Goal: Obtain resource: Download file/media

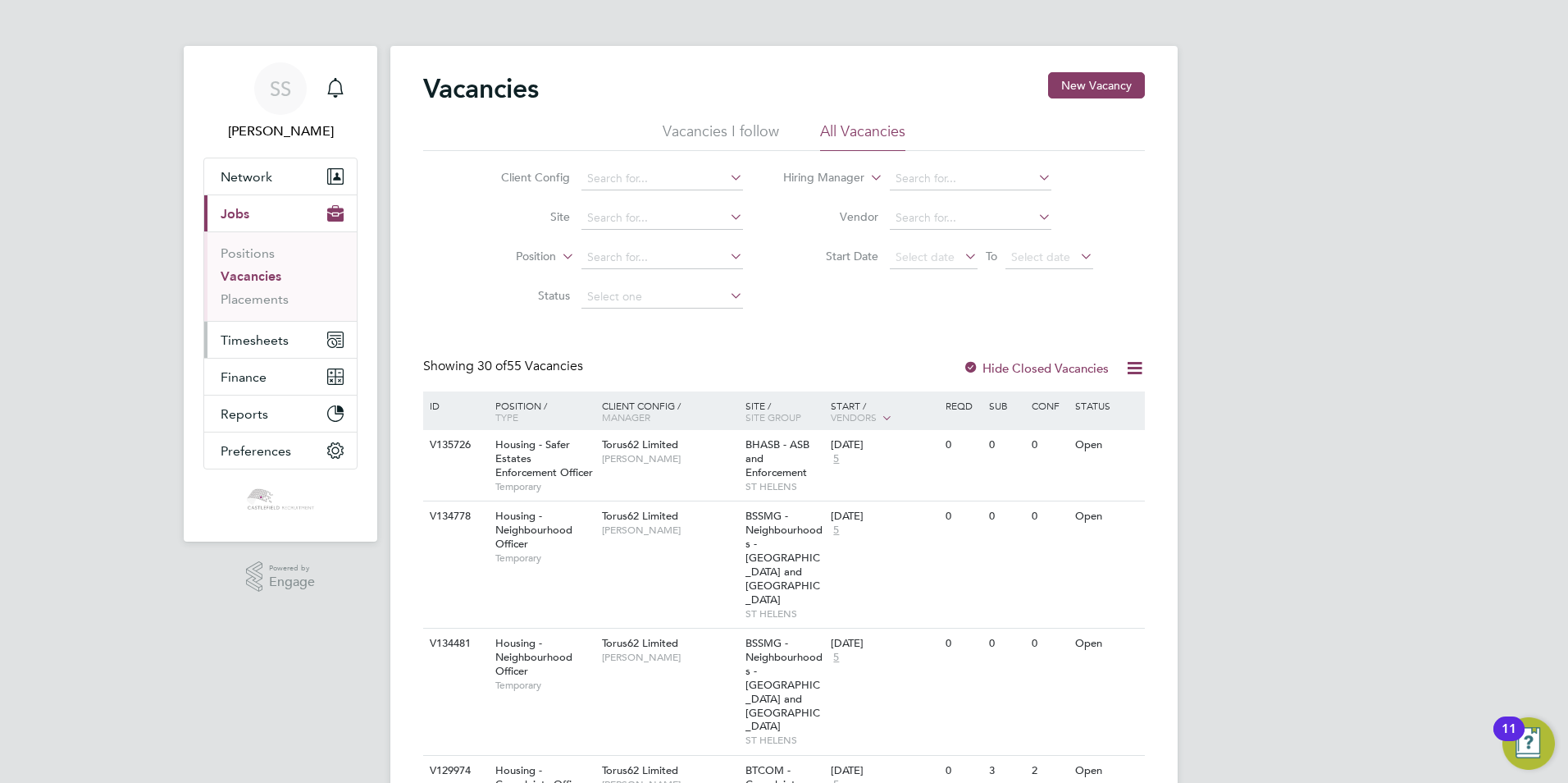
click at [262, 345] on span "Timesheets" at bounding box center [255, 341] width 68 height 16
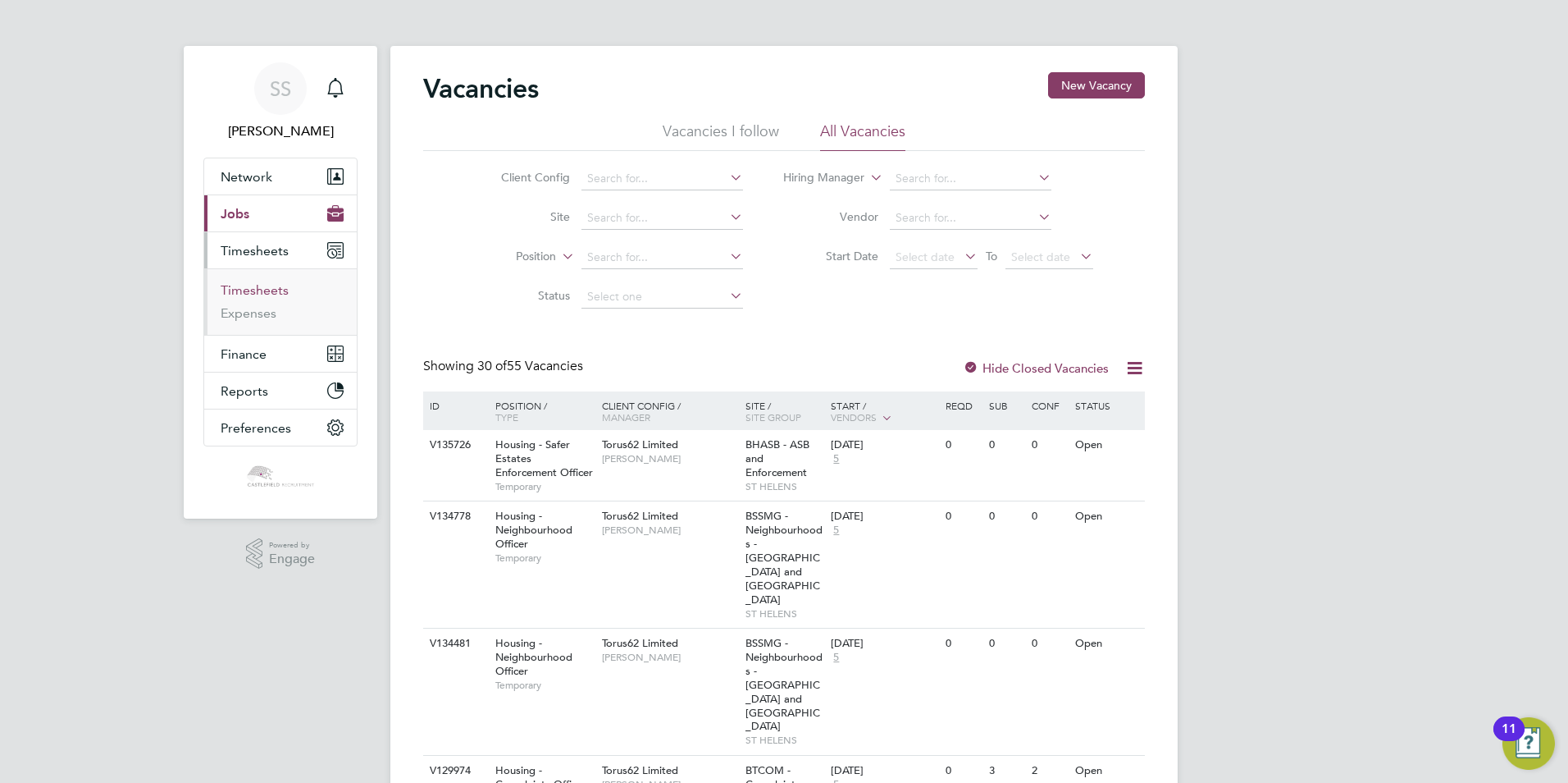
click at [265, 288] on link "Timesheets" at bounding box center [255, 290] width 68 height 16
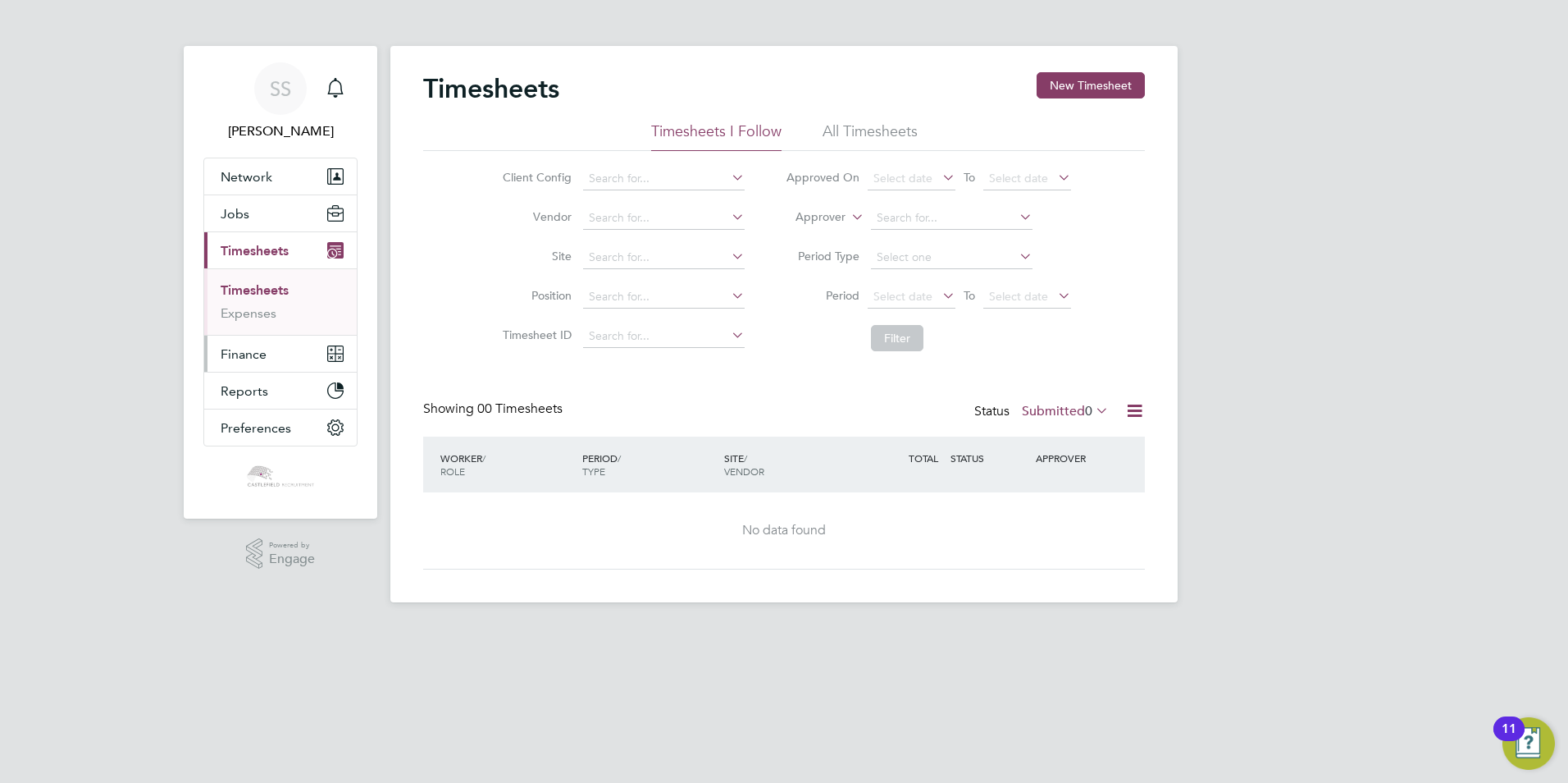
click at [304, 357] on button "Finance" at bounding box center [280, 353] width 152 height 36
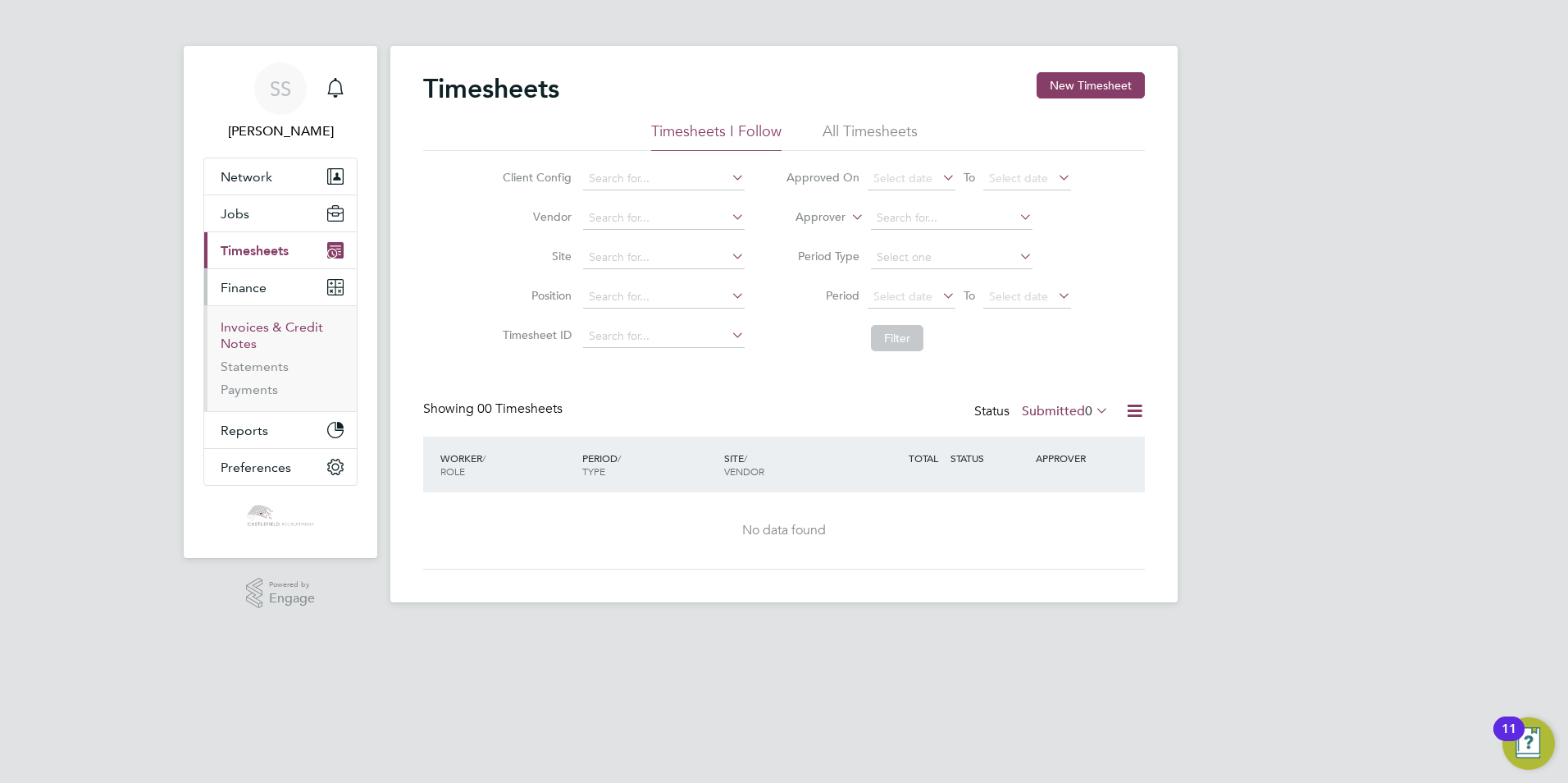
click at [290, 329] on link "Invoices & Credit Notes" at bounding box center [272, 335] width 103 height 32
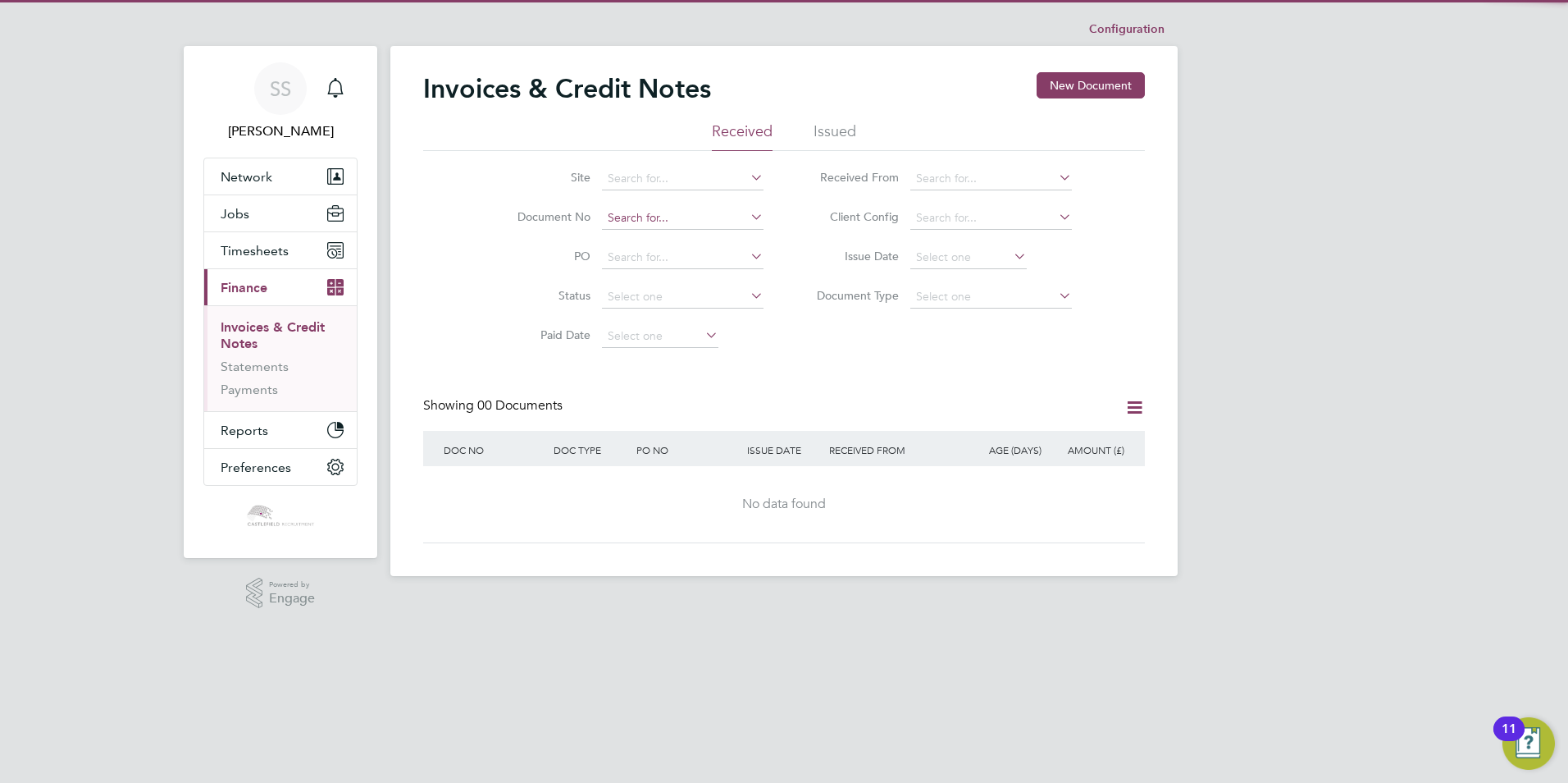
click at [668, 221] on input at bounding box center [683, 218] width 162 height 23
click at [839, 129] on li "Issued" at bounding box center [835, 136] width 43 height 29
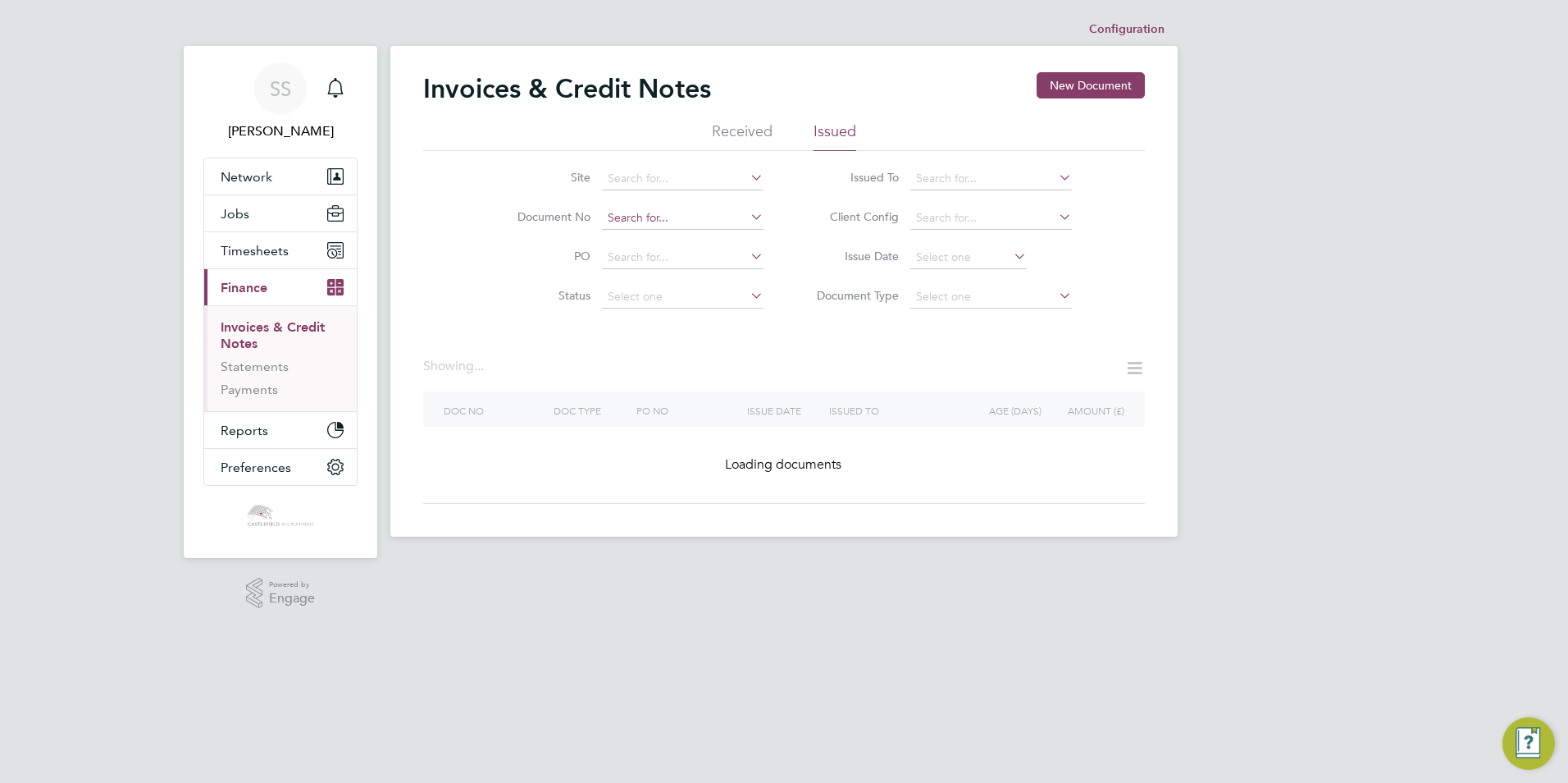
click at [652, 218] on input at bounding box center [683, 218] width 162 height 23
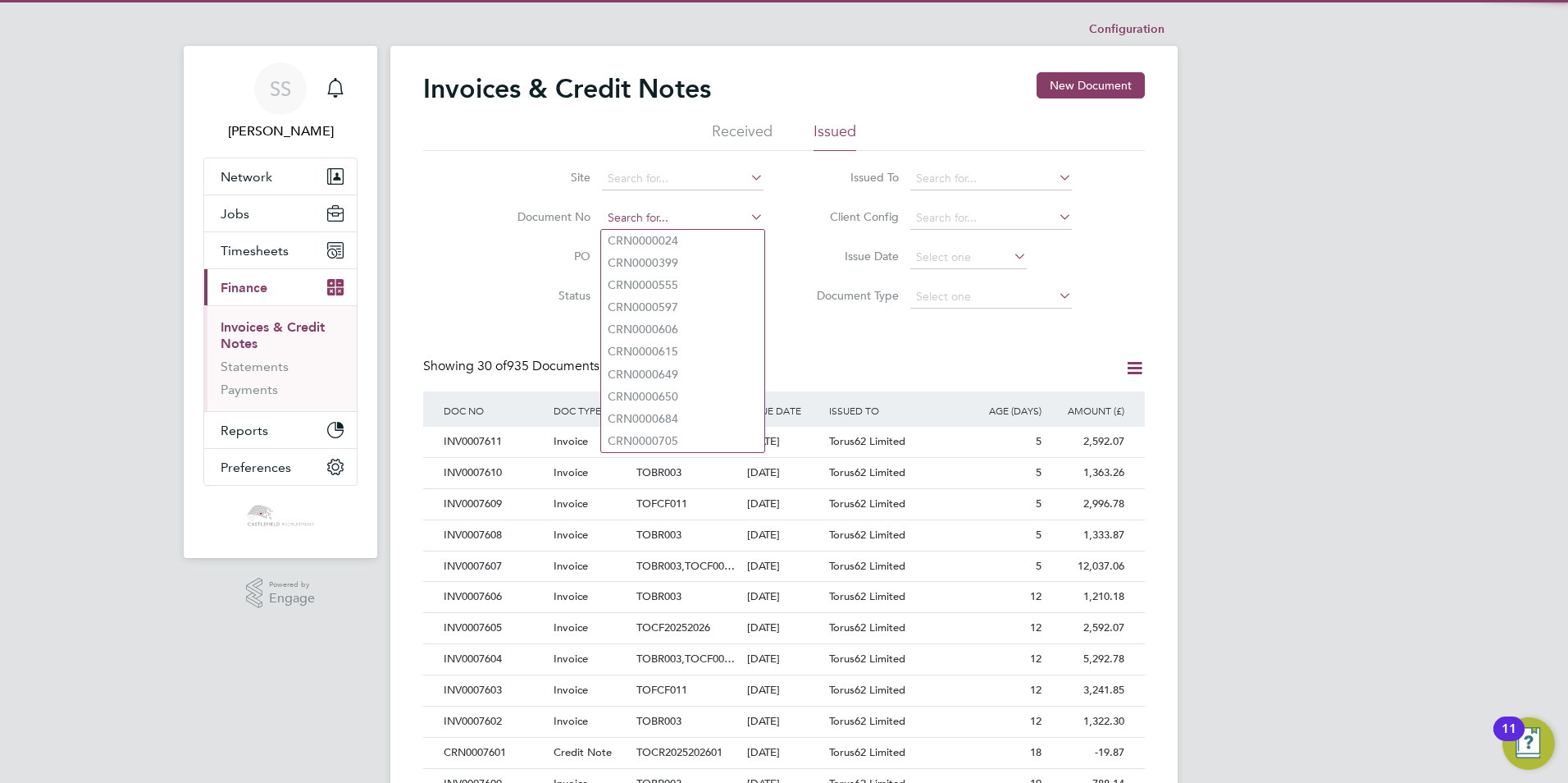
paste input "INV0007566"
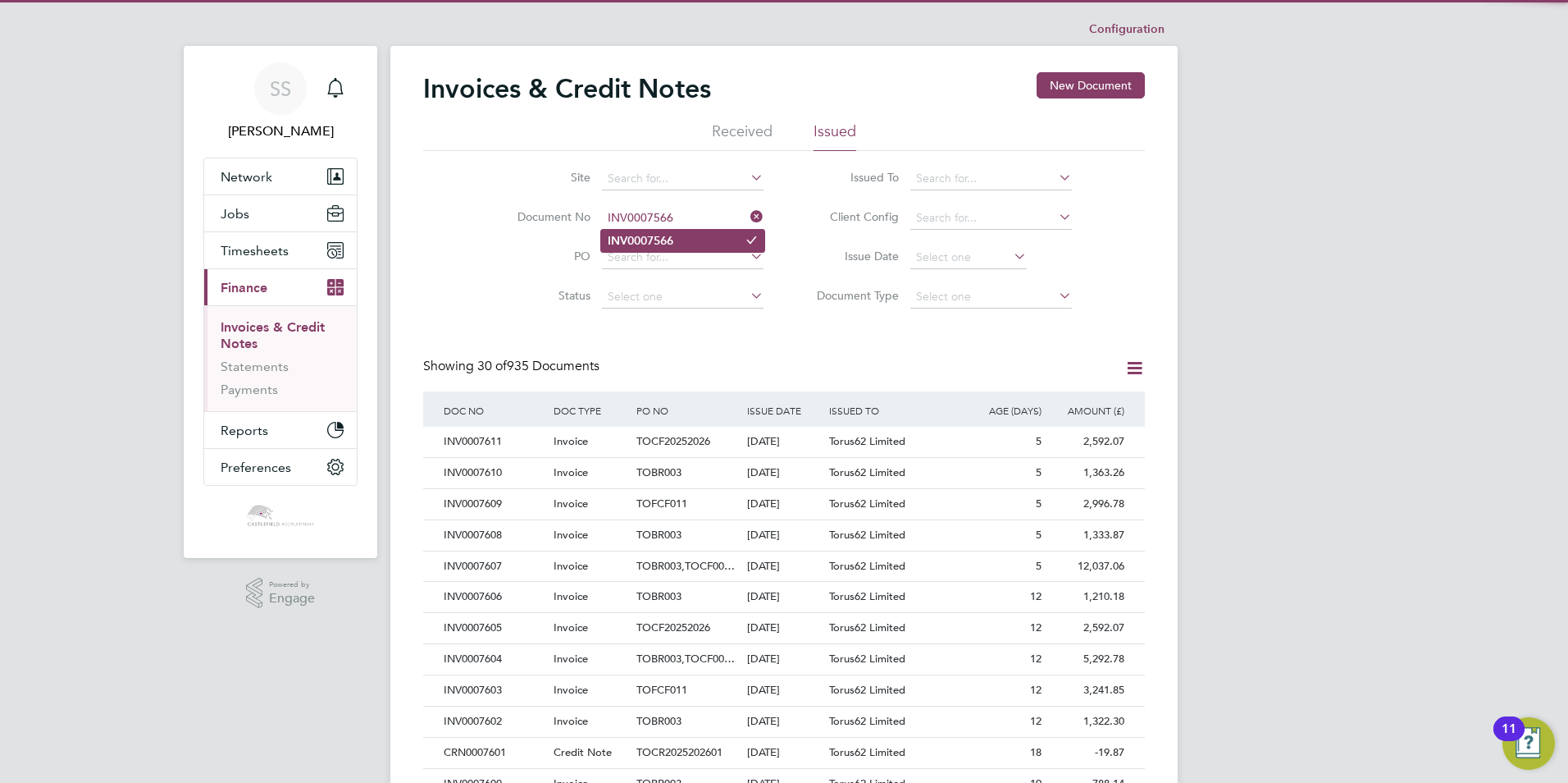
type input "INV0007566"
click at [687, 237] on li "INV0007566" at bounding box center [683, 241] width 163 height 22
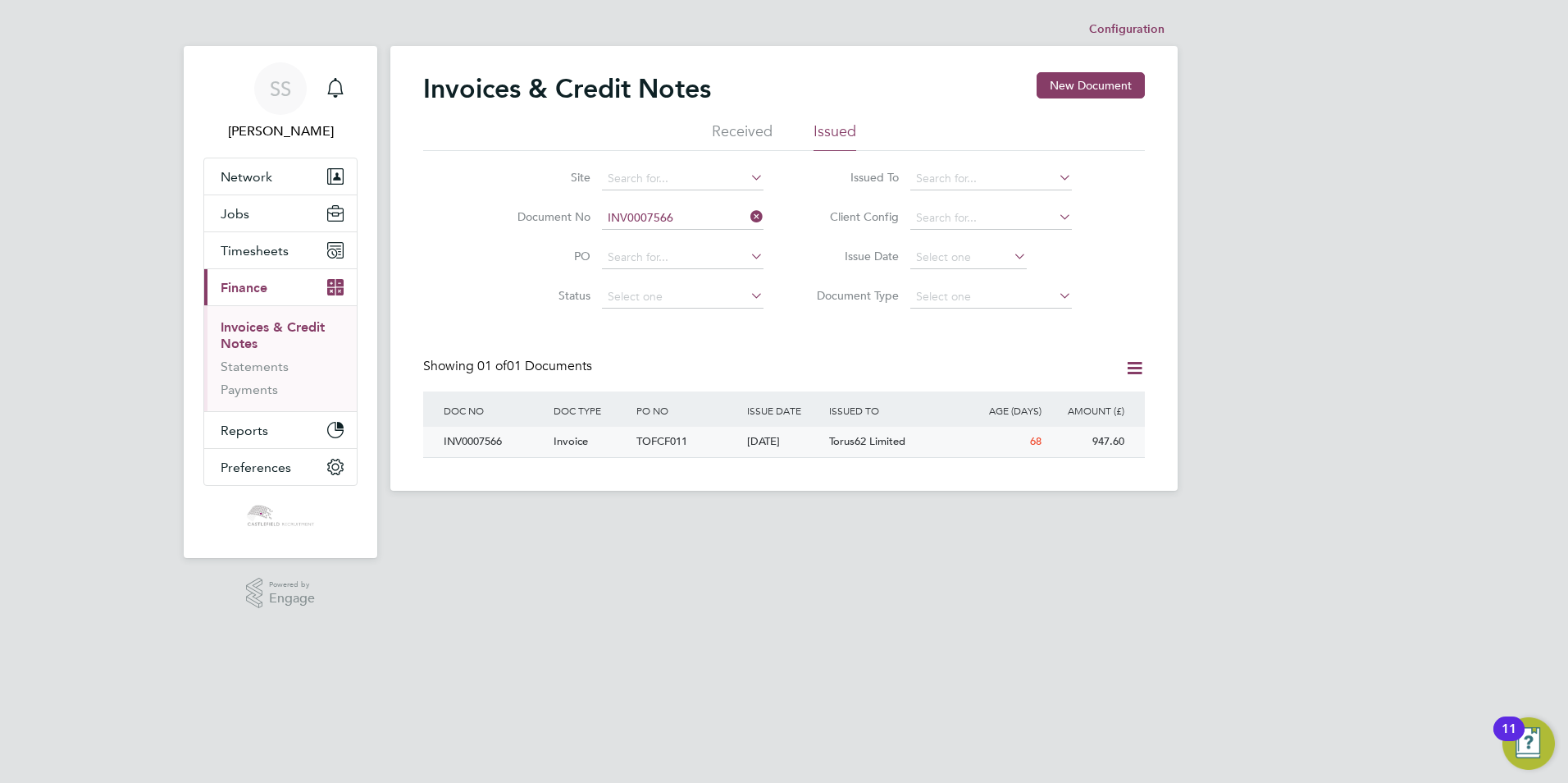
click at [625, 445] on div "Invoice" at bounding box center [591, 441] width 82 height 30
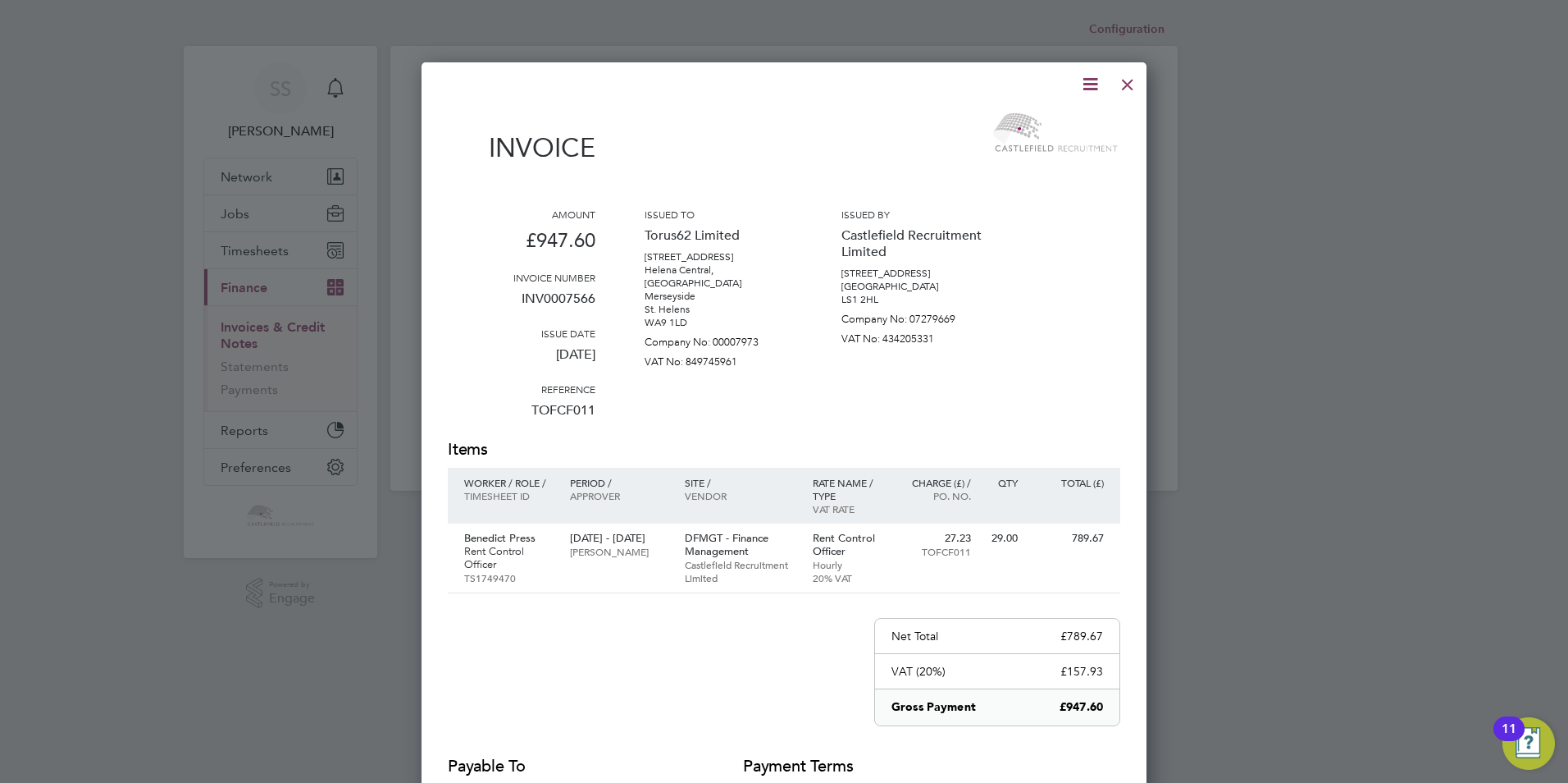
click at [1099, 94] on icon at bounding box center [1090, 83] width 20 height 20
click at [1034, 122] on li "Download Invoice" at bounding box center [1040, 123] width 113 height 23
click at [1127, 81] on div at bounding box center [1128, 81] width 29 height 29
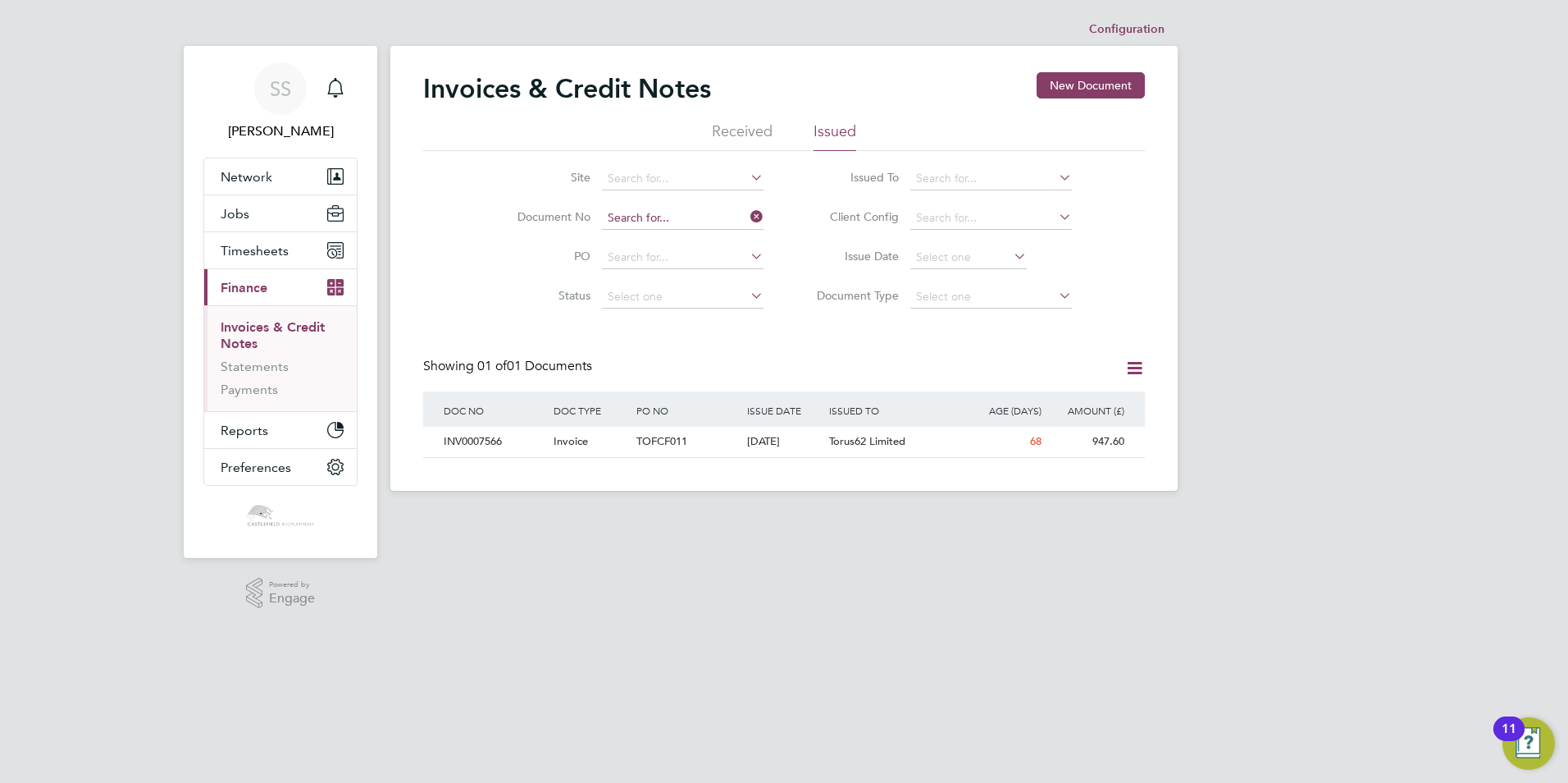
click at [674, 217] on input at bounding box center [683, 218] width 162 height 23
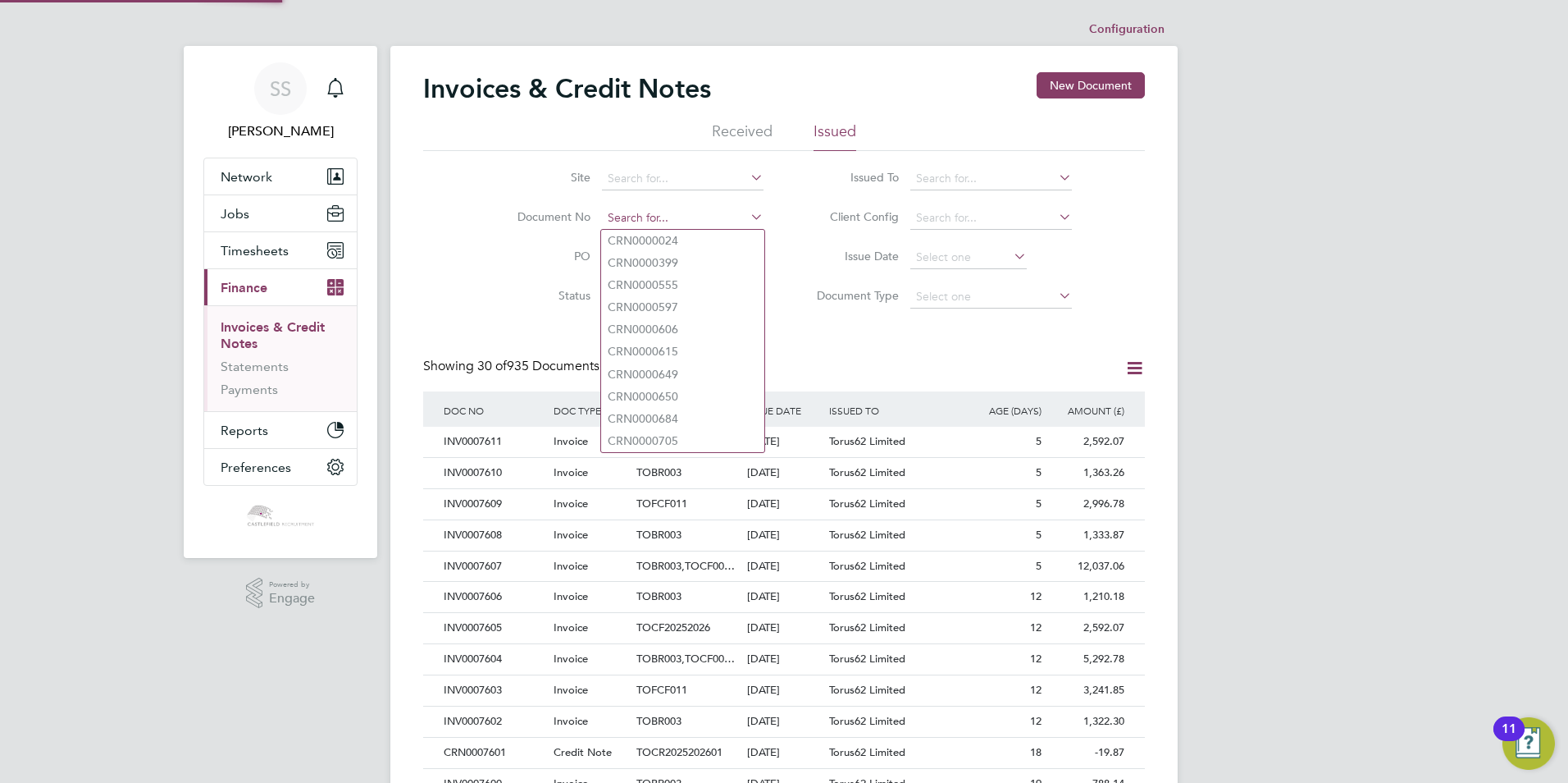
paste input "INV0007560"
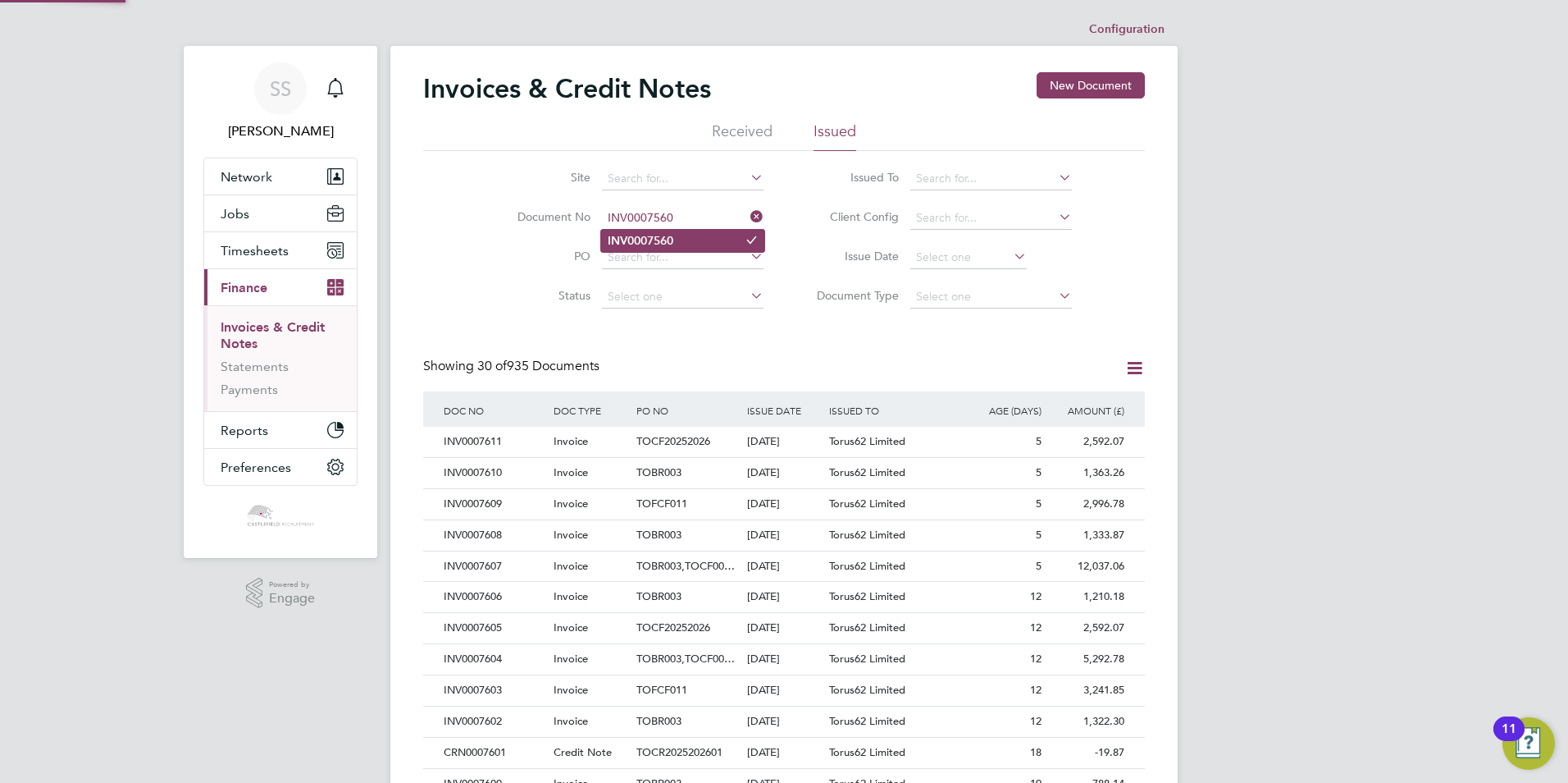
type input "INV0007560"
click at [703, 240] on li "INV0007560" at bounding box center [683, 241] width 163 height 22
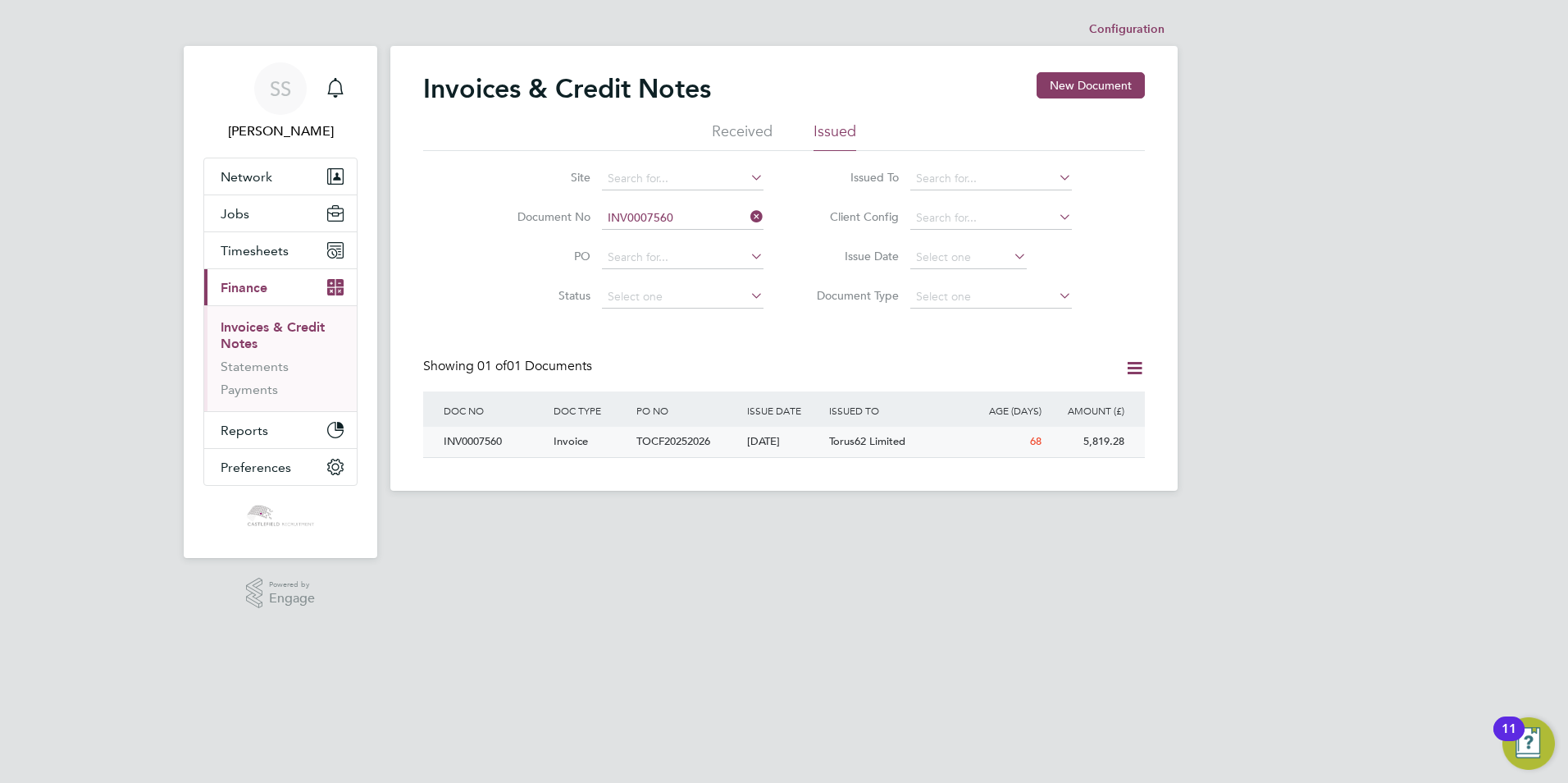
click at [694, 447] on span "TOCF20252026" at bounding box center [673, 440] width 74 height 14
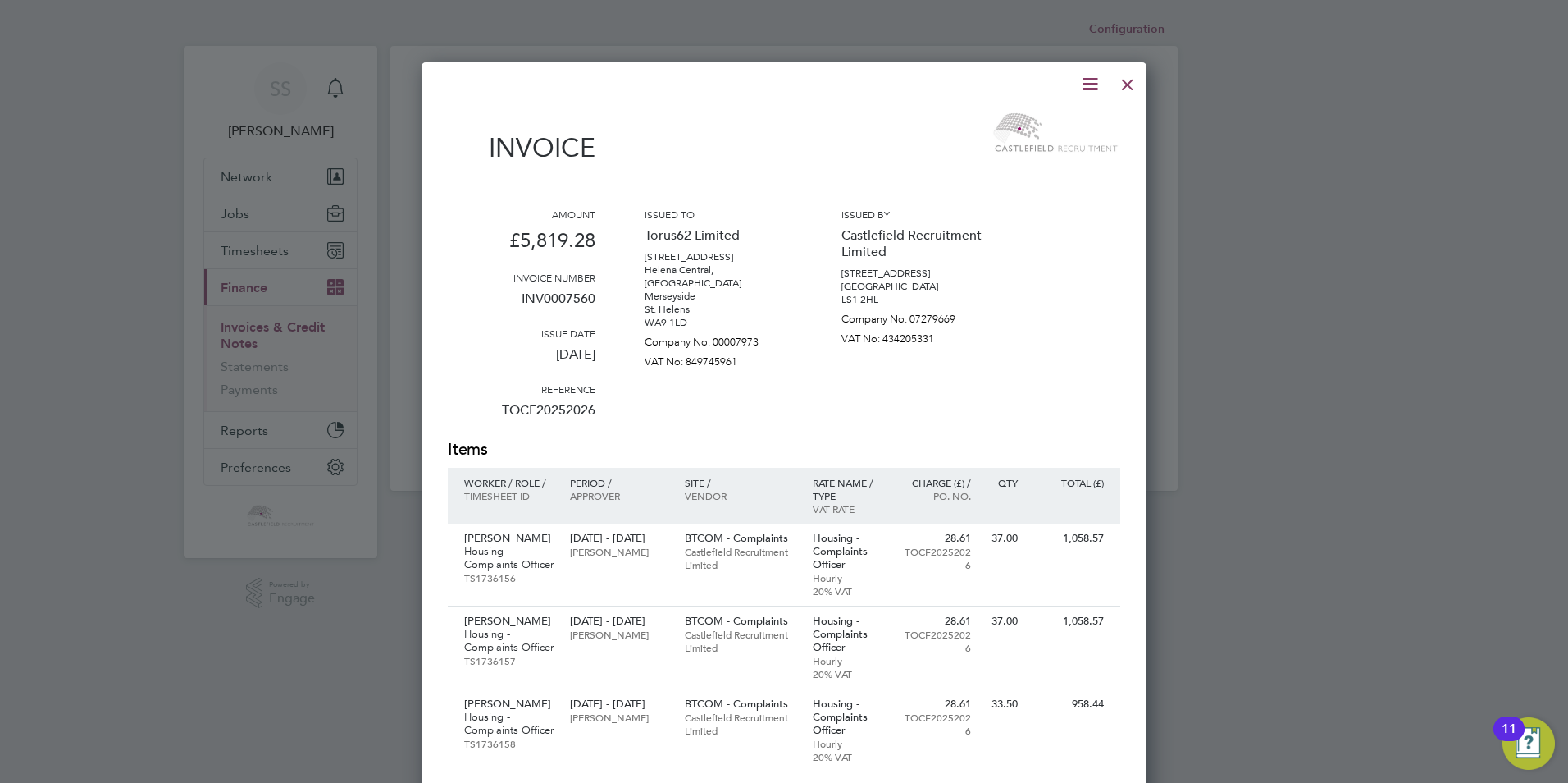
click at [1086, 94] on icon at bounding box center [1090, 83] width 20 height 20
click at [1048, 125] on li "Download Invoice" at bounding box center [1040, 123] width 113 height 23
click at [1132, 89] on div at bounding box center [1128, 81] width 29 height 29
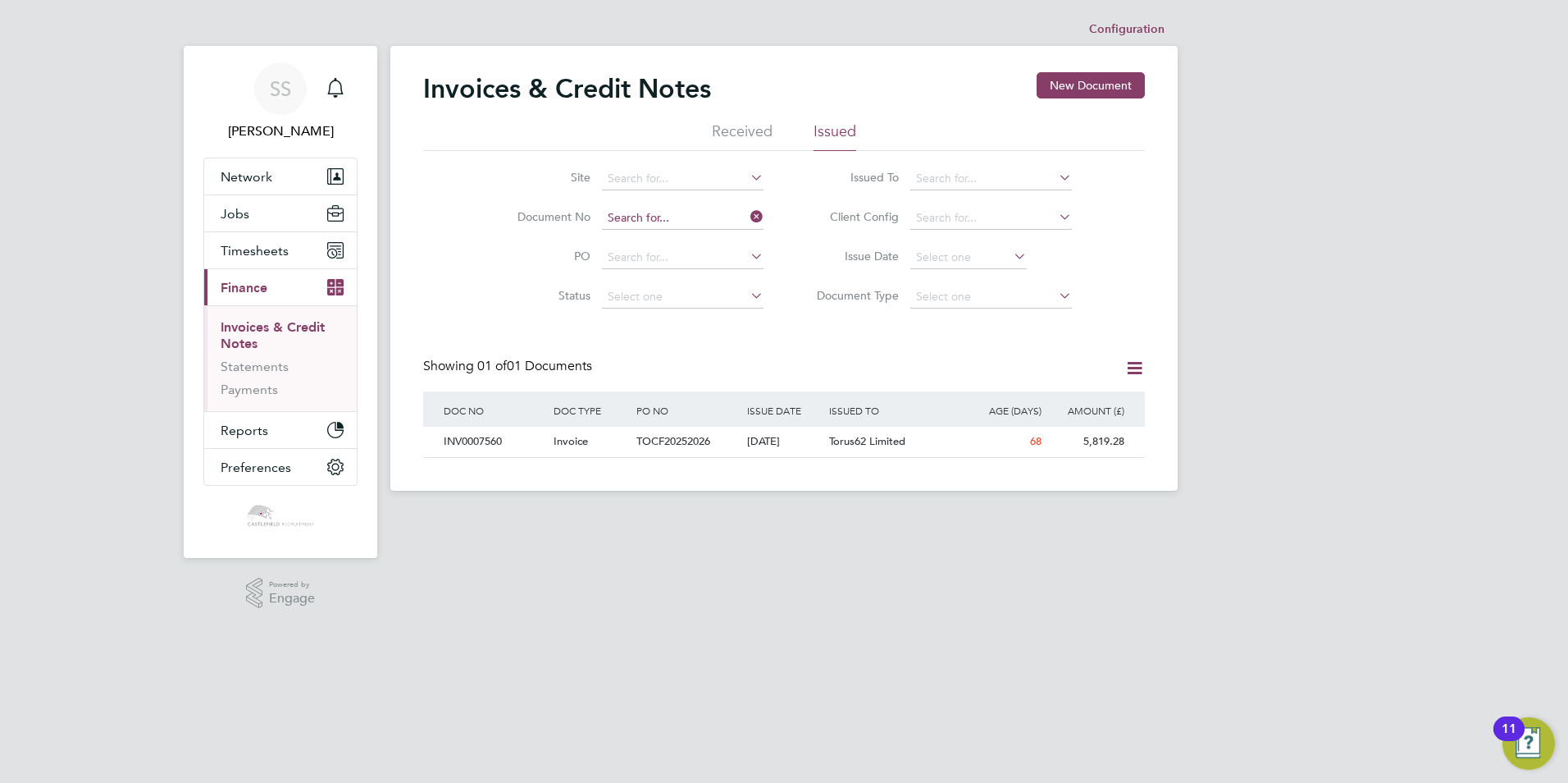
click at [690, 209] on input at bounding box center [683, 218] width 162 height 23
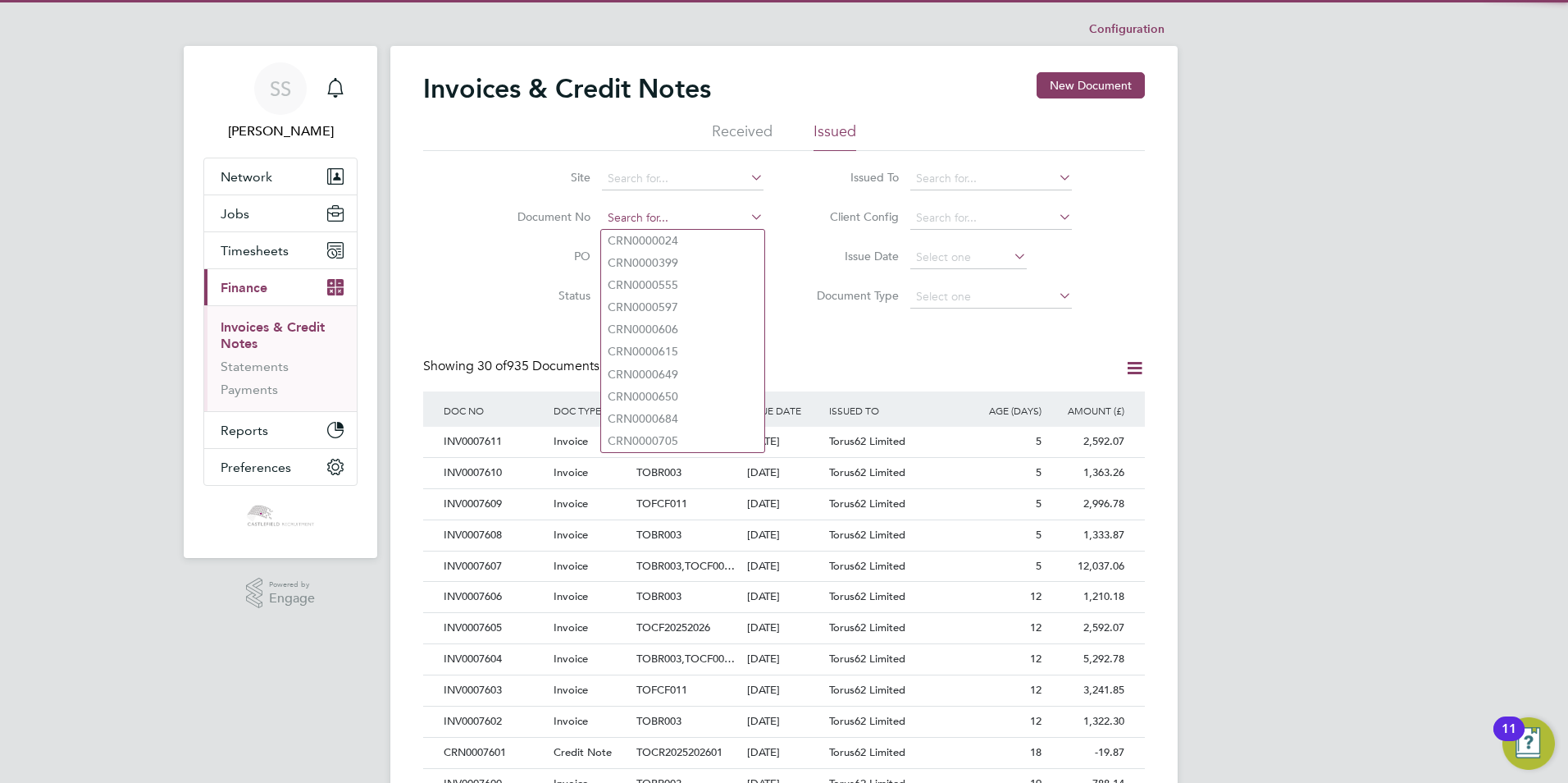
paste input "INV0007586"
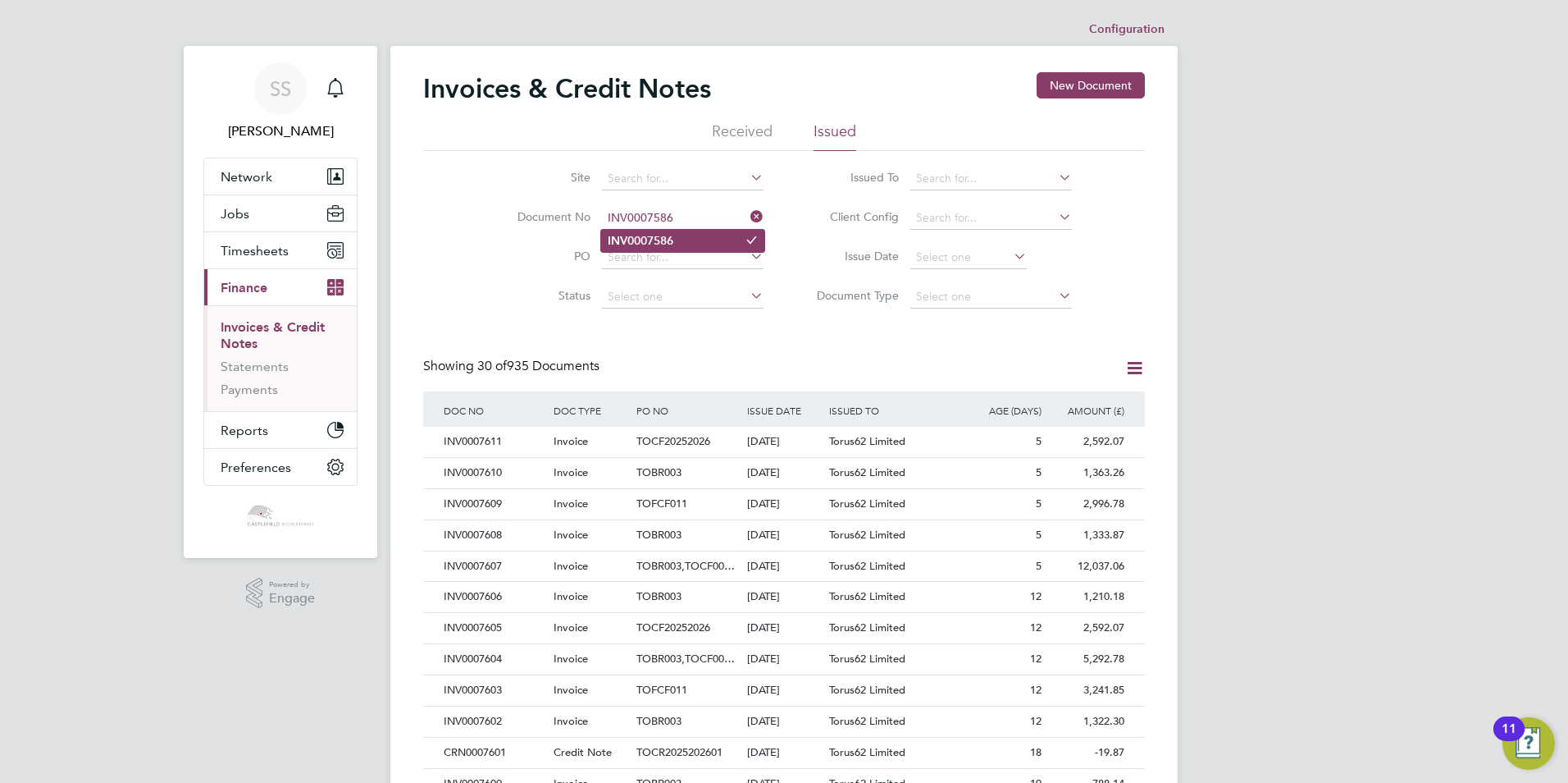
type input "INV0007586"
click at [703, 243] on li "INV0007586" at bounding box center [683, 241] width 163 height 22
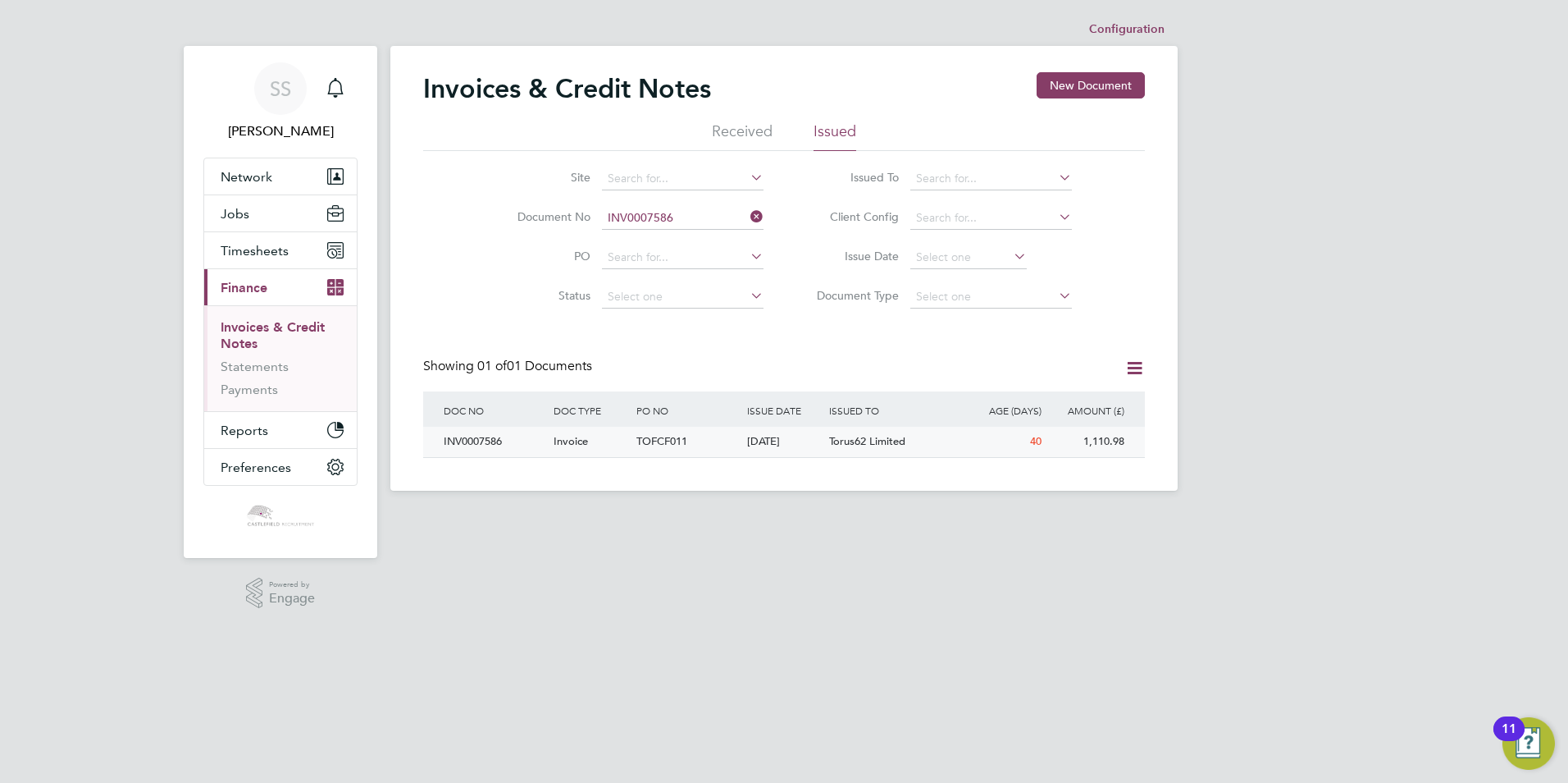
click at [846, 443] on span "Torus62 Limited" at bounding box center [867, 440] width 77 height 14
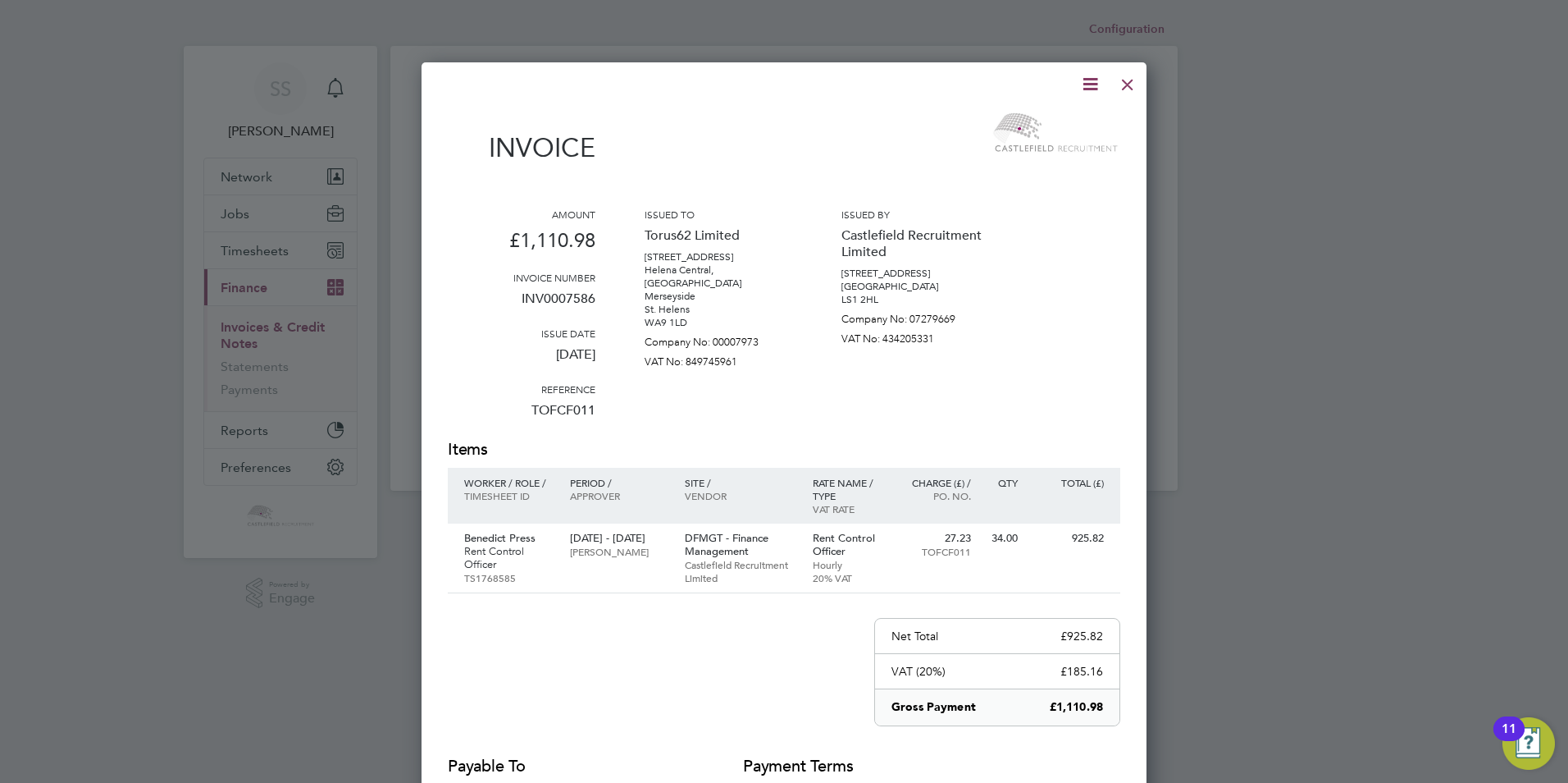
click at [1093, 88] on icon at bounding box center [1090, 83] width 20 height 20
click at [1055, 121] on li "Download Invoice" at bounding box center [1040, 123] width 113 height 23
click at [1127, 85] on div at bounding box center [1128, 81] width 29 height 29
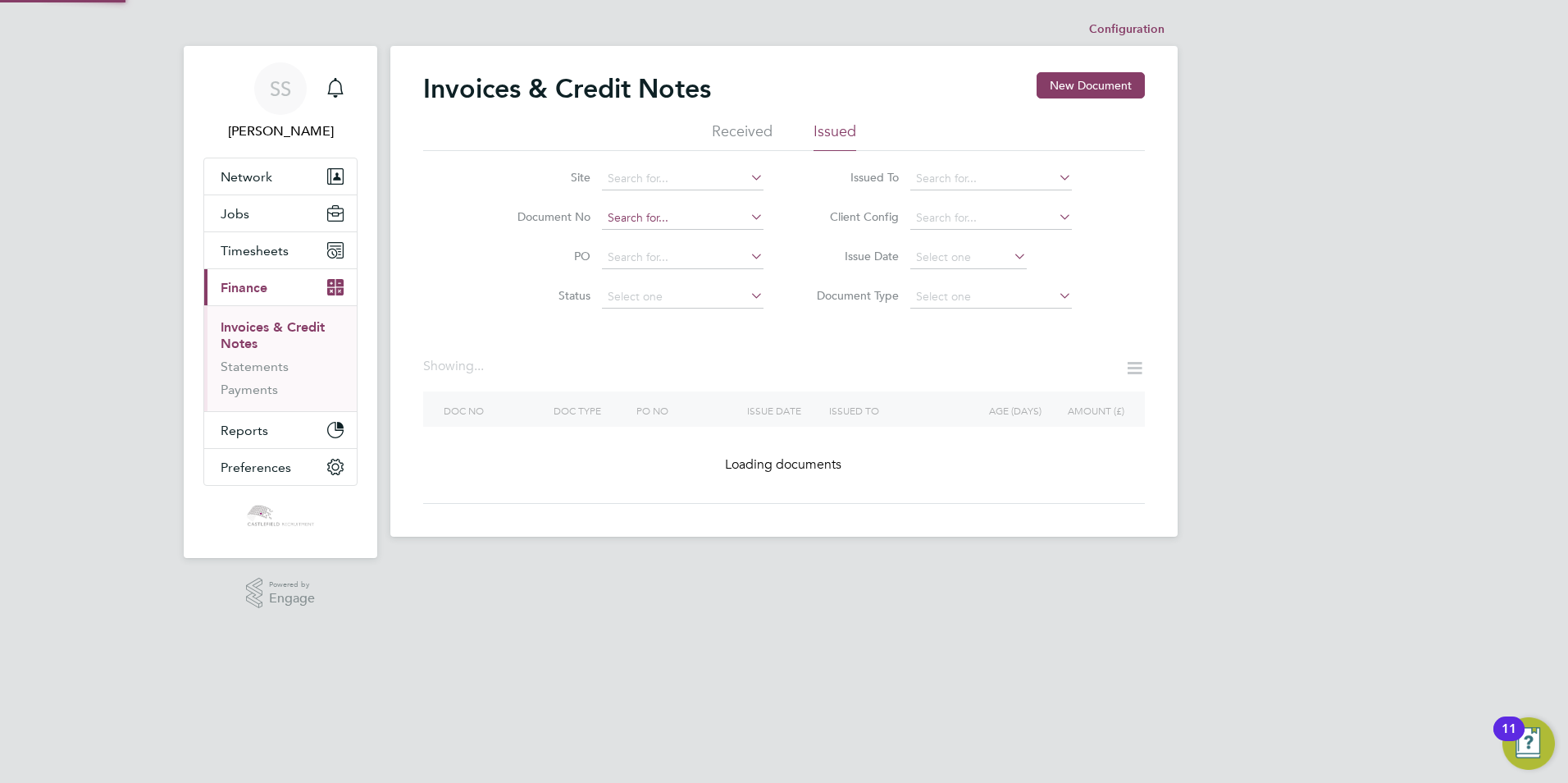
click at [708, 212] on input at bounding box center [683, 218] width 162 height 23
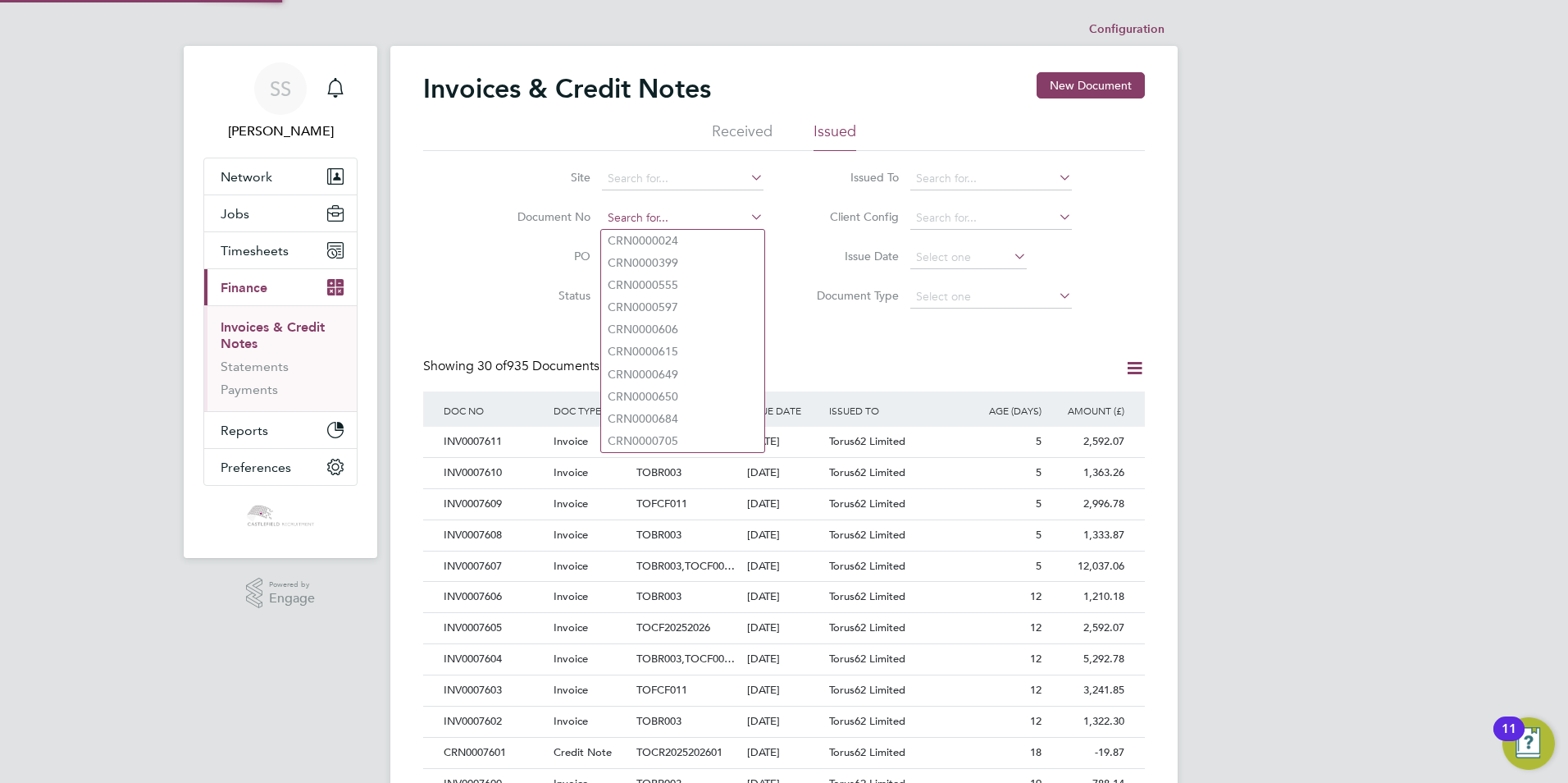
paste input "INV0007584"
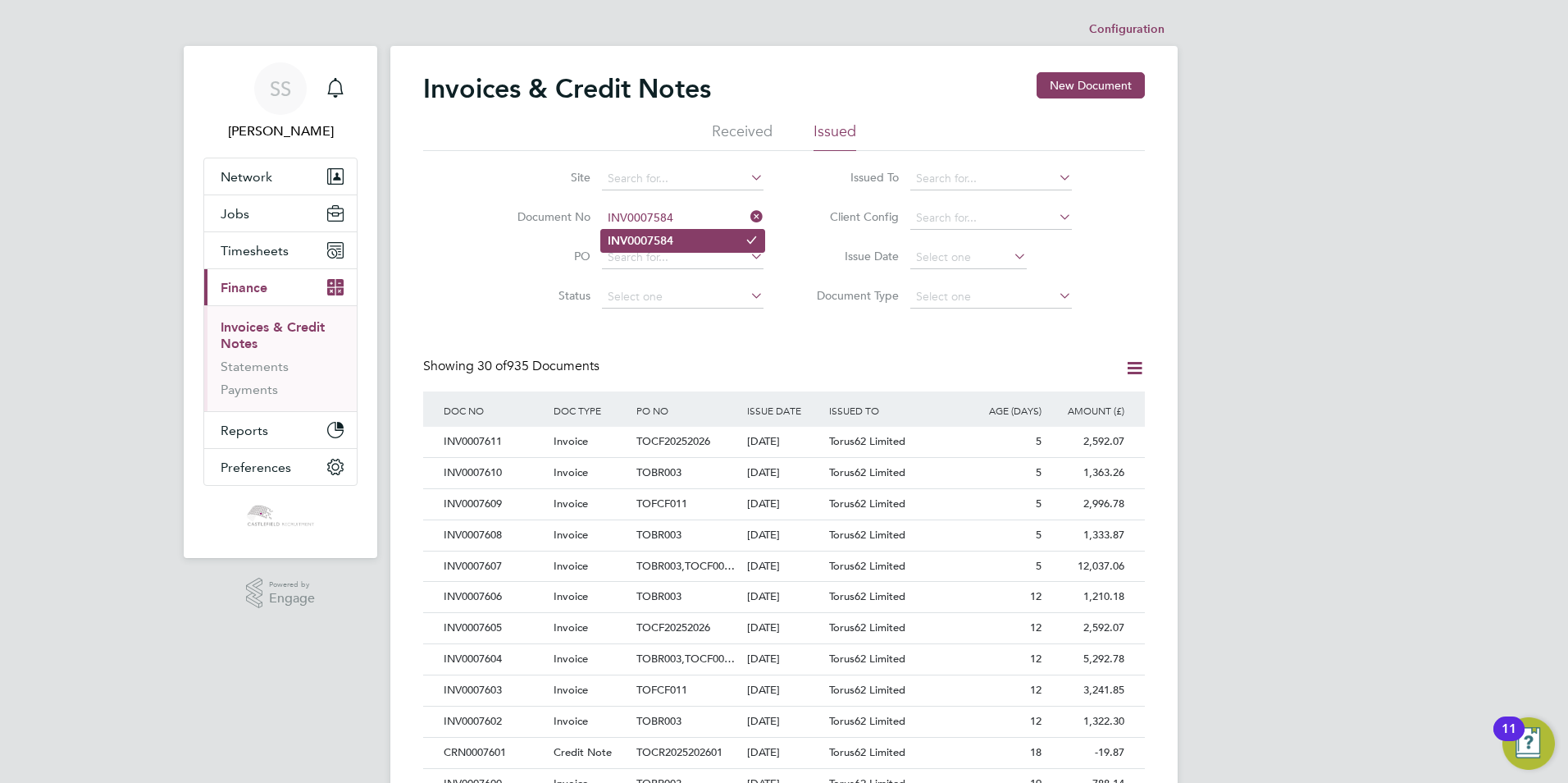
type input "INV0007584"
click at [710, 240] on li "INV0007584" at bounding box center [683, 241] width 163 height 22
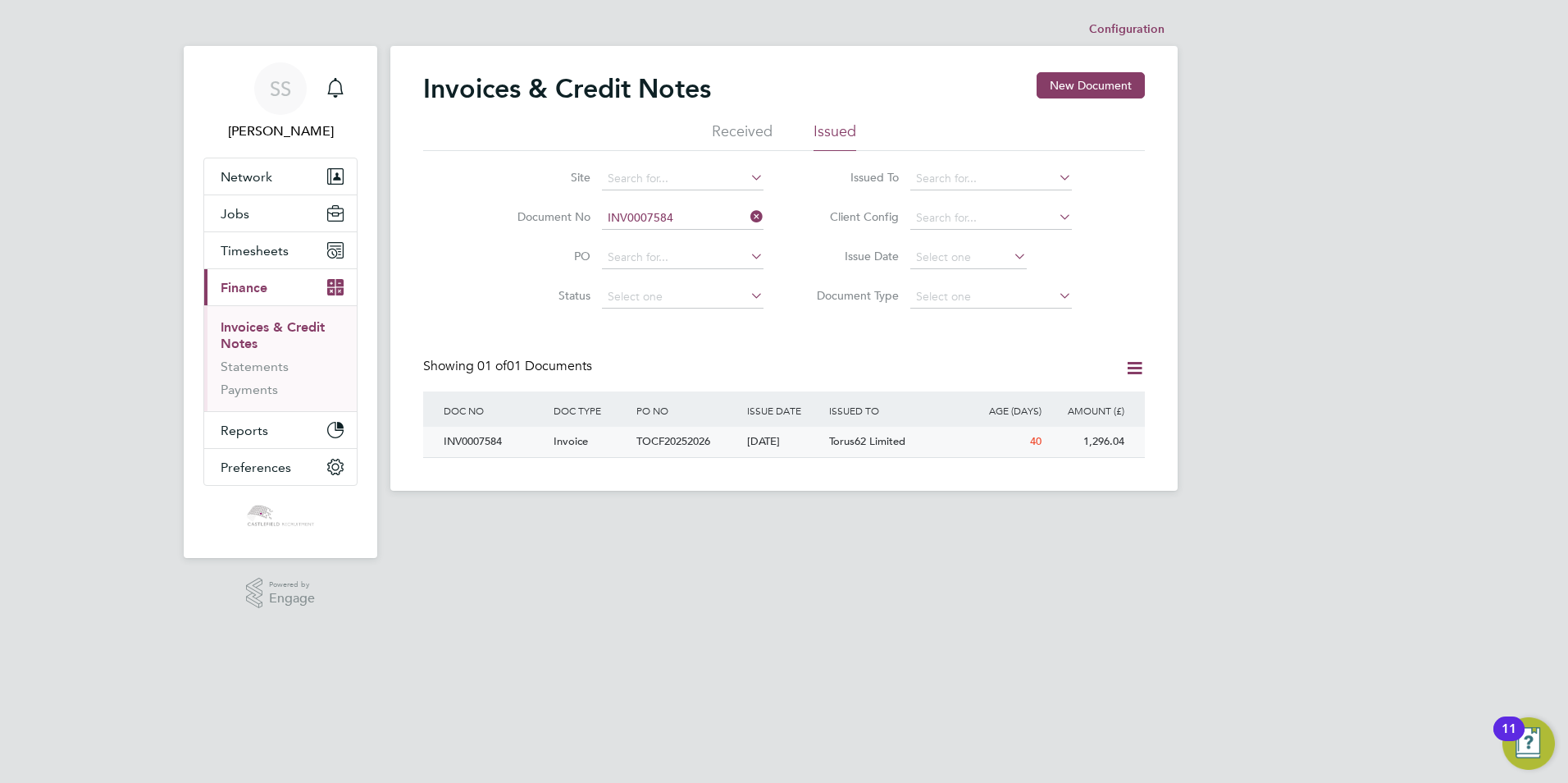
click at [763, 434] on div "[DATE]" at bounding box center [784, 441] width 82 height 30
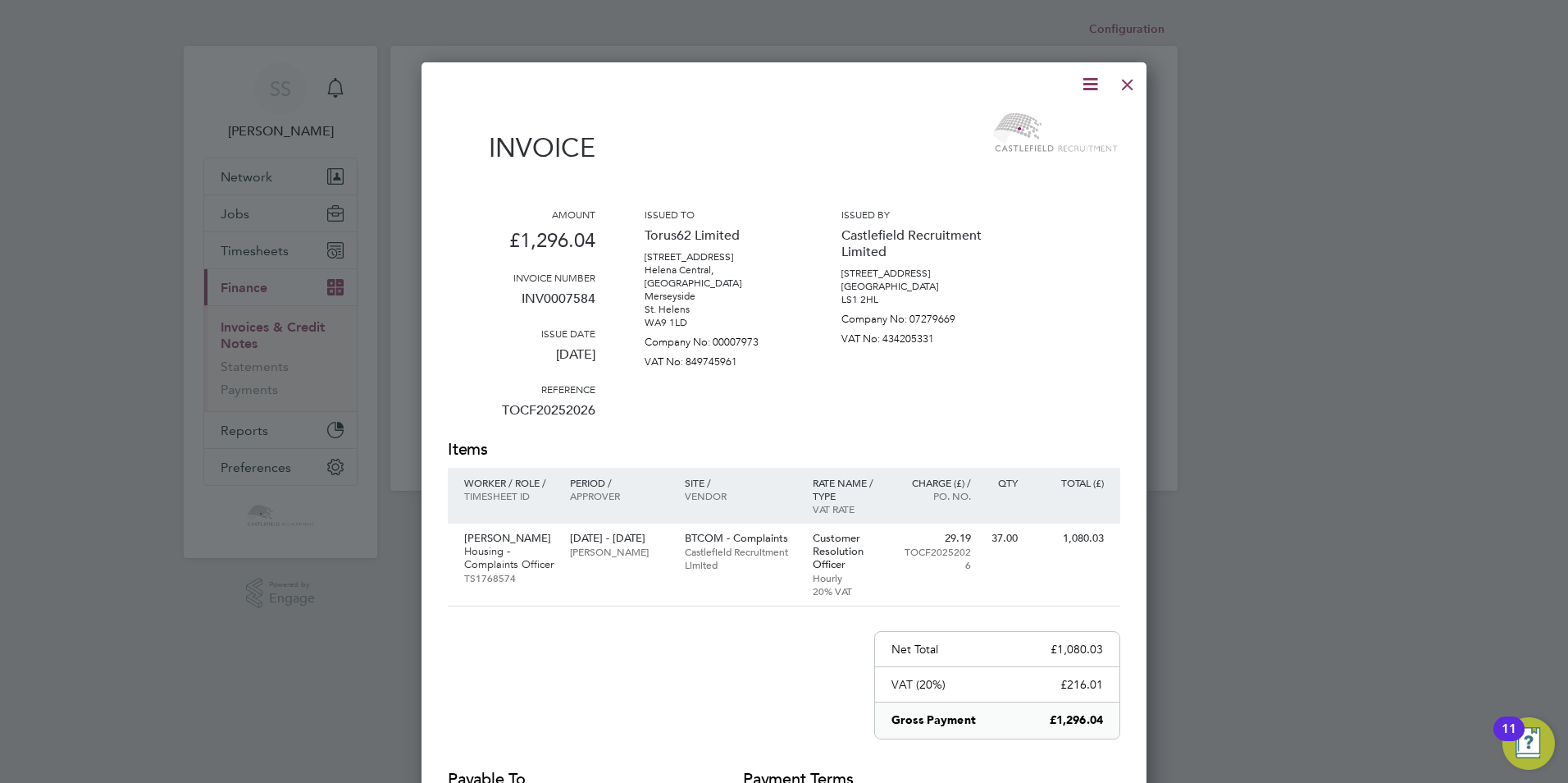
click at [1096, 82] on icon at bounding box center [1090, 83] width 20 height 20
click at [1068, 121] on li "Download Invoice" at bounding box center [1040, 123] width 113 height 23
click at [1125, 83] on div at bounding box center [1128, 81] width 29 height 29
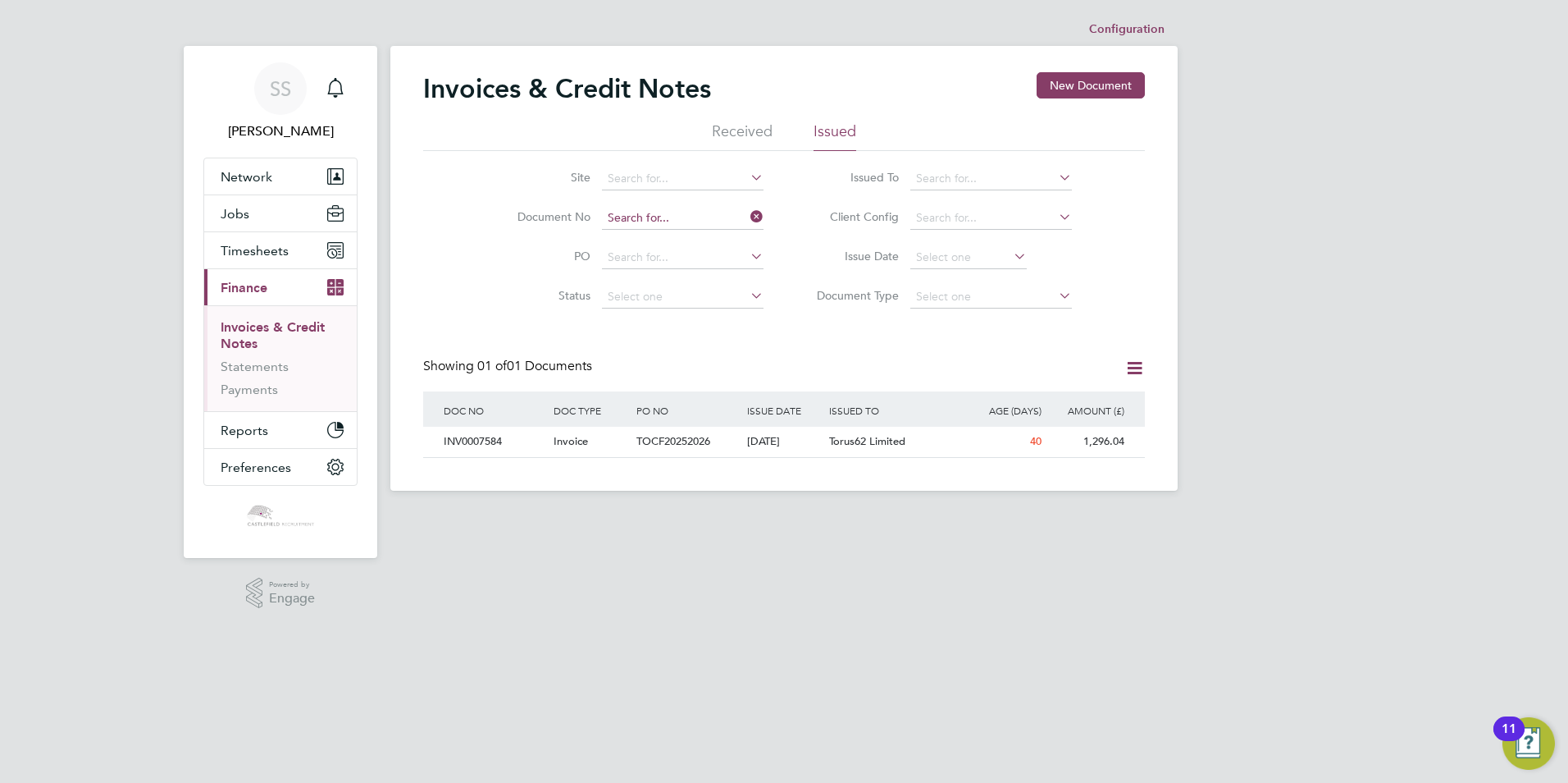
click at [683, 213] on input at bounding box center [683, 218] width 162 height 23
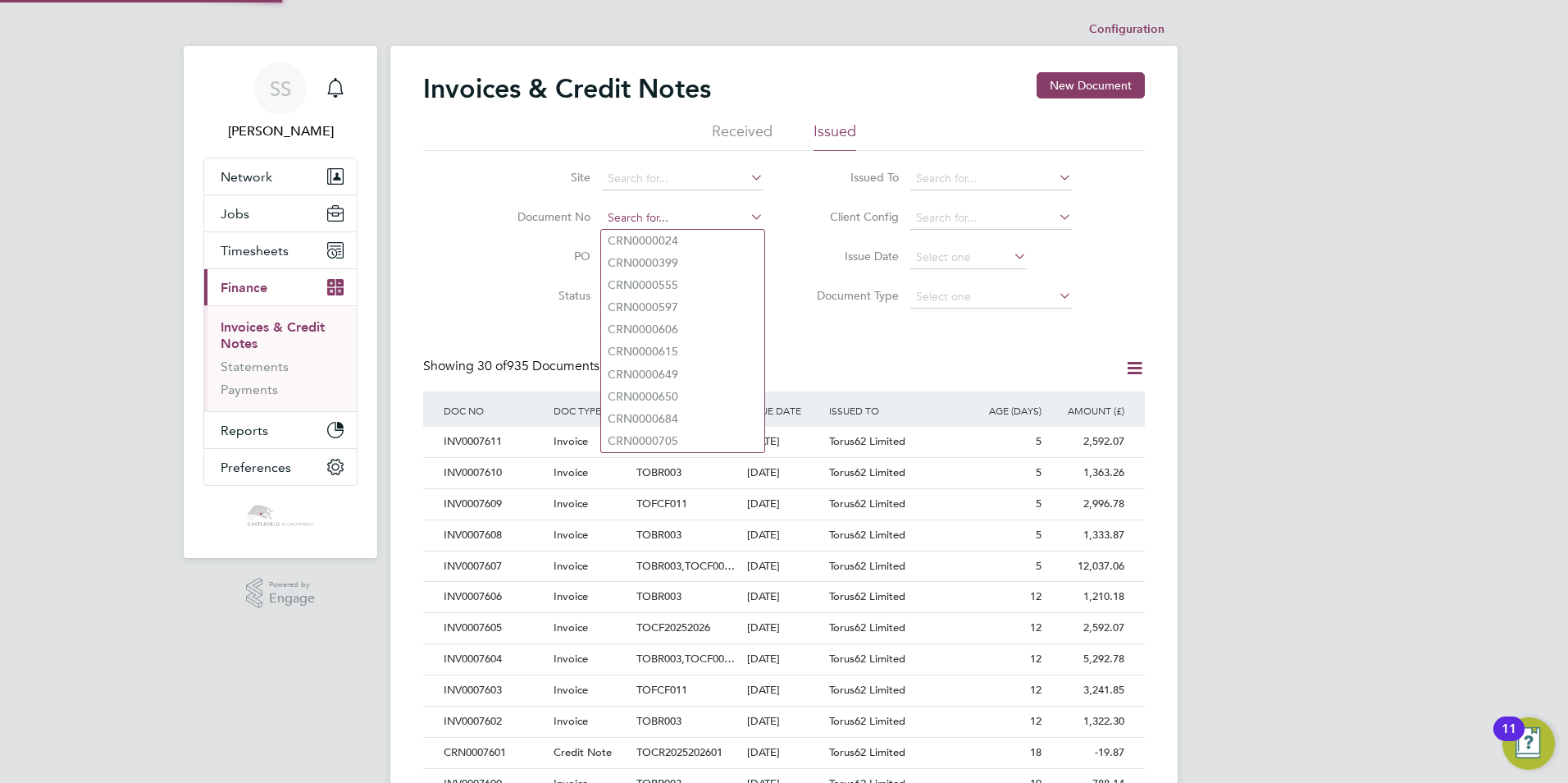
paste input "INV0007588"
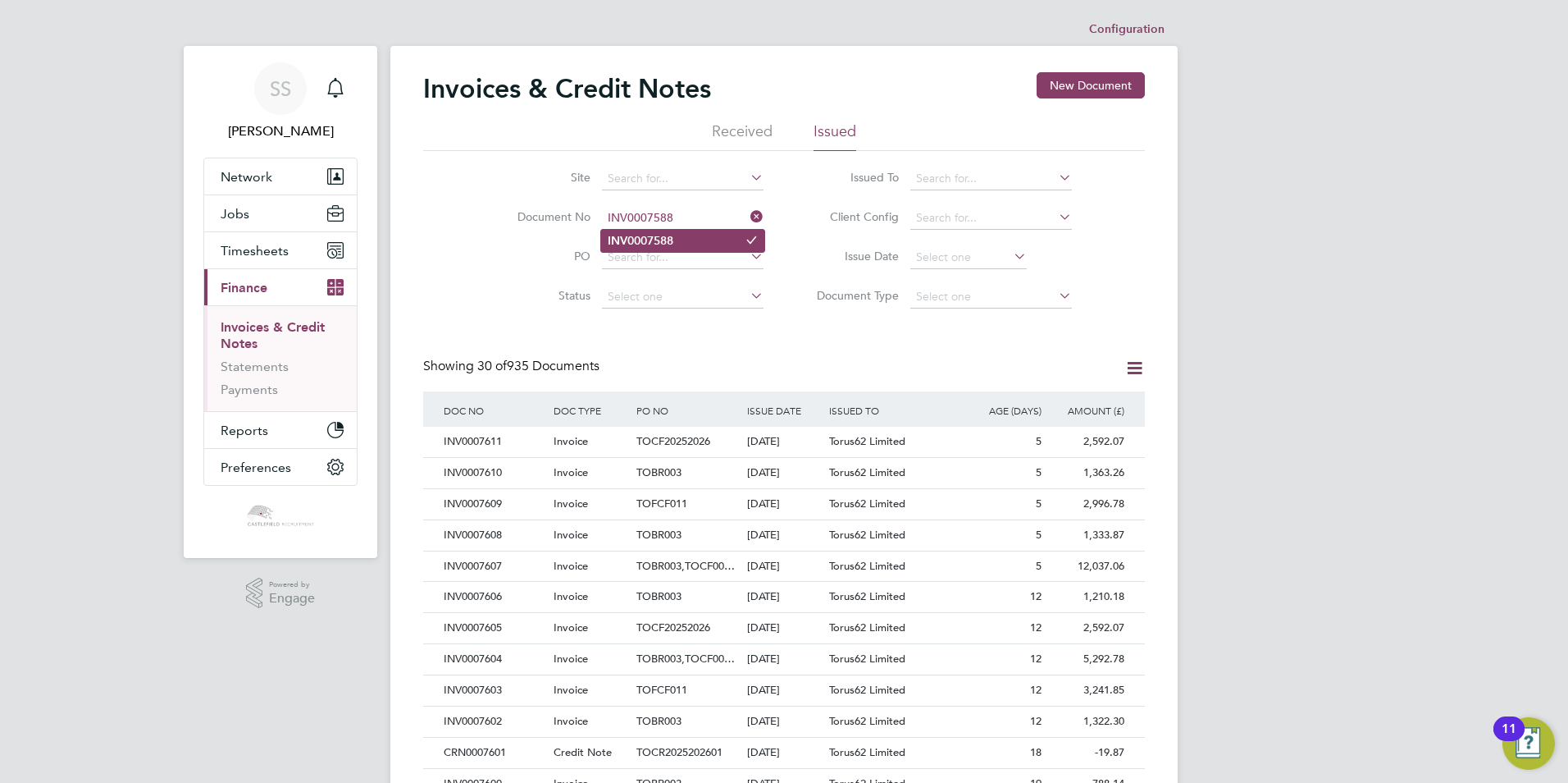
type input "INV0007588"
click at [690, 239] on li "INV0007588" at bounding box center [683, 241] width 163 height 22
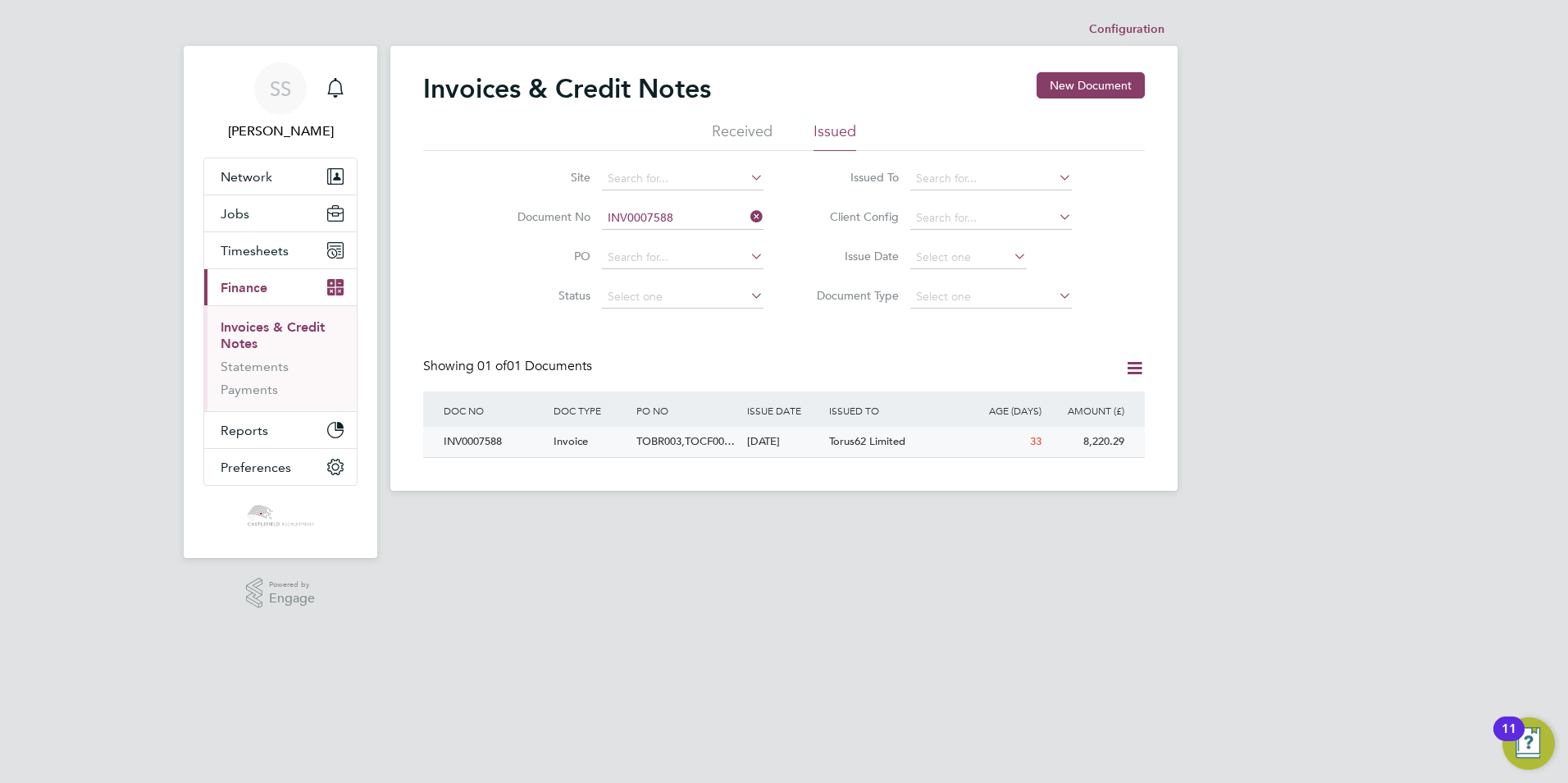
click at [718, 441] on span "TOBR003,TOCF00…" at bounding box center [685, 440] width 98 height 14
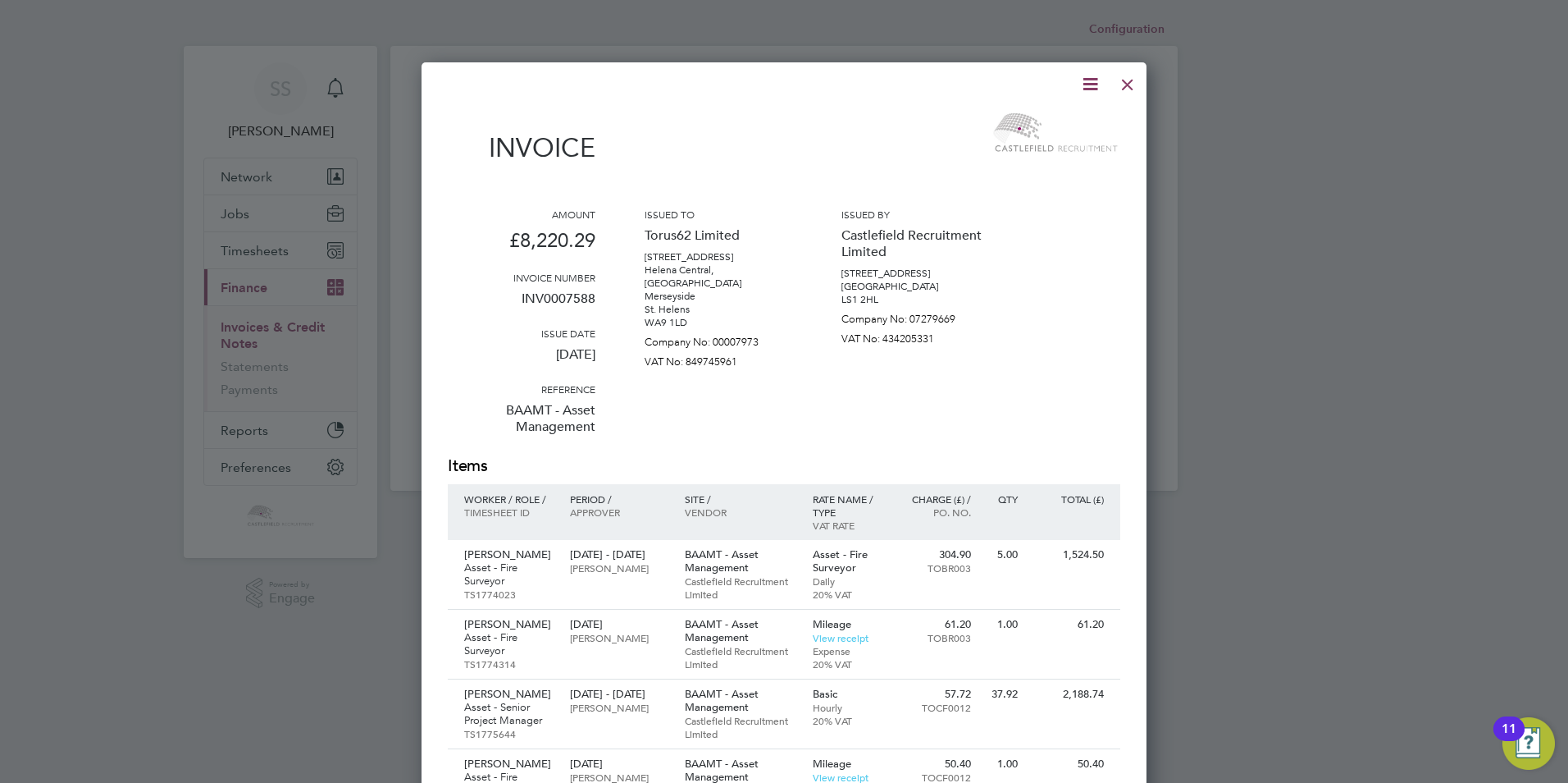
drag, startPoint x: 1089, startPoint y: 89, endPoint x: 1104, endPoint y: 123, distance: 37.2
click at [1094, 89] on icon at bounding box center [1090, 83] width 20 height 20
click at [1050, 126] on li "Download Invoice" at bounding box center [1040, 123] width 113 height 23
click at [1032, 333] on div "Amount £8,220.29 Invoice number INV0007588 Issue date [DATE] Reference BAAMT - …" at bounding box center [784, 331] width 673 height 247
click at [1135, 82] on div at bounding box center [1128, 81] width 29 height 29
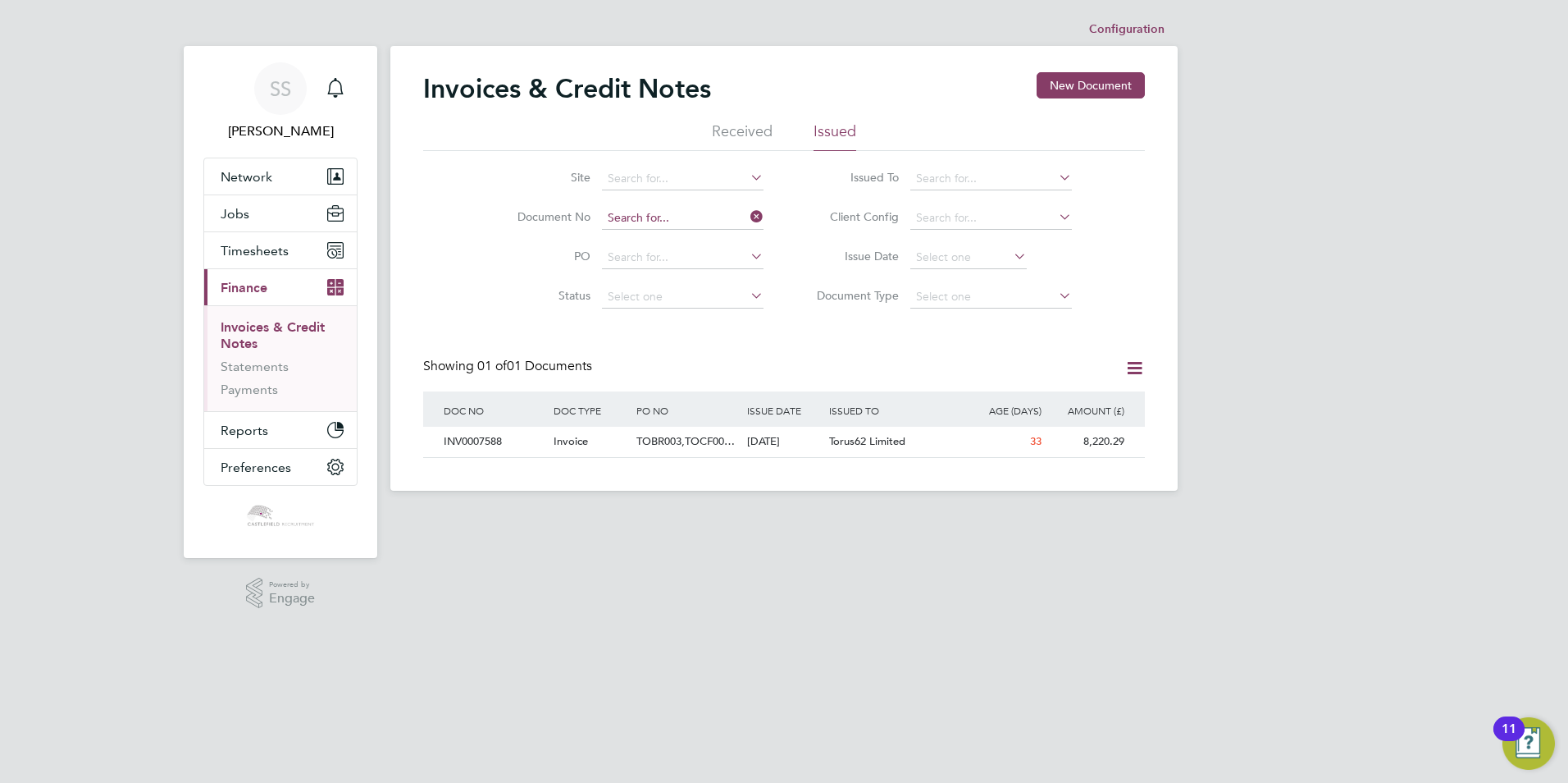
click at [697, 215] on input at bounding box center [683, 218] width 162 height 23
paste input "INV0007590"
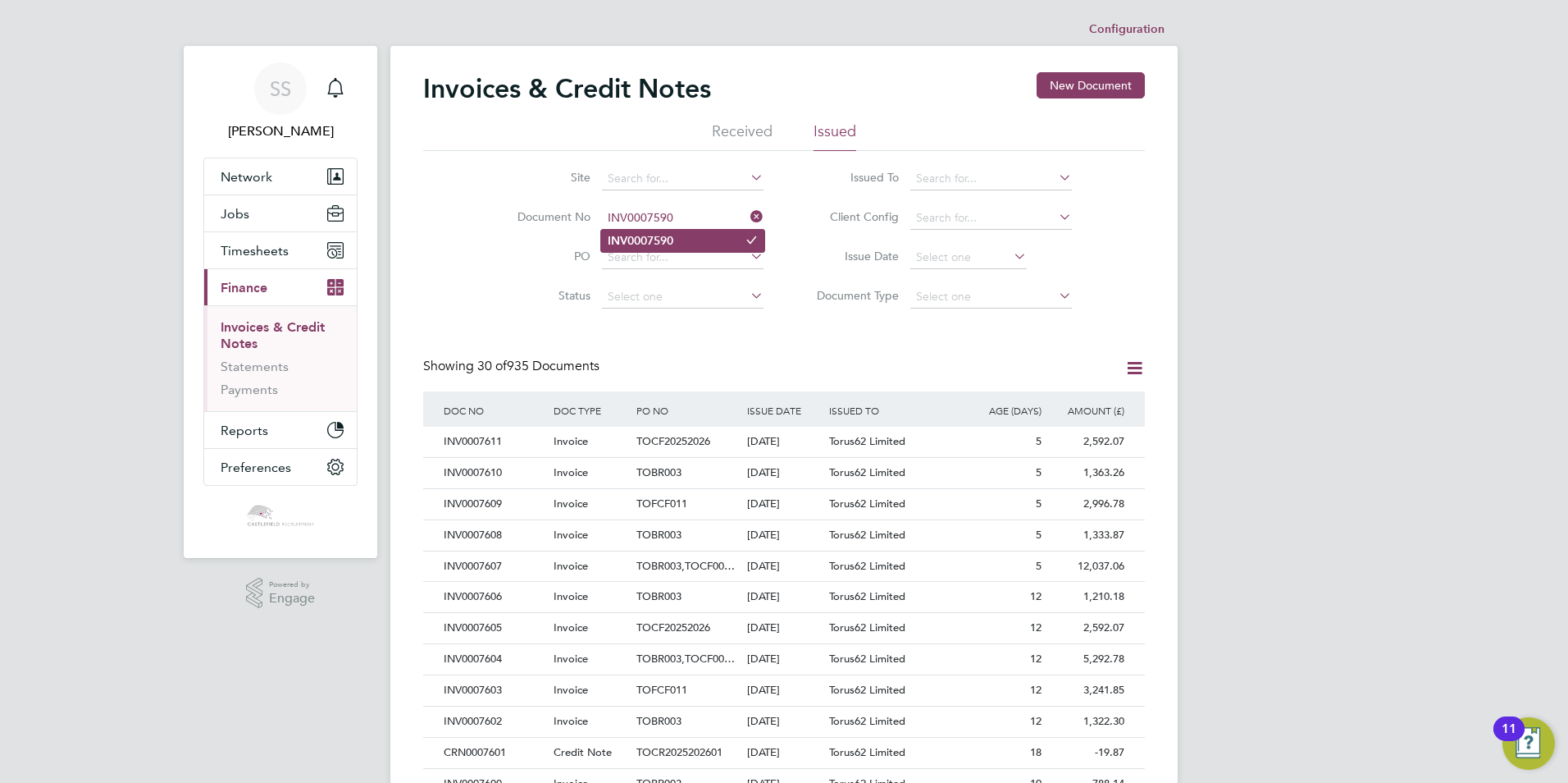
type input "INV0007590"
click at [697, 240] on li "INV0007590" at bounding box center [683, 241] width 163 height 22
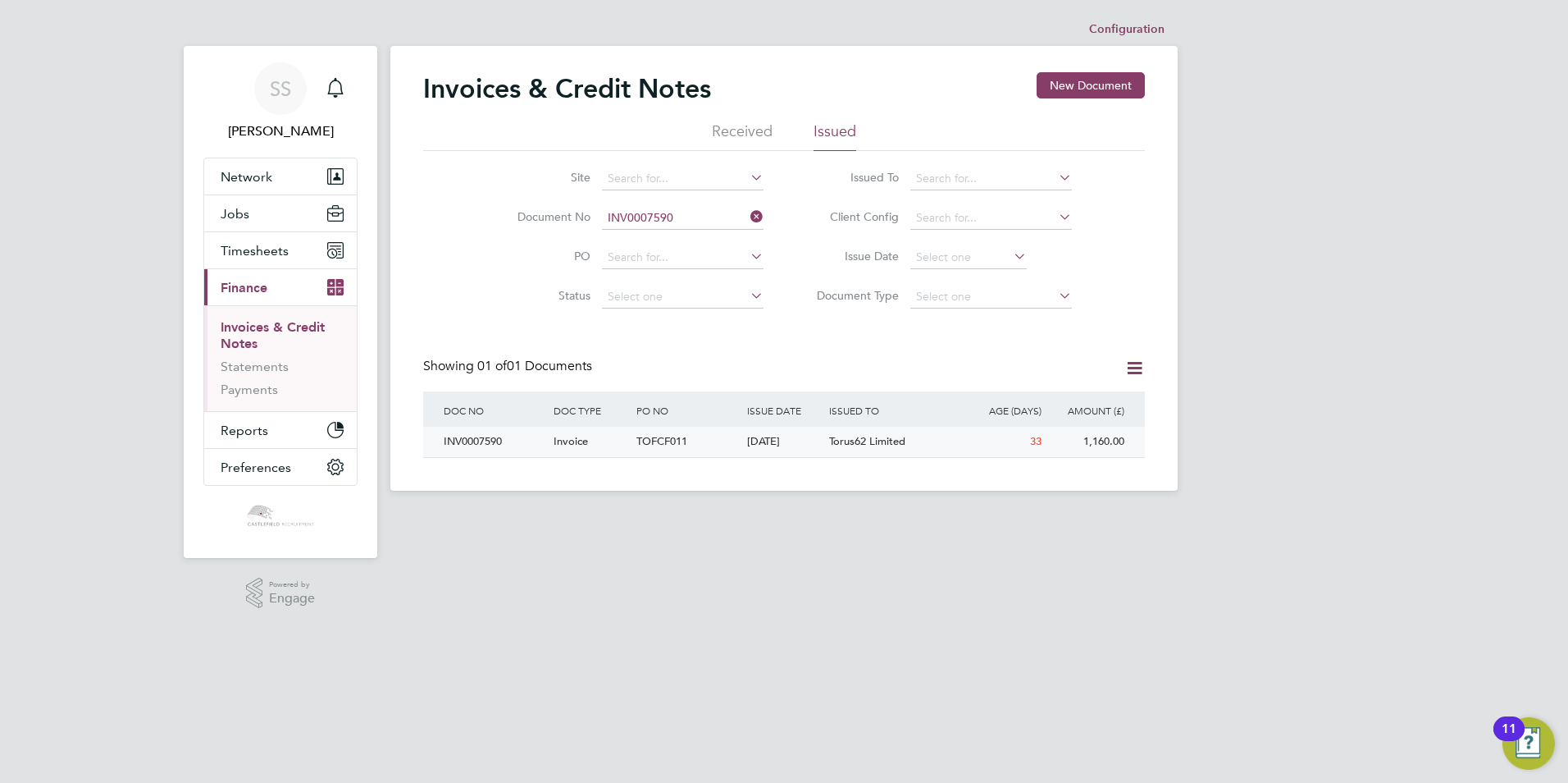
click at [694, 444] on div "TOFCF011" at bounding box center [687, 441] width 110 height 30
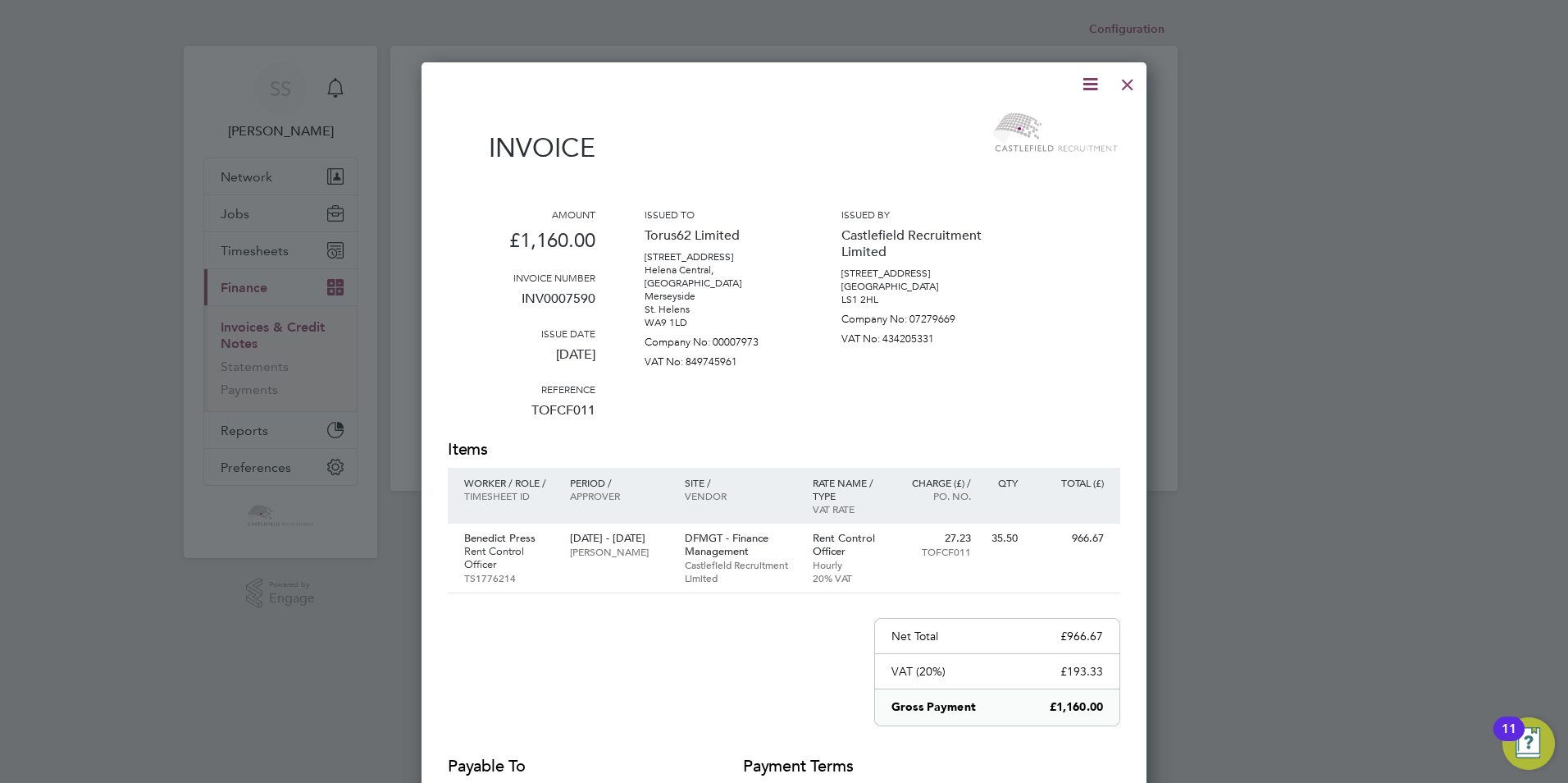
click at [1089, 86] on icon at bounding box center [1090, 83] width 20 height 20
click at [1047, 107] on div "Download Invoice Pay invoice Edit invoice" at bounding box center [1040, 147] width 131 height 88
click at [1052, 120] on img at bounding box center [1056, 132] width 130 height 49
click at [1086, 90] on icon at bounding box center [1090, 83] width 20 height 20
click at [1072, 116] on li "Download Invoice" at bounding box center [1040, 123] width 113 height 23
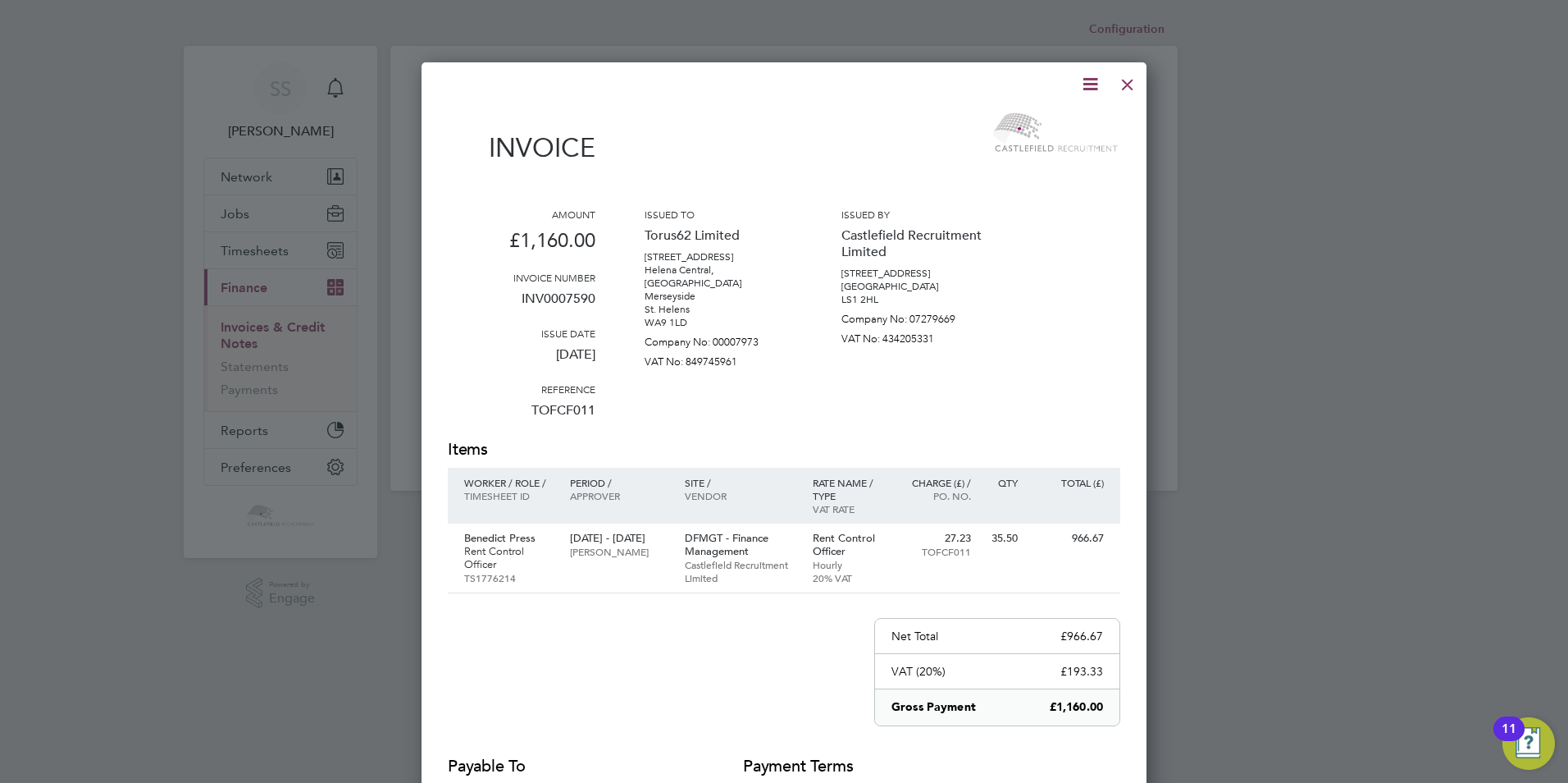
click at [1130, 82] on div at bounding box center [1128, 81] width 29 height 29
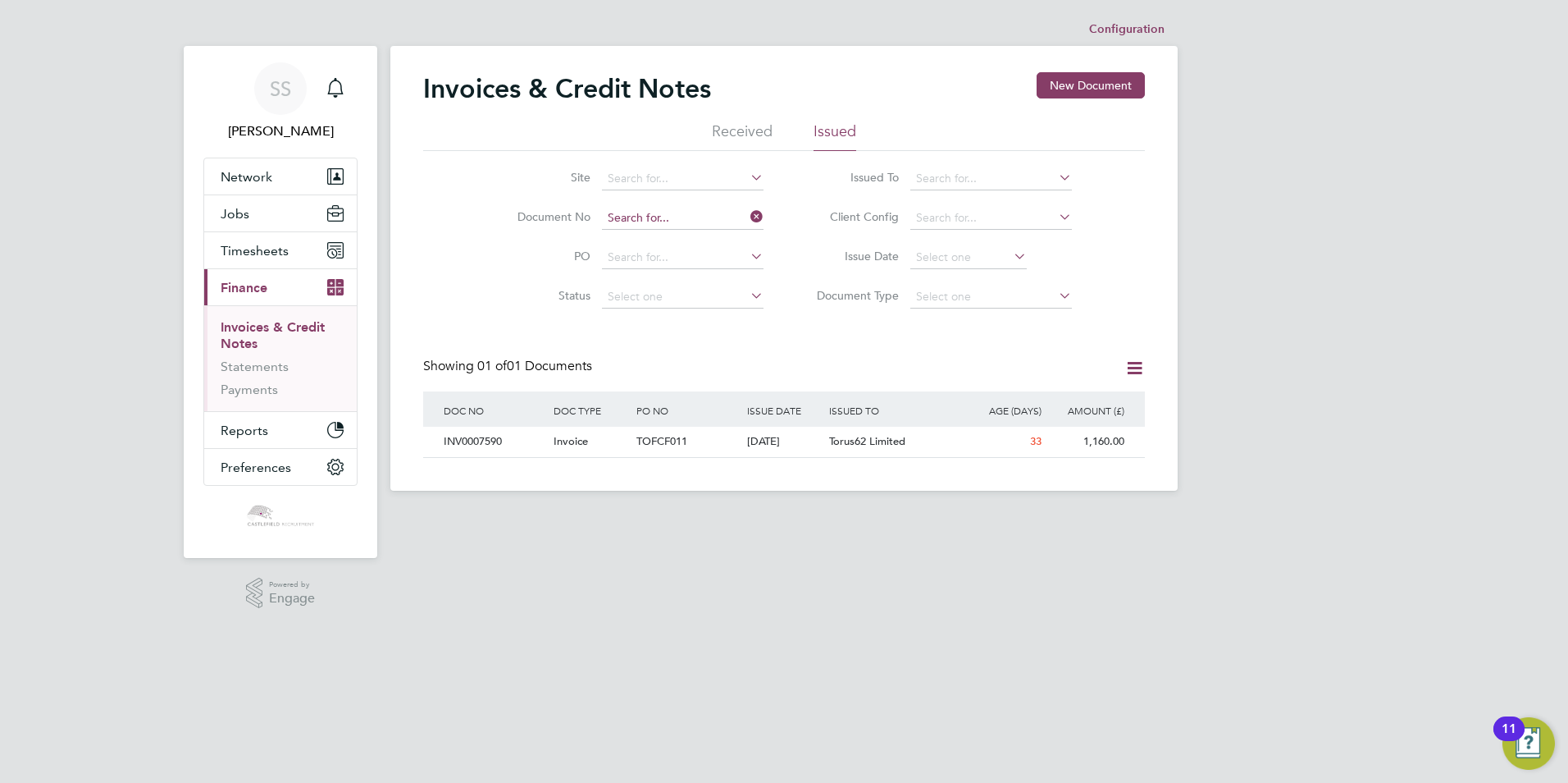
click at [717, 214] on input at bounding box center [683, 218] width 162 height 23
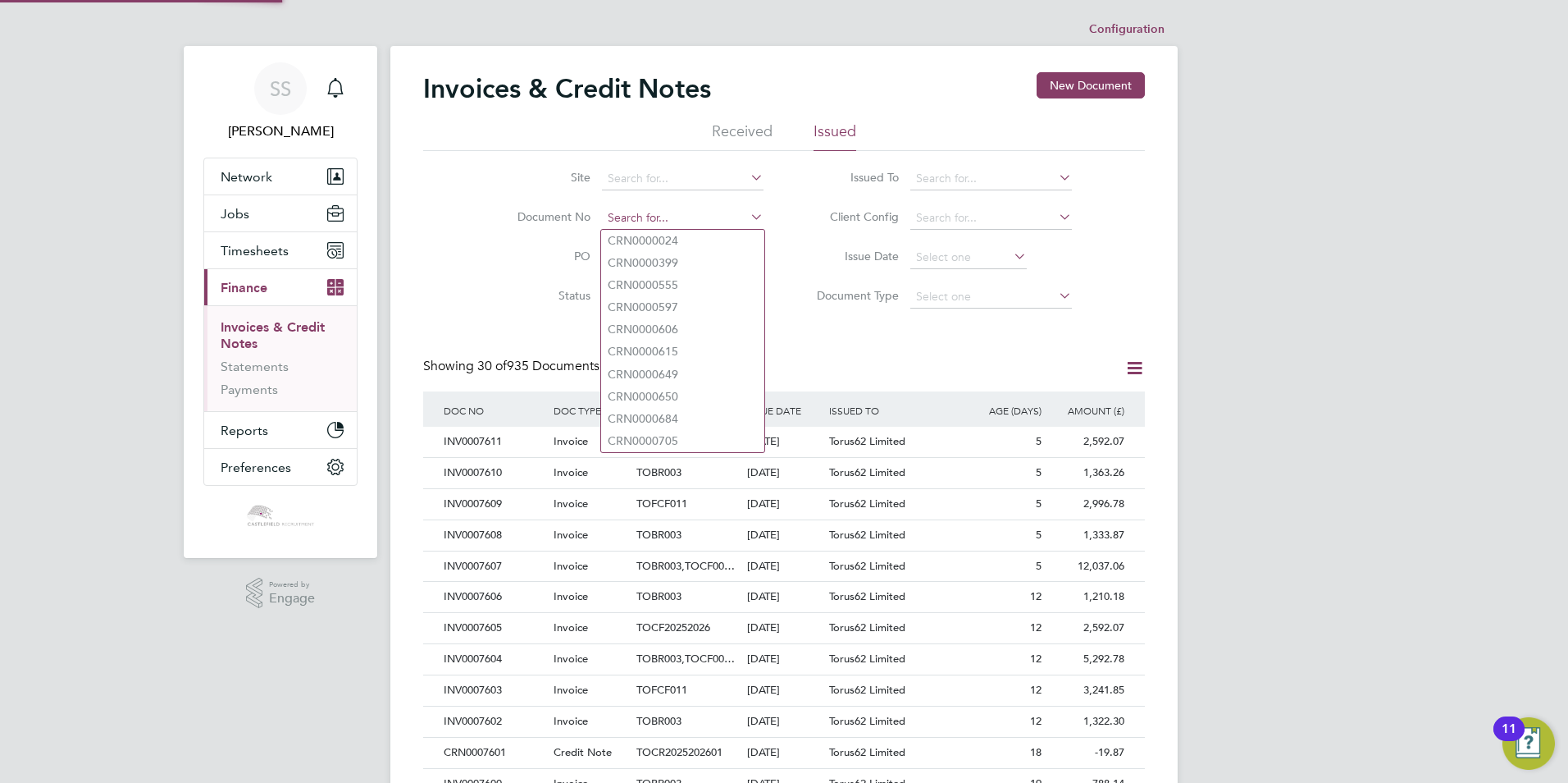
paste input "INV0007589"
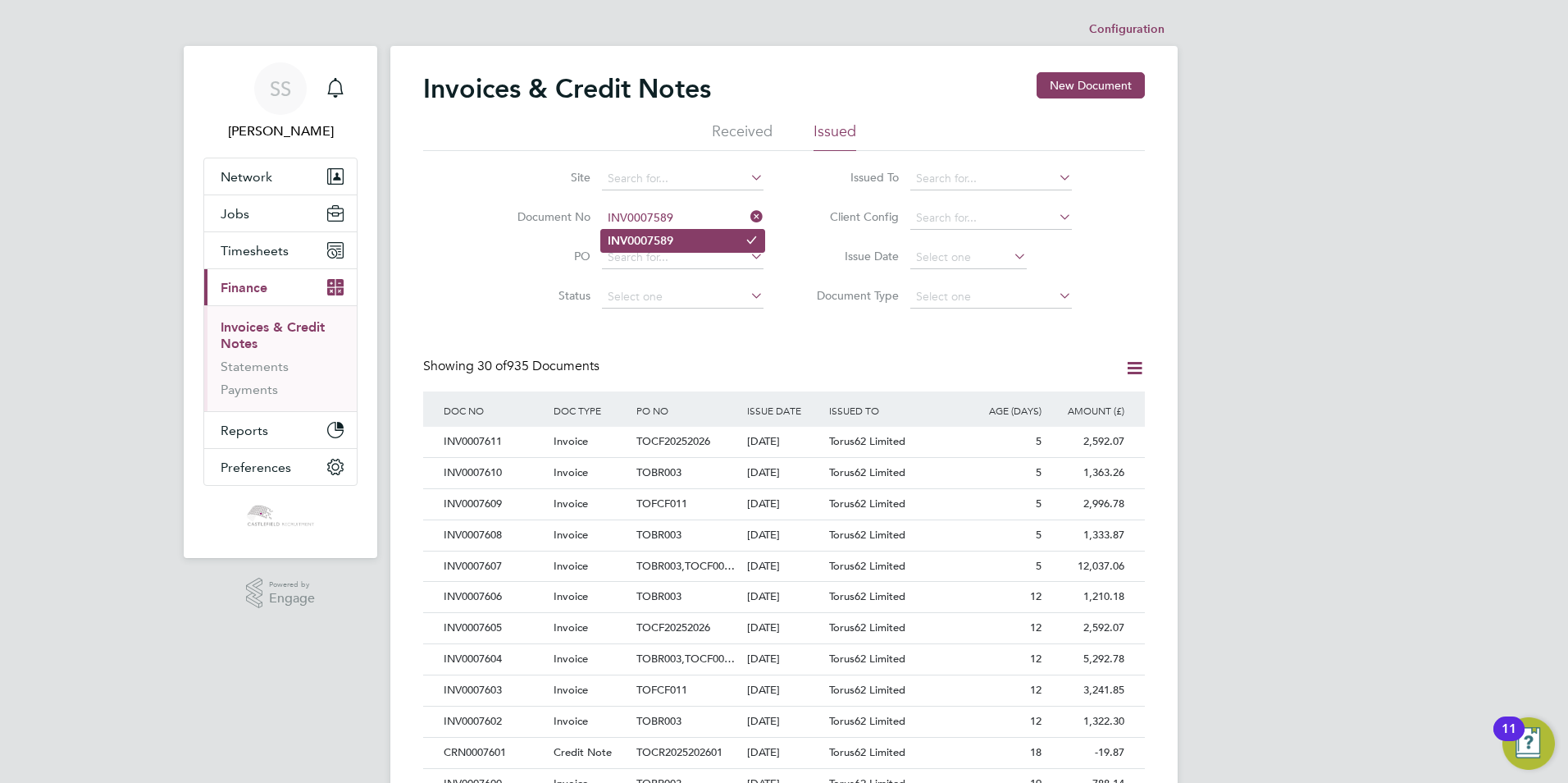
type input "INV0007589"
click at [681, 250] on li "INV0007589" at bounding box center [683, 241] width 163 height 22
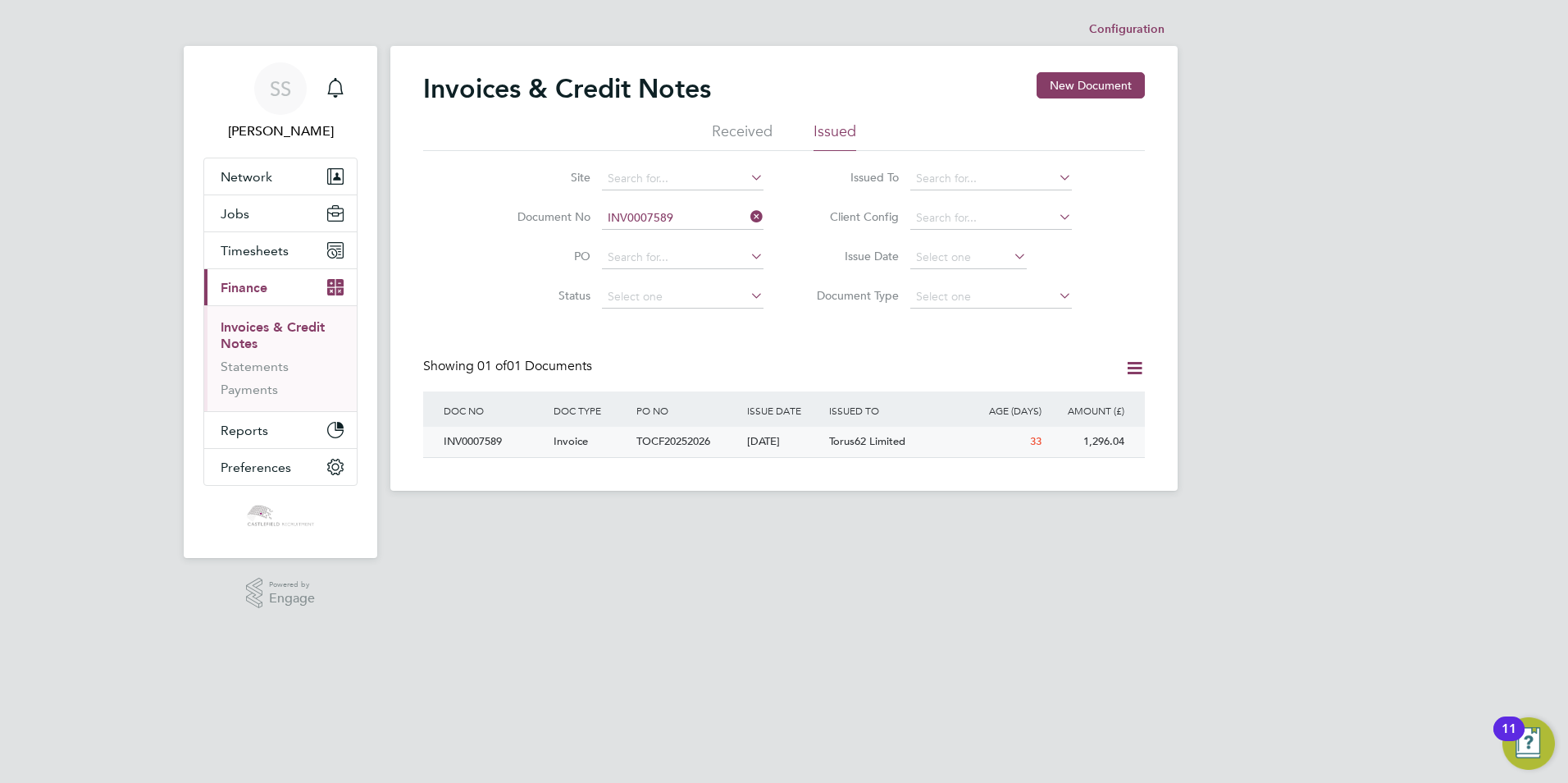
click at [710, 445] on span "TOCF20252026" at bounding box center [673, 440] width 74 height 14
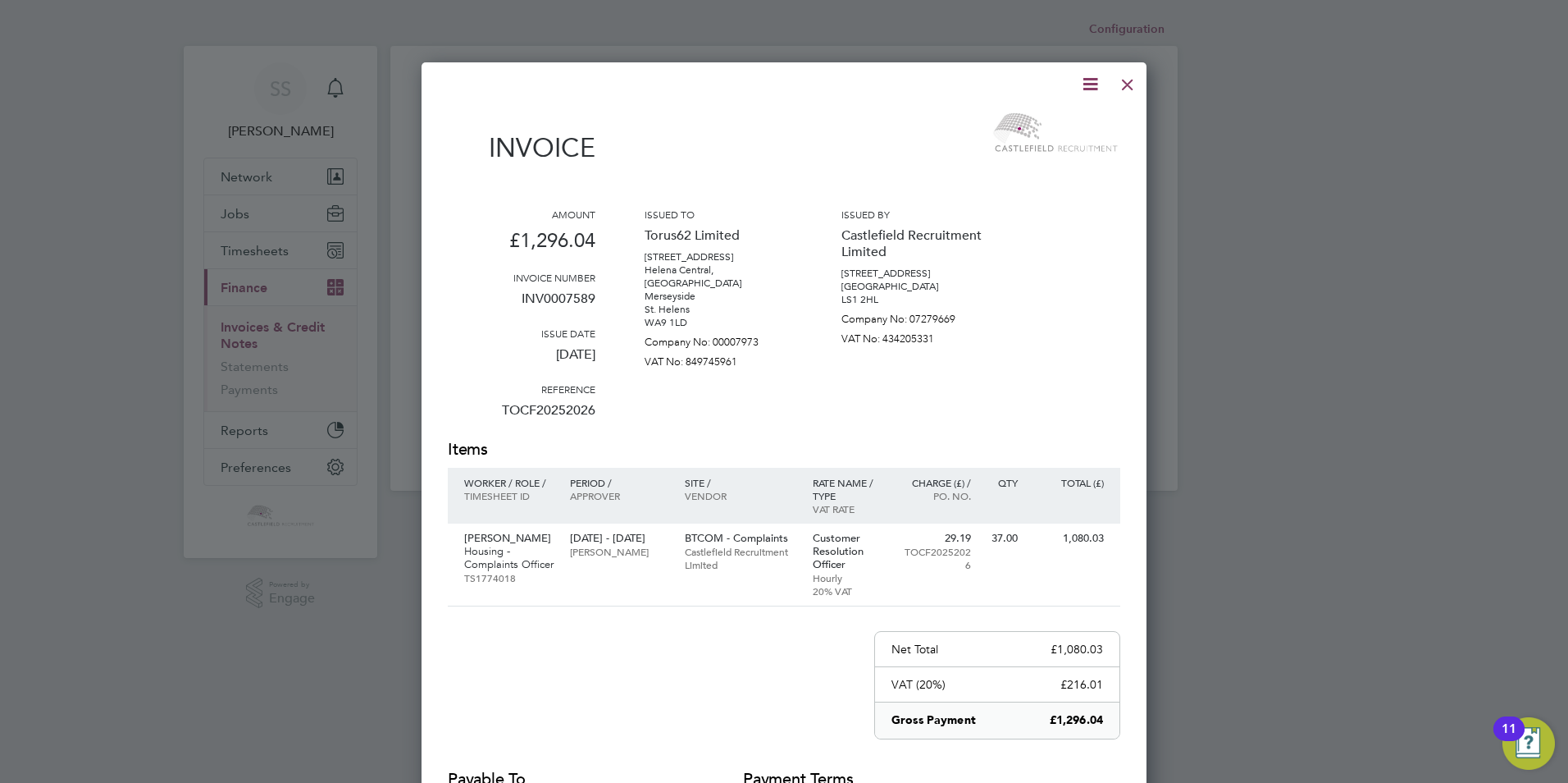
click at [1092, 89] on icon at bounding box center [1090, 83] width 20 height 20
click at [1065, 121] on li "Download Invoice" at bounding box center [1040, 123] width 113 height 23
click at [1133, 83] on div at bounding box center [1128, 81] width 29 height 29
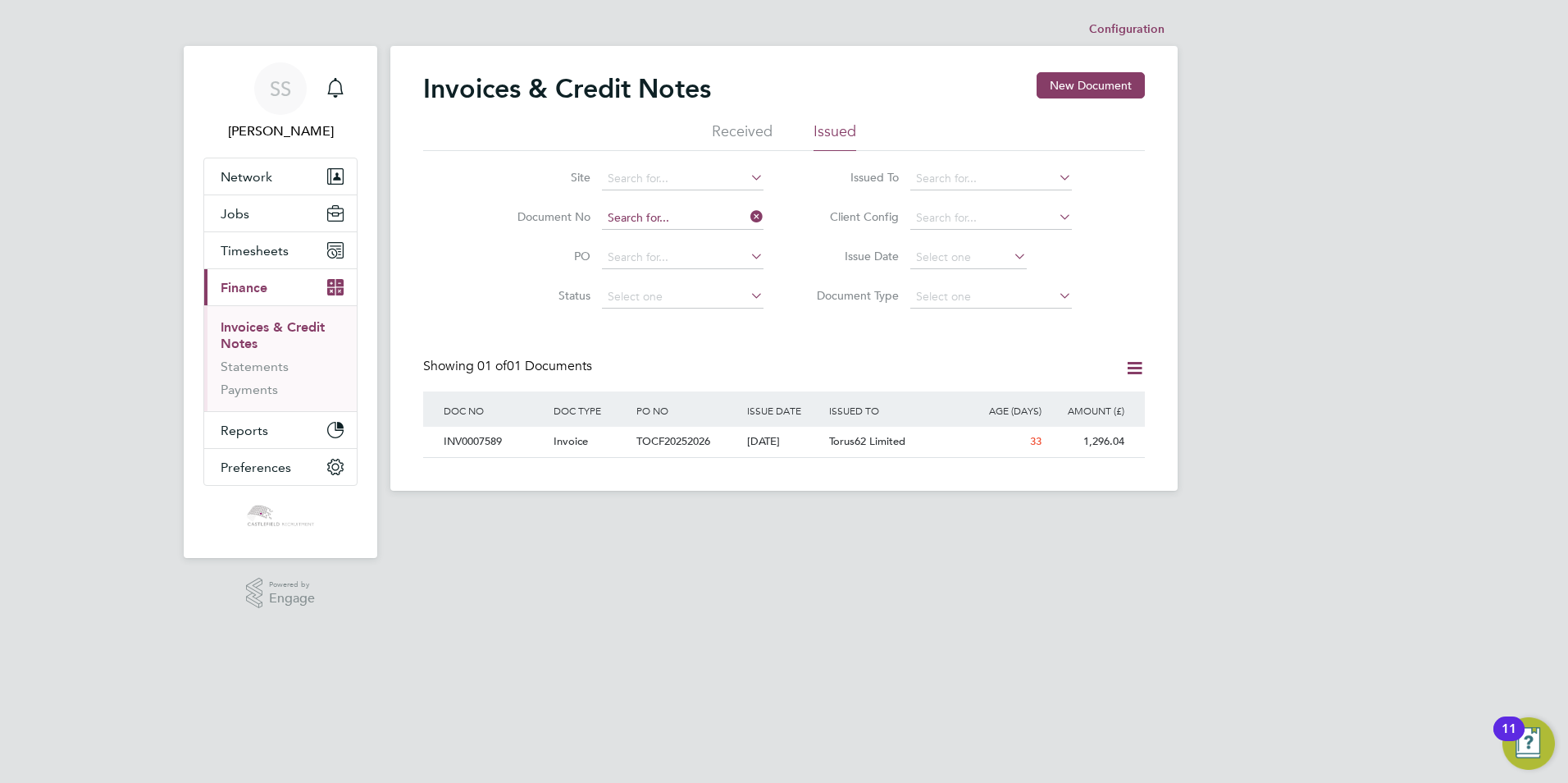
click at [708, 221] on input at bounding box center [683, 218] width 162 height 23
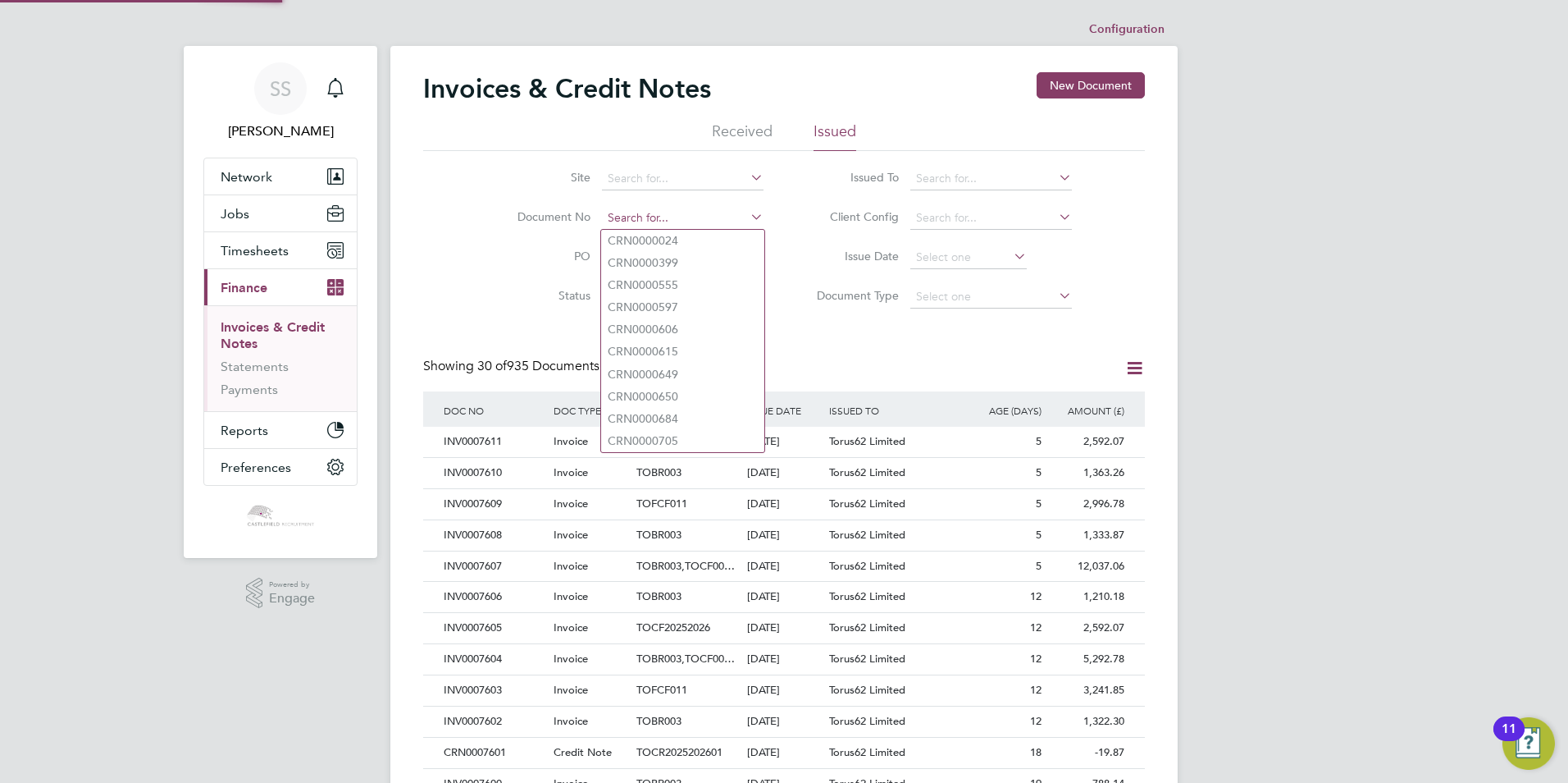
paste input "INV0007587"
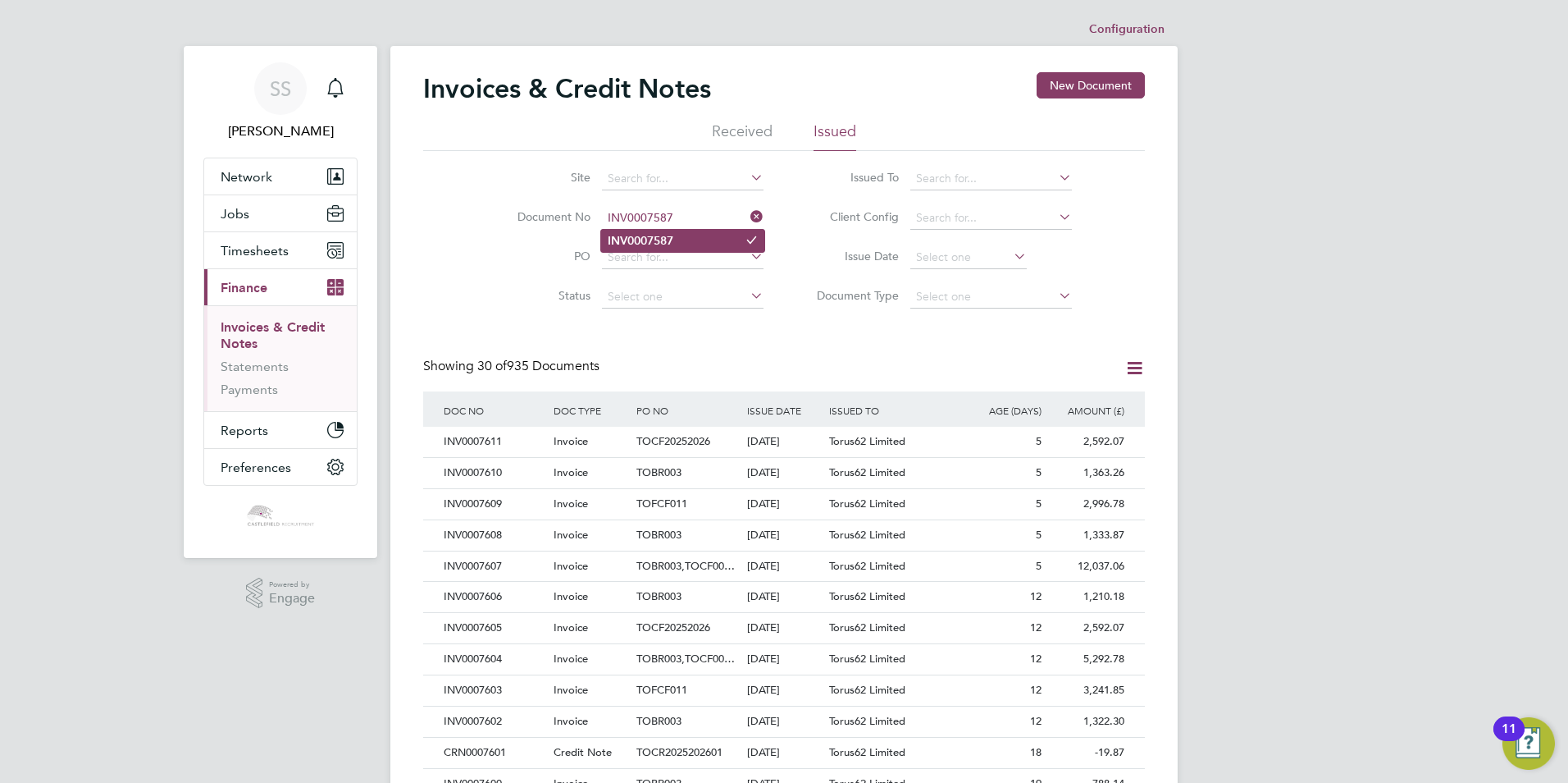
type input "INV0007587"
click at [687, 245] on li "INV0007587" at bounding box center [683, 241] width 163 height 22
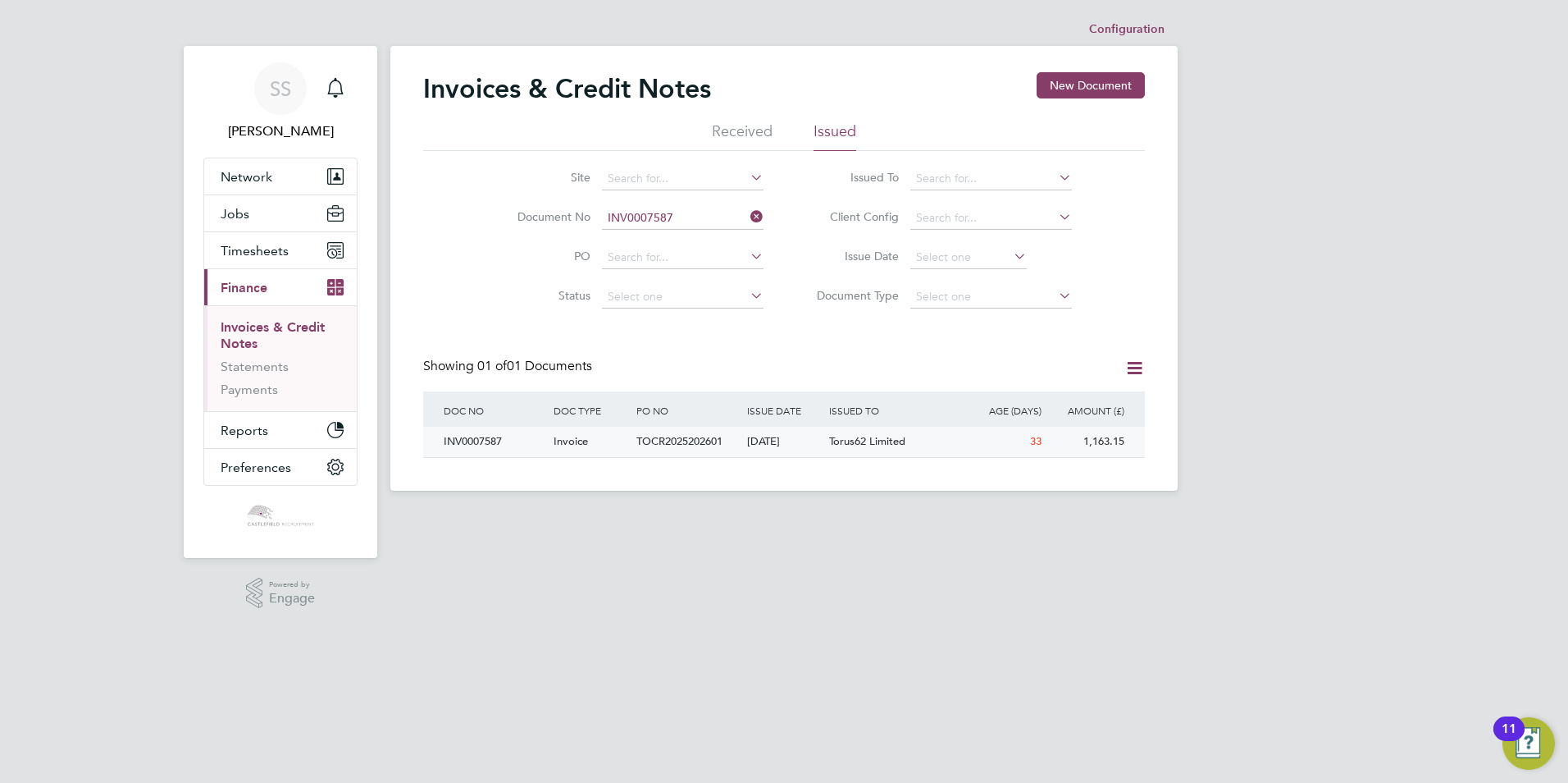
click at [741, 444] on div "TOCR2025202601" at bounding box center [687, 441] width 110 height 30
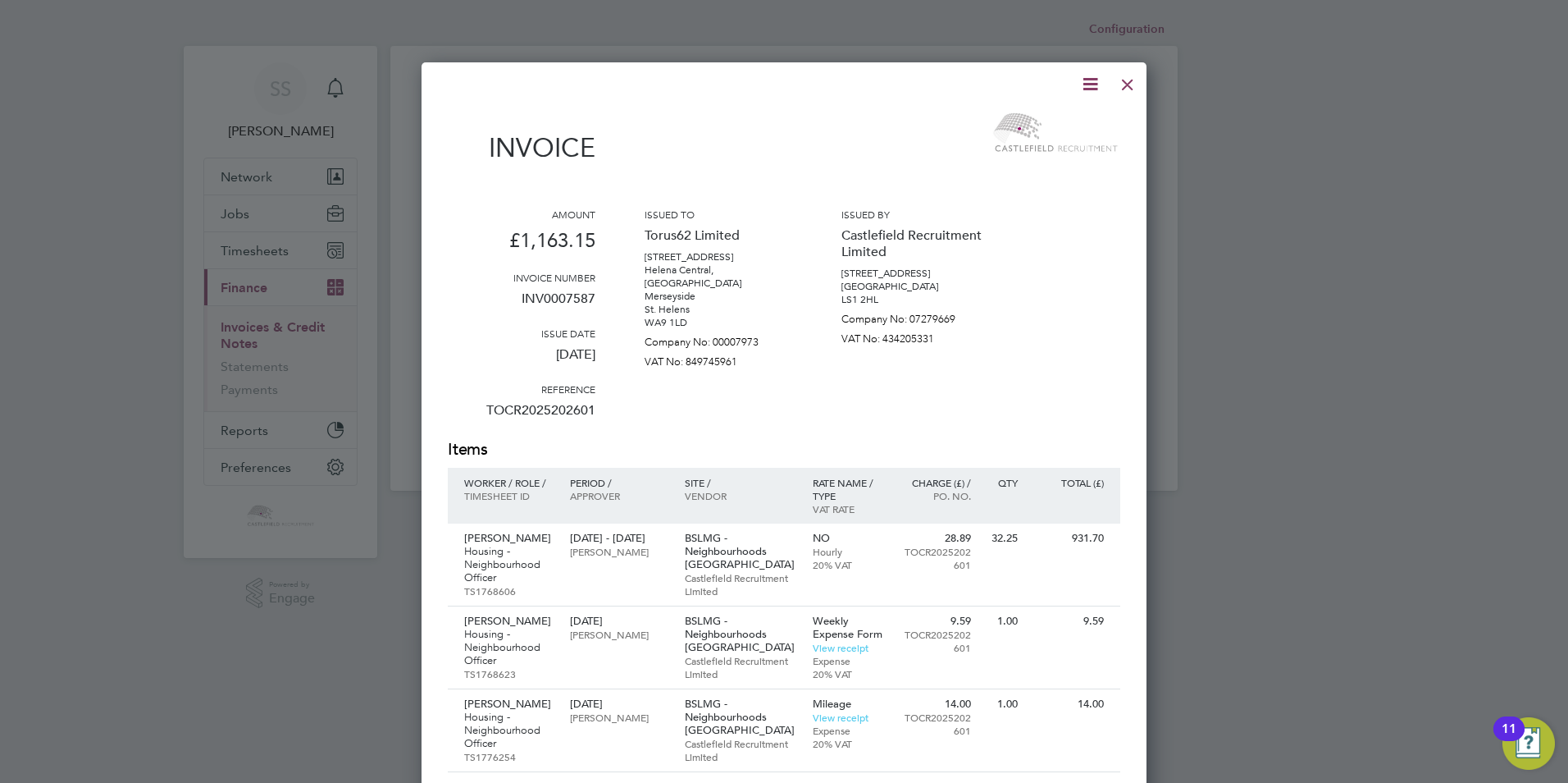
click at [1089, 82] on icon at bounding box center [1090, 83] width 20 height 20
click at [1075, 125] on li "Download Invoice" at bounding box center [1040, 123] width 113 height 23
click at [1124, 87] on div at bounding box center [1128, 81] width 29 height 29
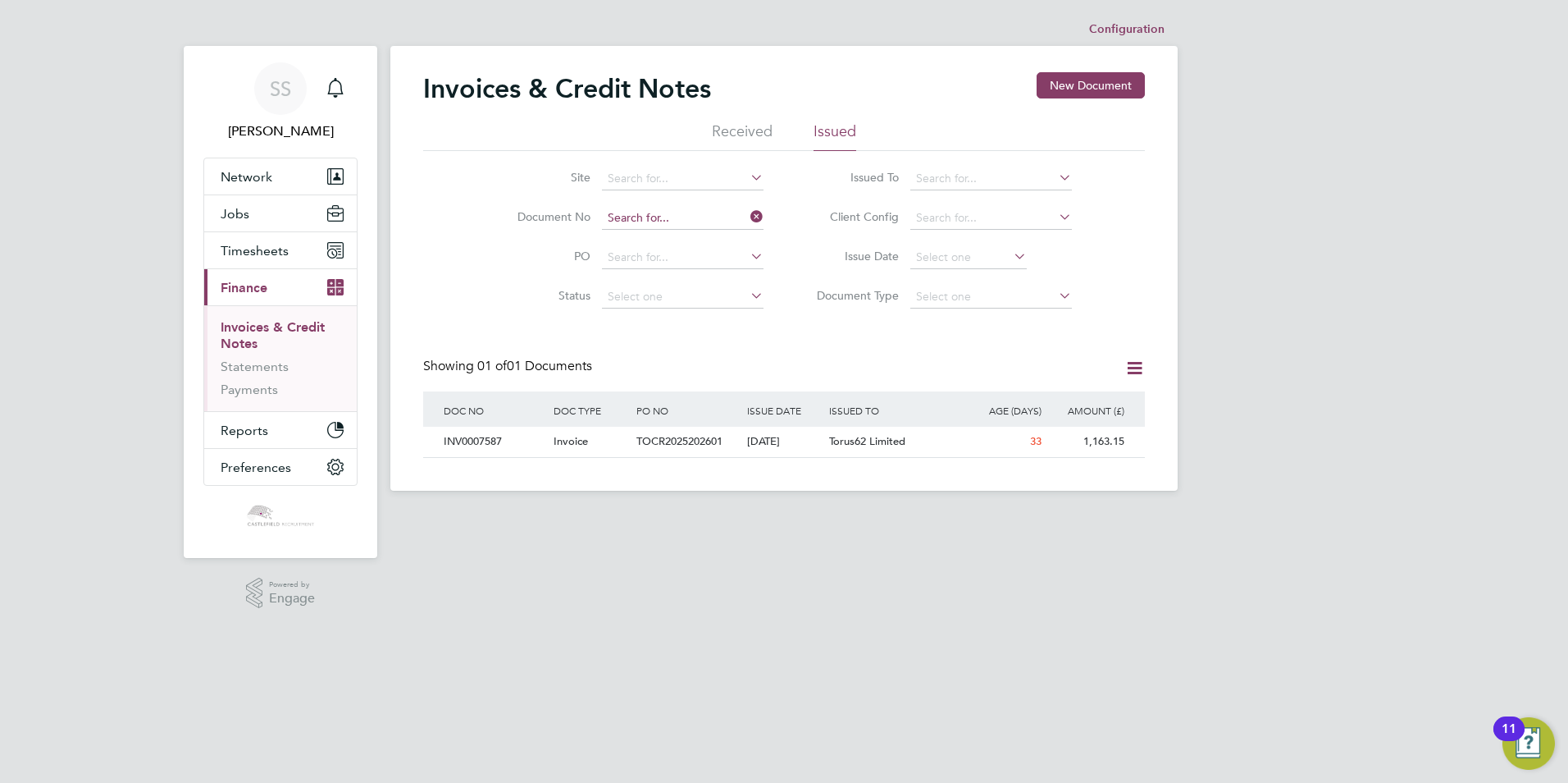
click at [702, 222] on input at bounding box center [683, 218] width 162 height 23
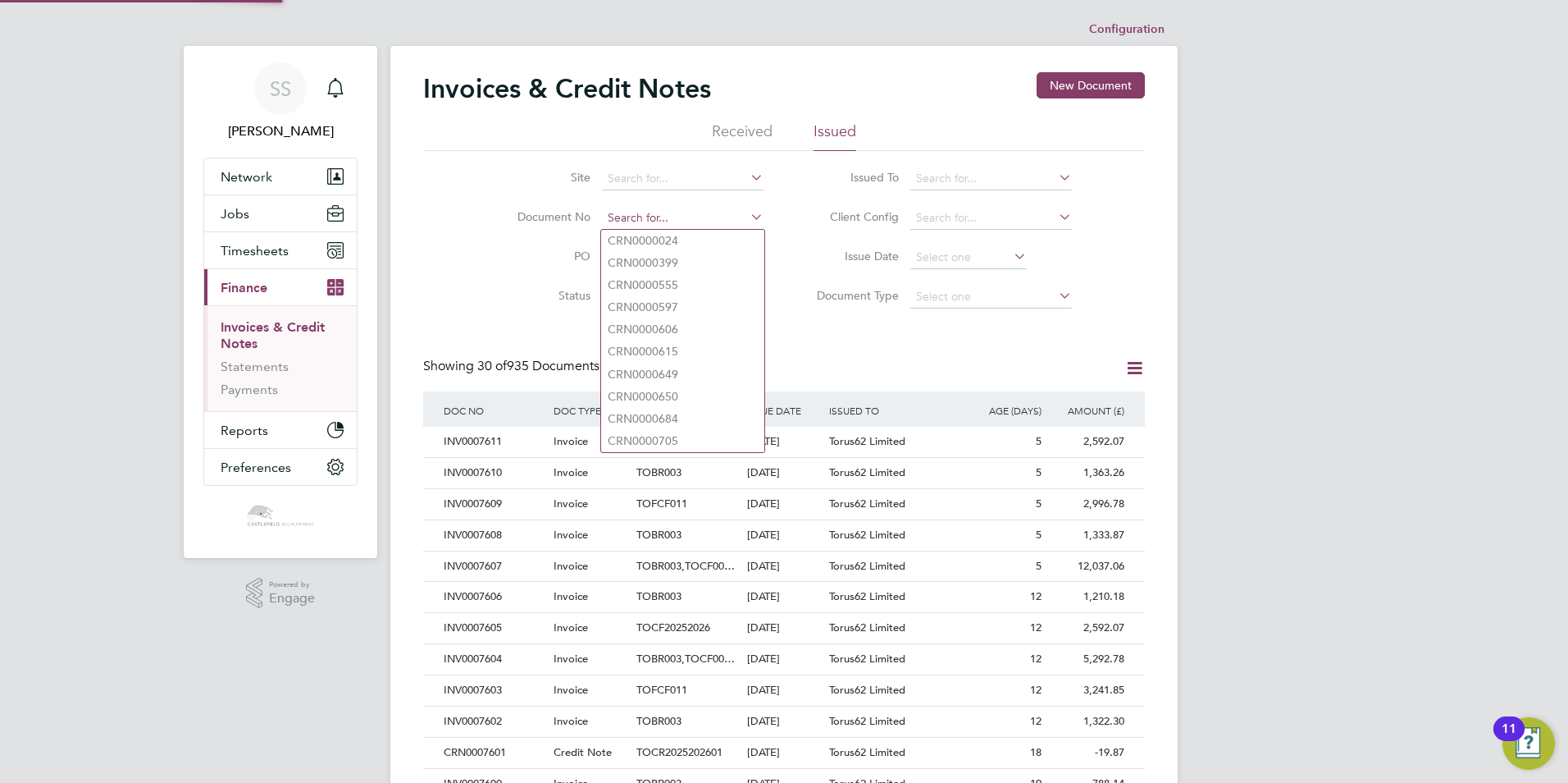
paste input "CRN0007591"
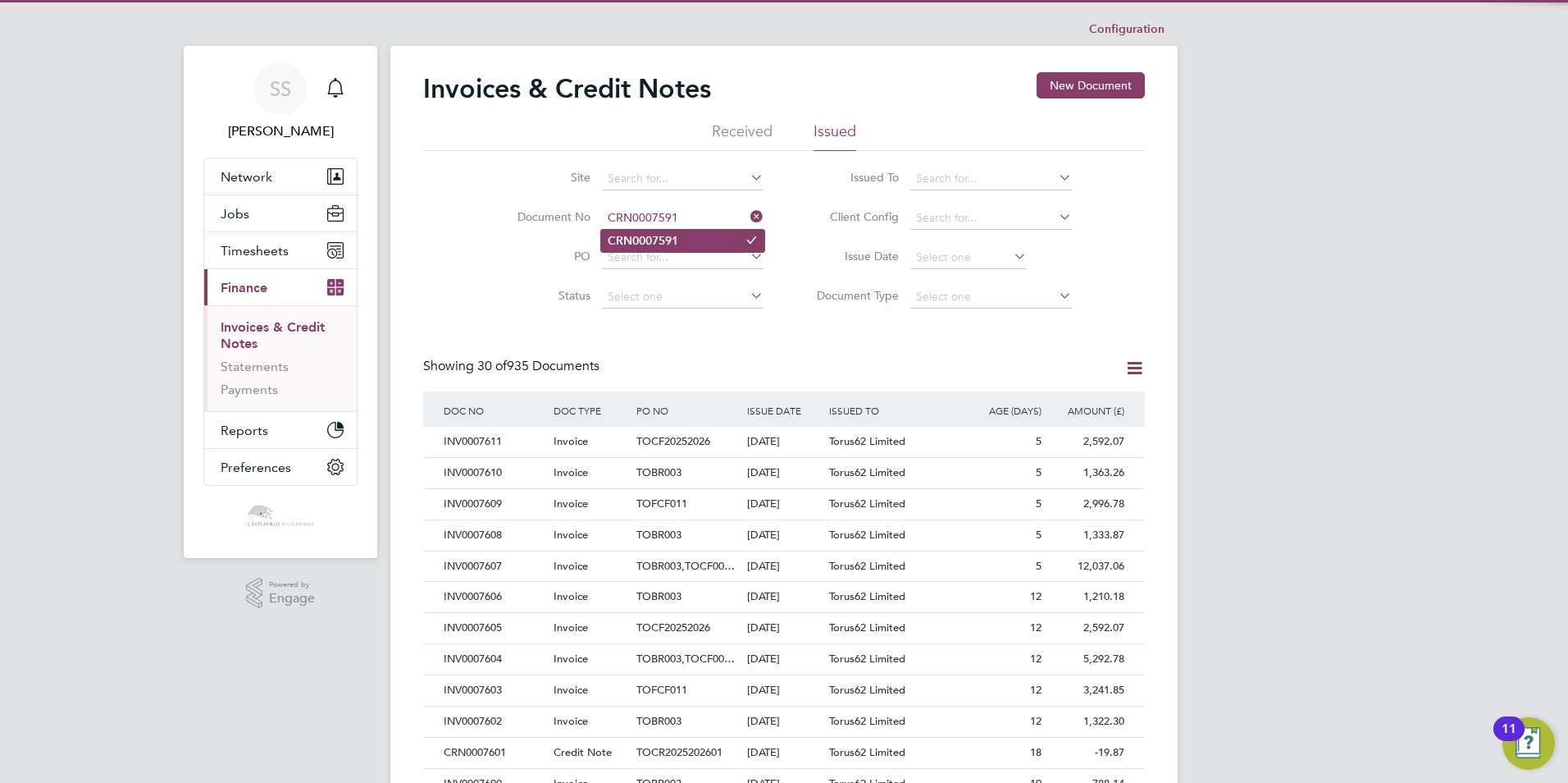
type input "CRN0007591"
click at [708, 238] on li "CRN0007591" at bounding box center [683, 241] width 163 height 22
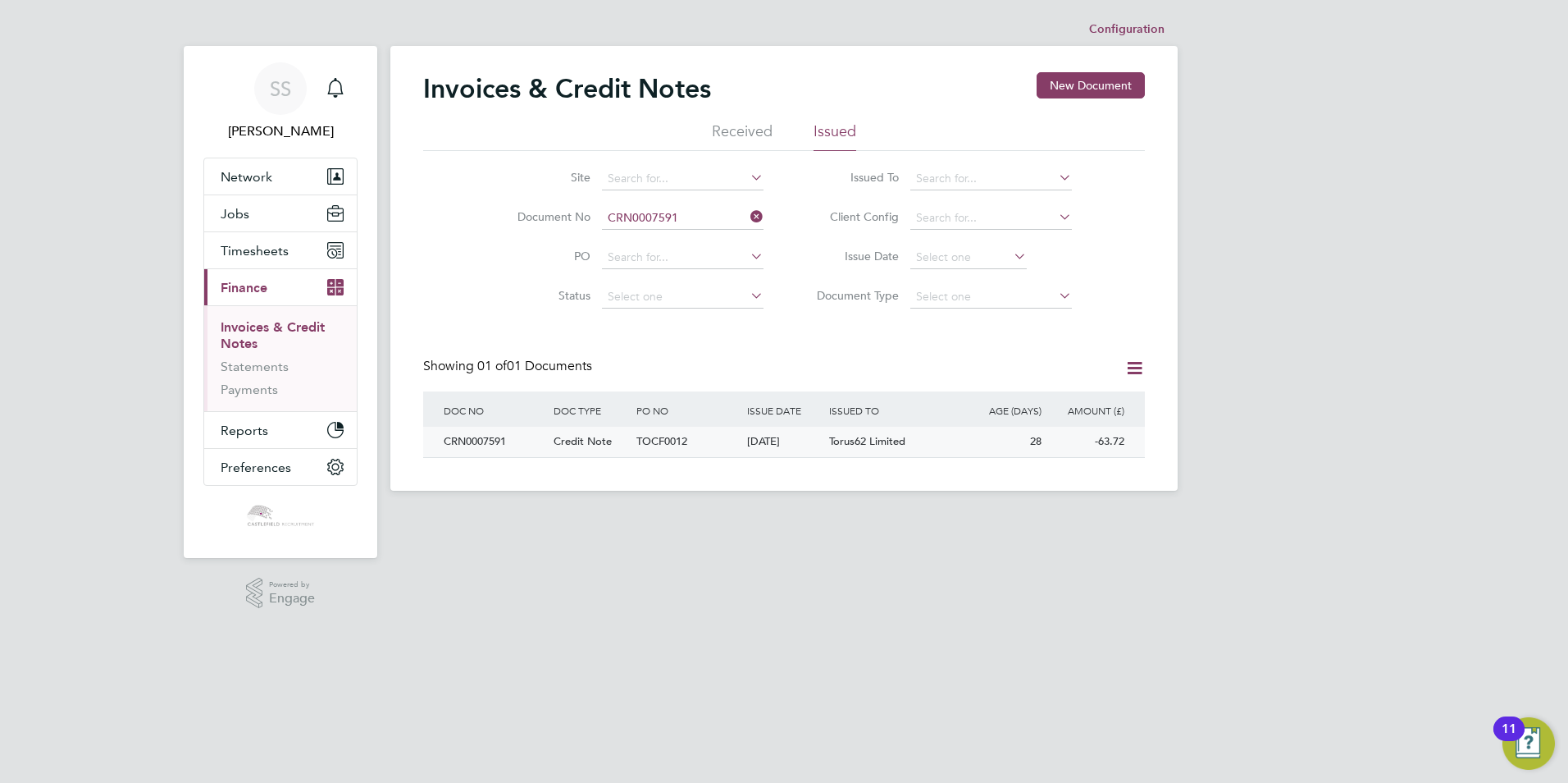
click at [684, 441] on span "TOCF0012" at bounding box center [661, 440] width 50 height 14
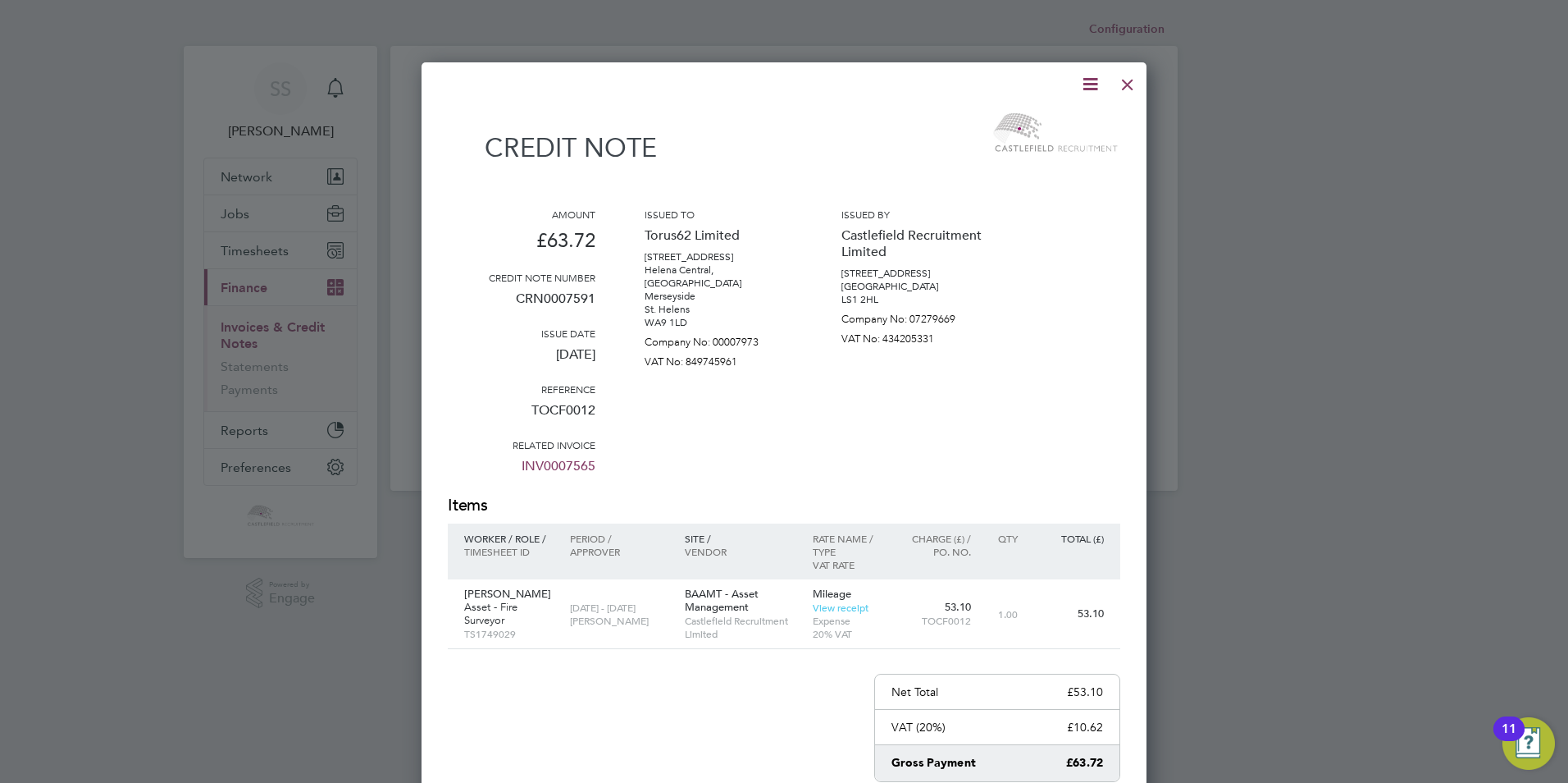
click at [1097, 79] on icon at bounding box center [1090, 83] width 20 height 20
click at [1030, 118] on li "Download Credit Note" at bounding box center [1028, 123] width 139 height 23
click at [1133, 83] on div at bounding box center [1128, 81] width 29 height 29
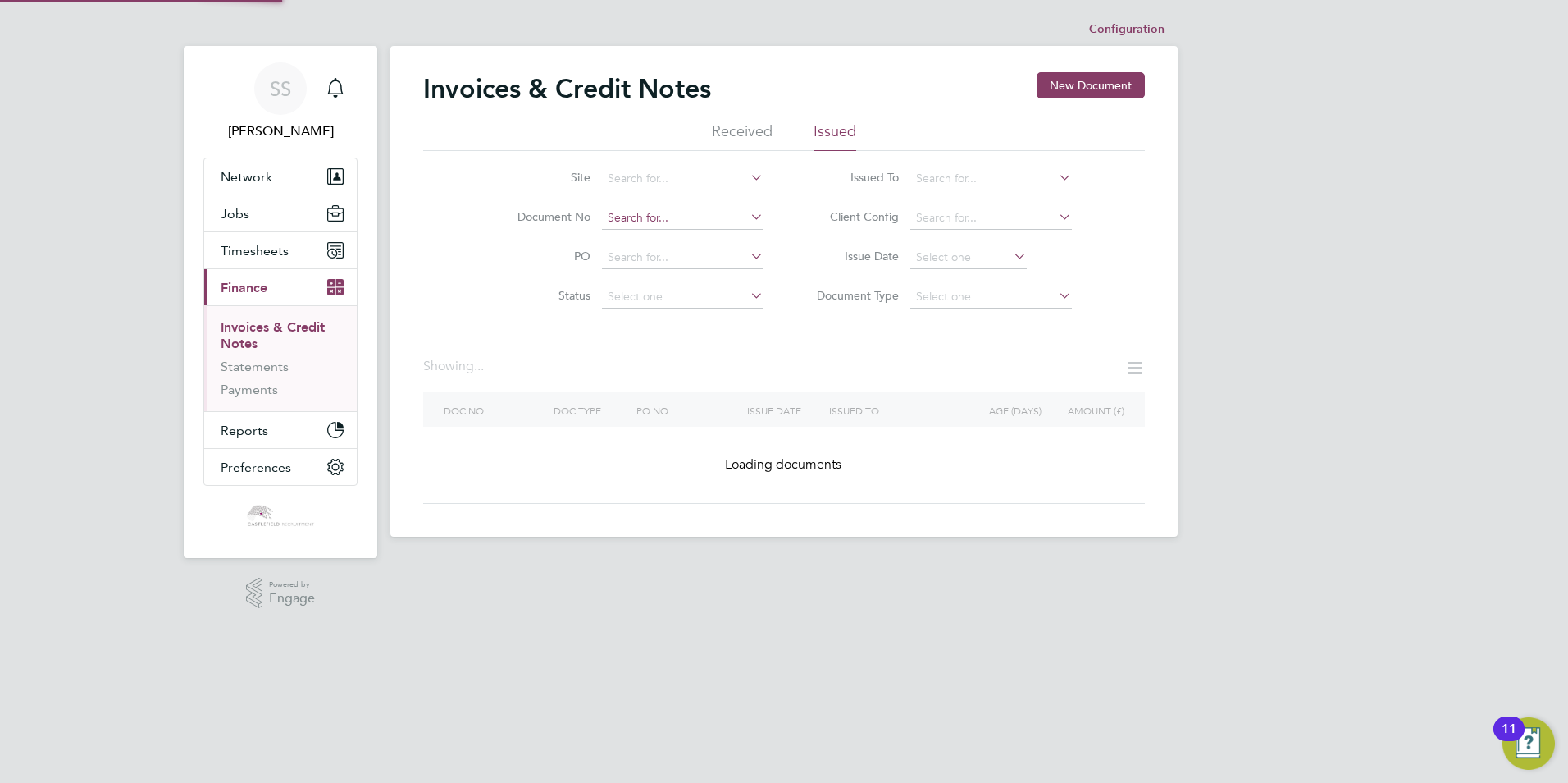
click at [702, 212] on input at bounding box center [683, 218] width 162 height 23
paste input "CRN0007596"
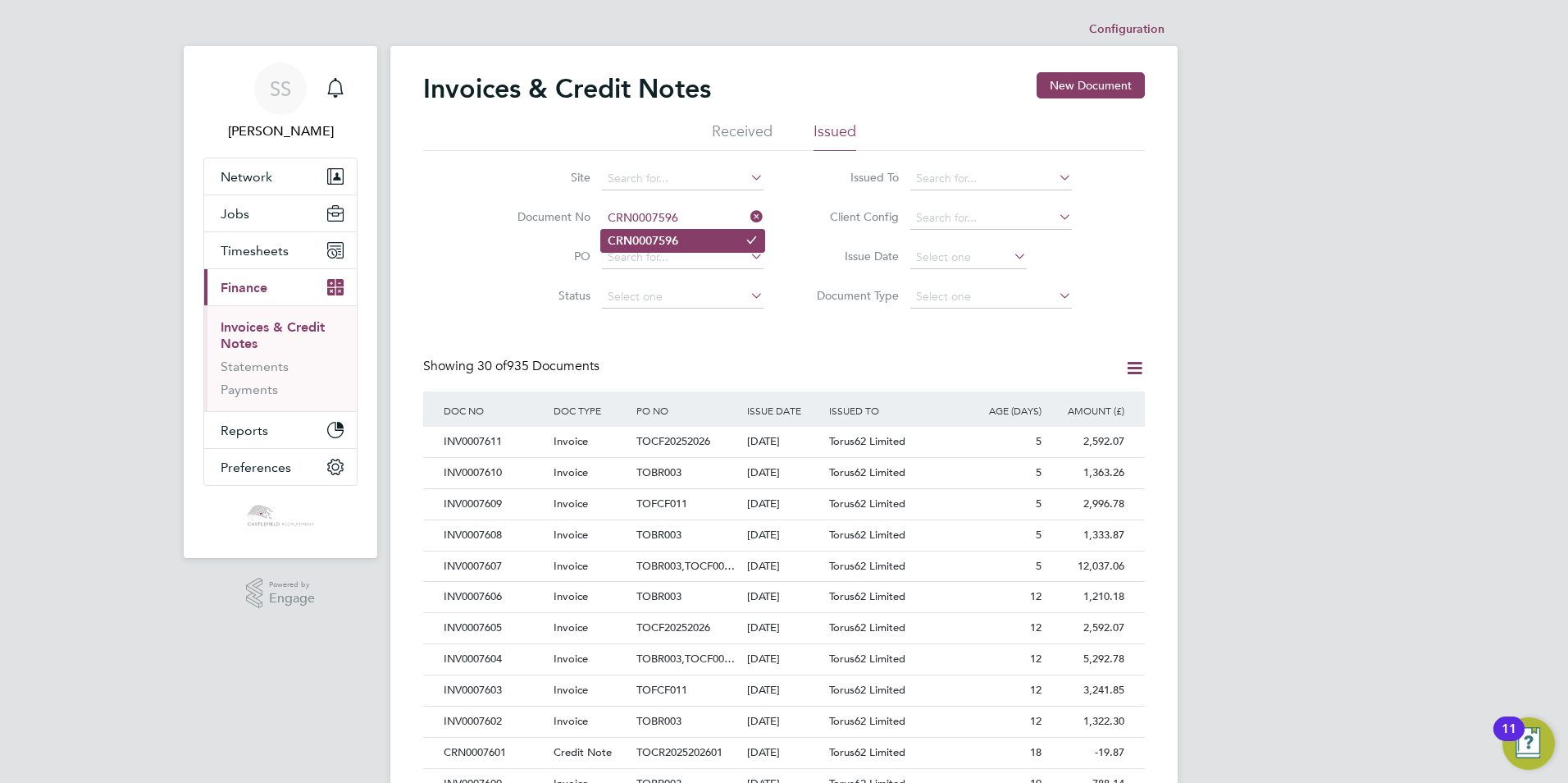
type input "CRN0007596"
click at [697, 243] on li "CRN0007596" at bounding box center [683, 241] width 163 height 22
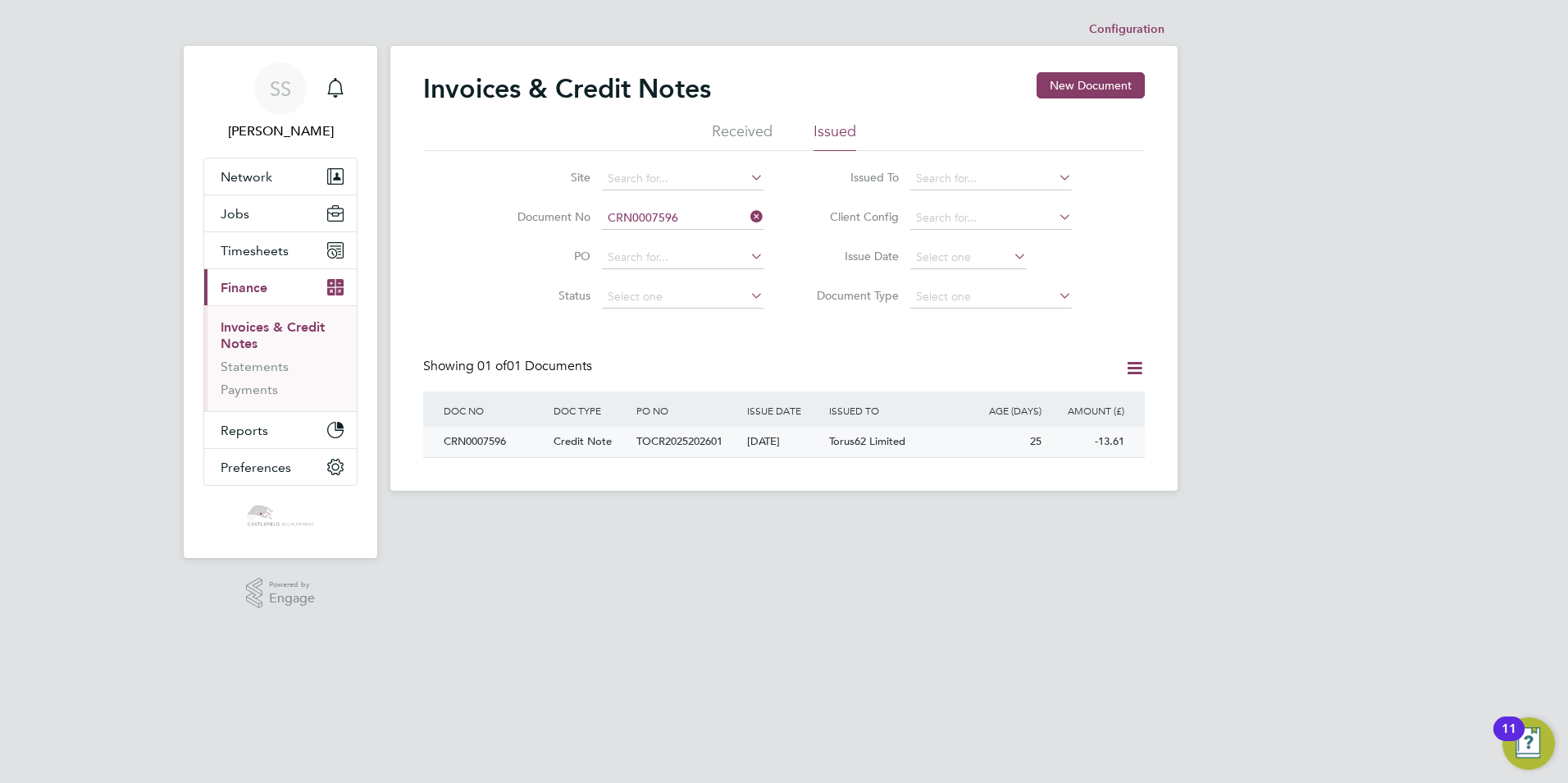
click at [717, 439] on span "TOCR2025202601" at bounding box center [679, 440] width 86 height 14
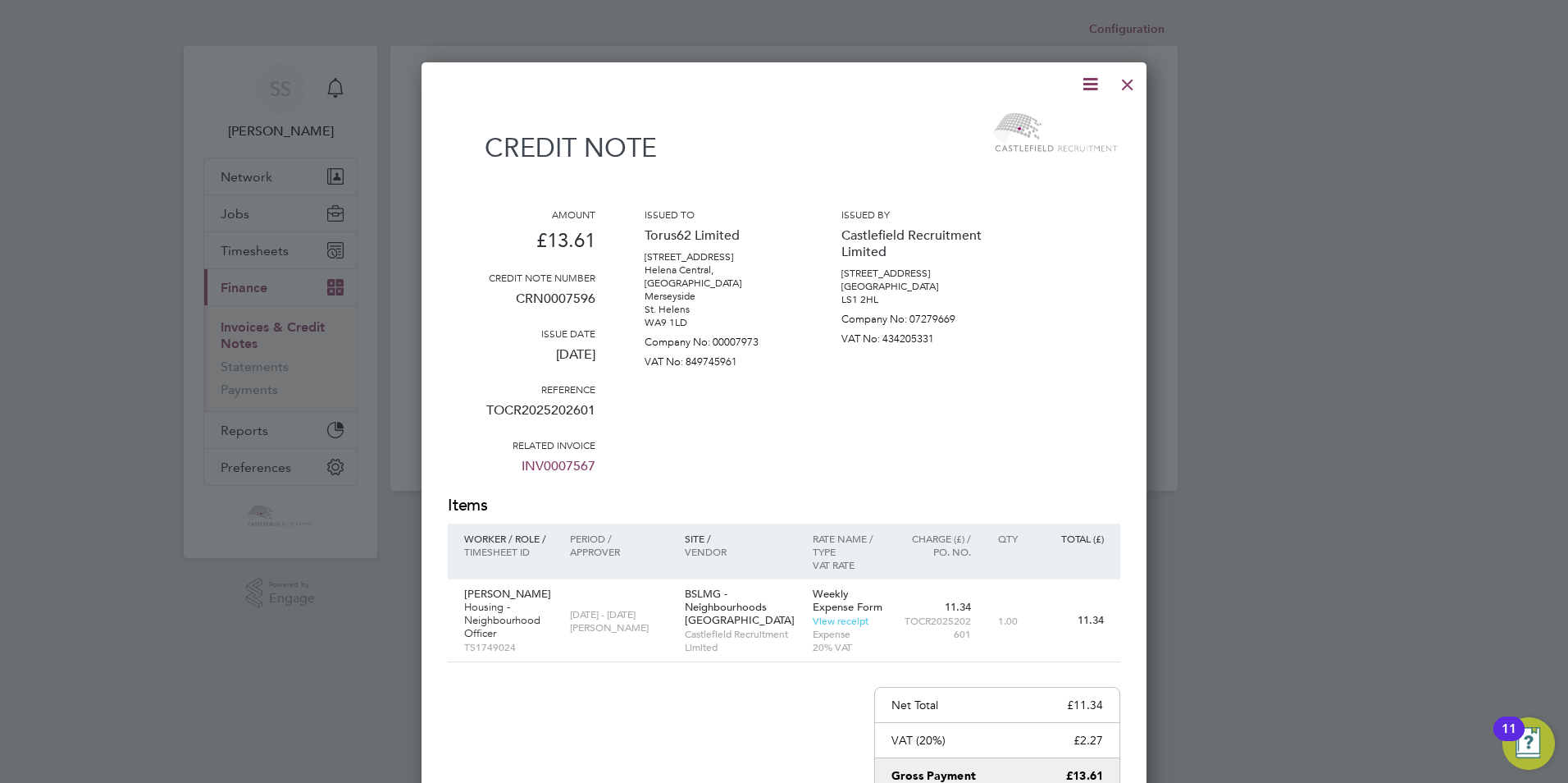
click at [1084, 82] on icon at bounding box center [1090, 83] width 20 height 20
click at [1039, 119] on li "Download Credit Note" at bounding box center [1028, 123] width 139 height 23
click at [1134, 82] on div at bounding box center [1128, 81] width 29 height 29
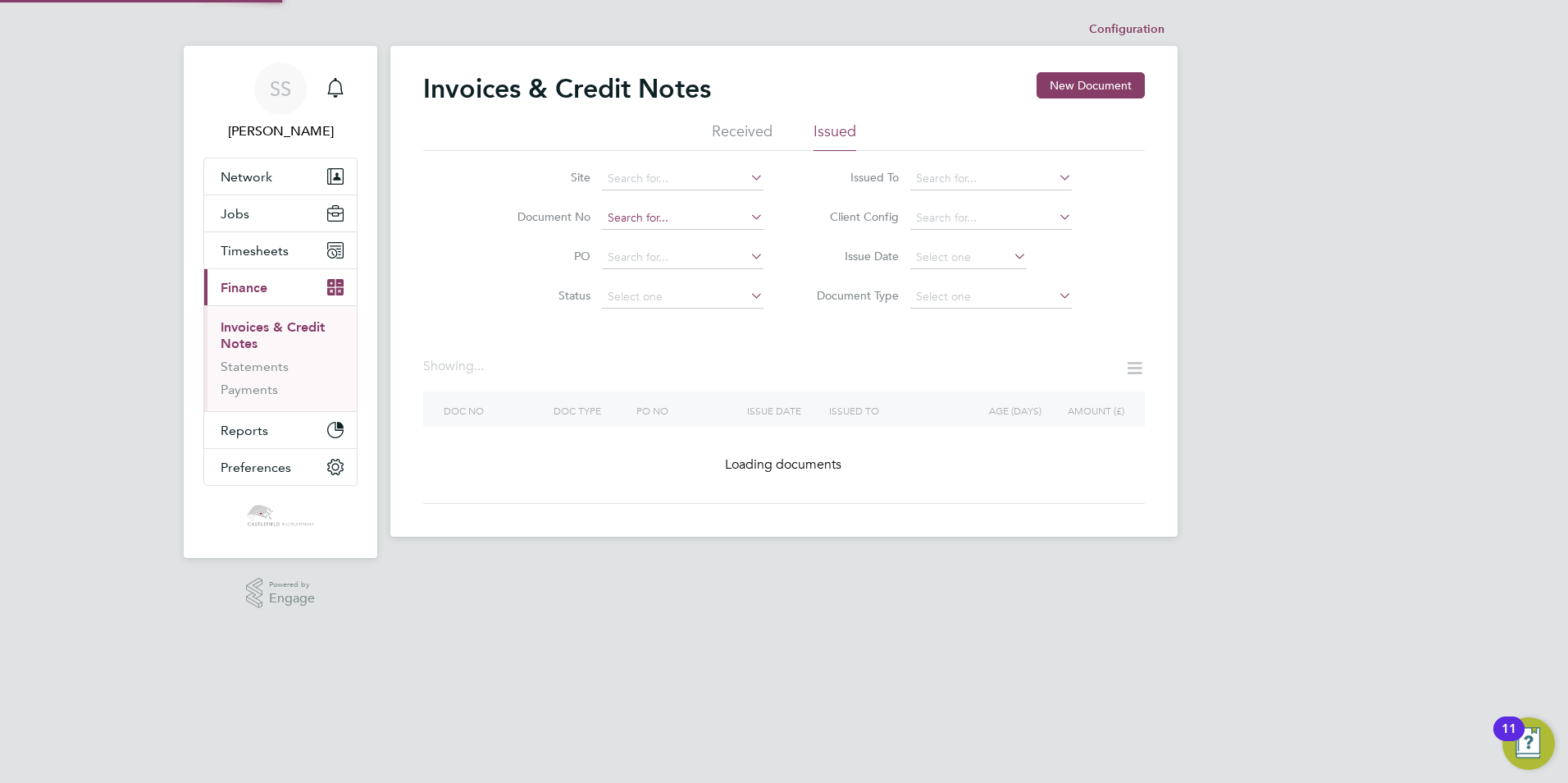
click at [700, 212] on input at bounding box center [683, 218] width 162 height 23
paste input "CRN0007592"
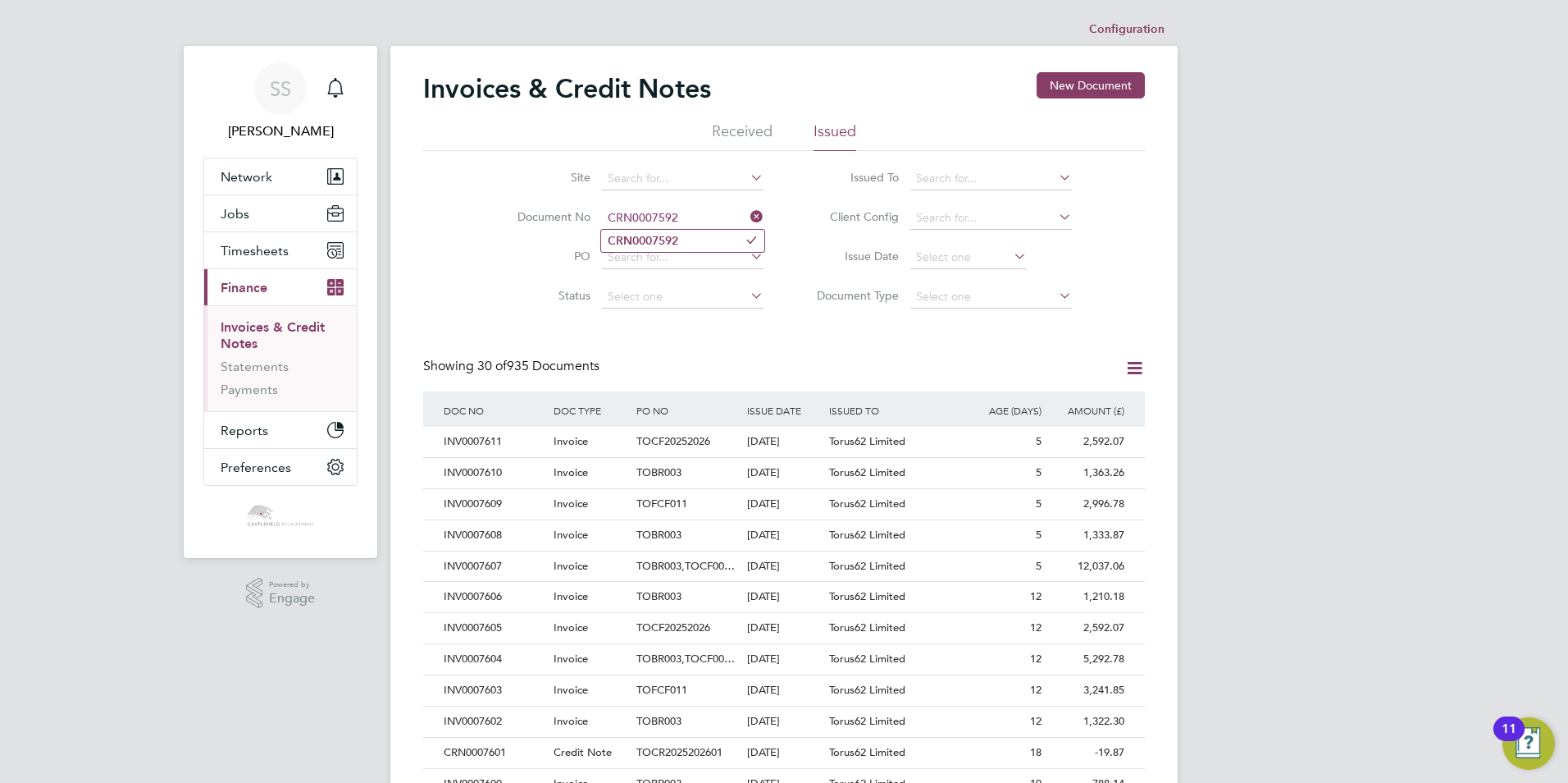
type input "CRN0007592"
click at [696, 236] on li "CRN0007592" at bounding box center [683, 241] width 163 height 22
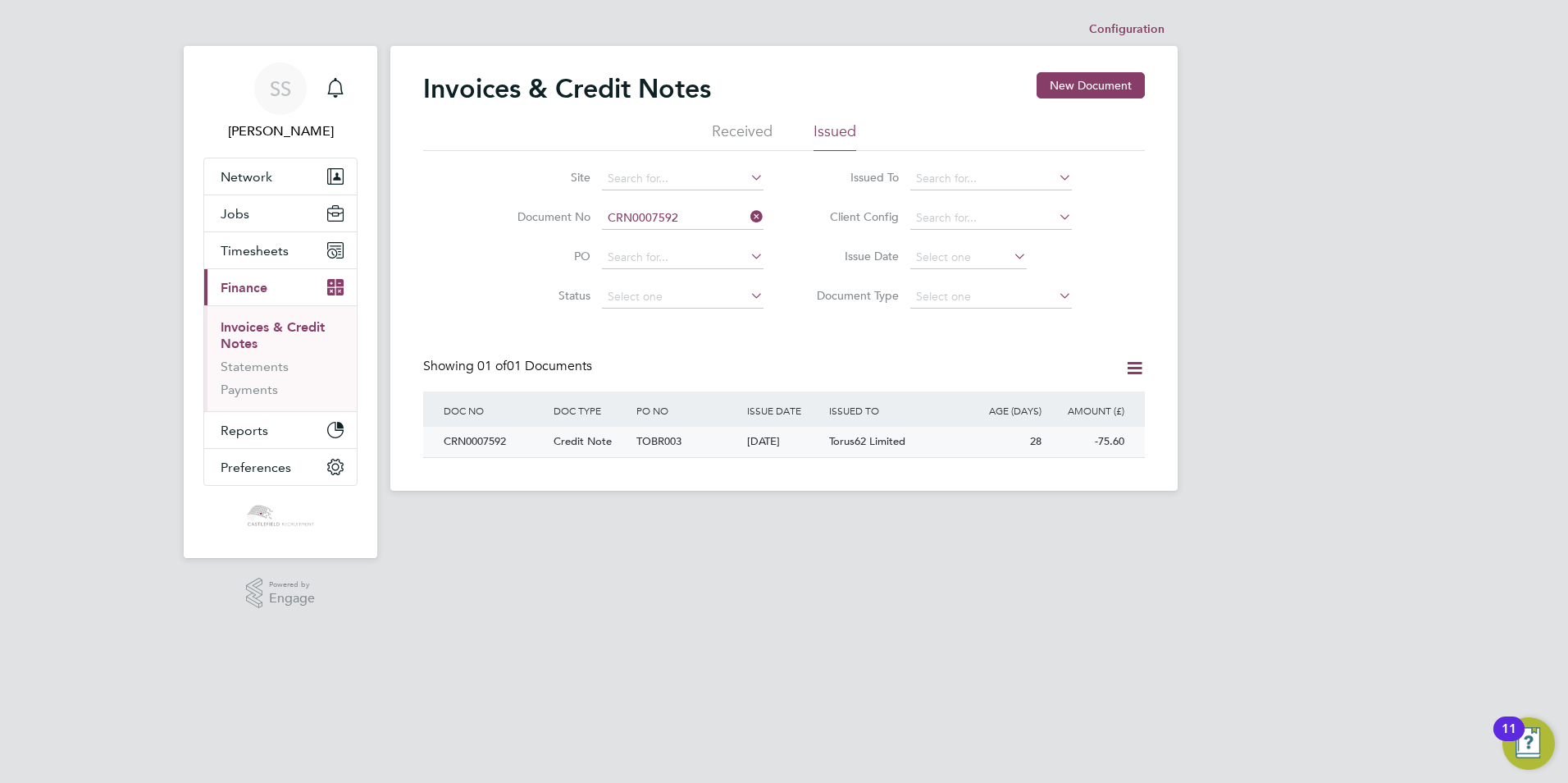
click at [822, 441] on div "[DATE]" at bounding box center [784, 441] width 82 height 30
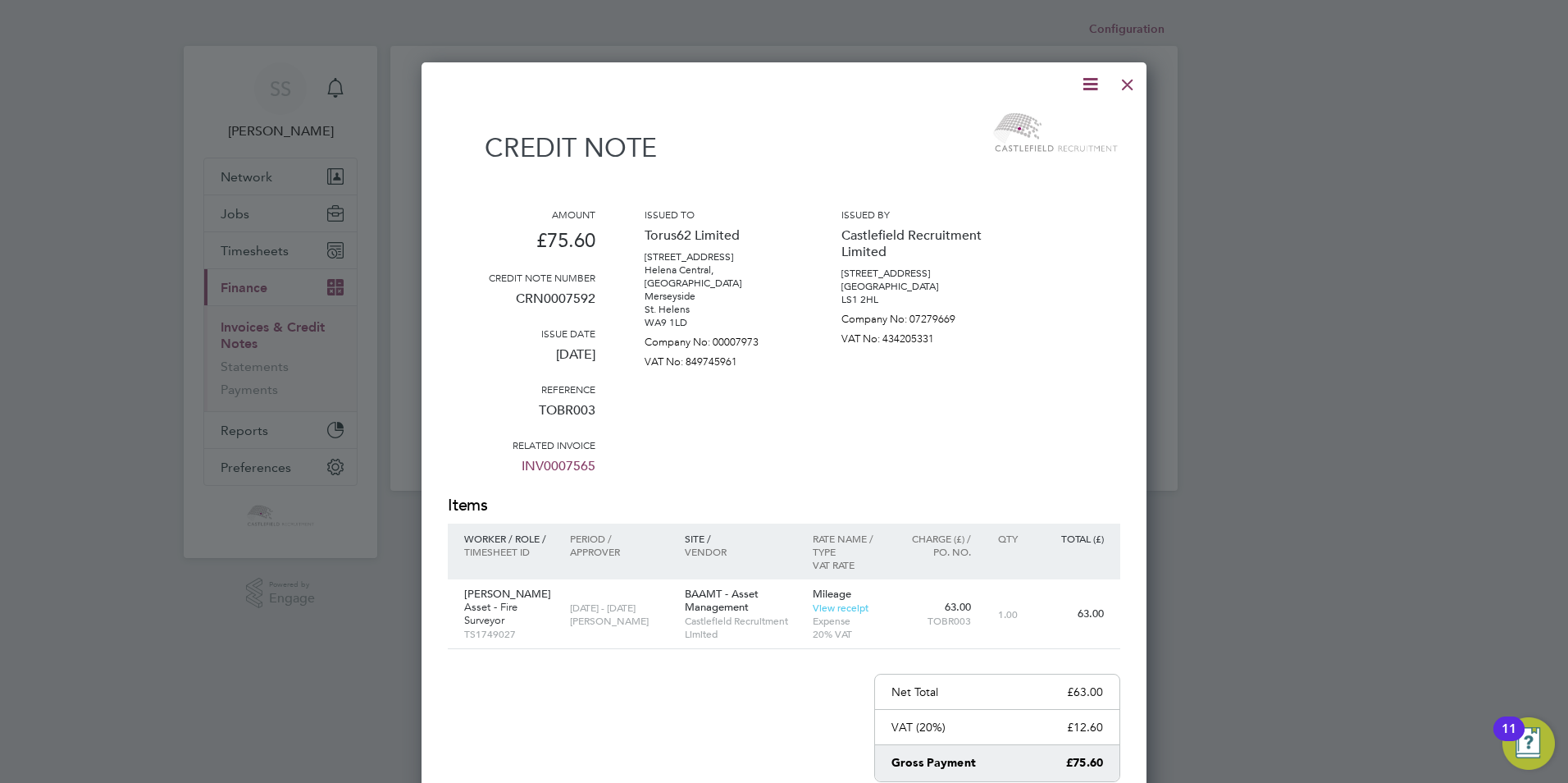
click at [1089, 85] on icon at bounding box center [1090, 83] width 20 height 20
click at [1070, 116] on li "Download Credit Note" at bounding box center [1028, 123] width 139 height 23
click at [1126, 80] on div at bounding box center [1128, 81] width 29 height 29
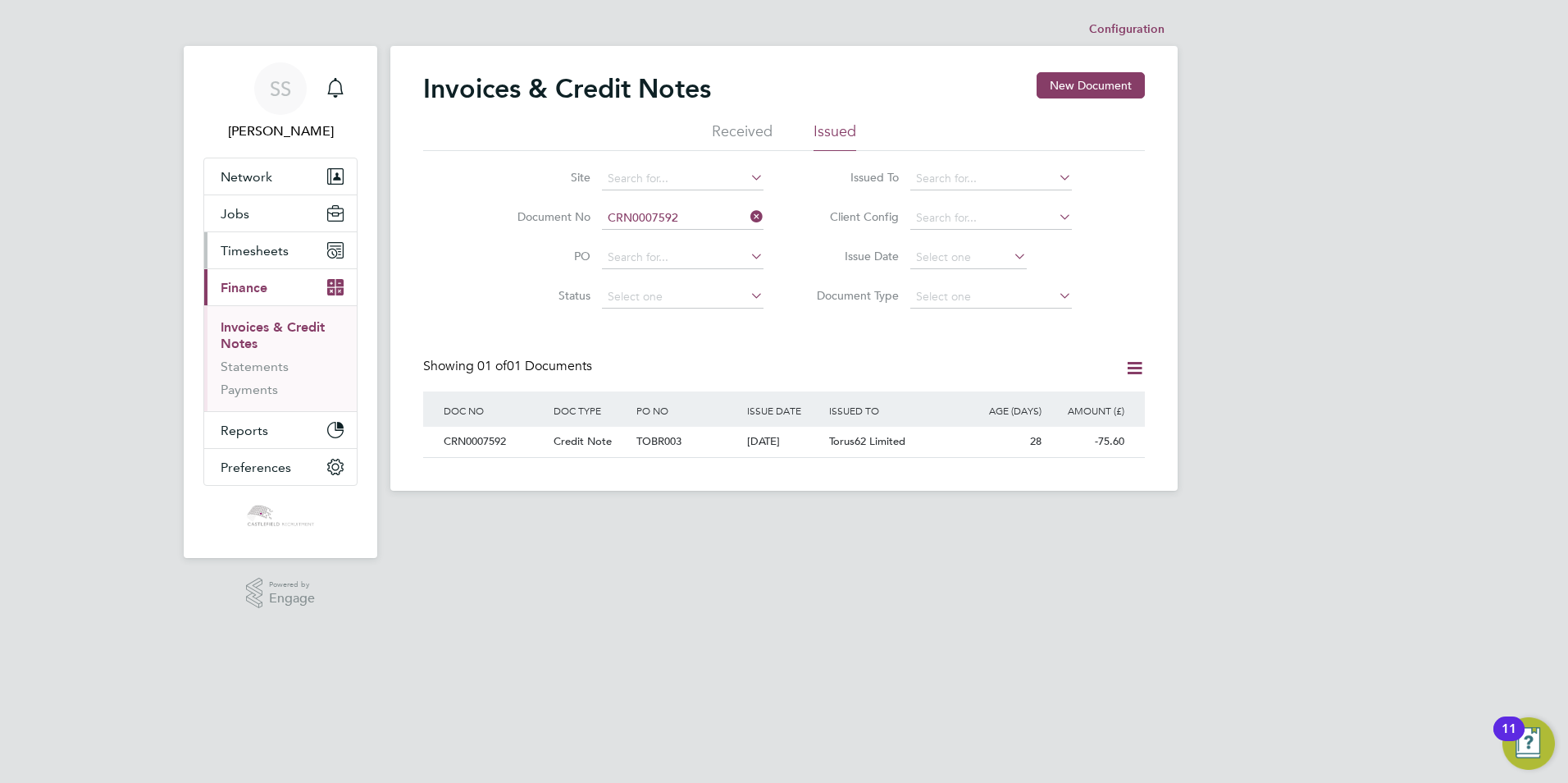
click at [247, 251] on span "Timesheets" at bounding box center [255, 250] width 68 height 16
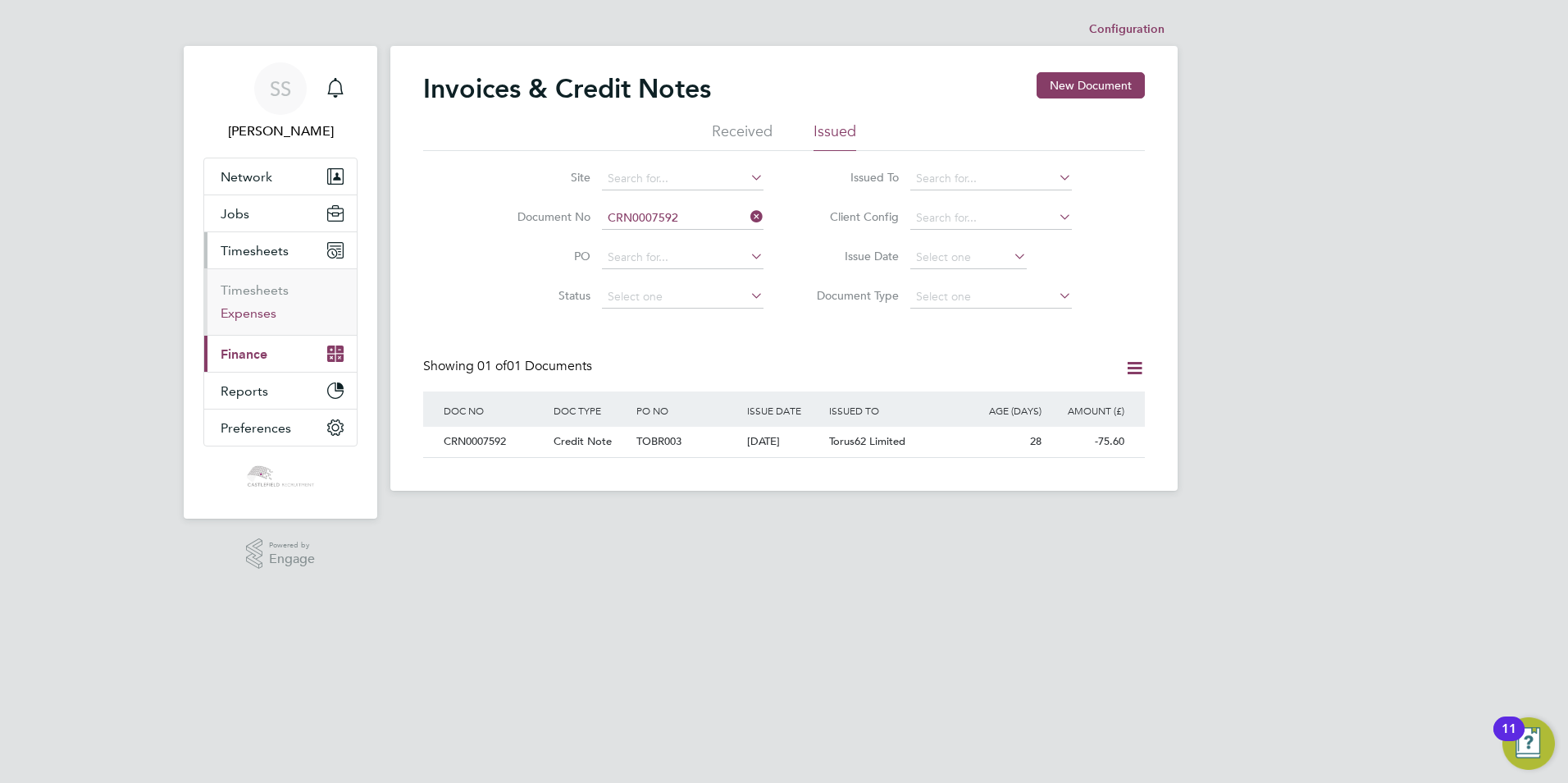
click at [250, 311] on link "Expenses" at bounding box center [249, 313] width 56 height 16
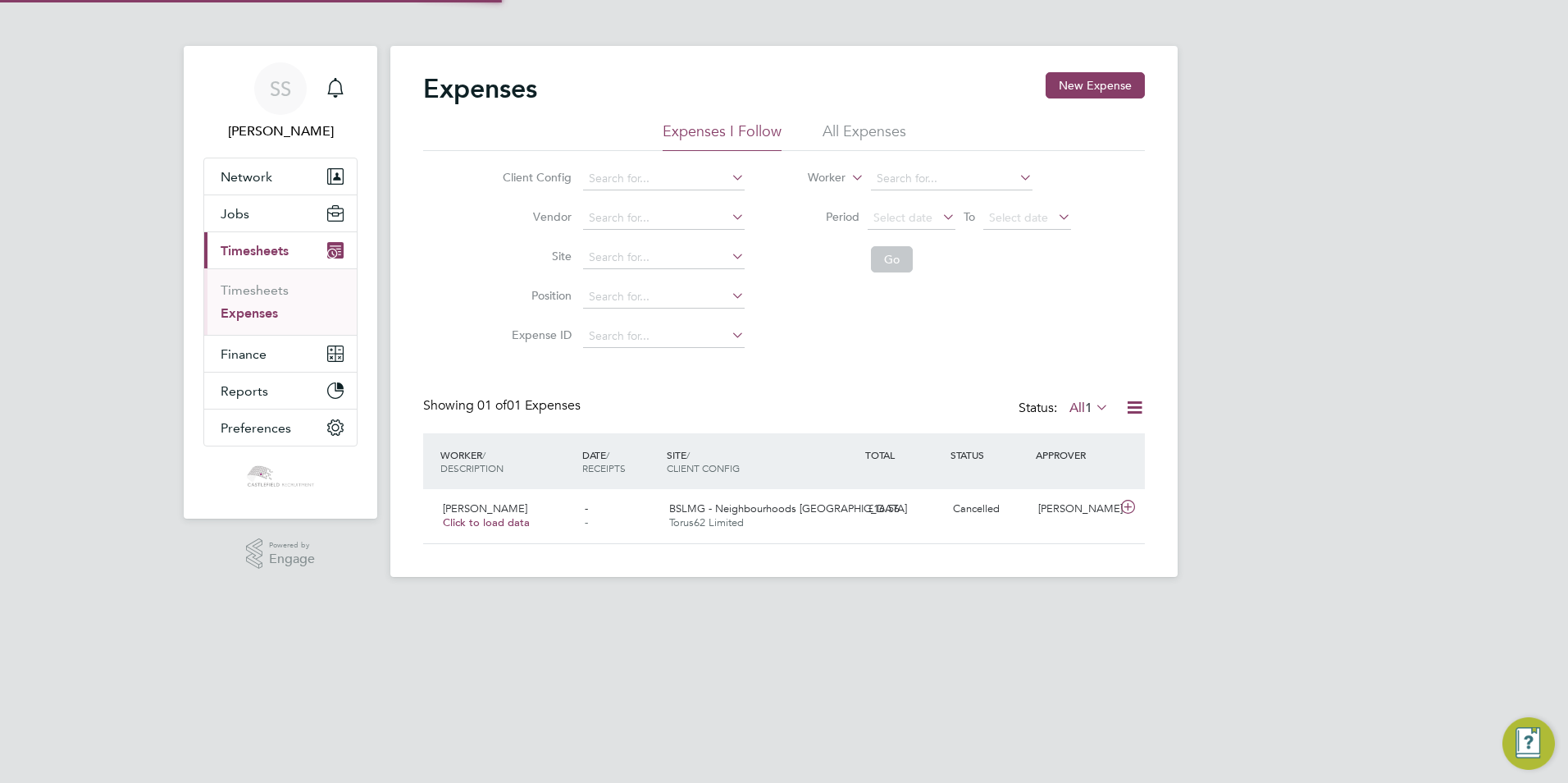
scroll to position [42, 200]
click at [858, 133] on li "All Expenses" at bounding box center [864, 136] width 83 height 29
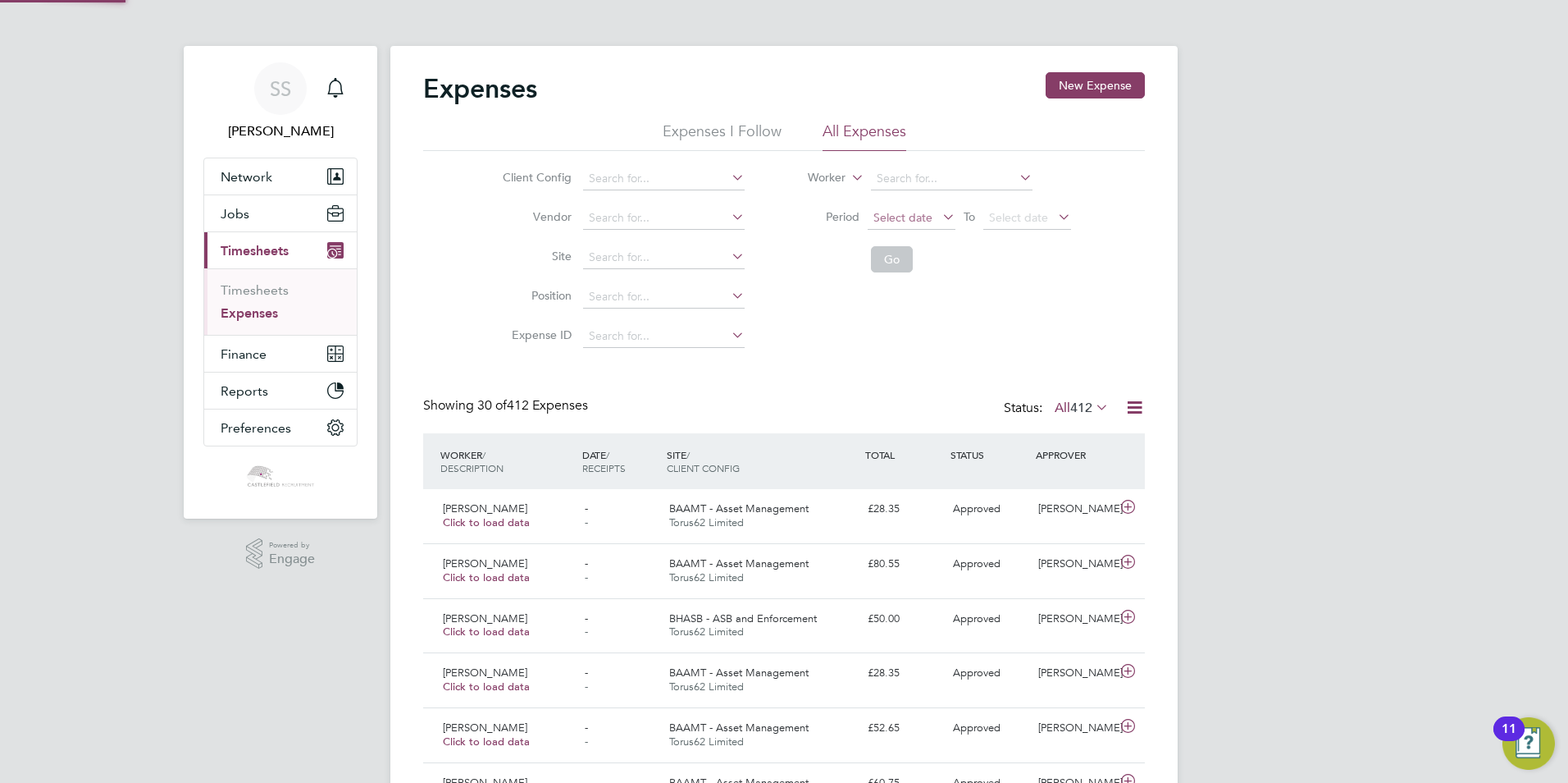
scroll to position [42, 143]
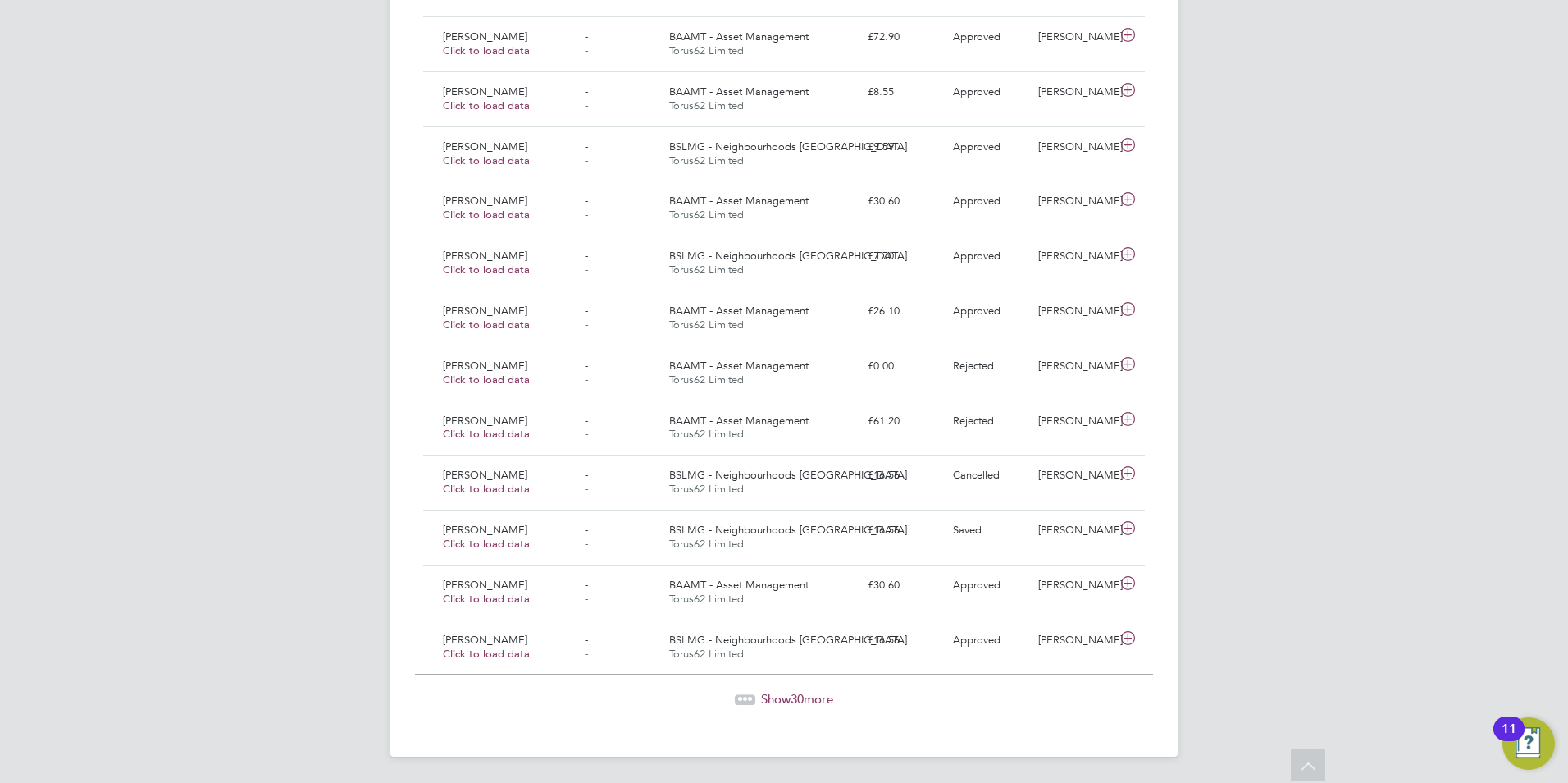
click at [801, 701] on span "30" at bounding box center [797, 699] width 14 height 16
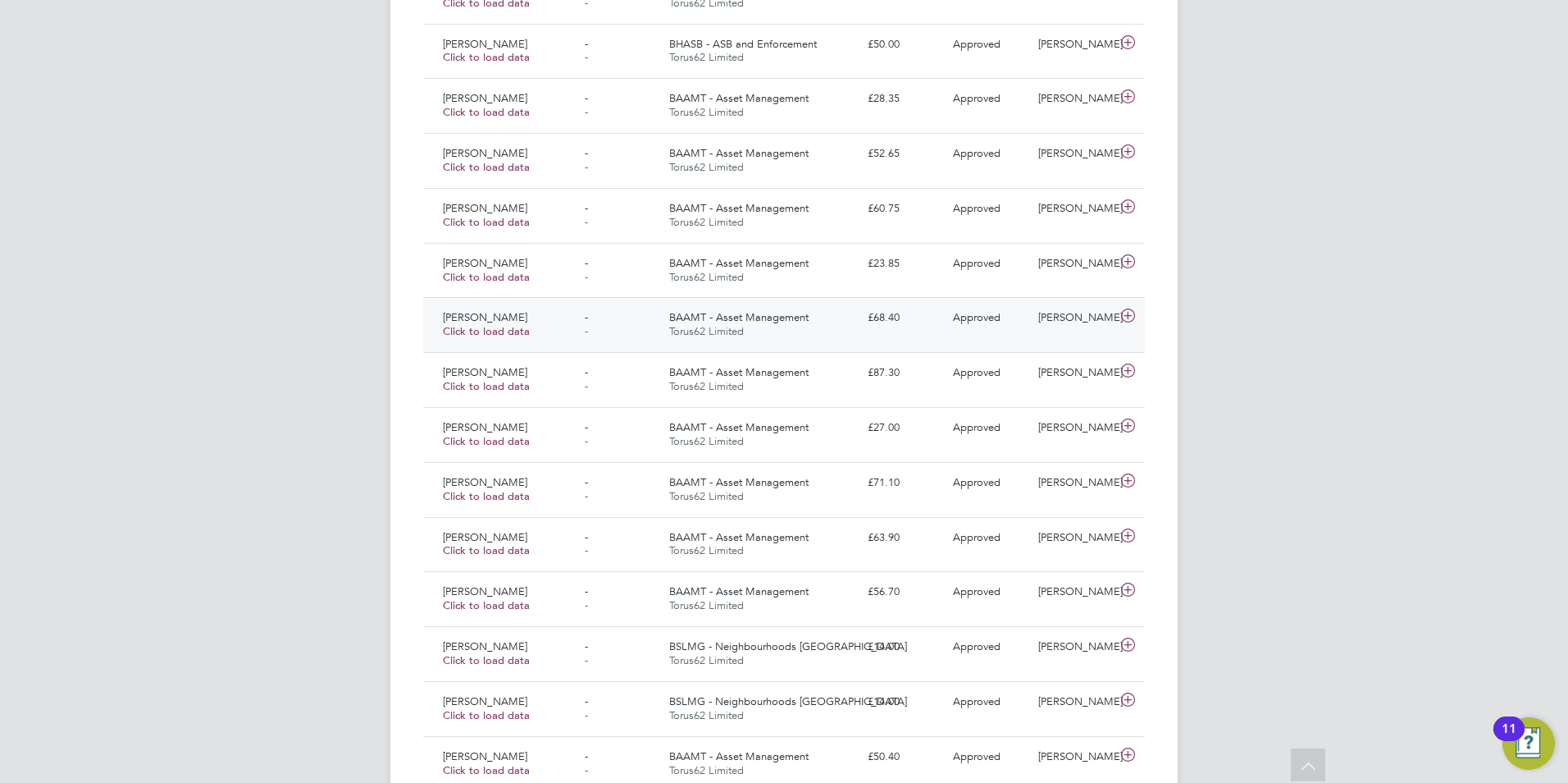
click at [864, 319] on div "£68.40" at bounding box center [904, 318] width 85 height 27
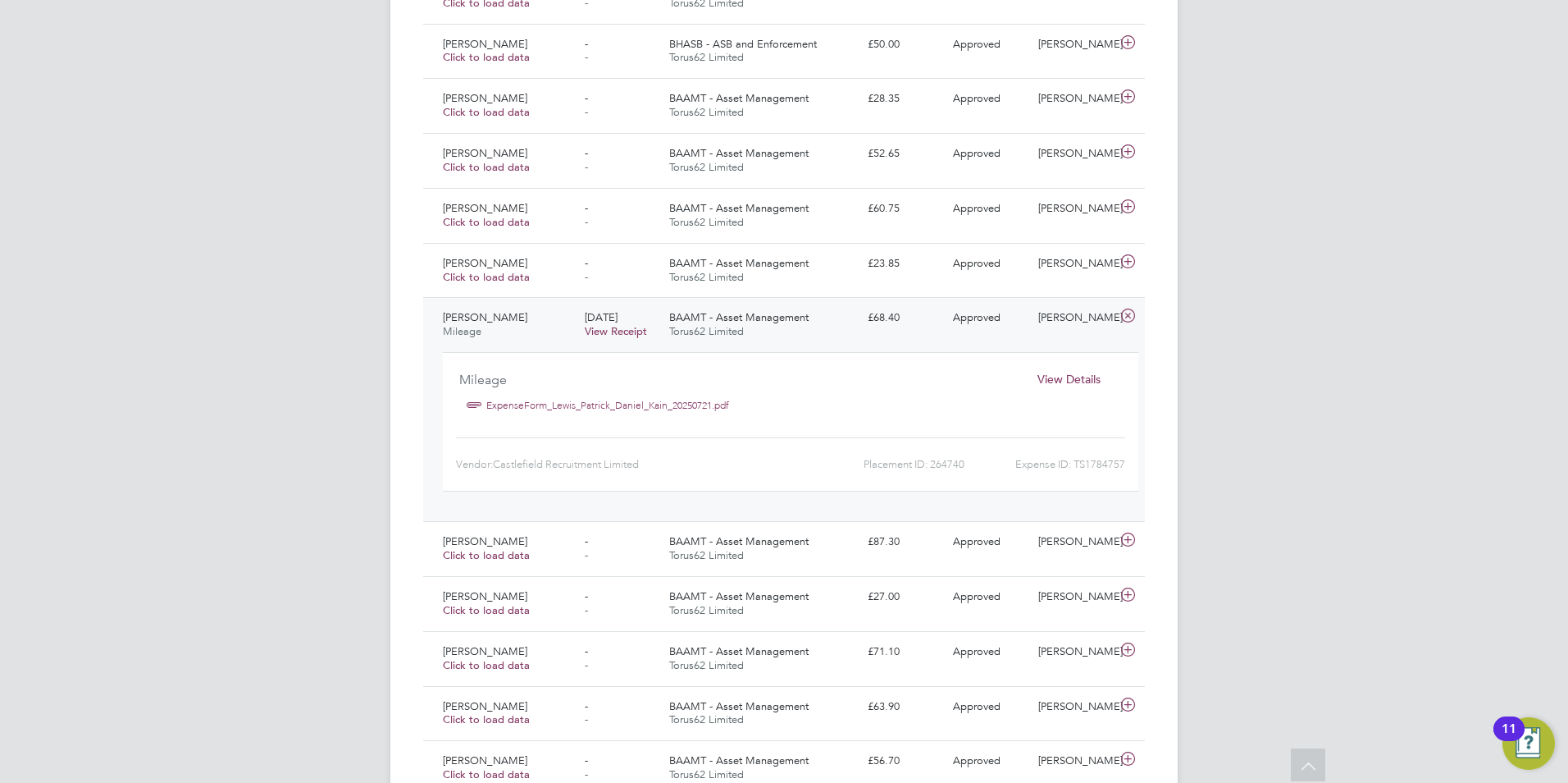
click at [864, 319] on div "£68.40" at bounding box center [904, 318] width 85 height 27
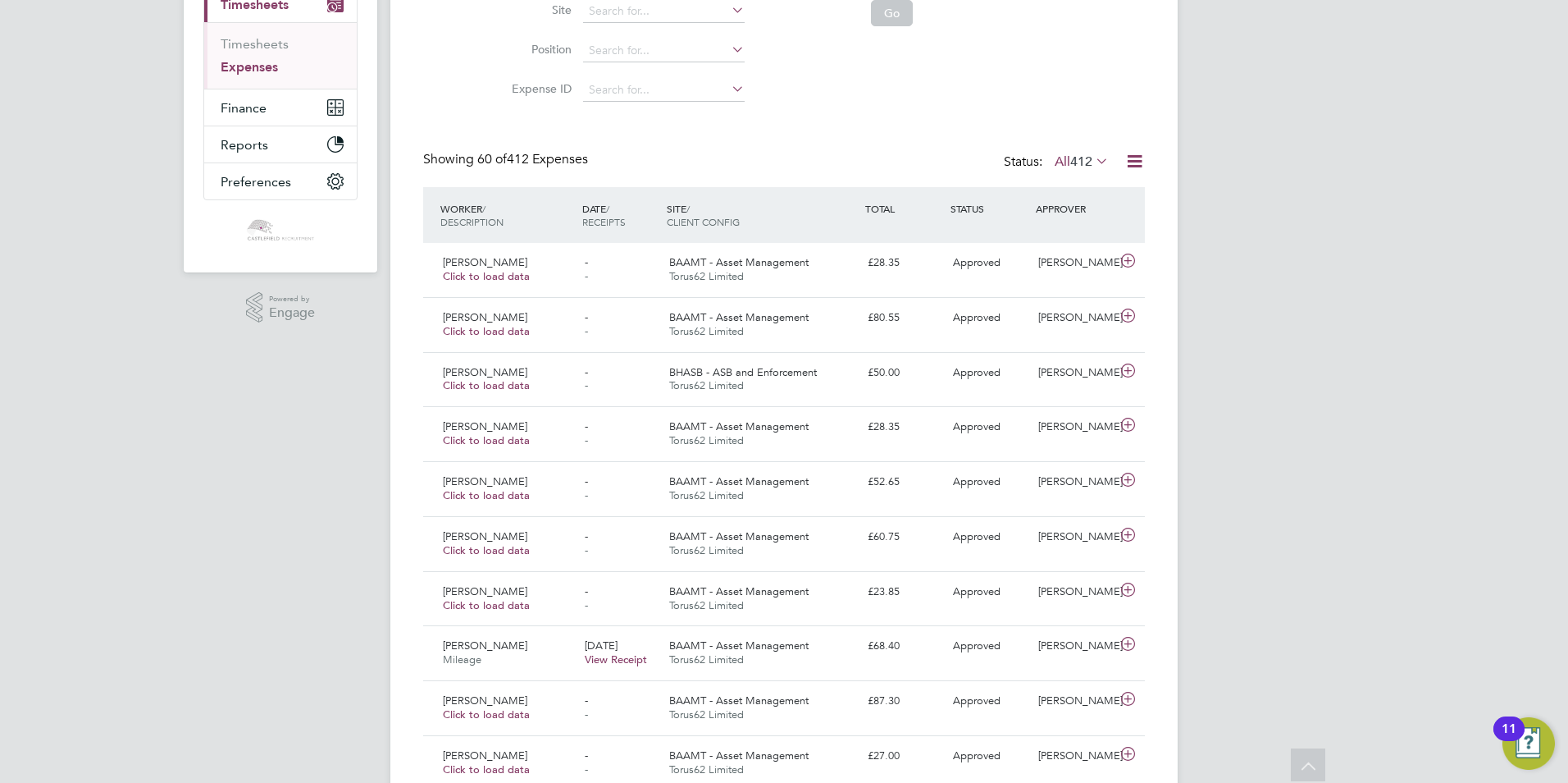
click at [1093, 160] on icon at bounding box center [1093, 161] width 0 height 23
click at [1104, 182] on li "All" at bounding box center [1071, 190] width 76 height 23
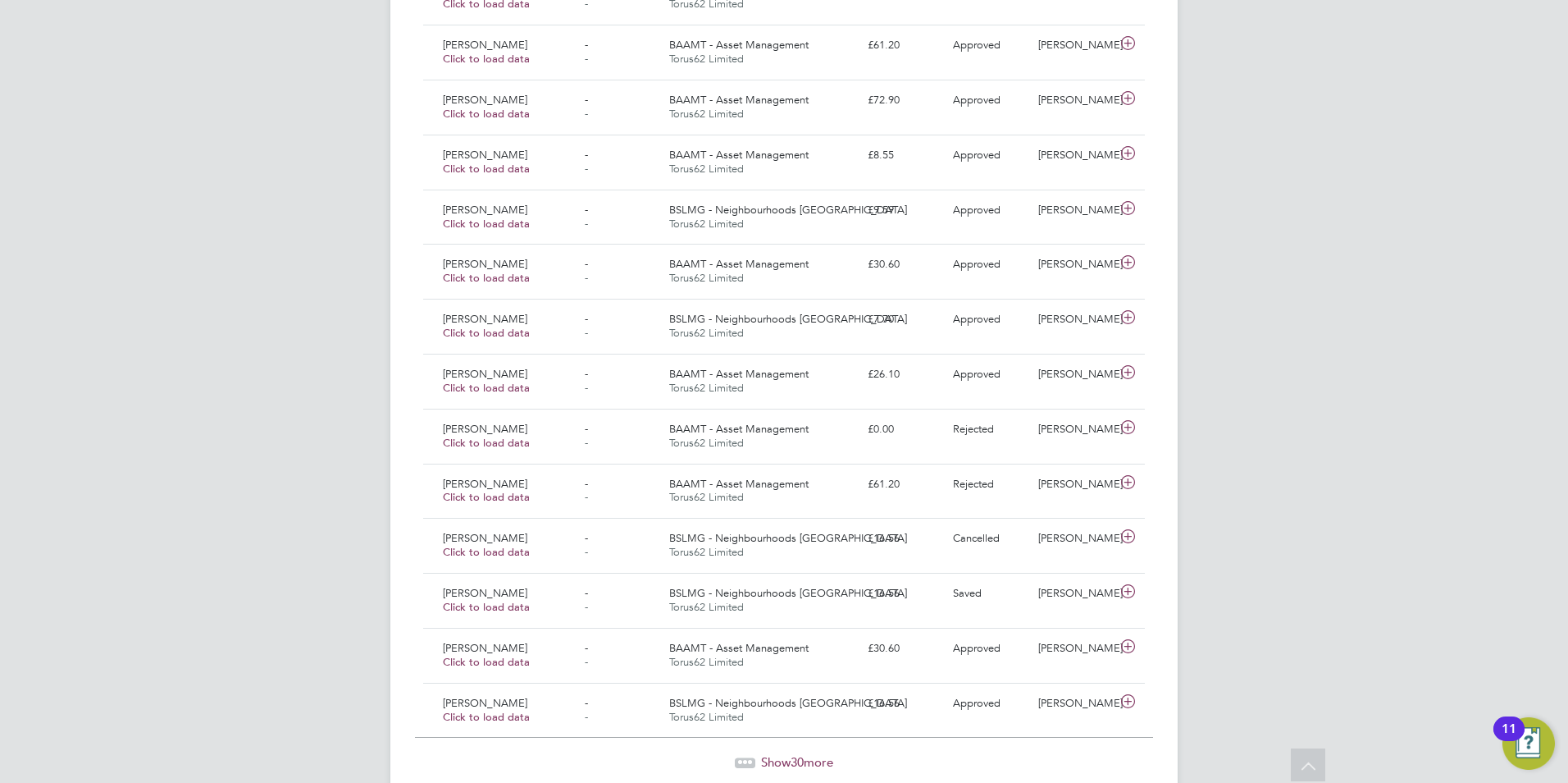
scroll to position [1458, 0]
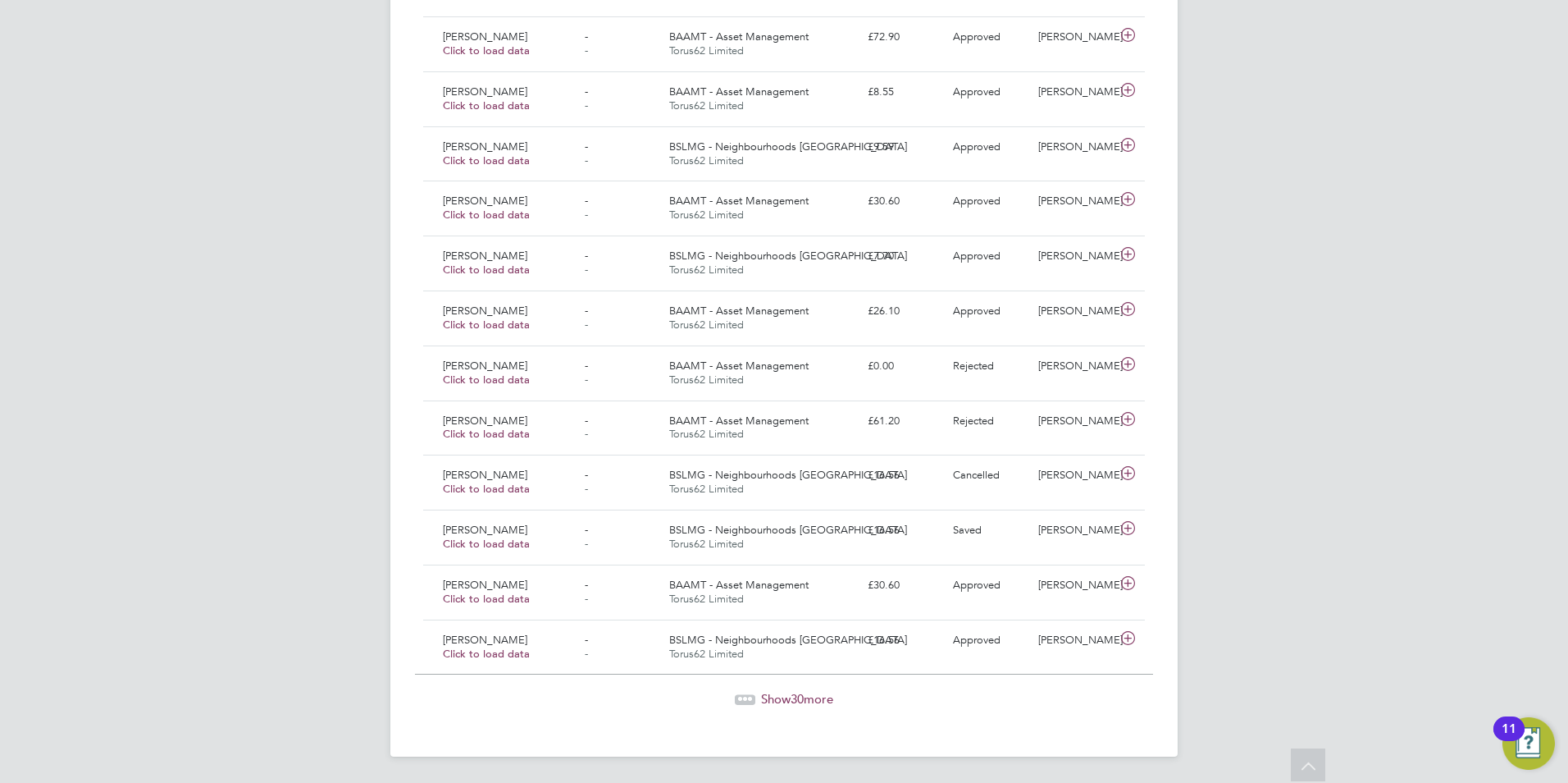
click at [816, 701] on span "Show 30 more" at bounding box center [797, 699] width 72 height 16
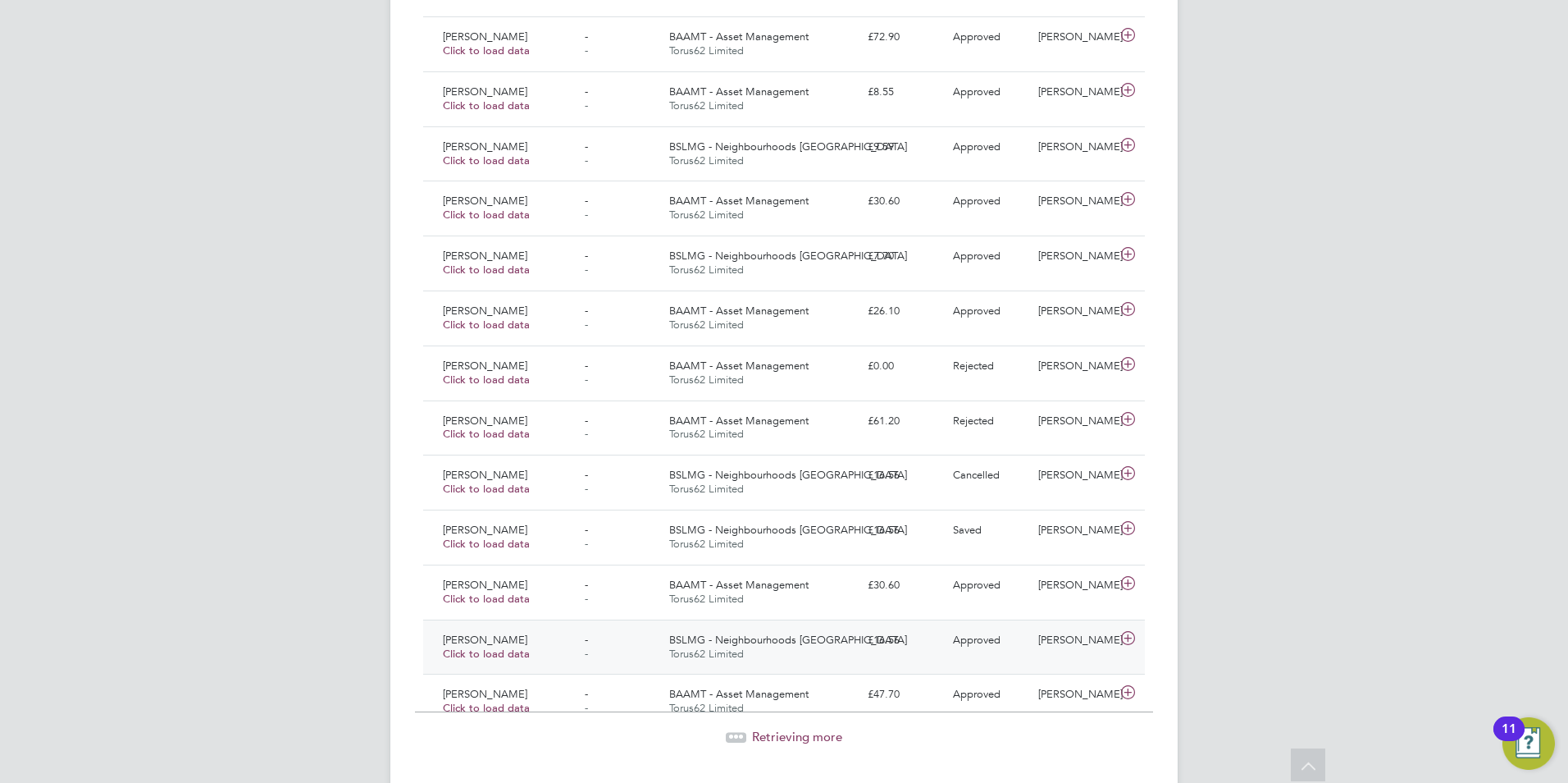
scroll to position [42, 143]
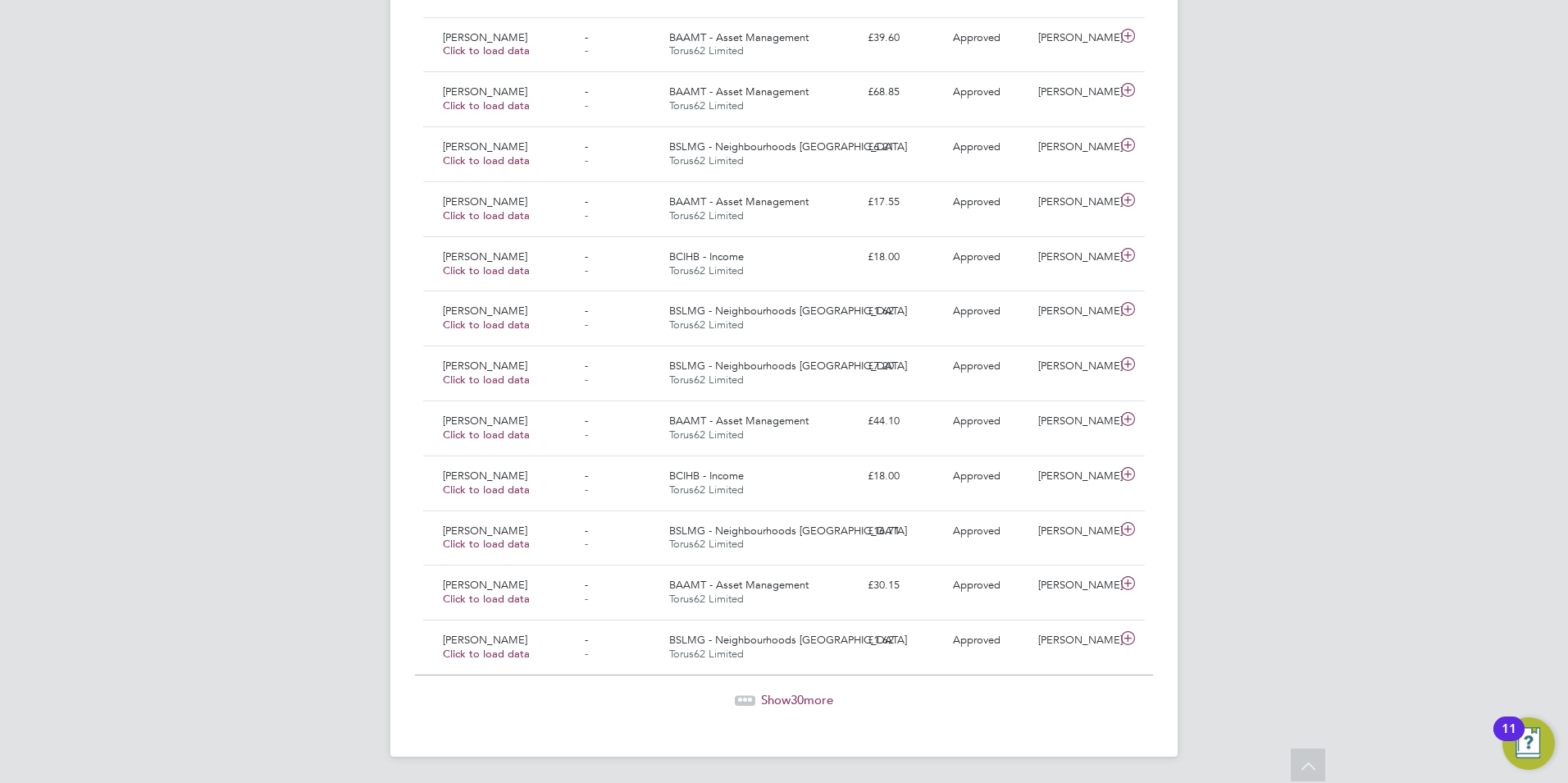
click at [801, 695] on span "30" at bounding box center [797, 700] width 14 height 16
click at [797, 708] on span "30" at bounding box center [797, 702] width 14 height 16
click at [811, 695] on span "Show 30 more" at bounding box center [797, 700] width 72 height 16
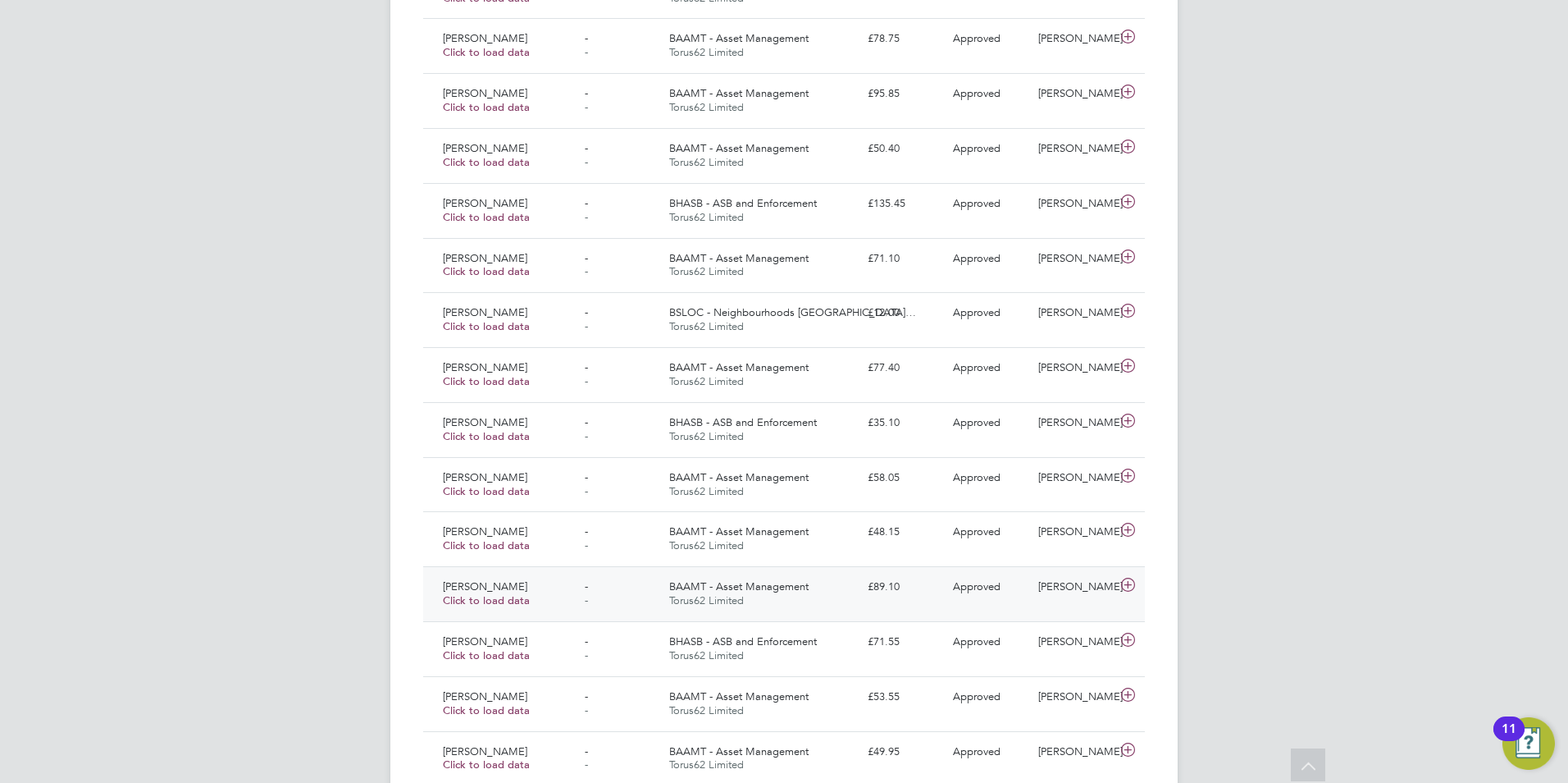
click at [807, 588] on span "BAAMT - Asset Management" at bounding box center [739, 586] width 140 height 14
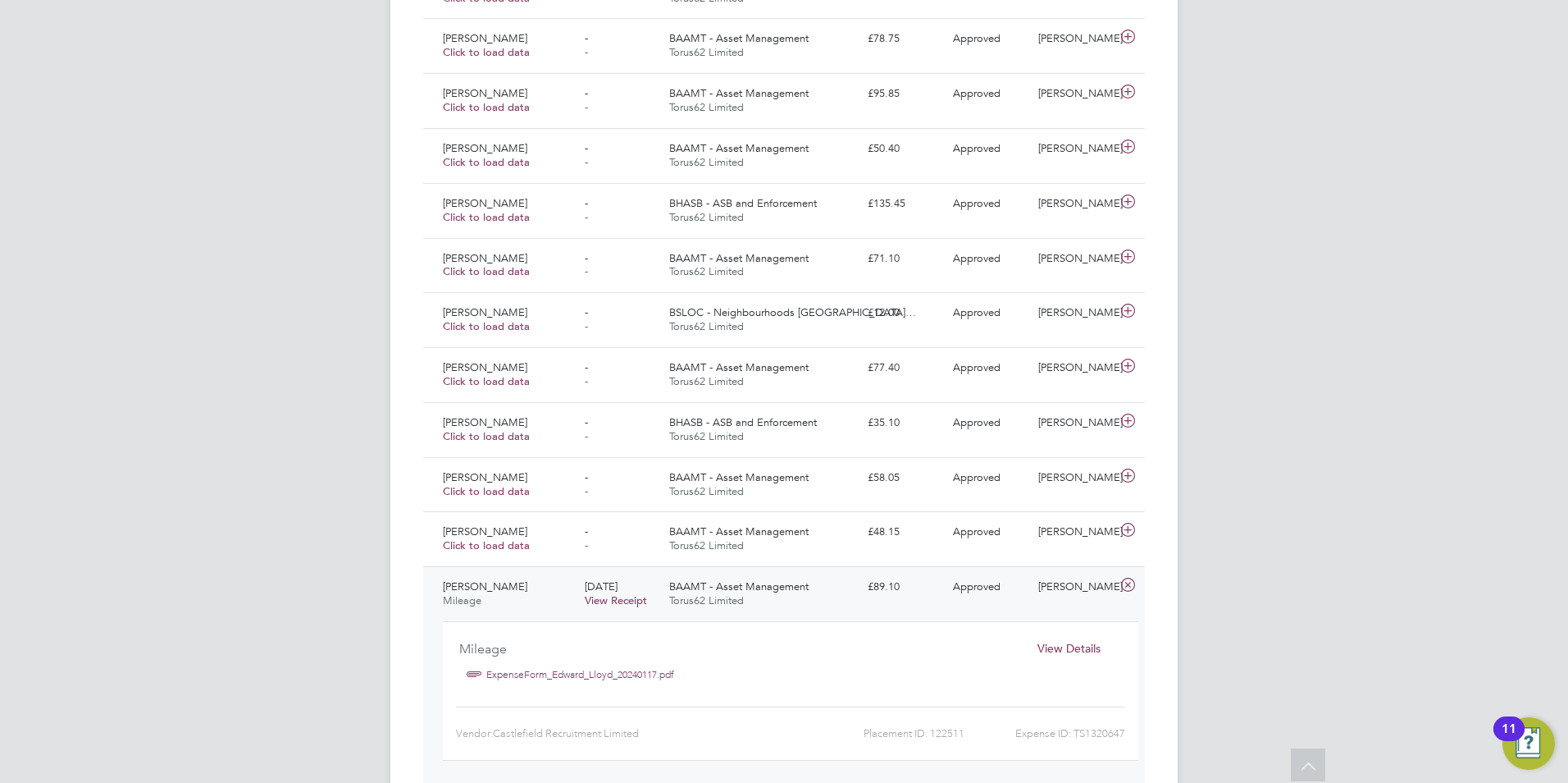
click at [807, 588] on span "BAAMT - Asset Management" at bounding box center [739, 586] width 140 height 14
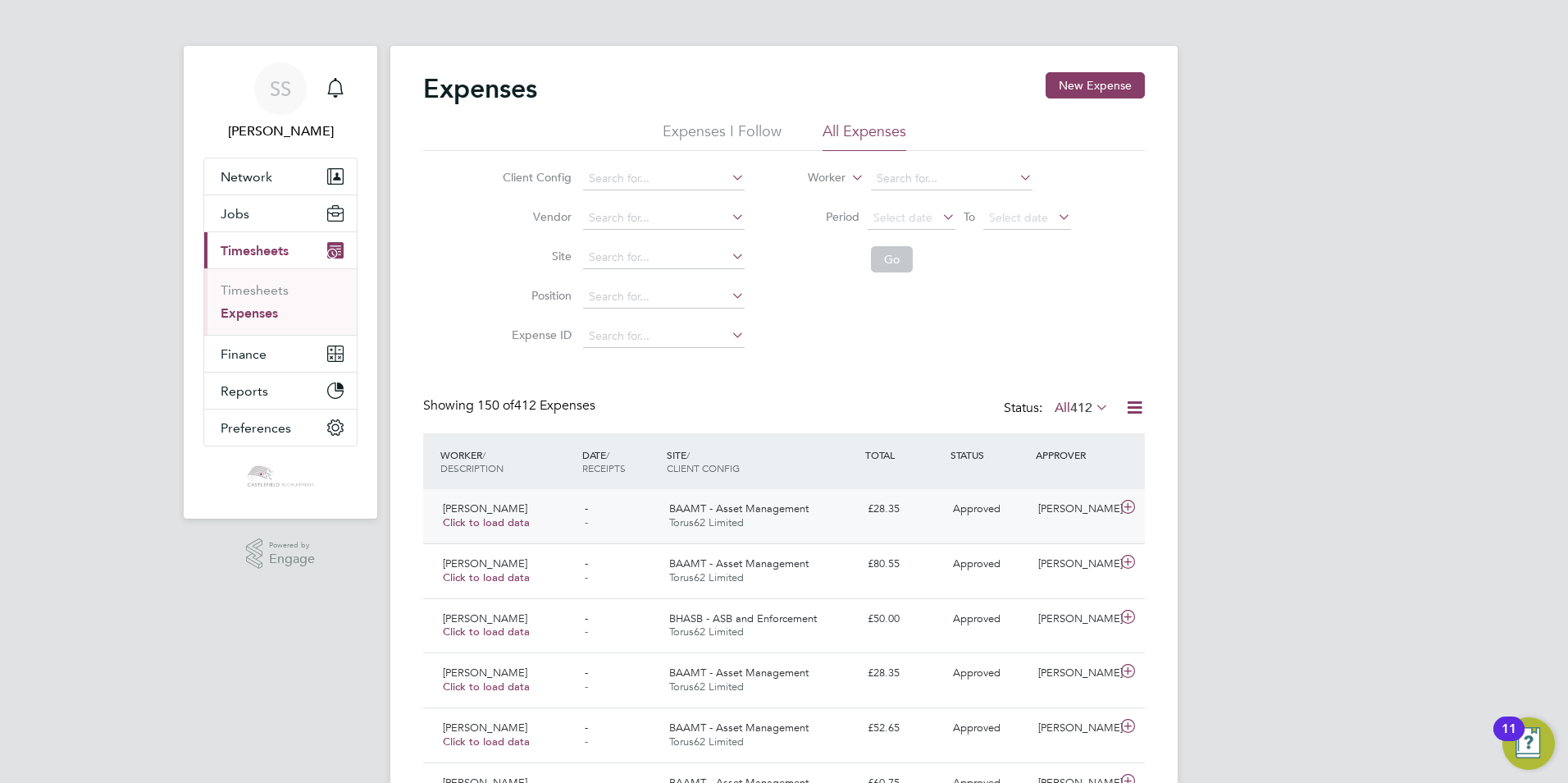
click at [711, 518] on span "Torus62 Limited" at bounding box center [706, 522] width 75 height 14
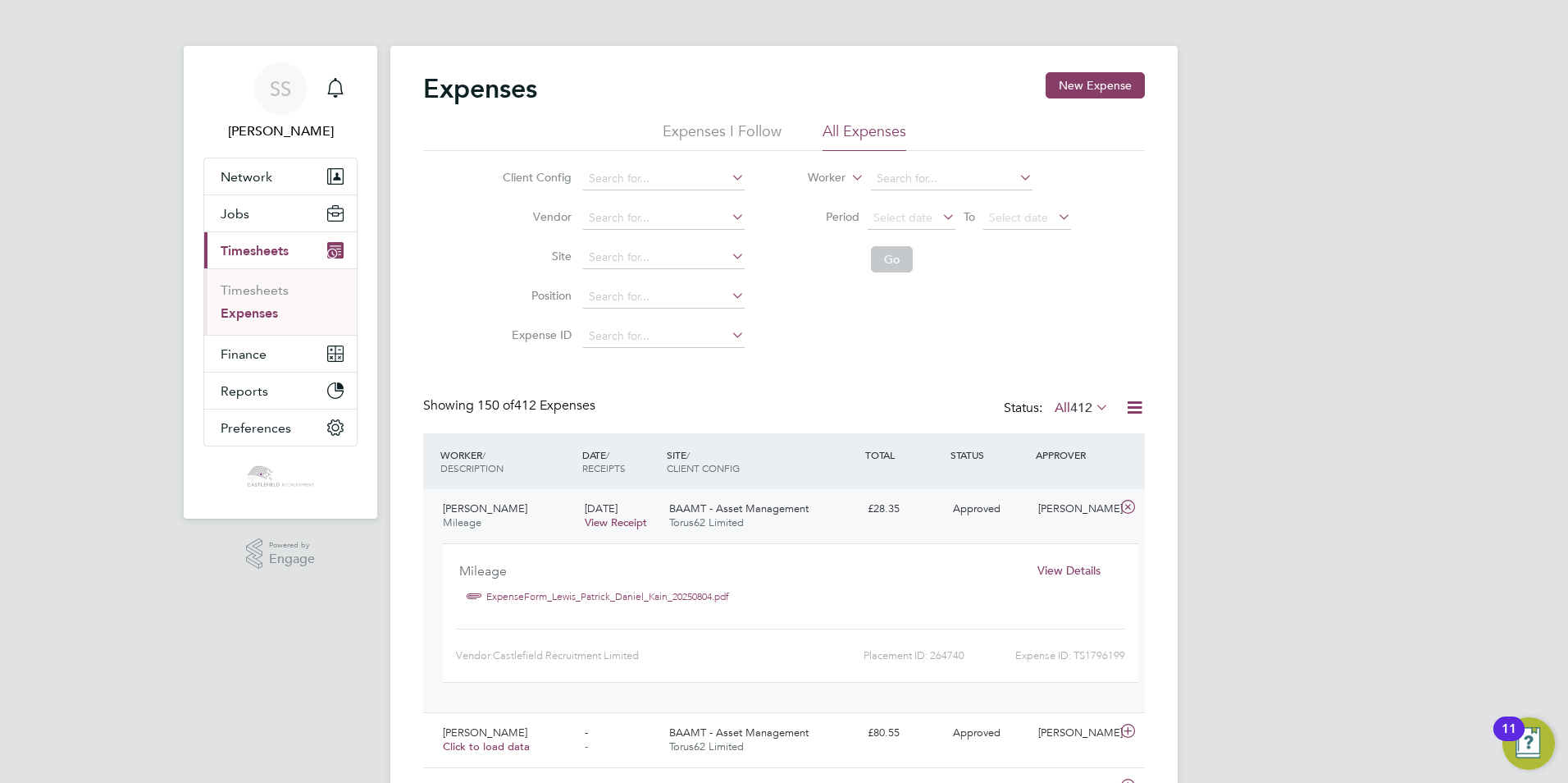
click at [711, 518] on span "Torus62 Limited" at bounding box center [706, 522] width 75 height 14
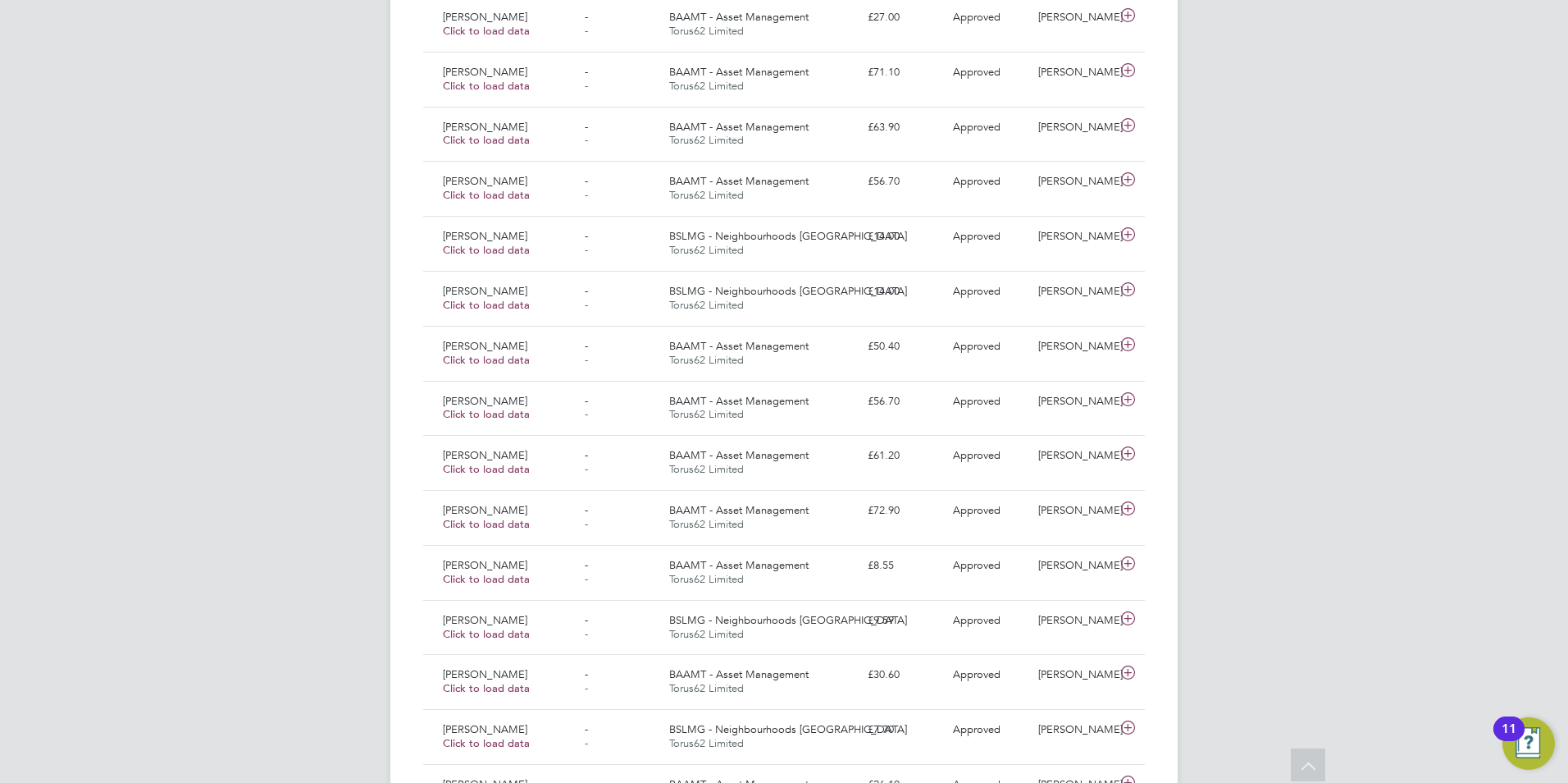
scroll to position [902, 0]
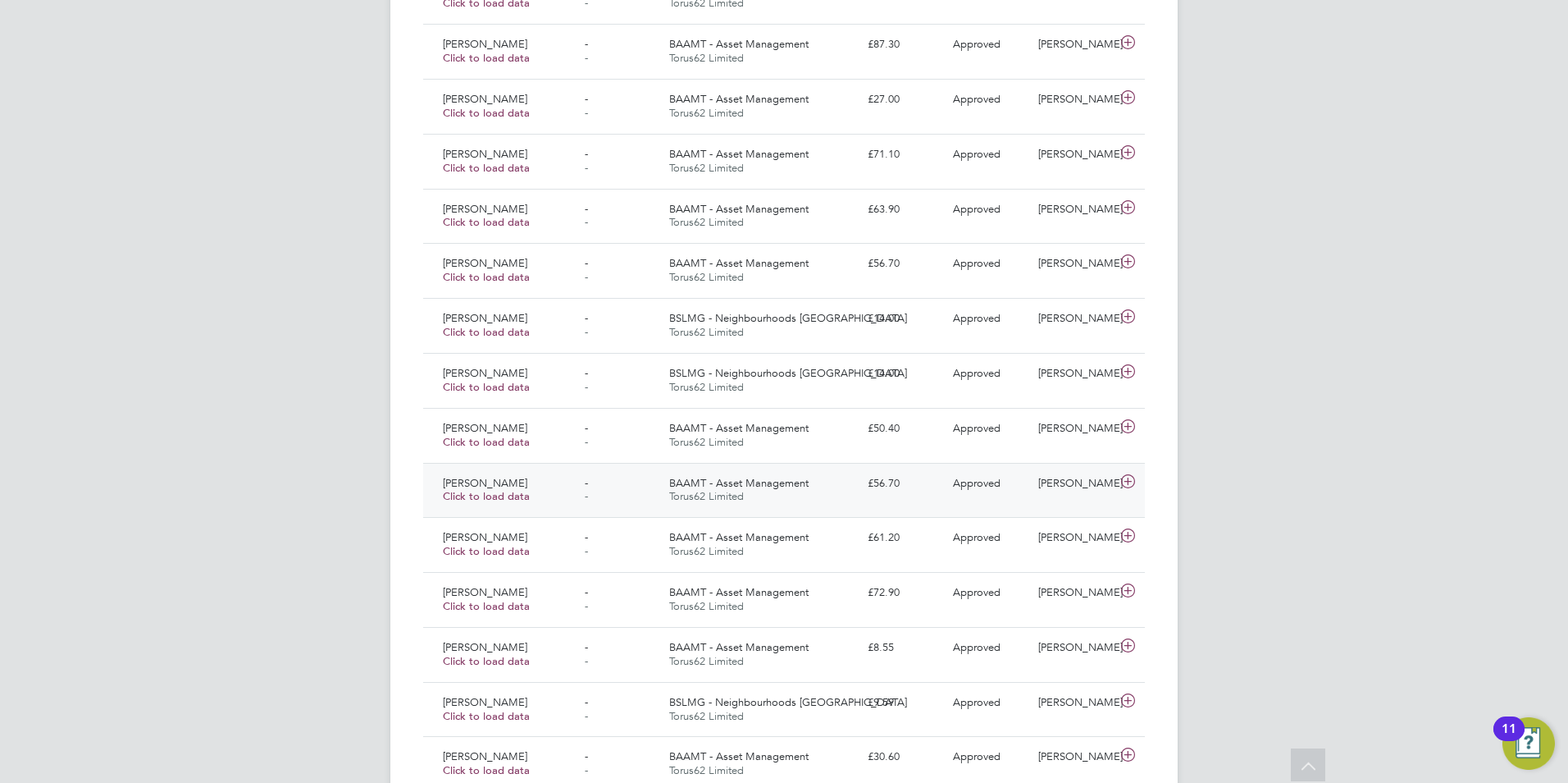
click at [793, 484] on span "BAAMT - Asset Management" at bounding box center [739, 483] width 140 height 14
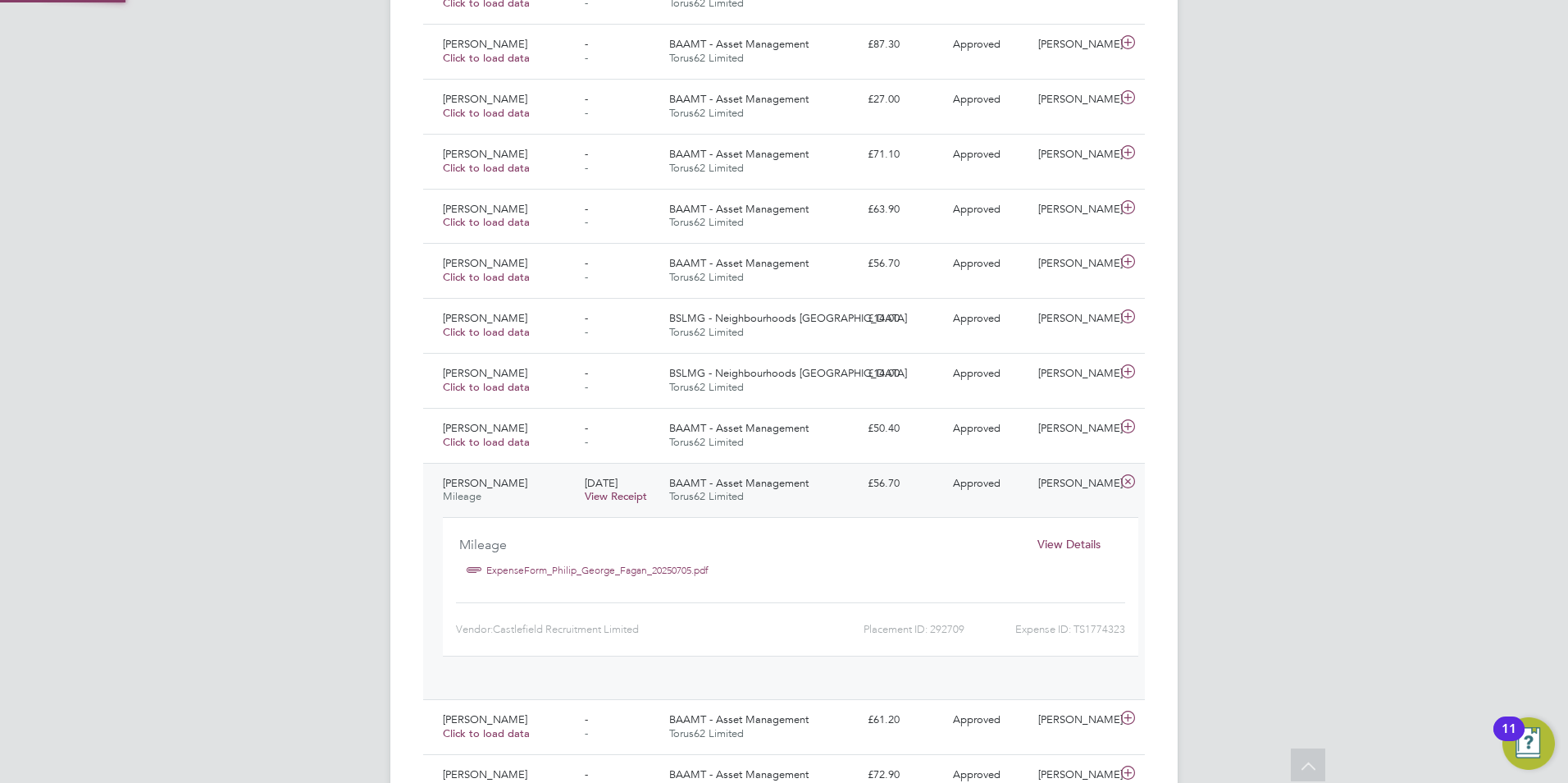
scroll to position [27, 295]
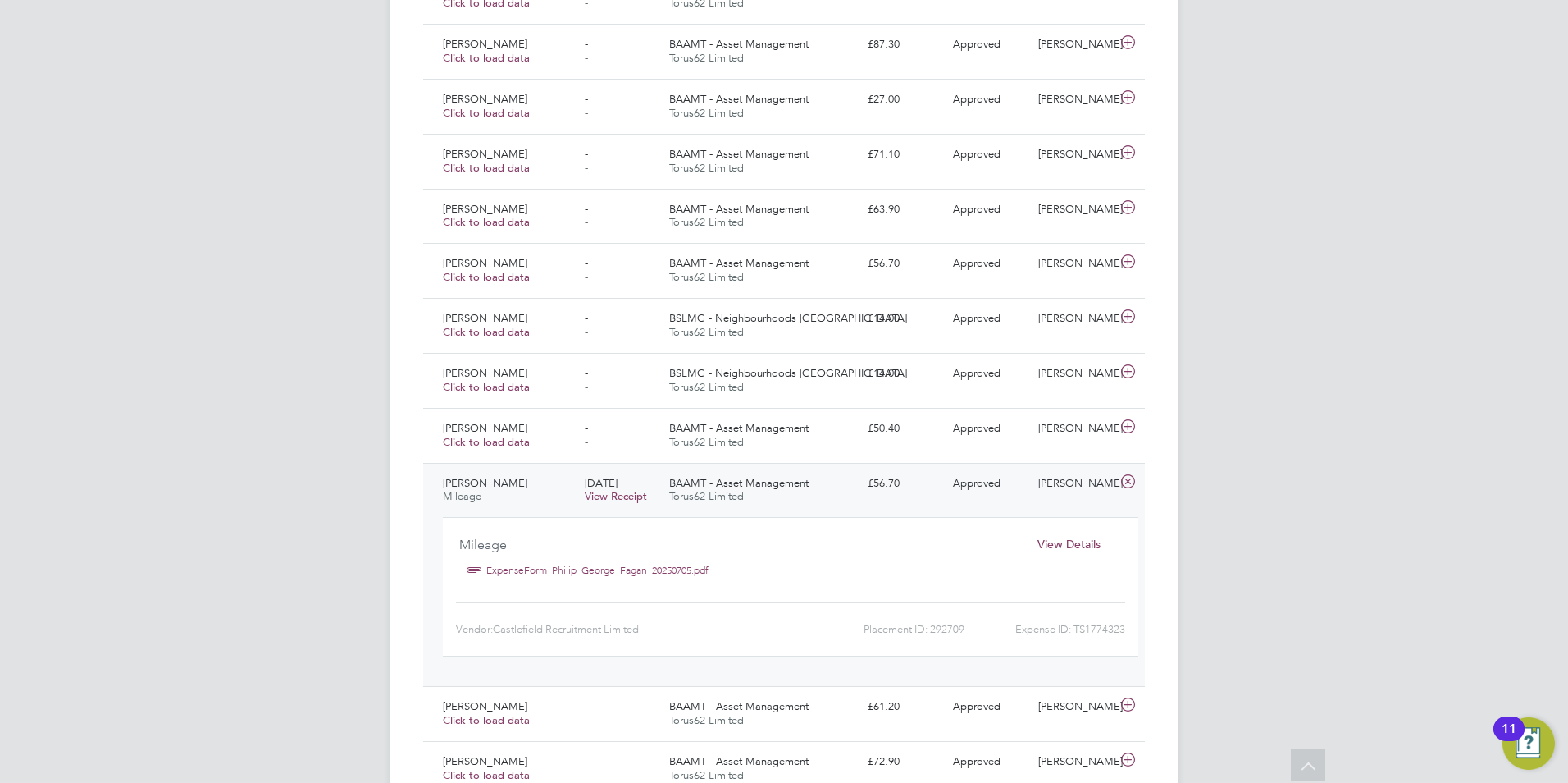
click at [1055, 544] on span "View Details" at bounding box center [1069, 543] width 63 height 15
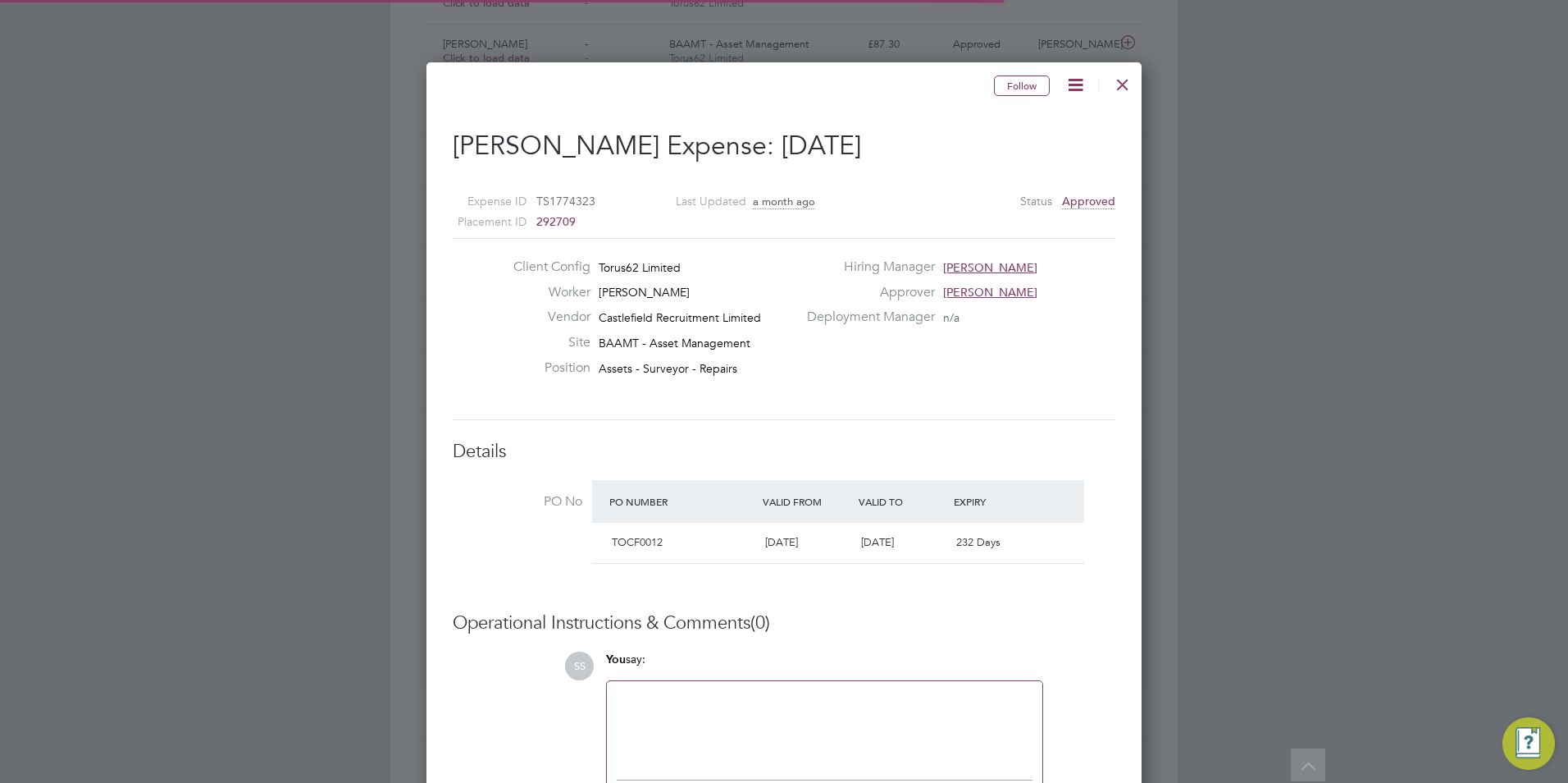
scroll to position [26, 298]
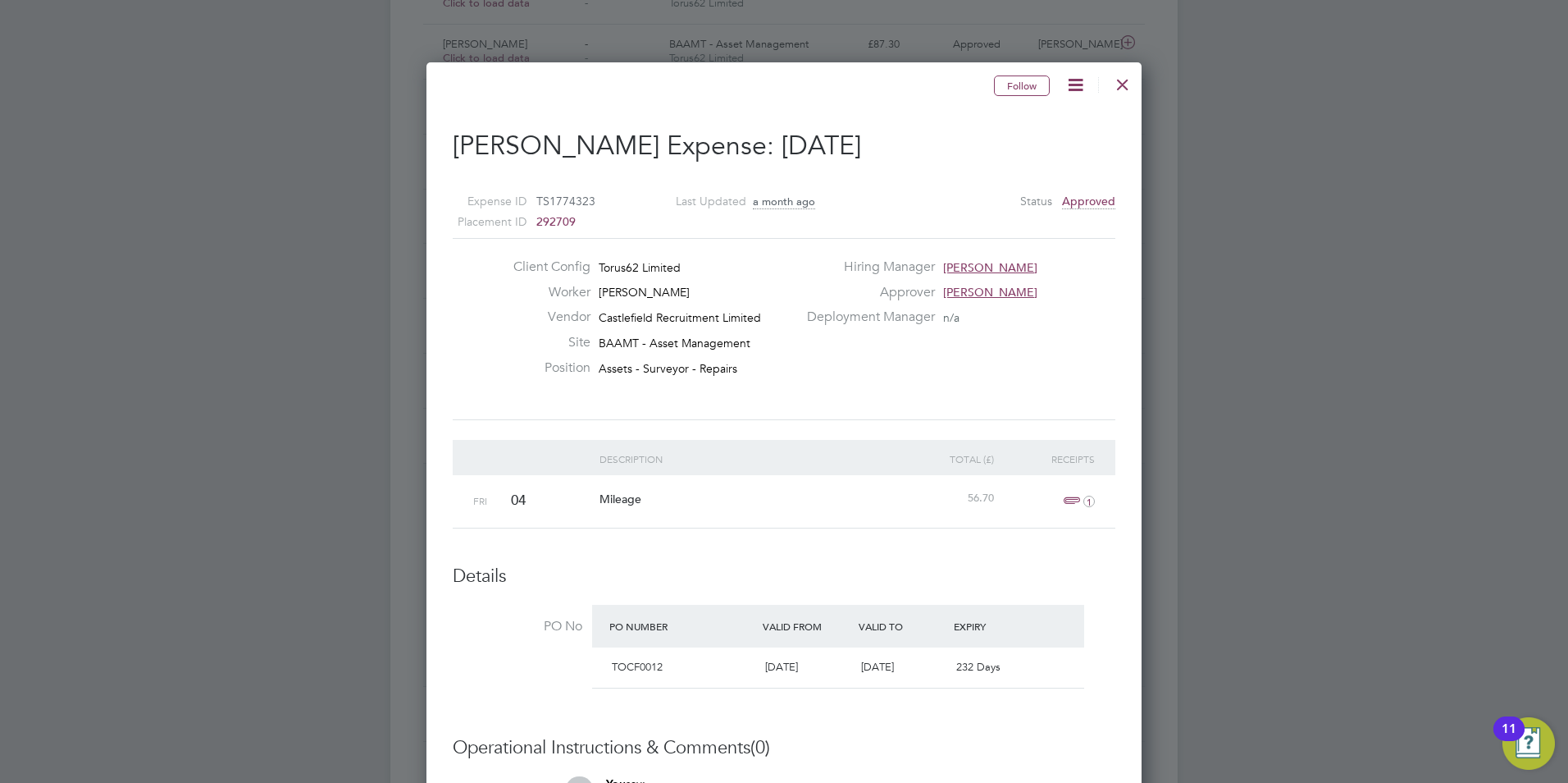
click at [1119, 88] on div at bounding box center [1123, 81] width 29 height 29
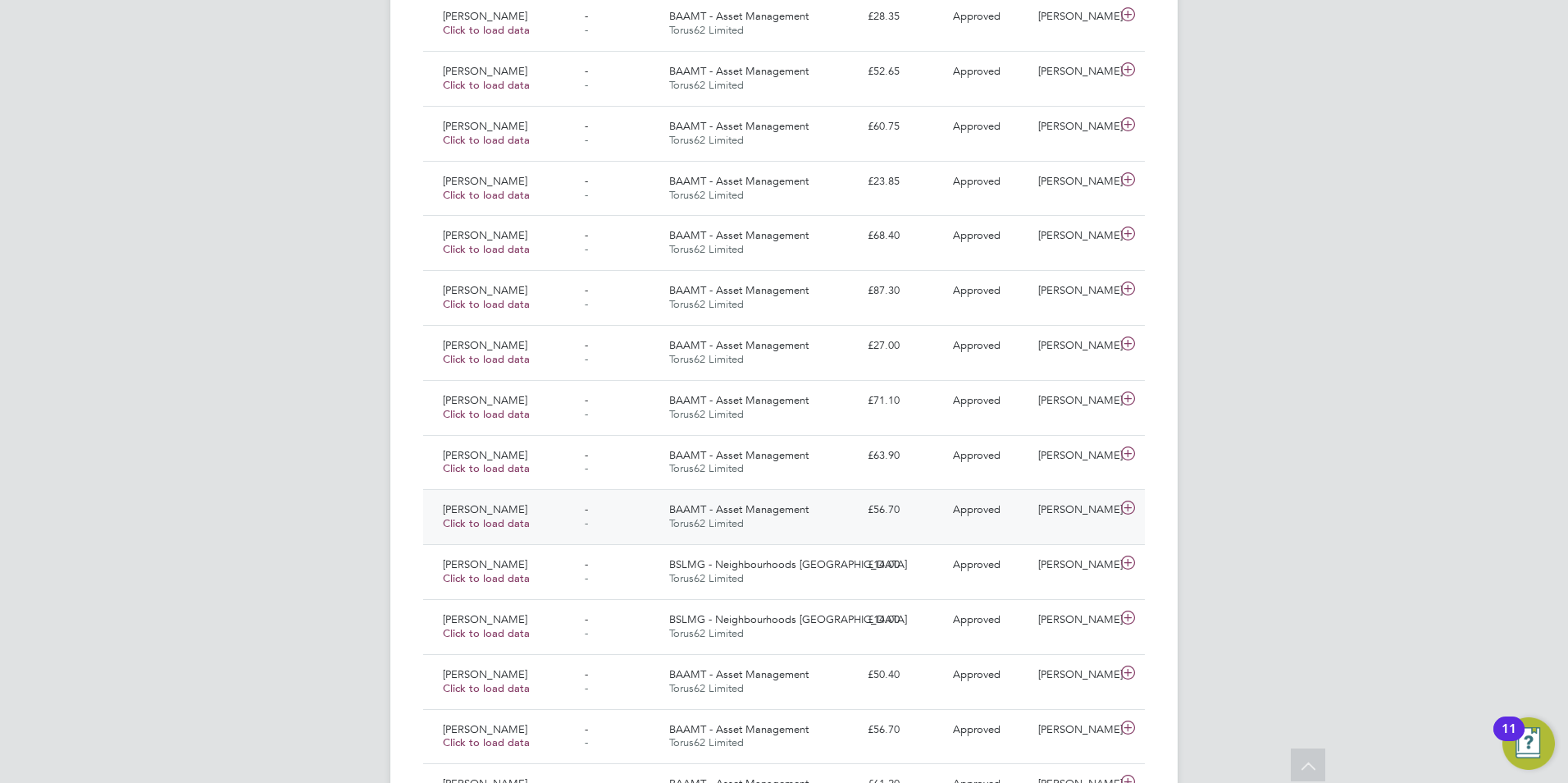
click at [537, 517] on div "[PERSON_NAME] Click to load data" at bounding box center [507, 517] width 142 height 41
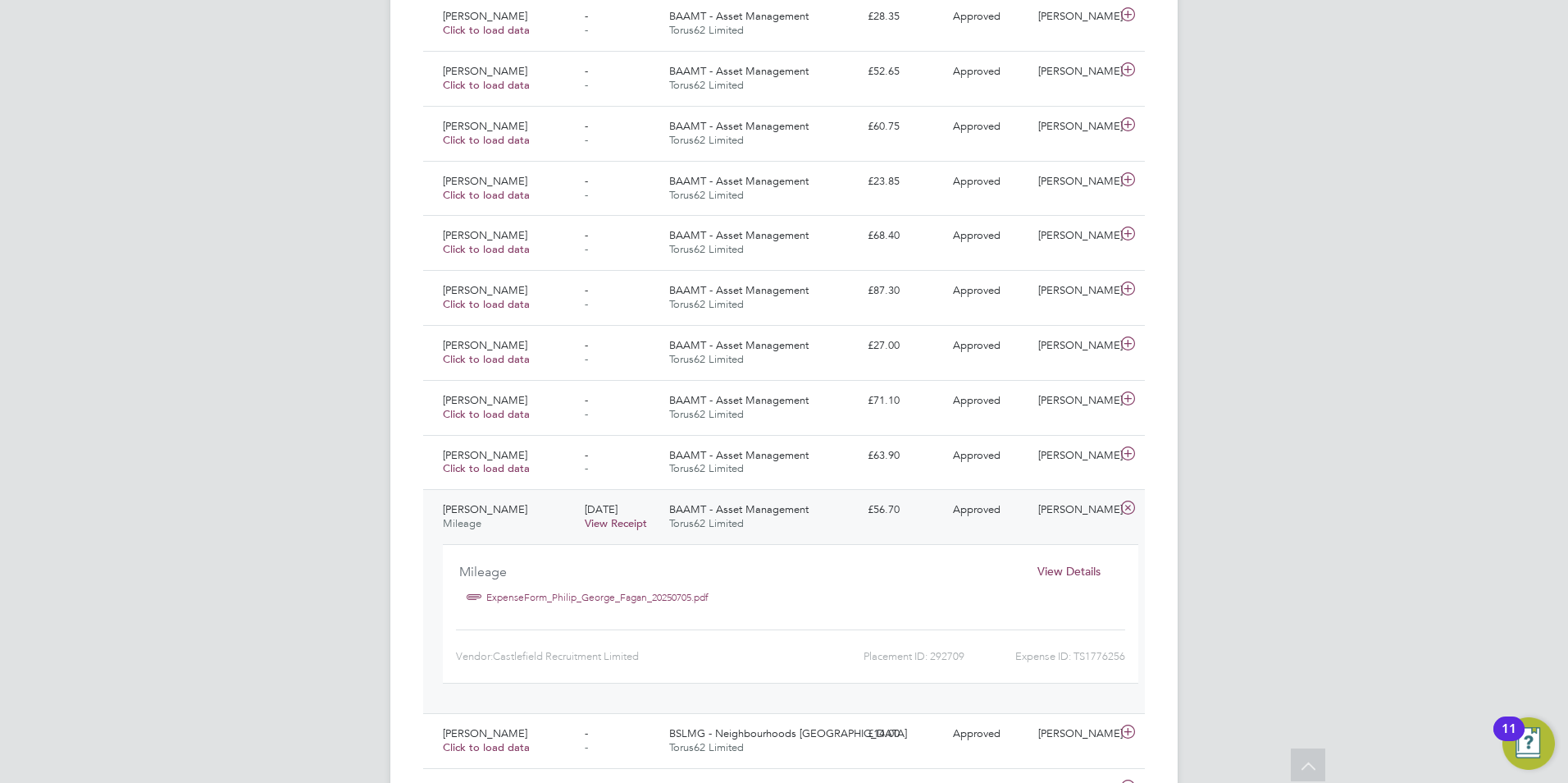
click at [589, 600] on link "ExpenseForm_Philip_George_Fagan_20250705.pdf" at bounding box center [597, 597] width 222 height 24
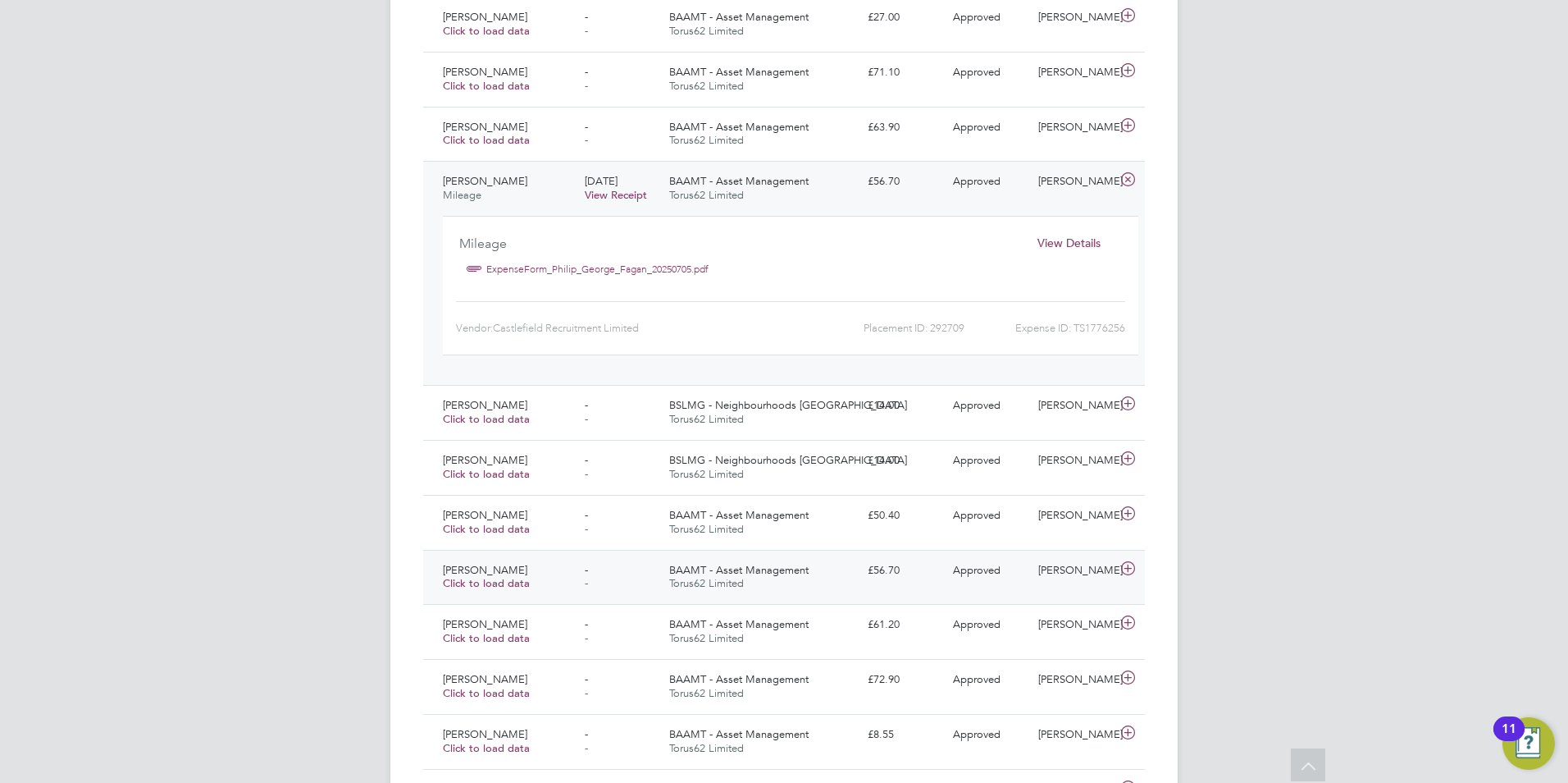
click at [594, 581] on div "- -" at bounding box center [621, 577] width 85 height 41
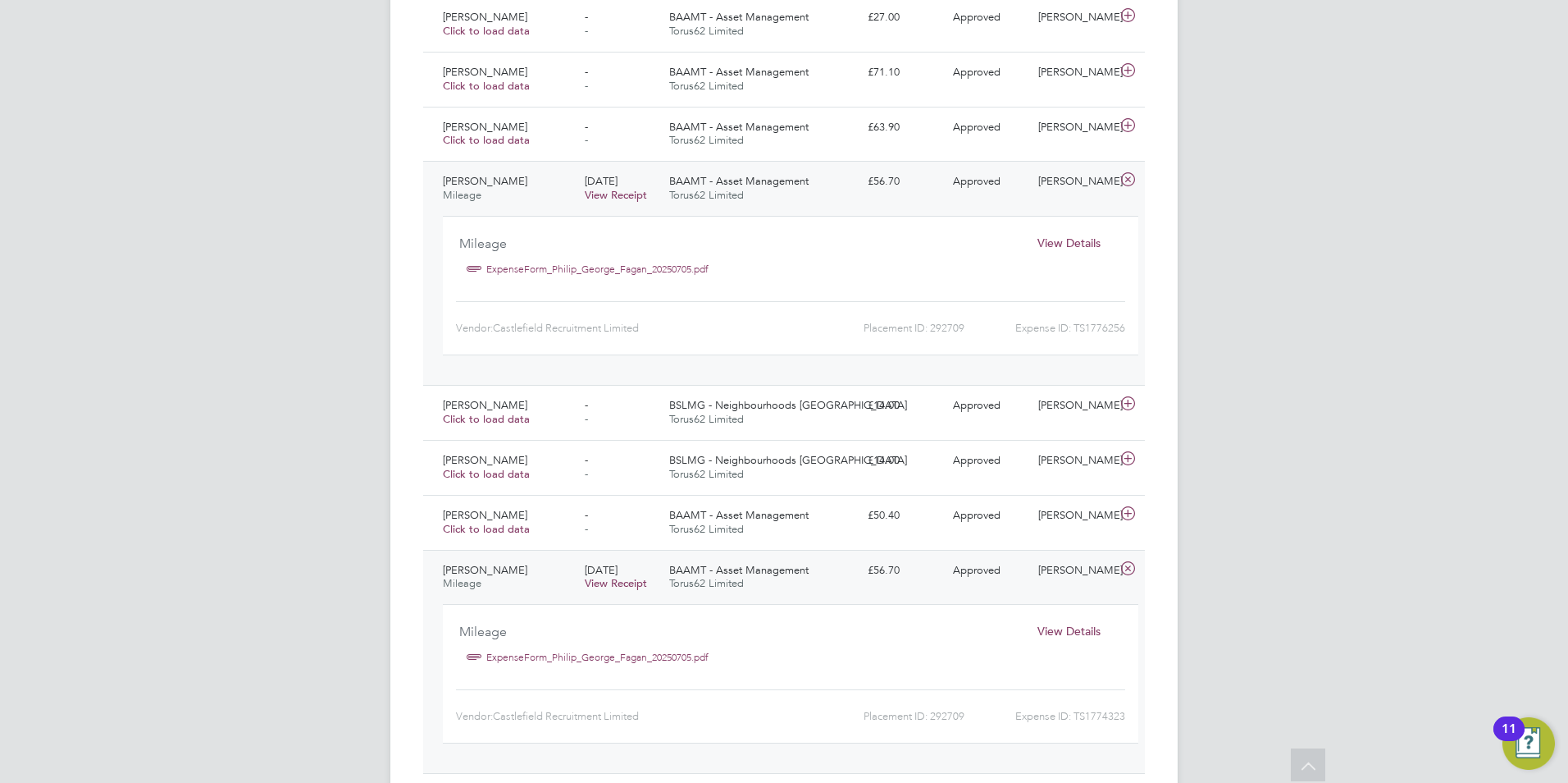
click at [605, 663] on link "ExpenseForm_Philip_George_Fagan_20250705.pdf" at bounding box center [597, 657] width 222 height 24
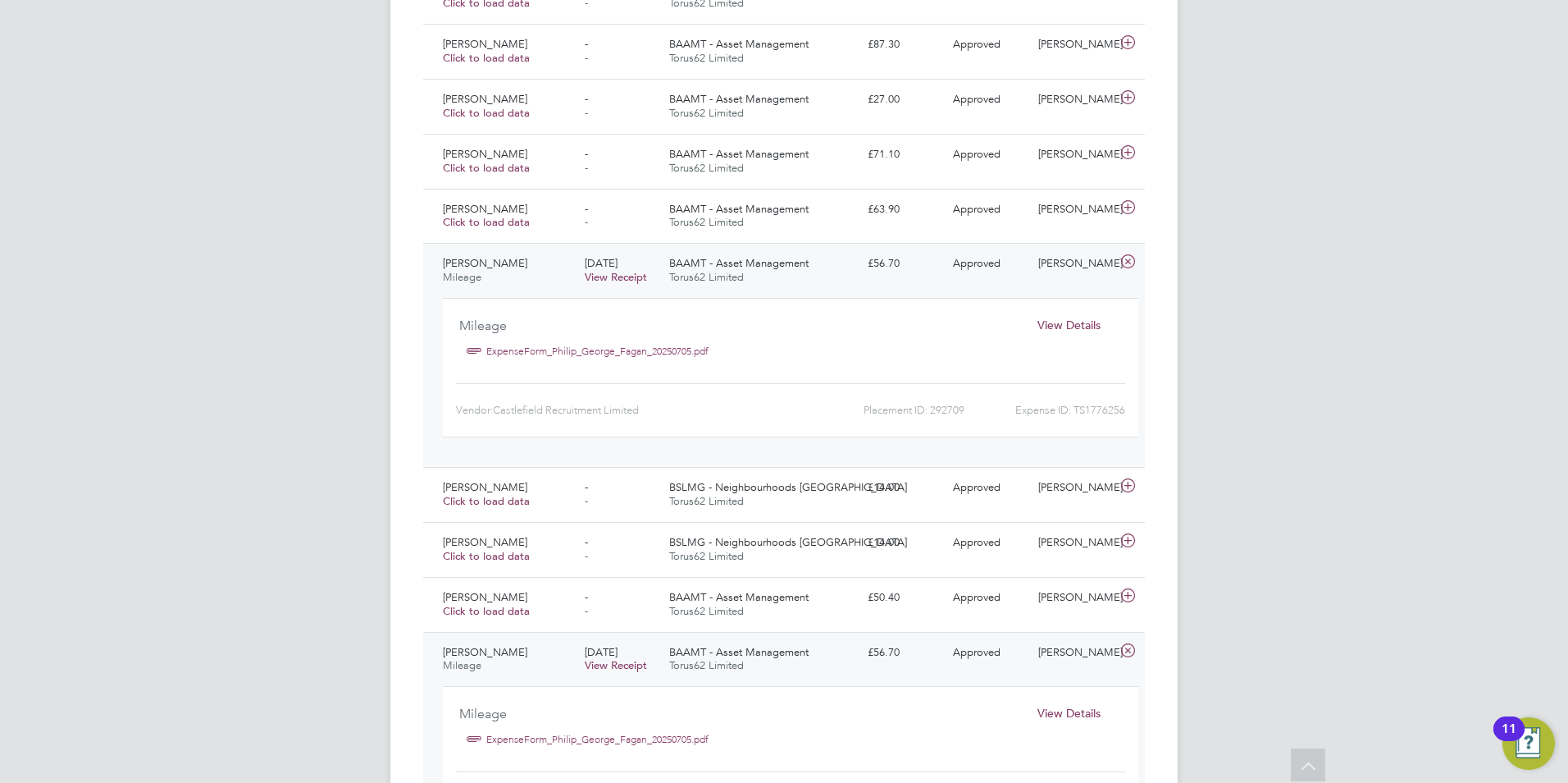
click at [1068, 318] on span "View Details" at bounding box center [1069, 324] width 63 height 15
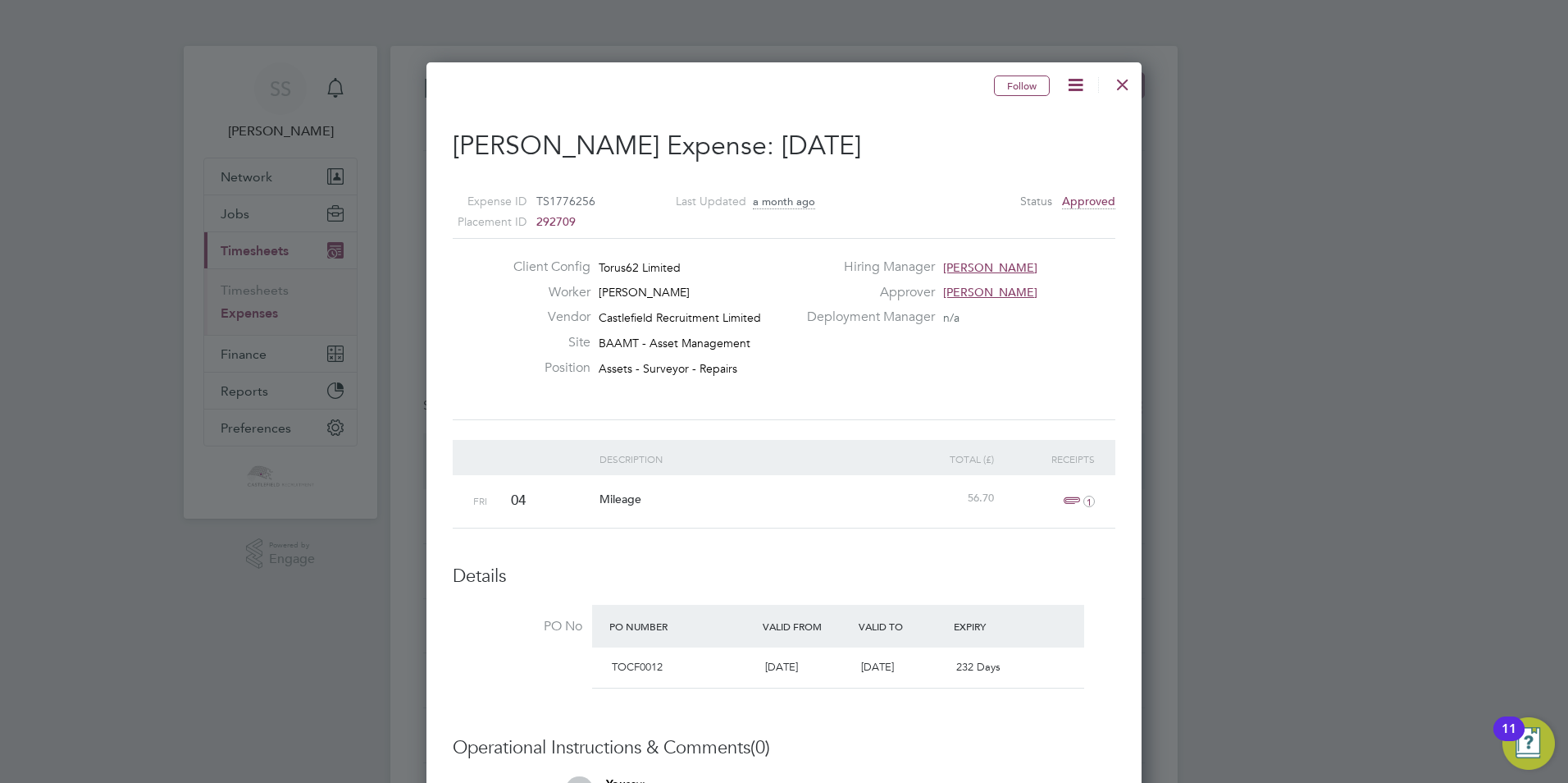
click at [1125, 79] on div at bounding box center [1123, 81] width 29 height 29
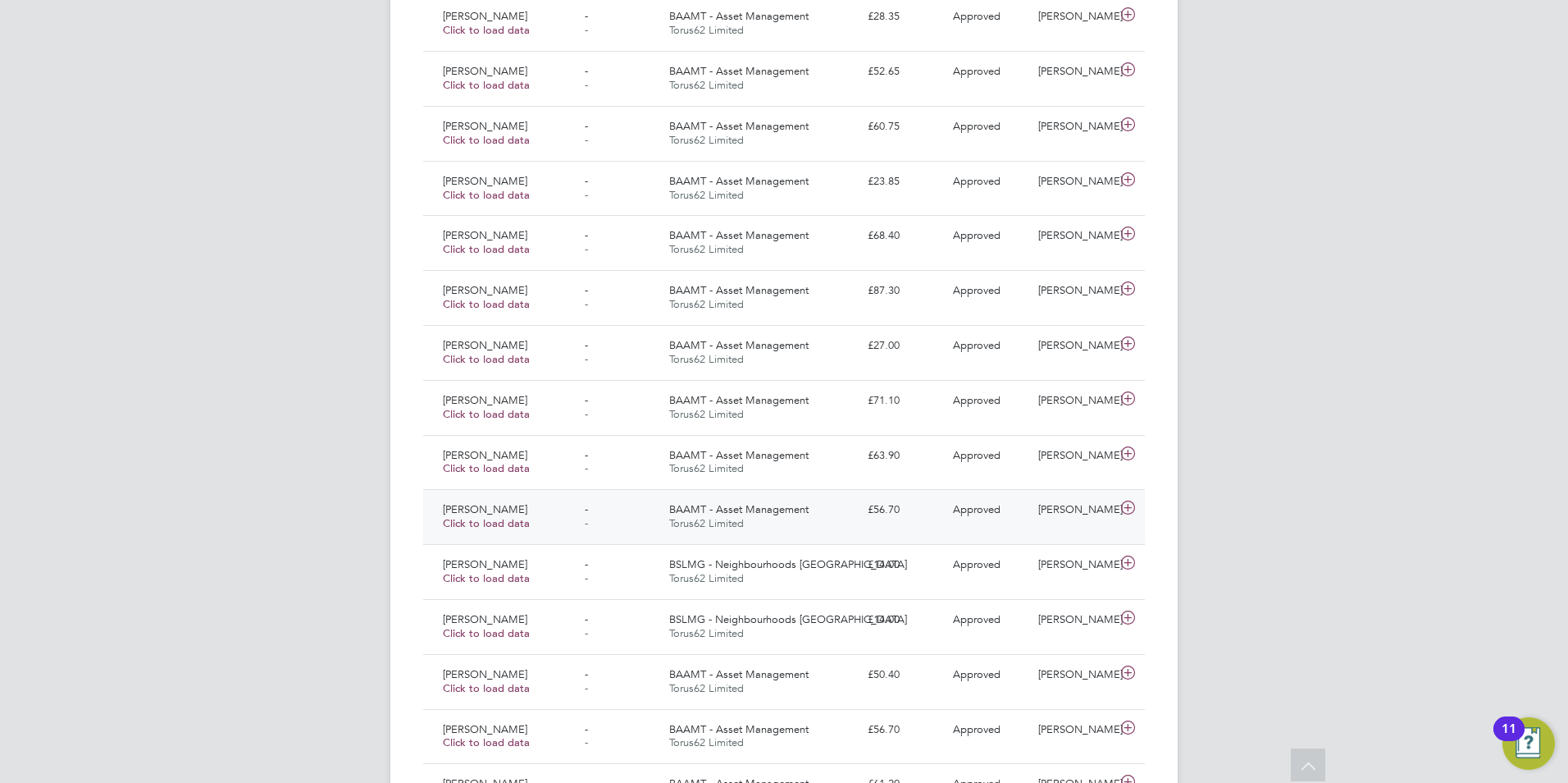
click at [784, 507] on span "BAAMT - Asset Management" at bounding box center [739, 509] width 140 height 14
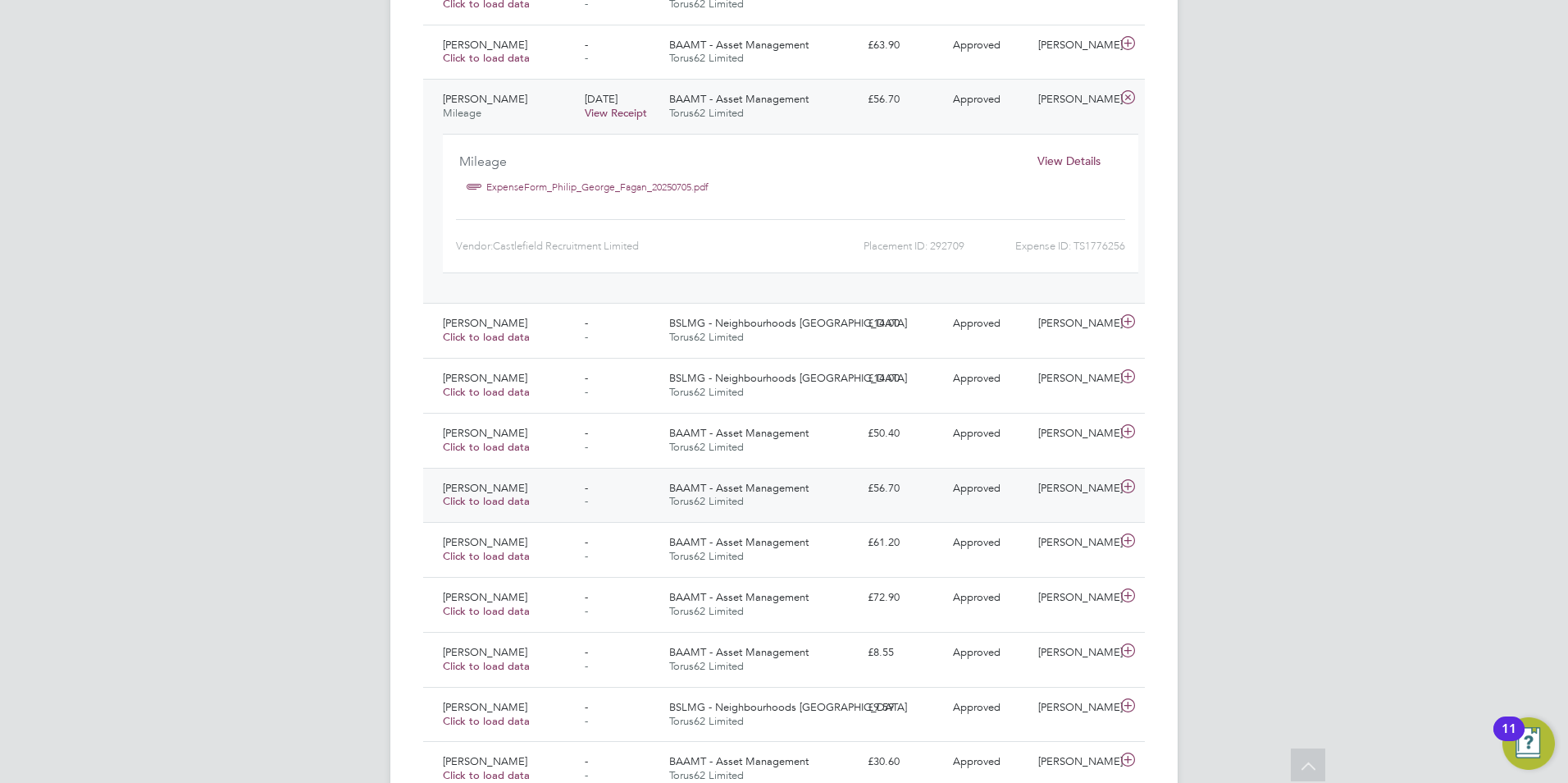
click at [764, 492] on span "BAAMT - Asset Management" at bounding box center [739, 488] width 140 height 14
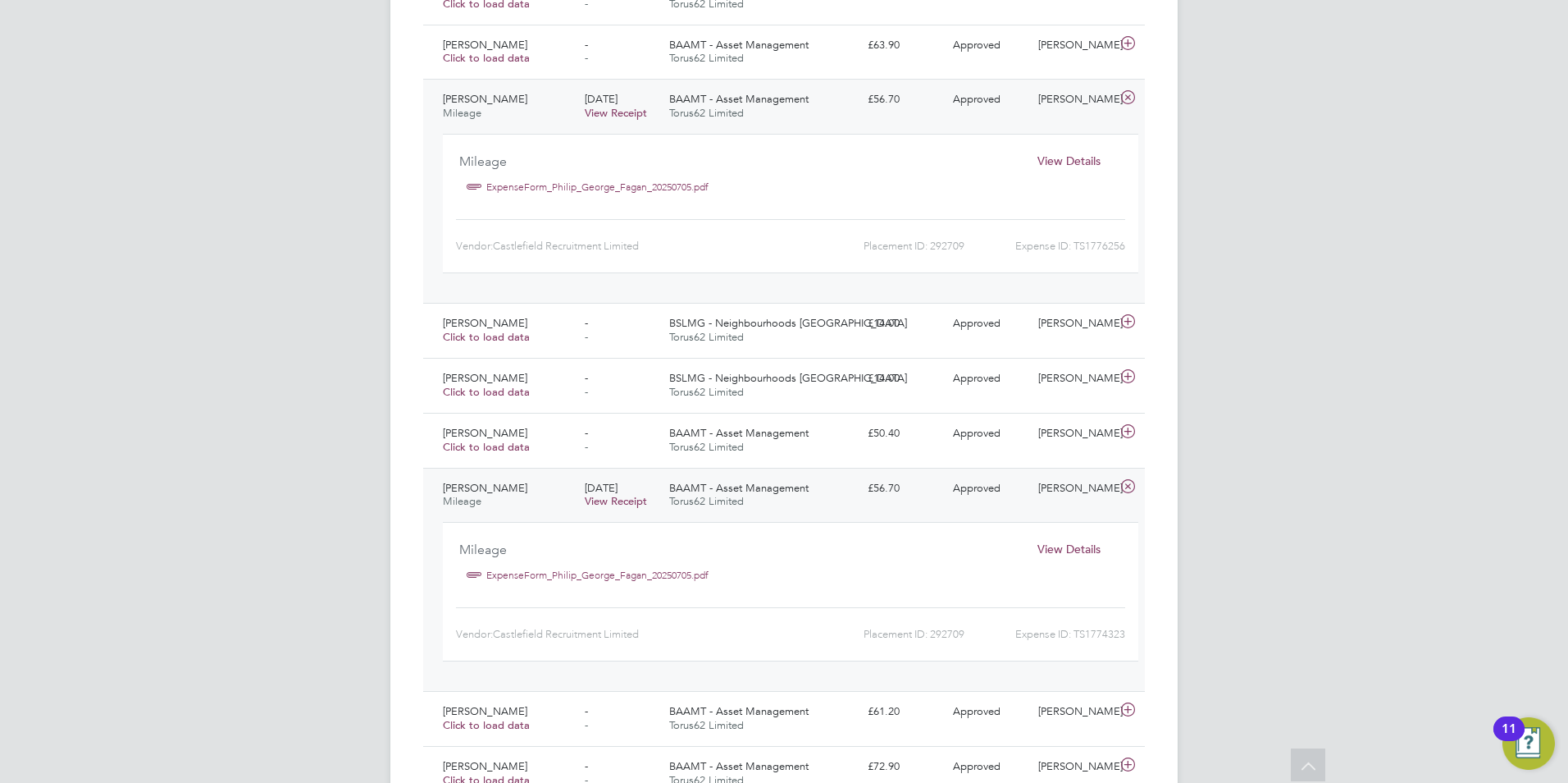
click at [1074, 159] on span "View Details" at bounding box center [1069, 160] width 63 height 15
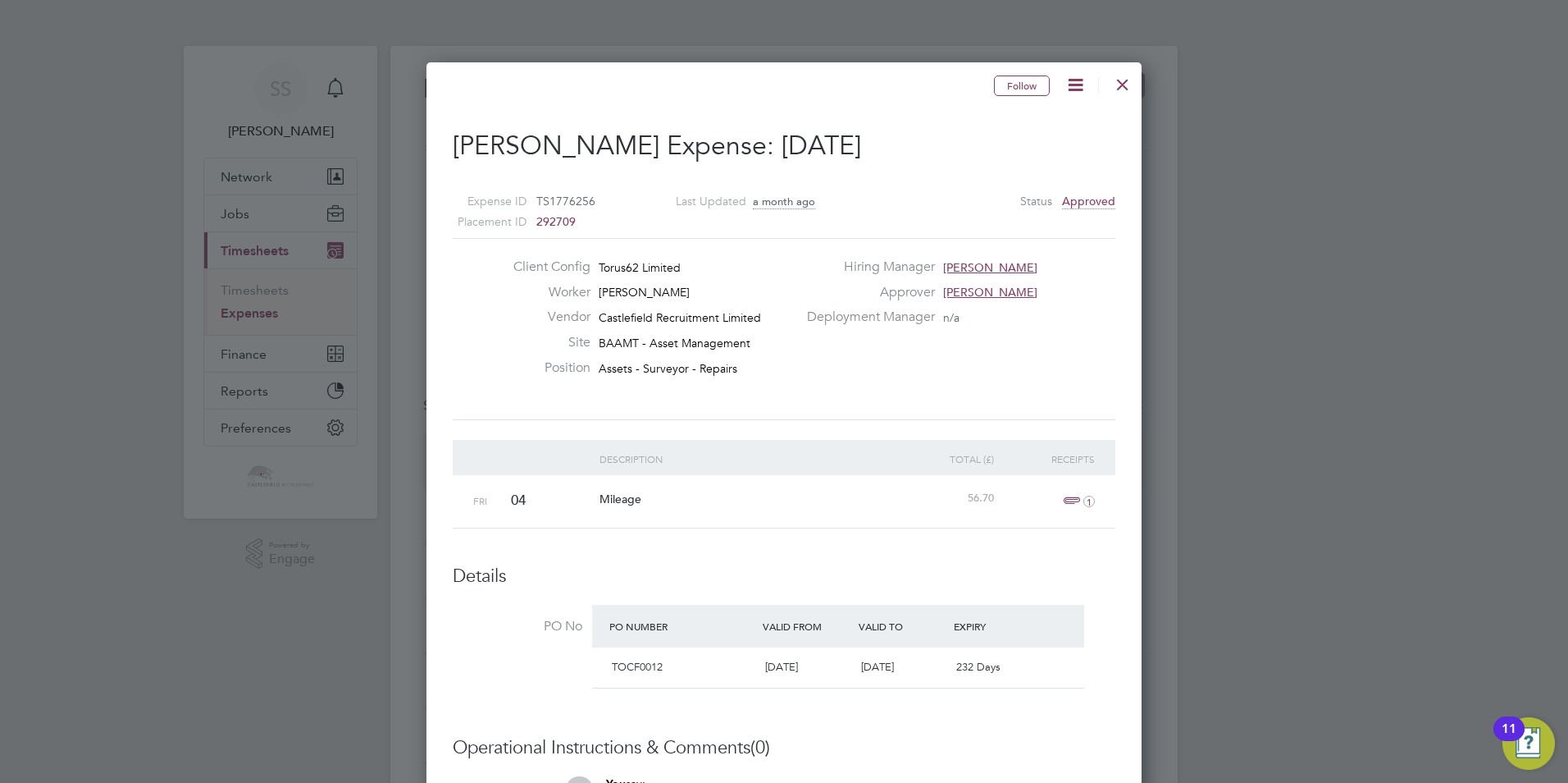
click at [1073, 89] on icon at bounding box center [1075, 84] width 20 height 20
click at [1121, 83] on div at bounding box center [1123, 81] width 29 height 29
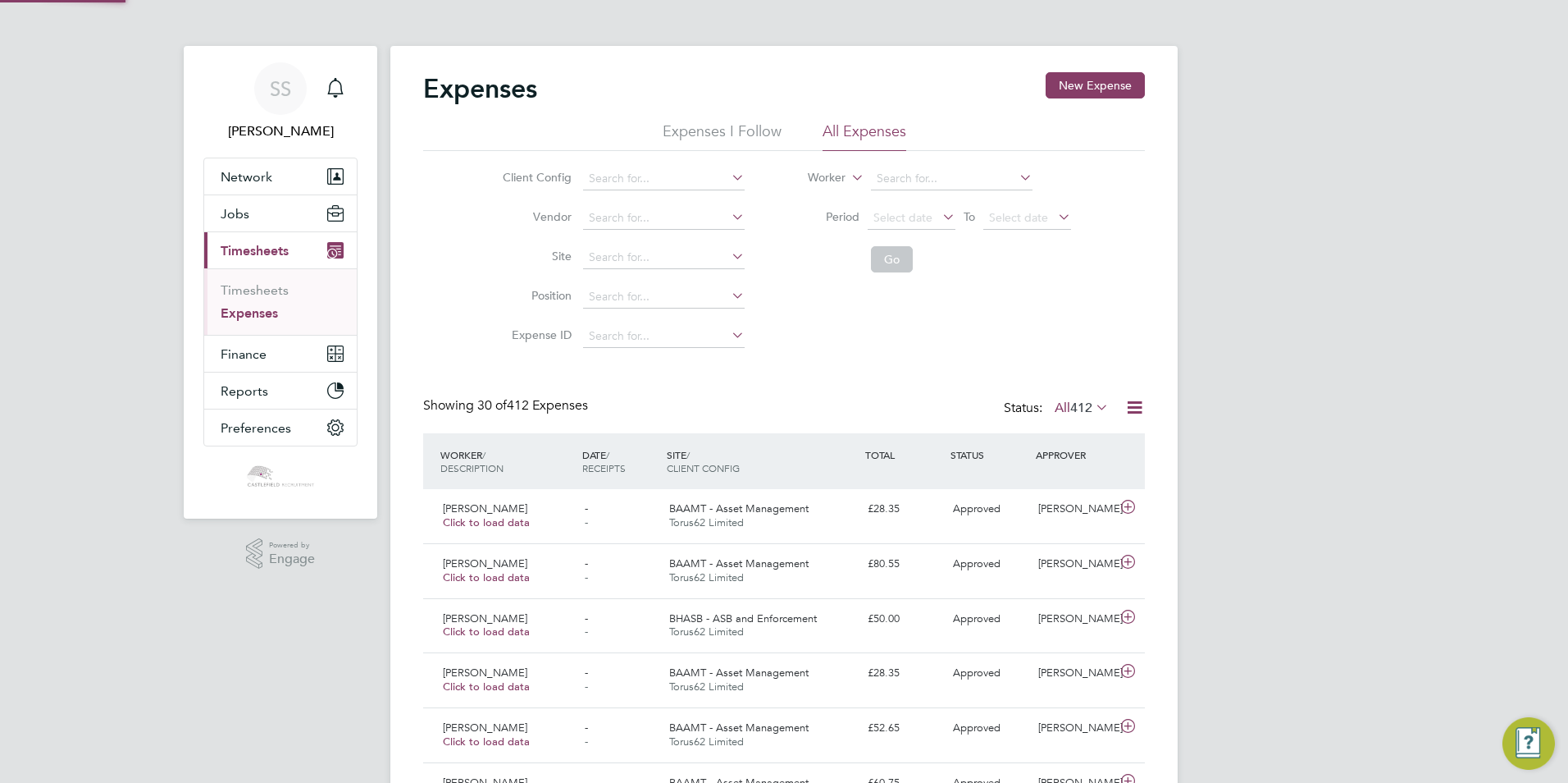
scroll to position [42, 143]
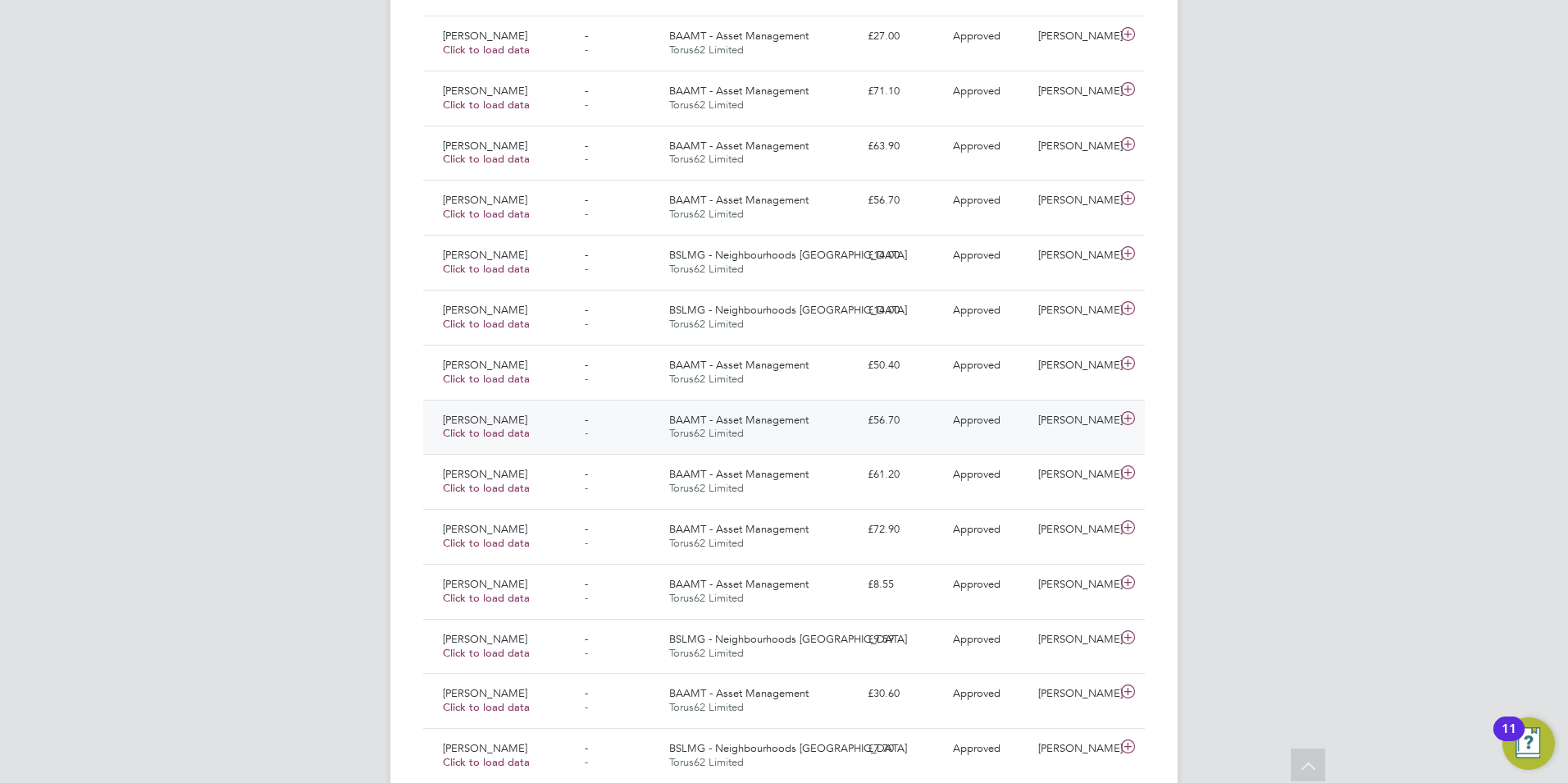
click at [809, 422] on div "BAAMT - Asset Management Torus62 Limited" at bounding box center [761, 428] width 199 height 41
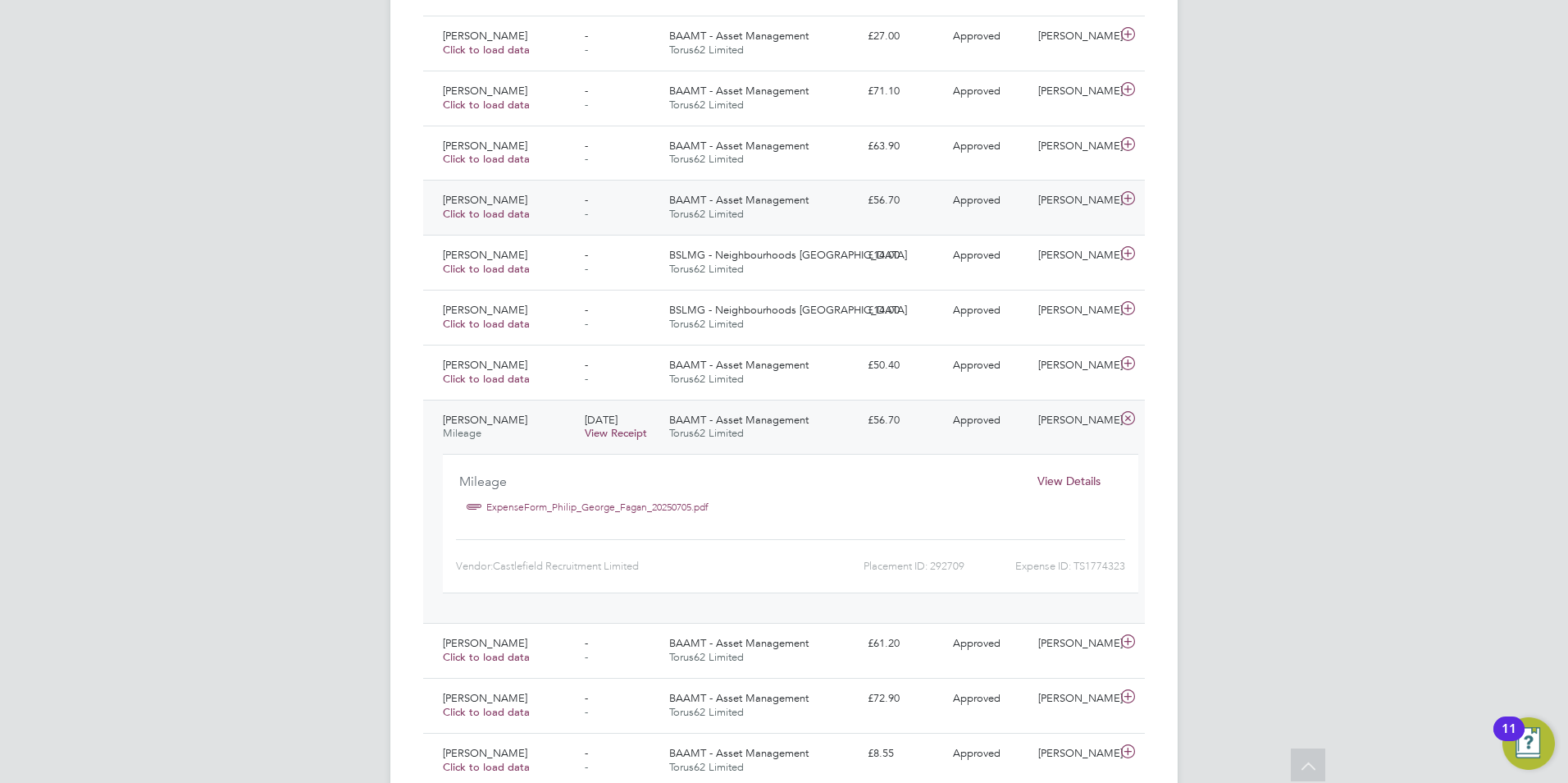
click at [848, 213] on div "BAAMT - Asset Management Torus62 Limited" at bounding box center [761, 208] width 199 height 41
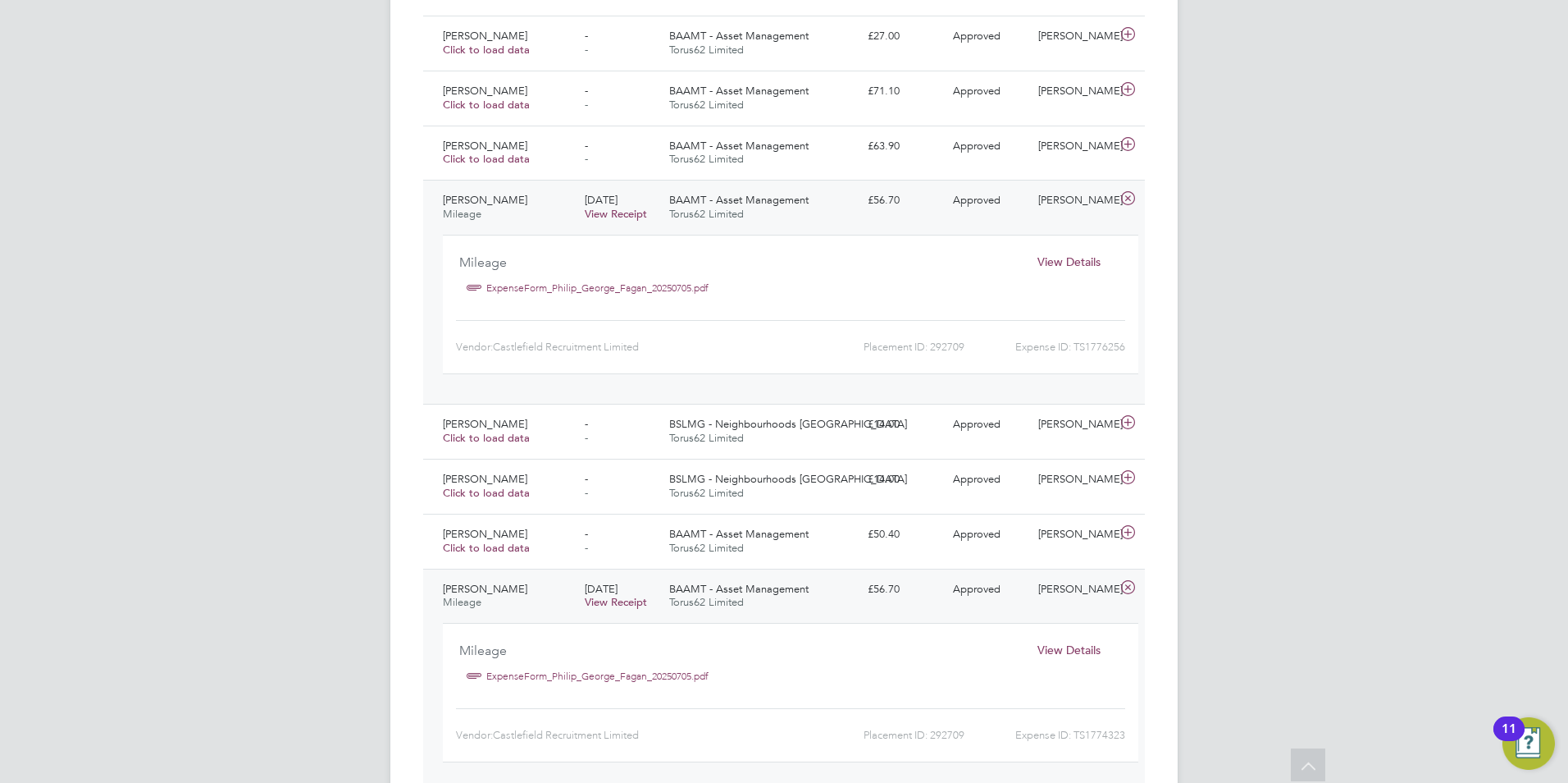
click at [1065, 264] on span "View Details" at bounding box center [1069, 261] width 63 height 15
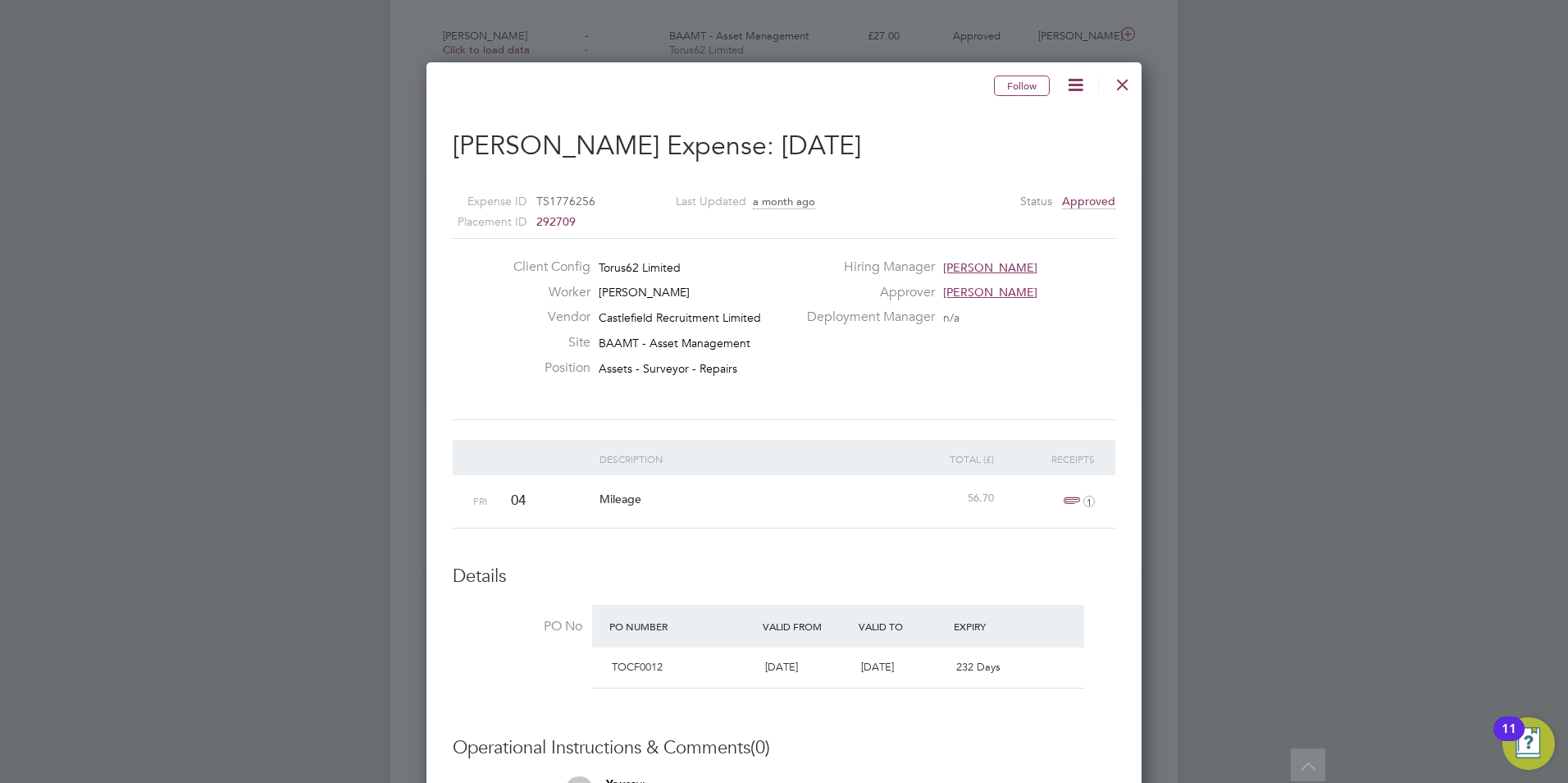
click at [1083, 87] on icon at bounding box center [1075, 84] width 20 height 20
click at [1055, 118] on li "Cancel Expense" at bounding box center [1031, 124] width 104 height 23
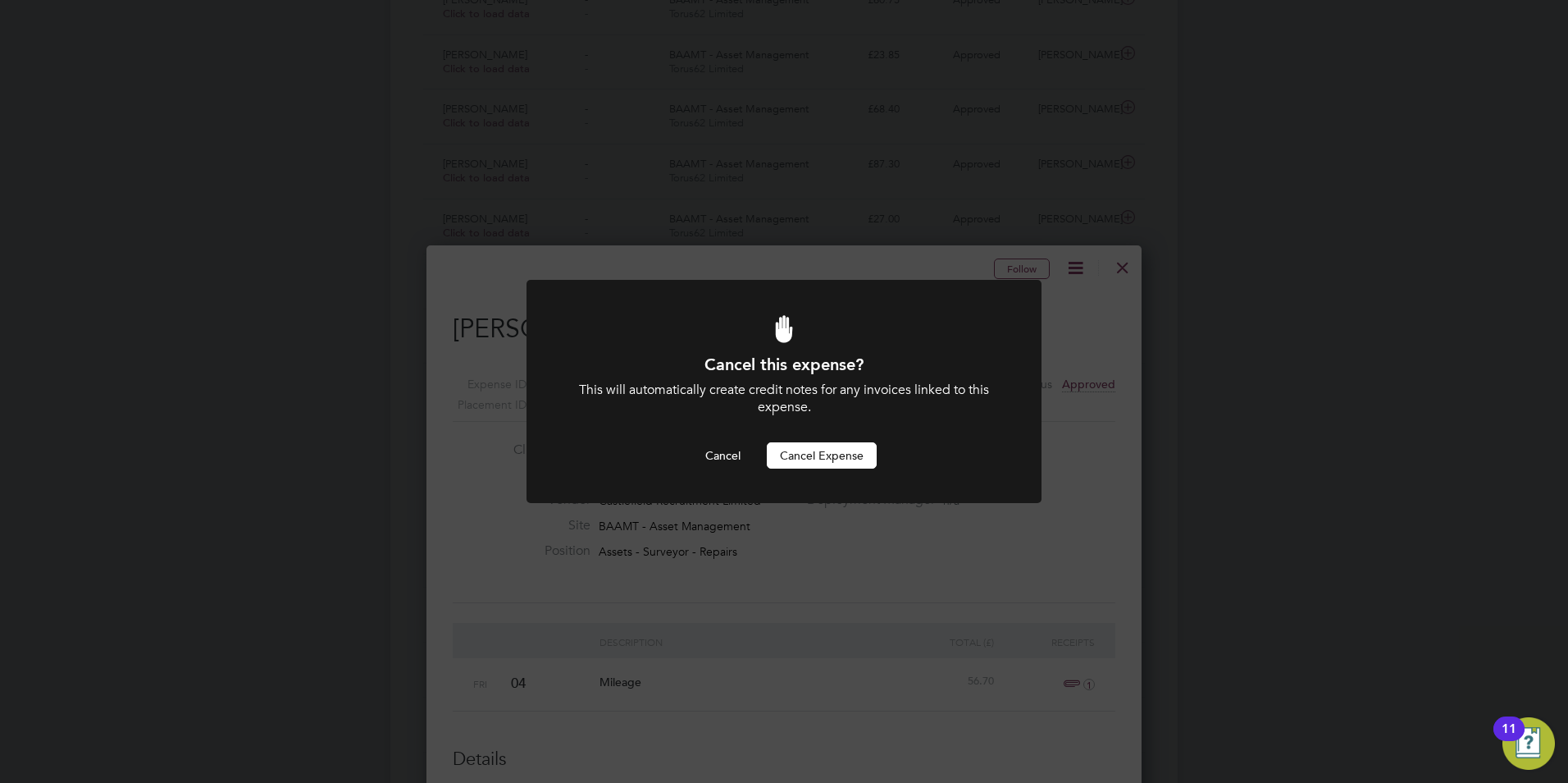
click at [824, 454] on button "Cancel Expense" at bounding box center [821, 455] width 110 height 26
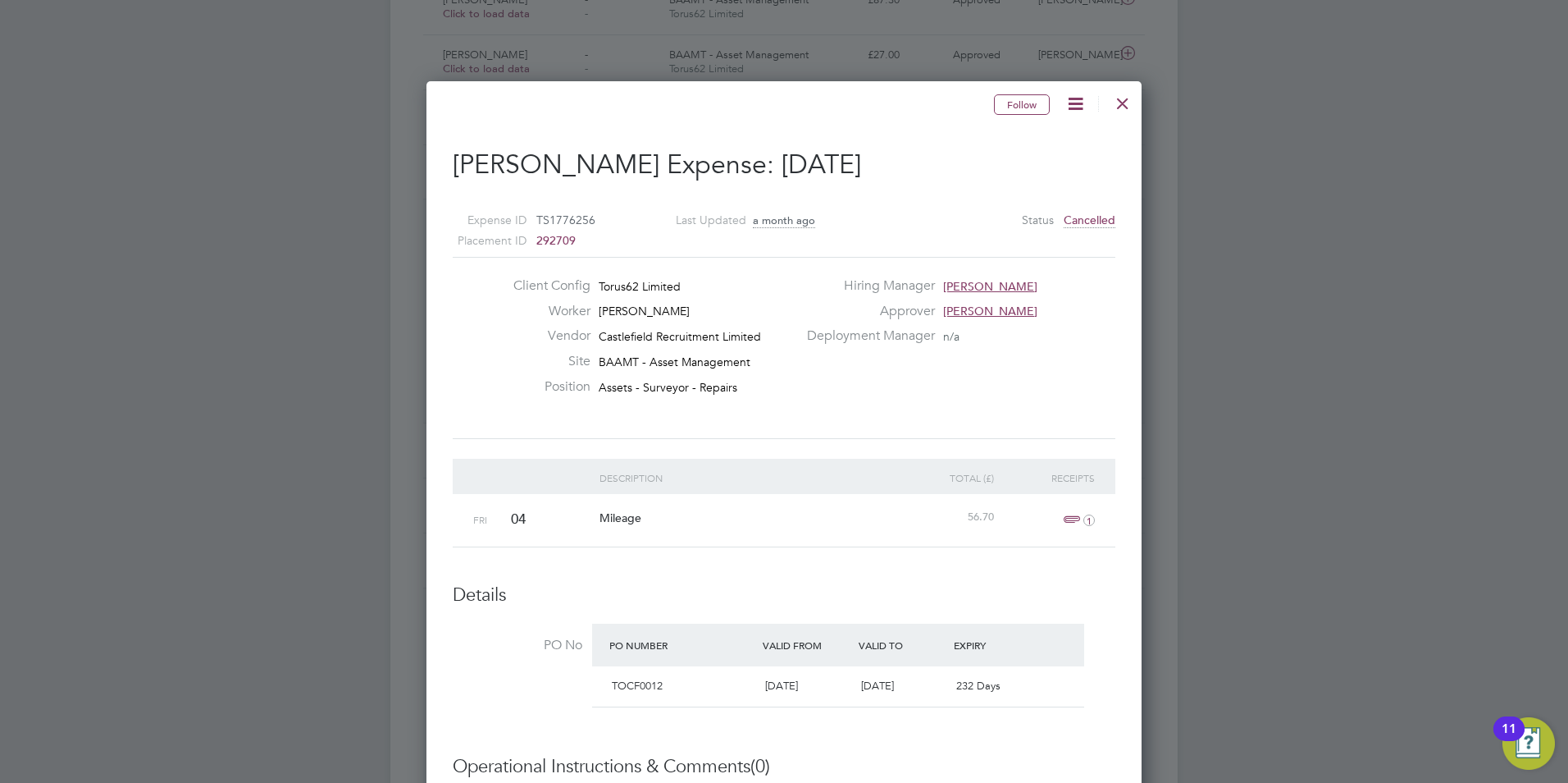
click at [1122, 100] on div at bounding box center [1123, 99] width 29 height 29
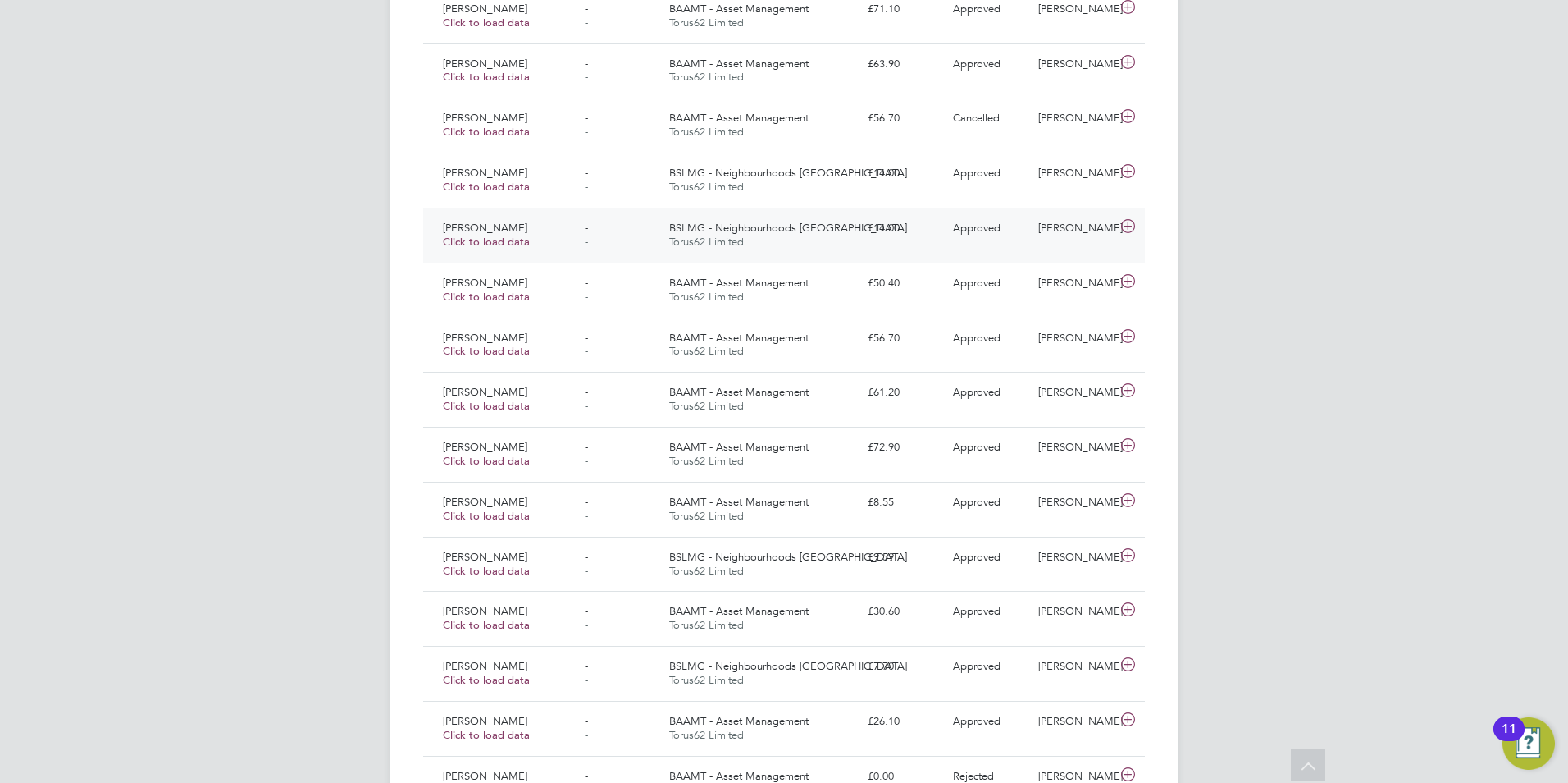
click at [1125, 223] on icon at bounding box center [1128, 227] width 20 height 14
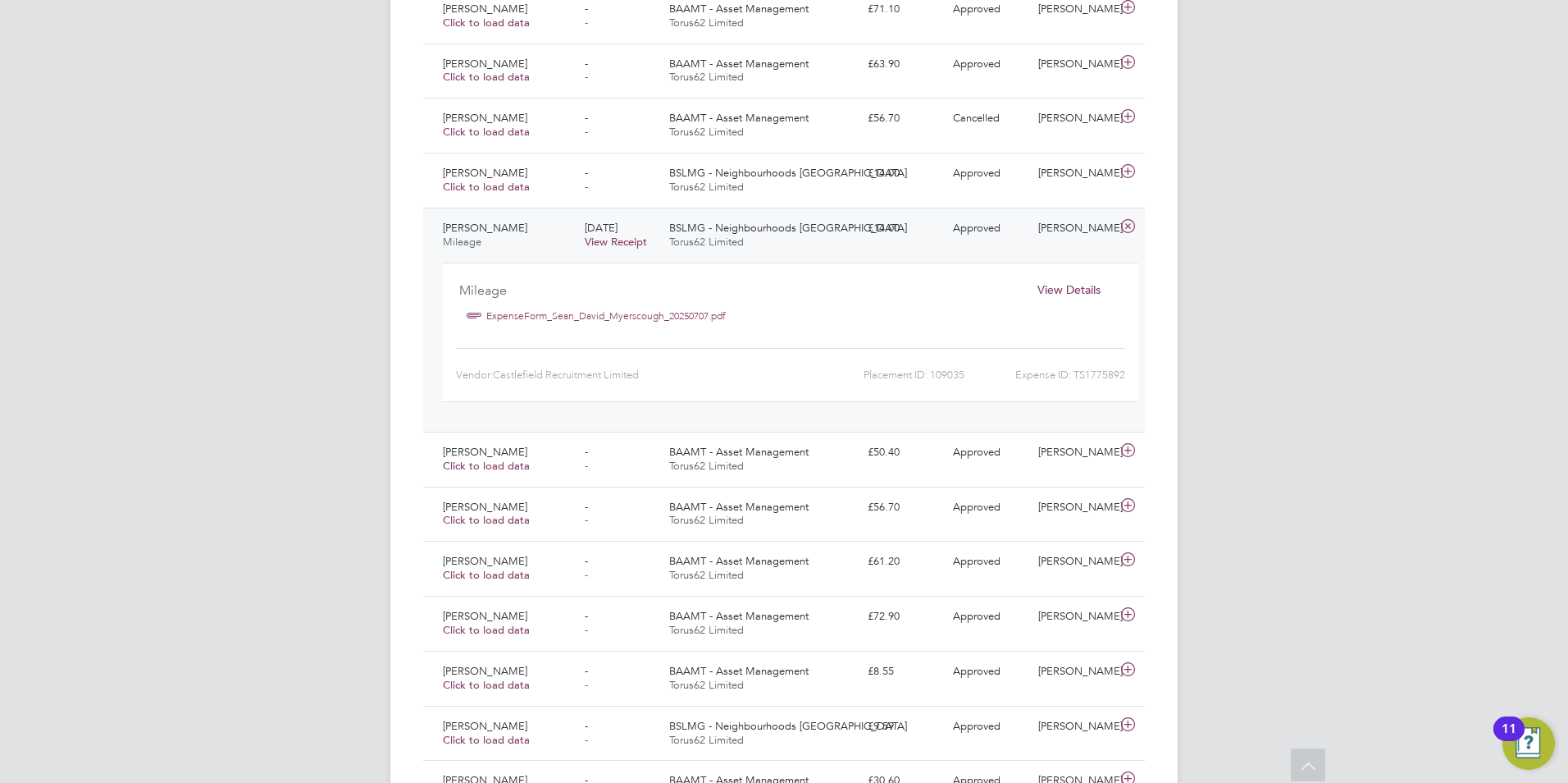
click at [689, 316] on link "ExpenseForm_Sean_David_Myerscough_20250707.pdf" at bounding box center [606, 315] width 240 height 24
click at [1065, 289] on span "View Details" at bounding box center [1069, 289] width 63 height 15
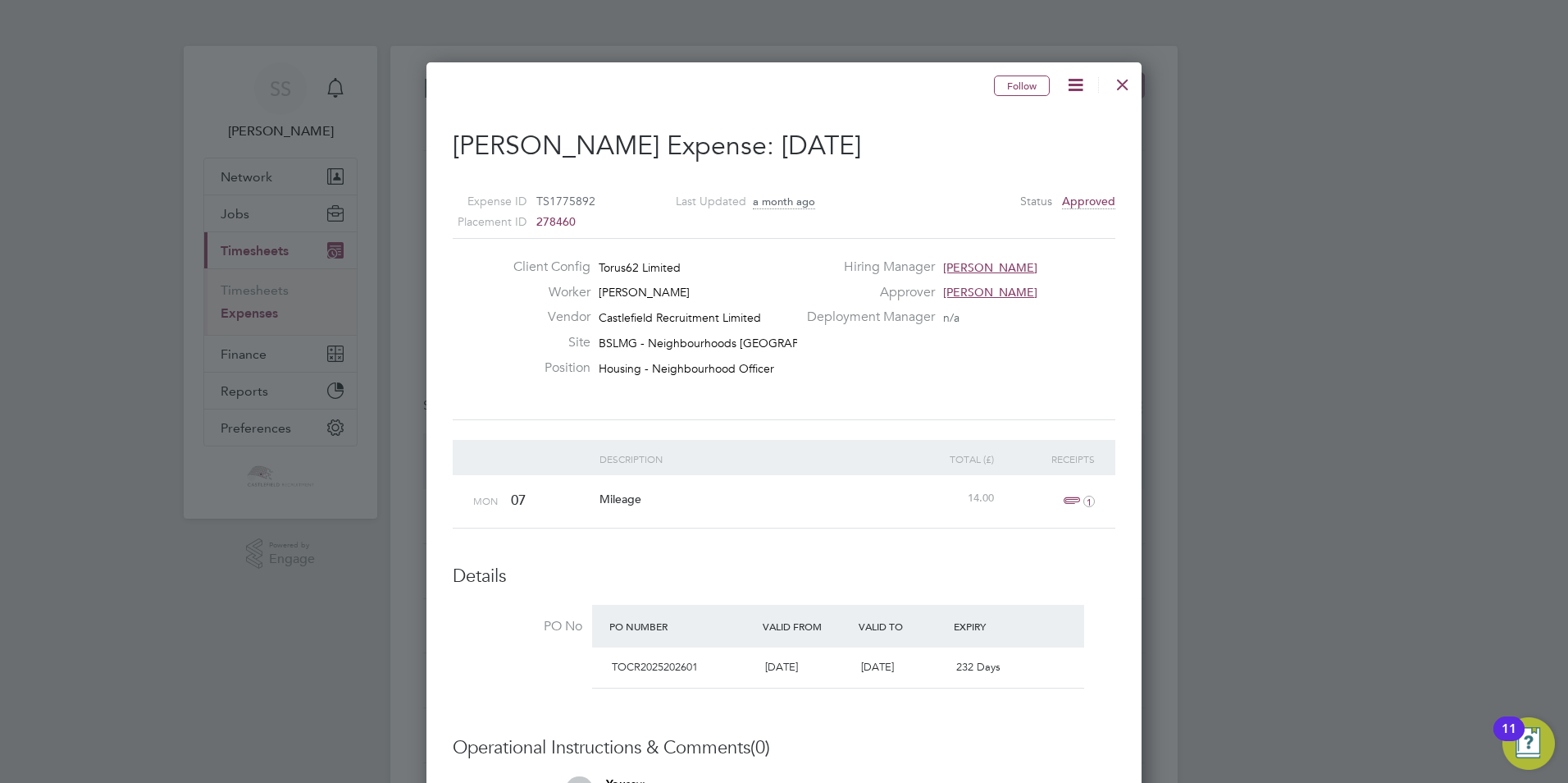
click at [1118, 85] on div at bounding box center [1123, 81] width 29 height 29
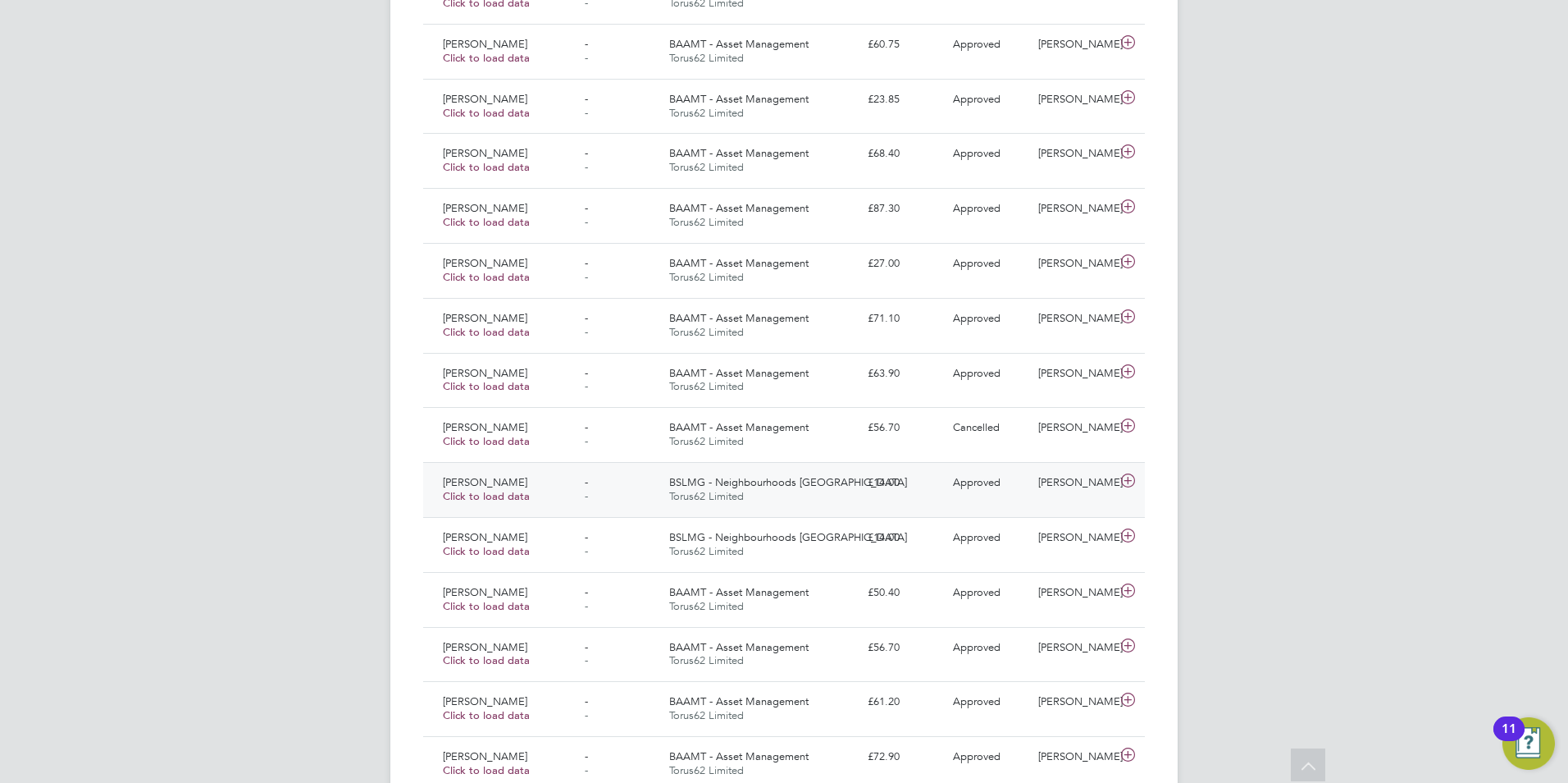
click at [714, 481] on span "BSLMG - Neighbourhoods [GEOGRAPHIC_DATA]" at bounding box center [787, 482] width 238 height 14
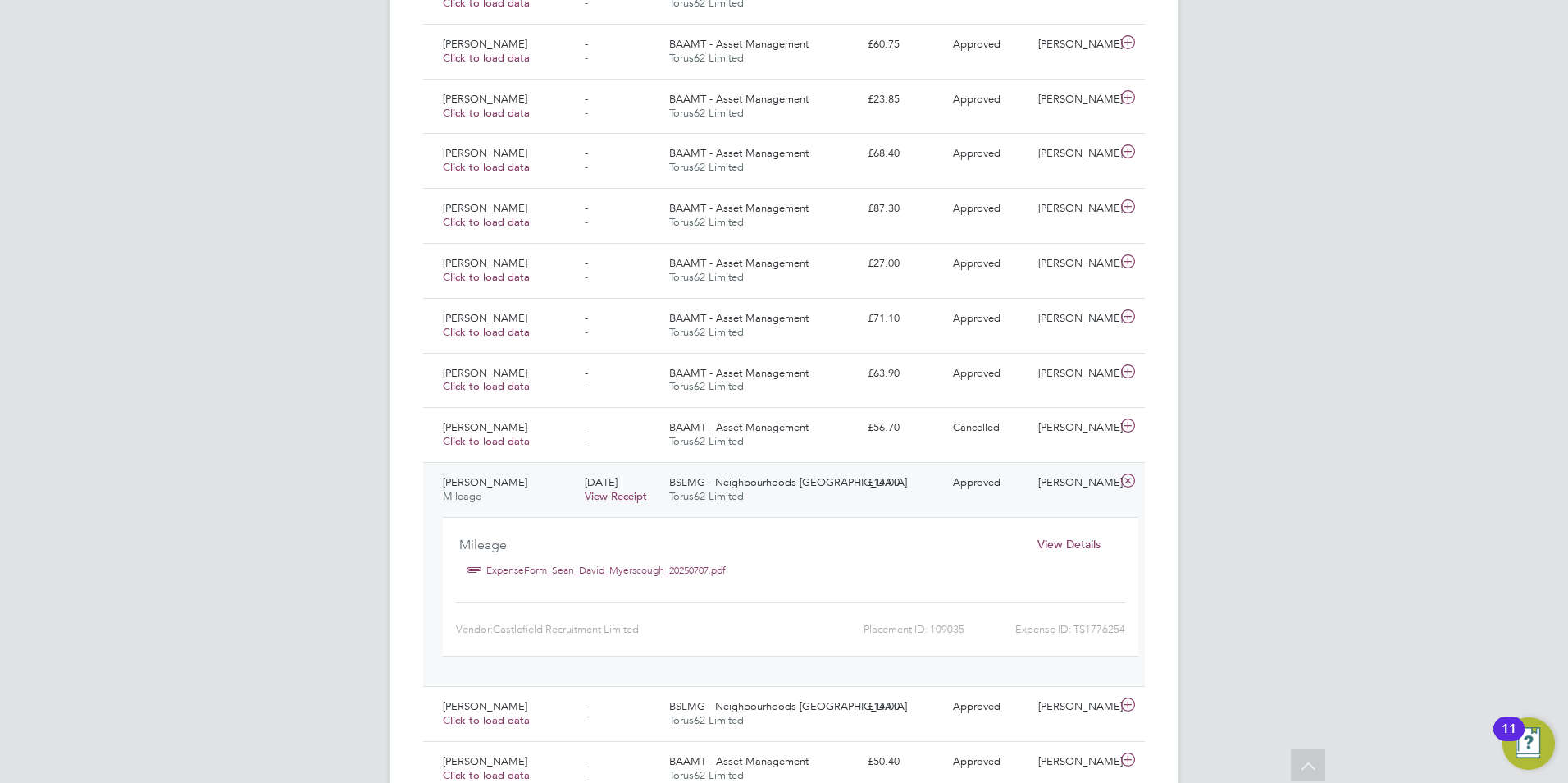
click at [1056, 541] on span "View Details" at bounding box center [1069, 543] width 63 height 15
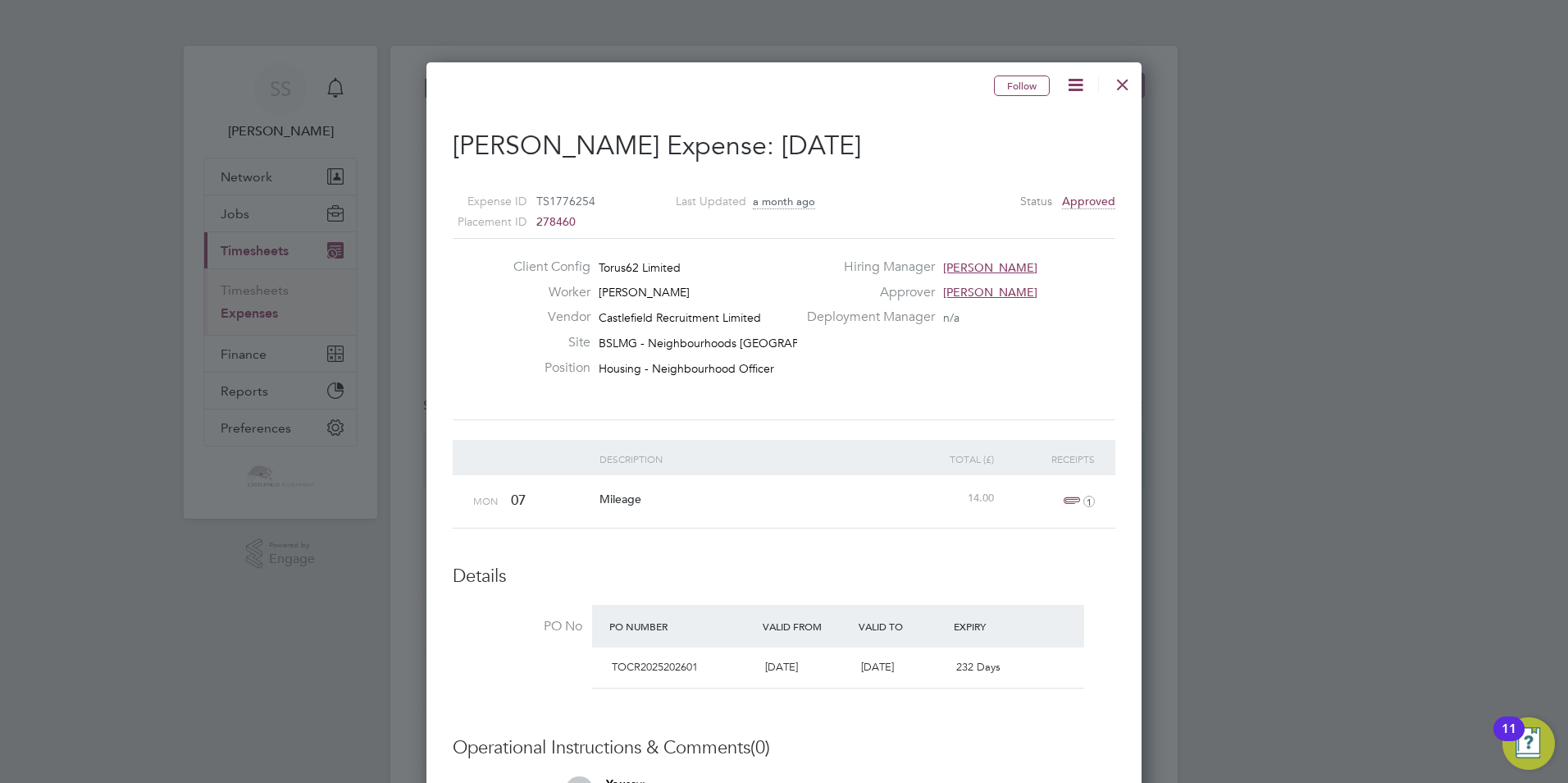
click at [1120, 84] on div at bounding box center [1123, 81] width 29 height 29
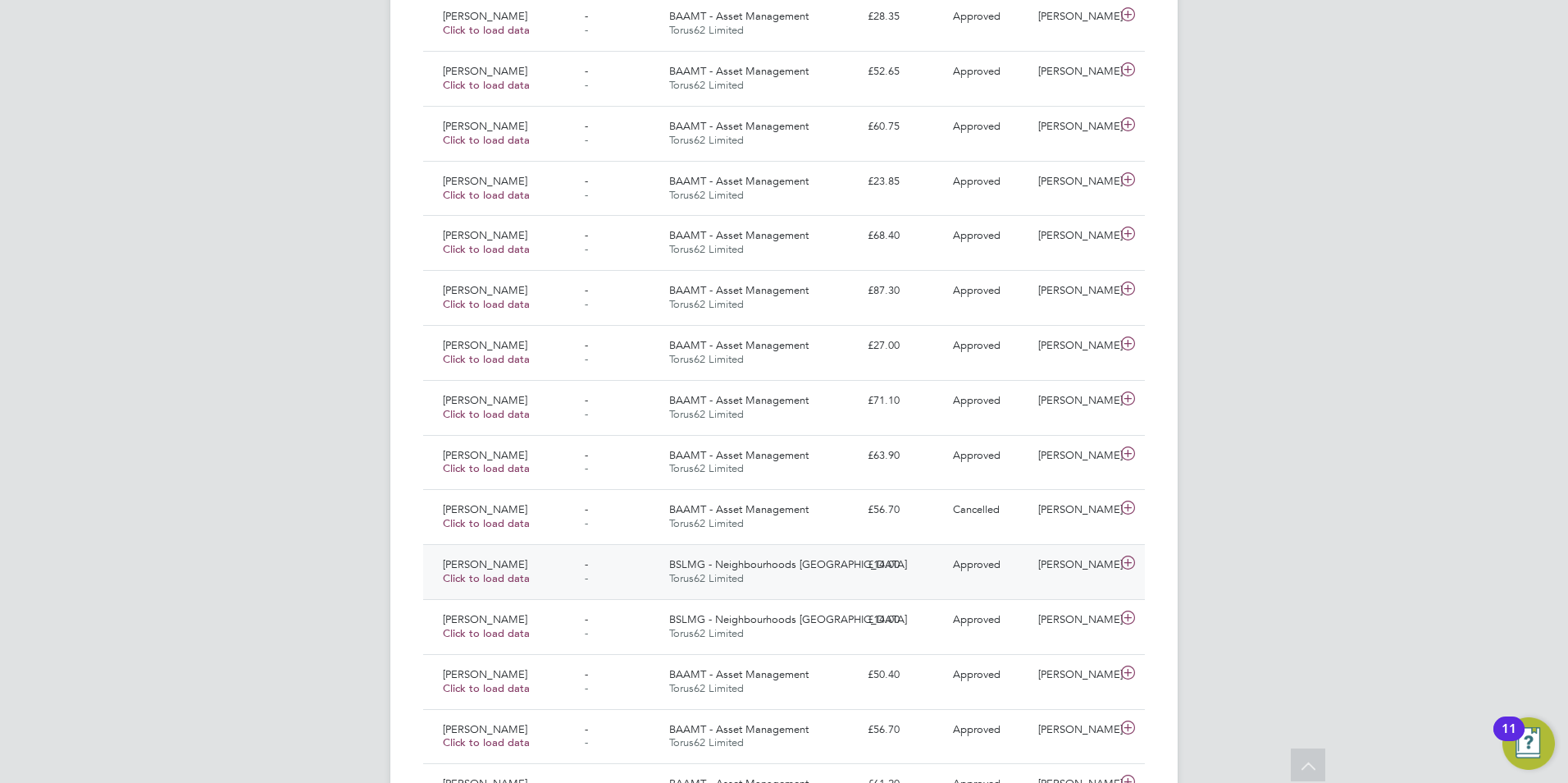
click at [791, 568] on span "BSLMG - Neighbourhoods [GEOGRAPHIC_DATA]" at bounding box center [787, 564] width 238 height 14
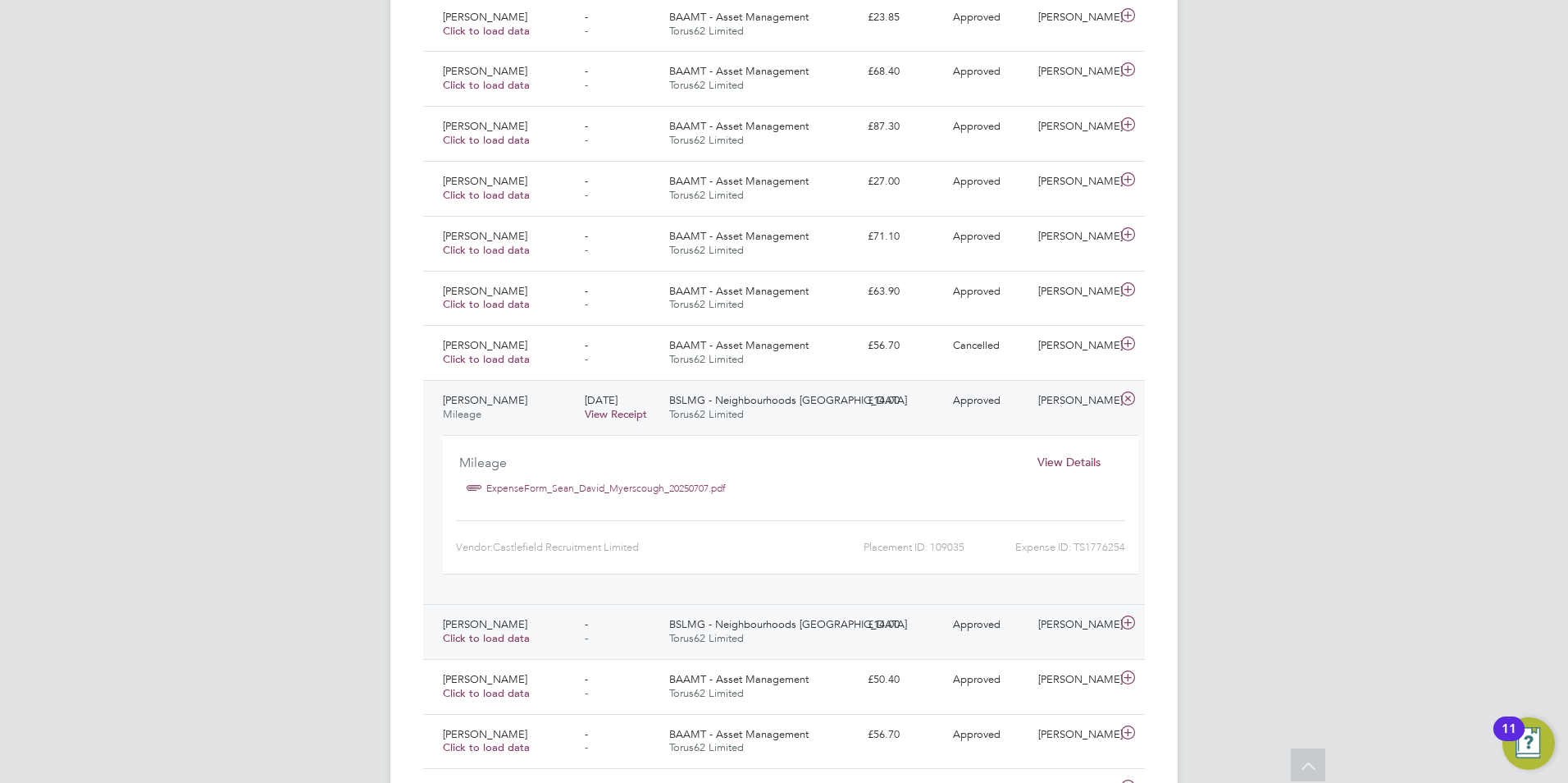
click at [794, 636] on div "BSLMG - Neighbourhoods St Helens Torus62 Limited" at bounding box center [761, 632] width 199 height 41
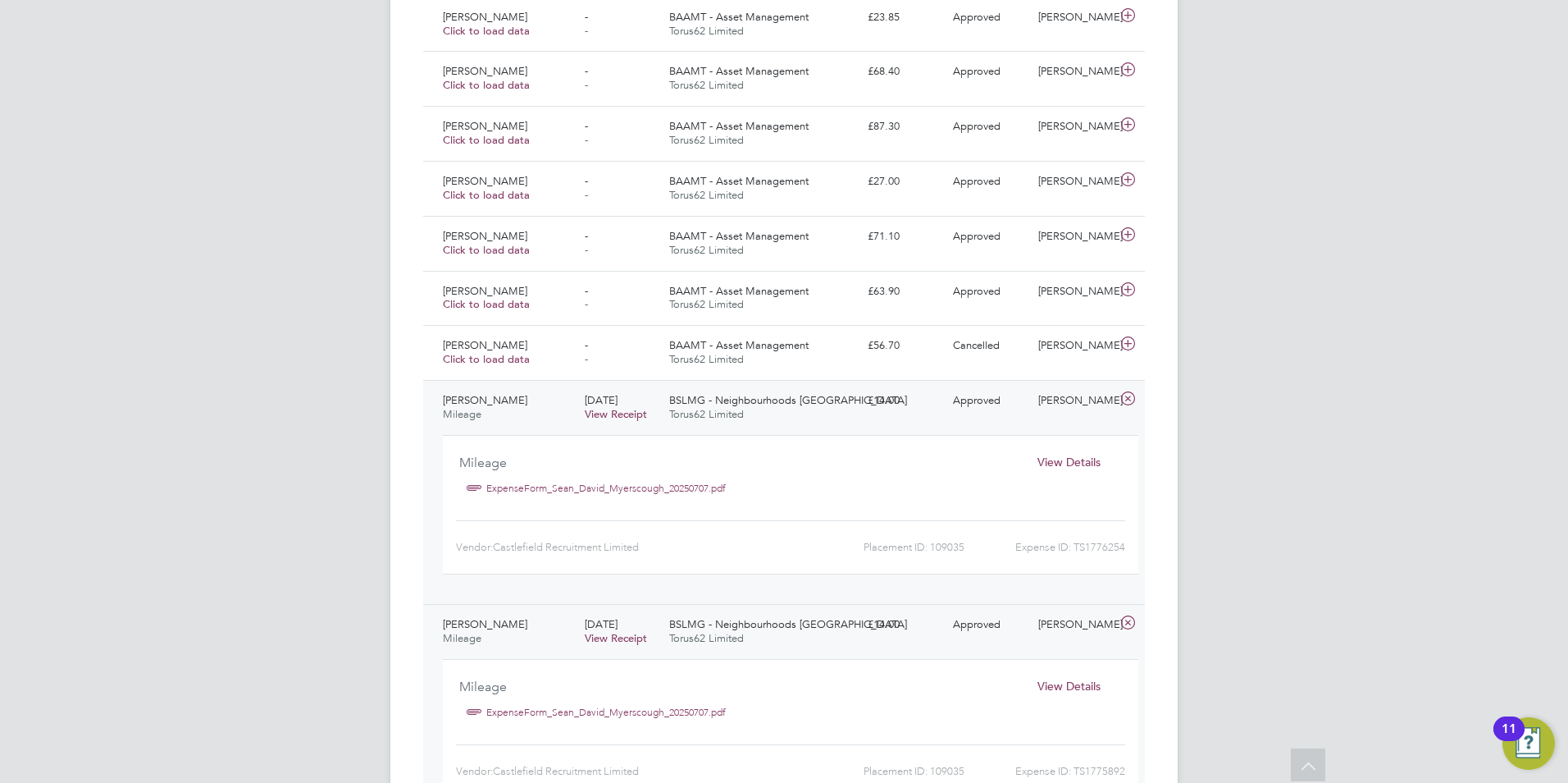
click at [1077, 460] on span "View Details" at bounding box center [1069, 462] width 63 height 15
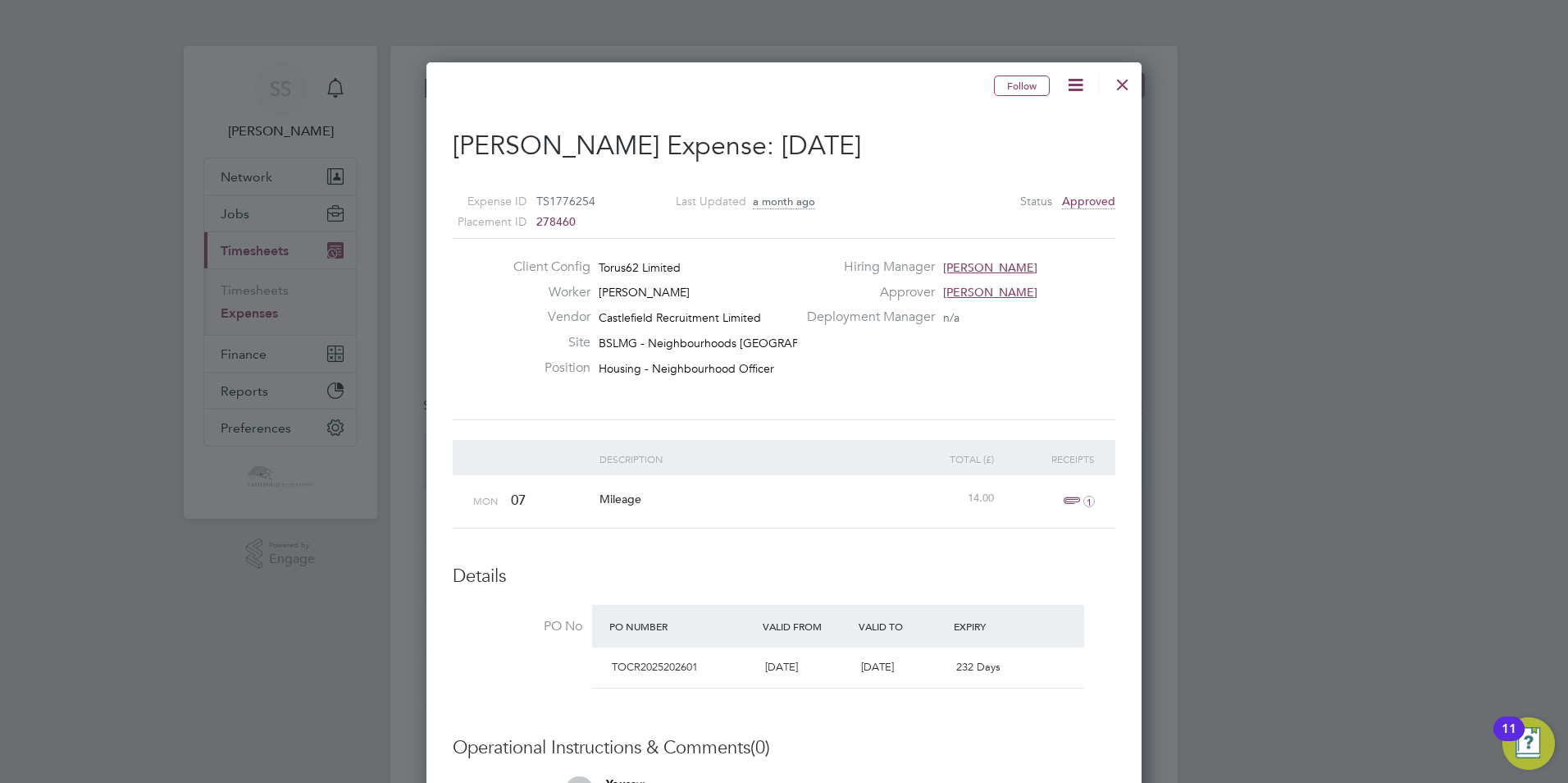
click at [1086, 87] on icon at bounding box center [1075, 84] width 20 height 20
click at [1056, 124] on li "Cancel Expense" at bounding box center [1031, 124] width 104 height 23
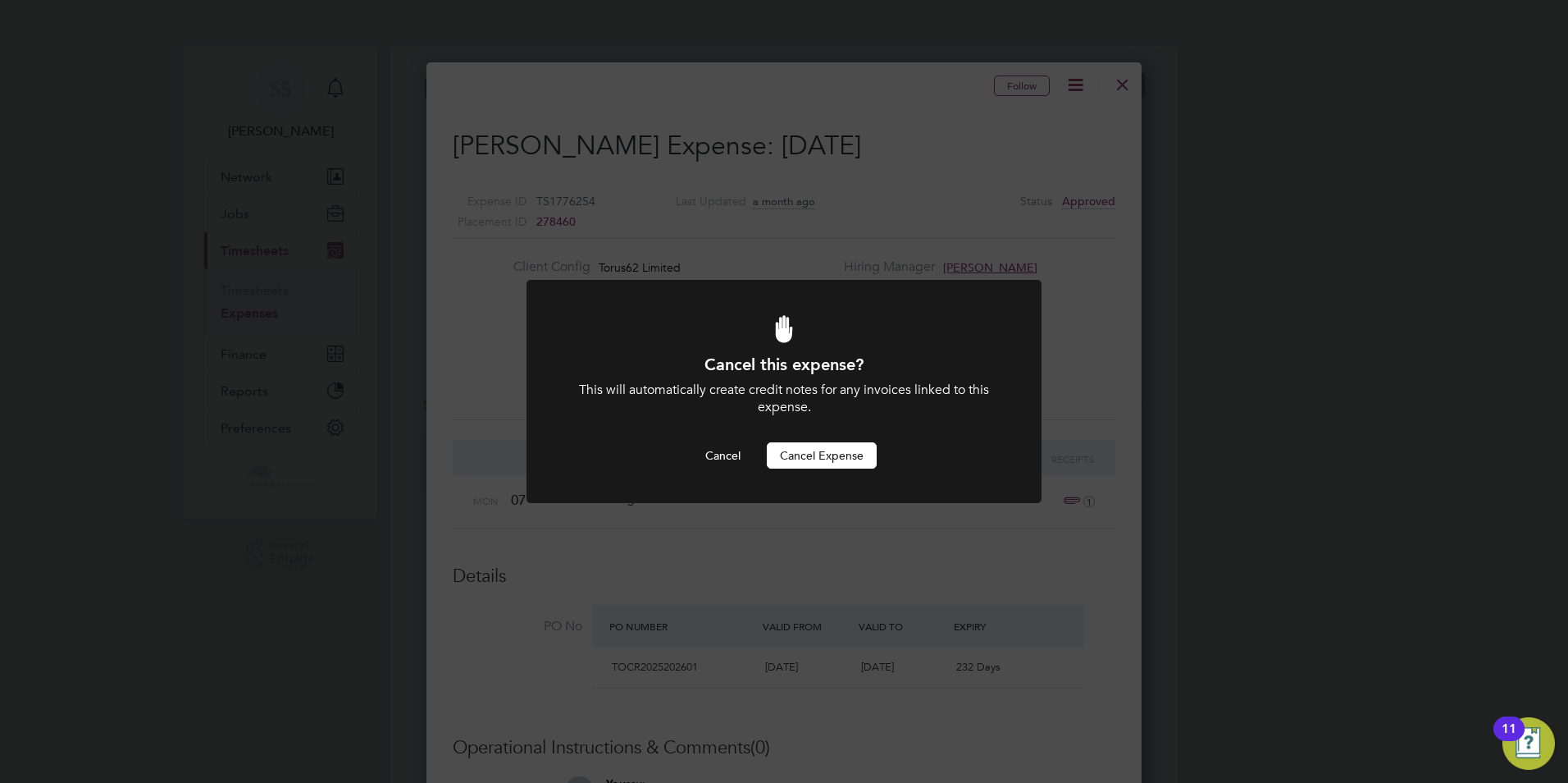
click at [851, 449] on button "Cancel Expense" at bounding box center [821, 455] width 110 height 26
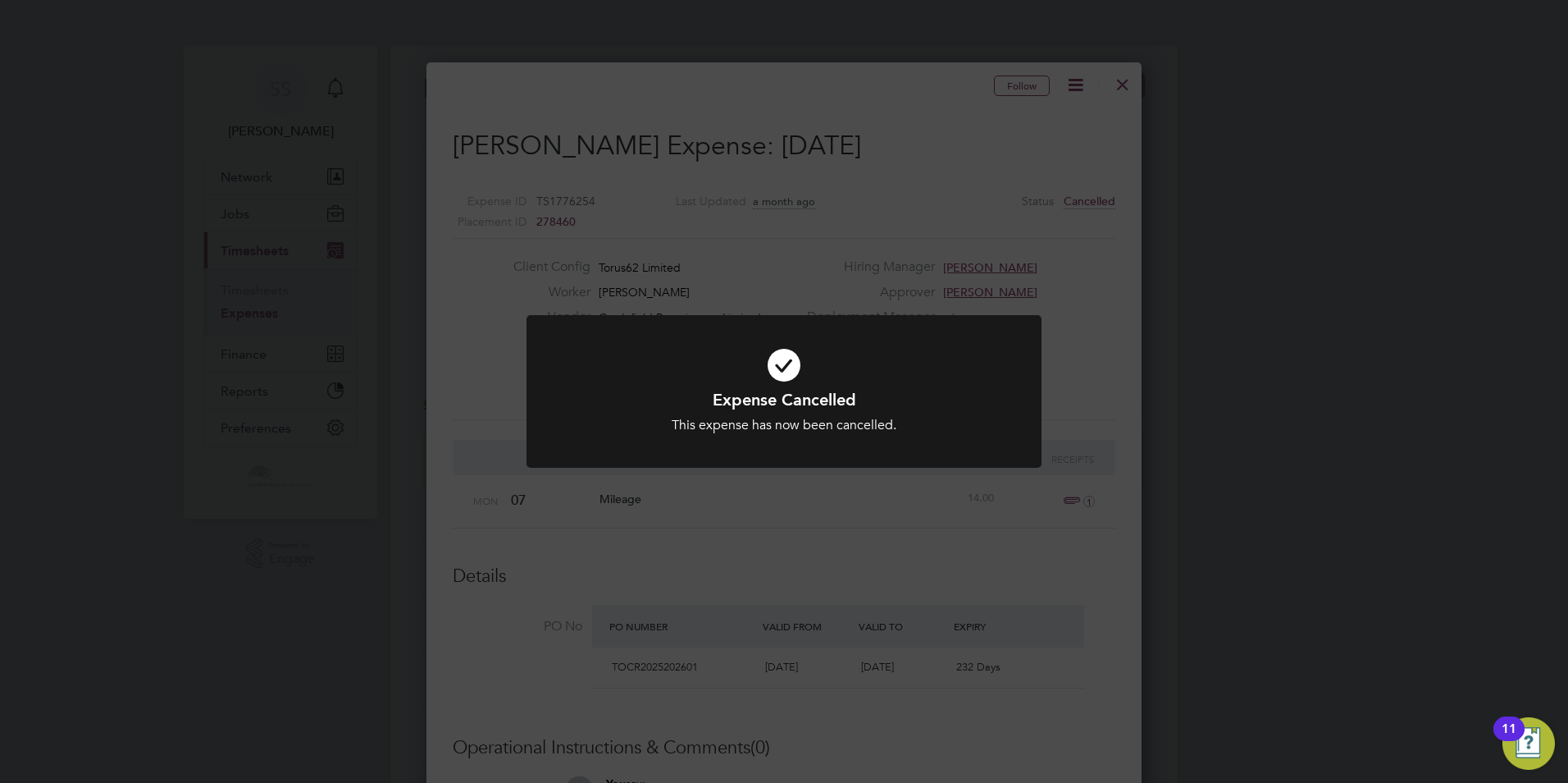
click at [1224, 353] on div "Expense Cancelled This expense has now been cancelled. Cancel Okay" at bounding box center [784, 391] width 1568 height 783
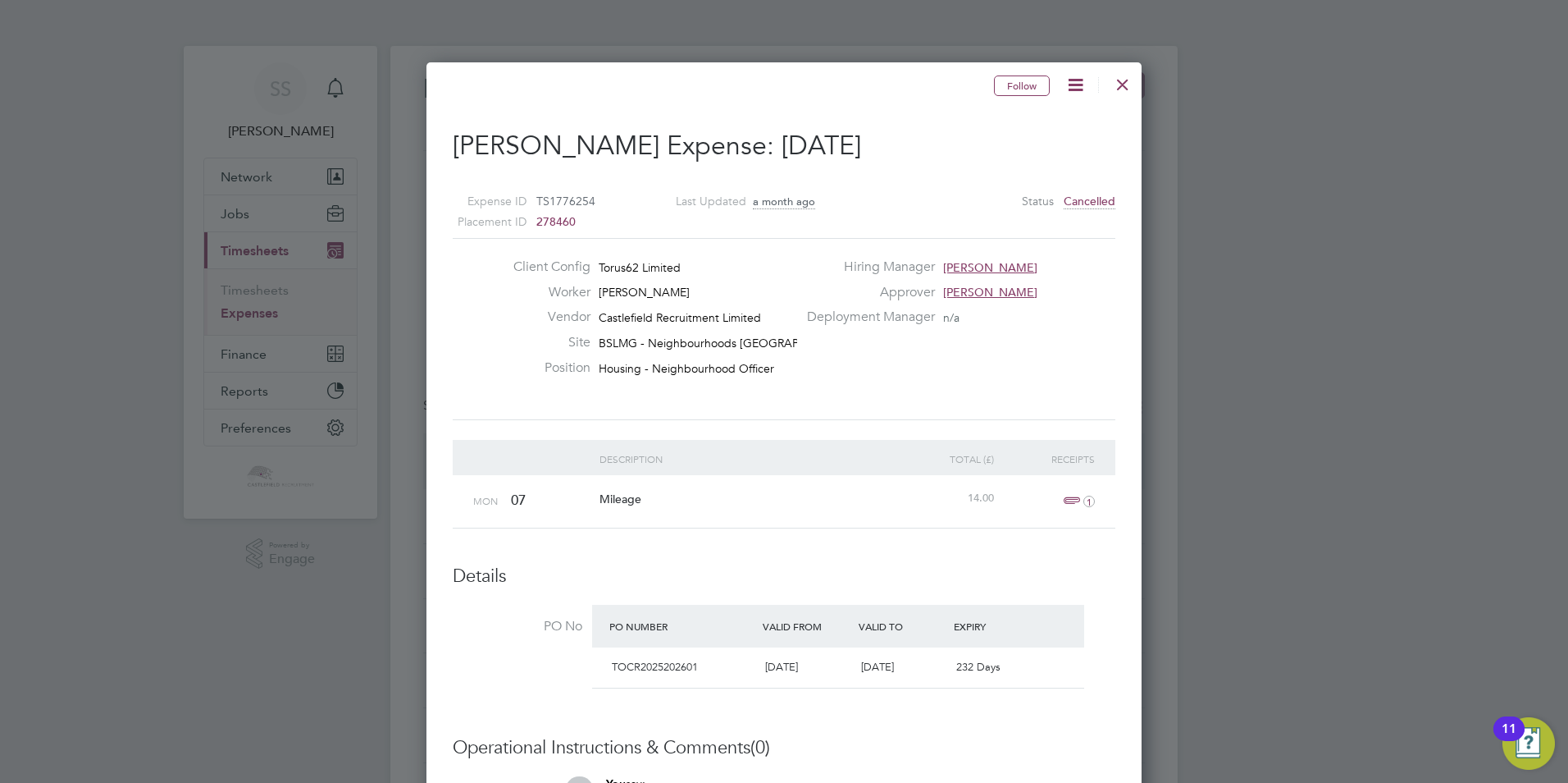
click at [1118, 88] on div at bounding box center [1123, 81] width 29 height 29
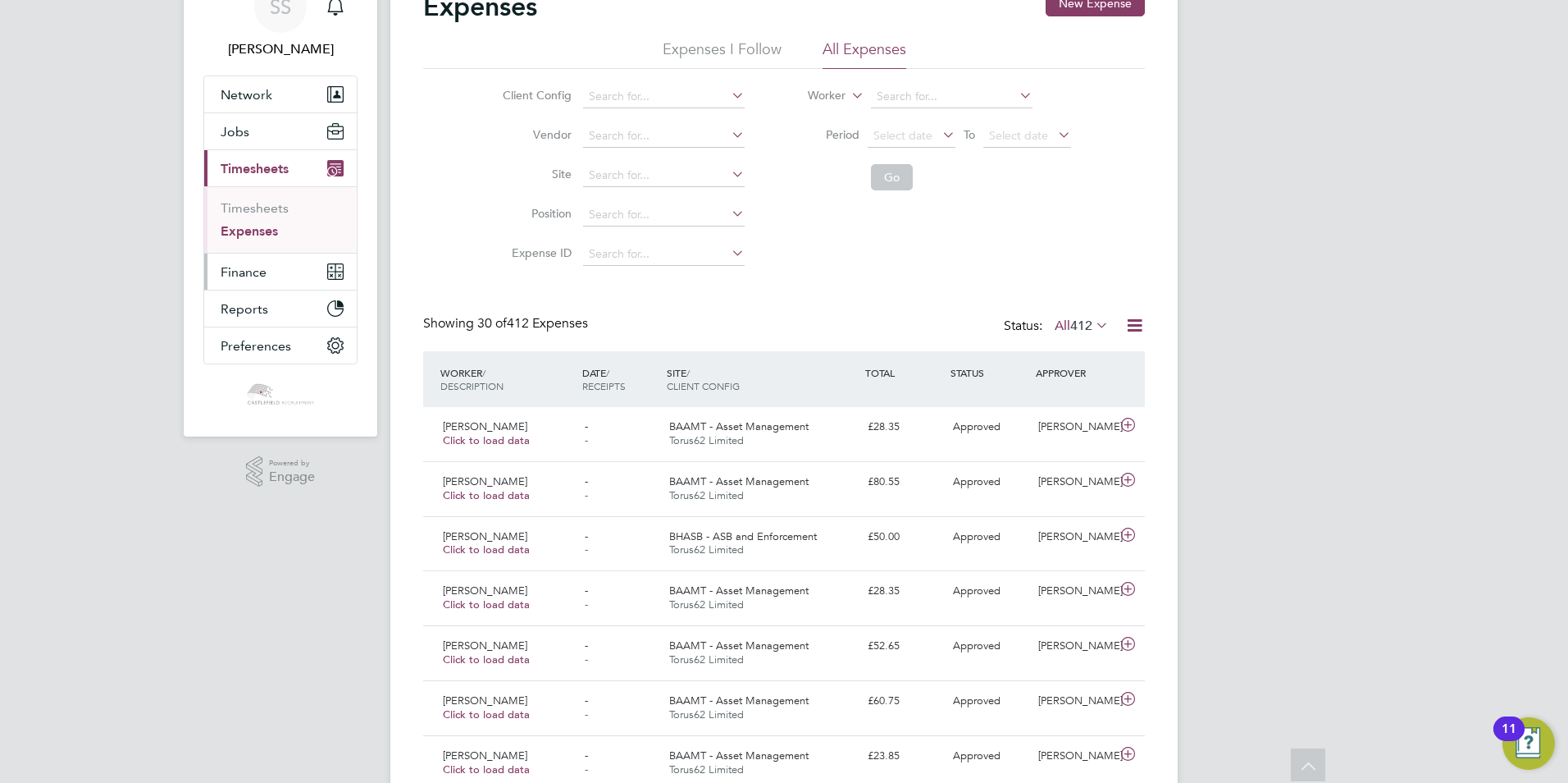
click at [249, 275] on span "Finance" at bounding box center [243, 272] width 46 height 16
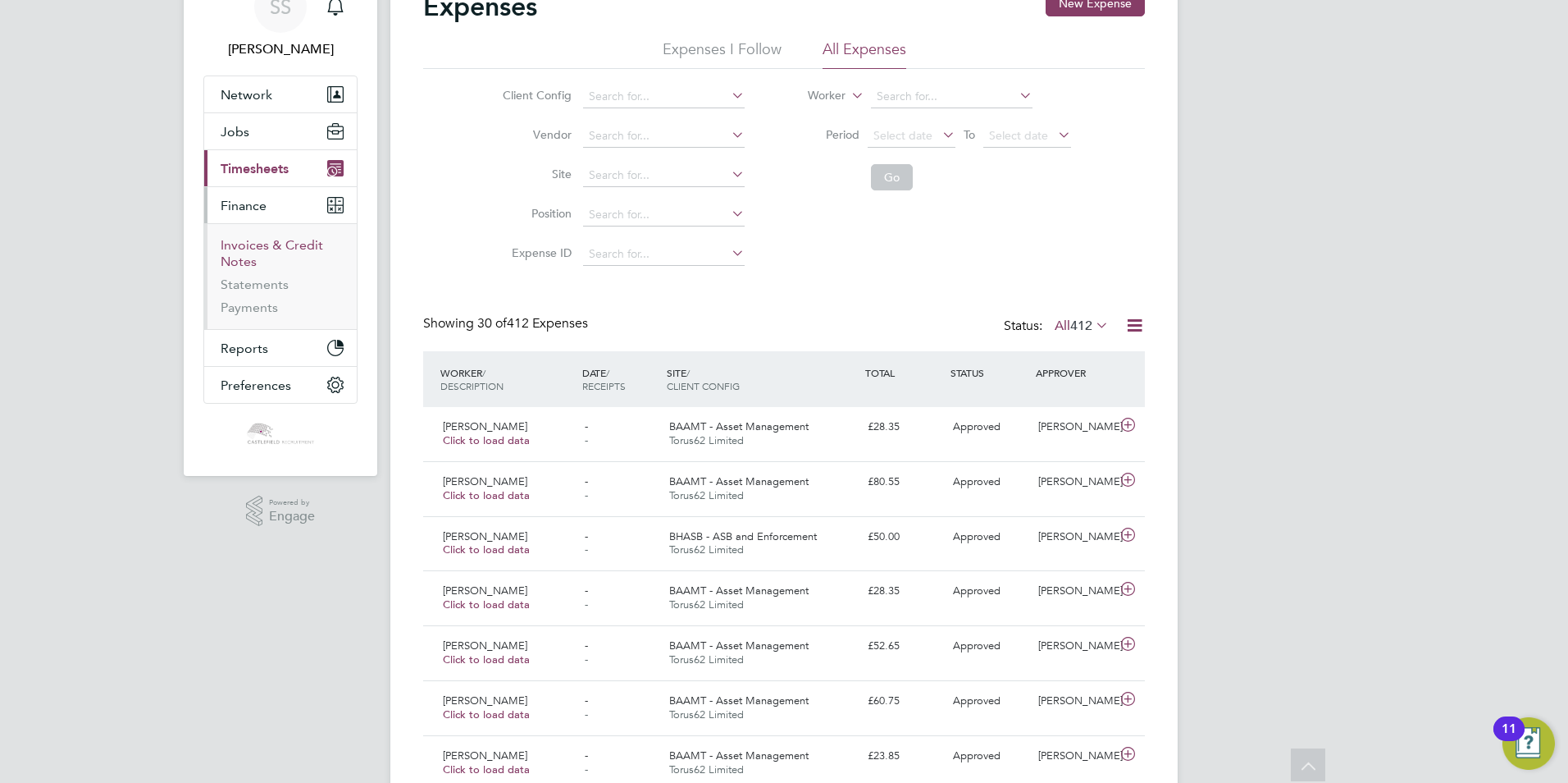
click at [258, 243] on link "Invoices & Credit Notes" at bounding box center [272, 252] width 103 height 32
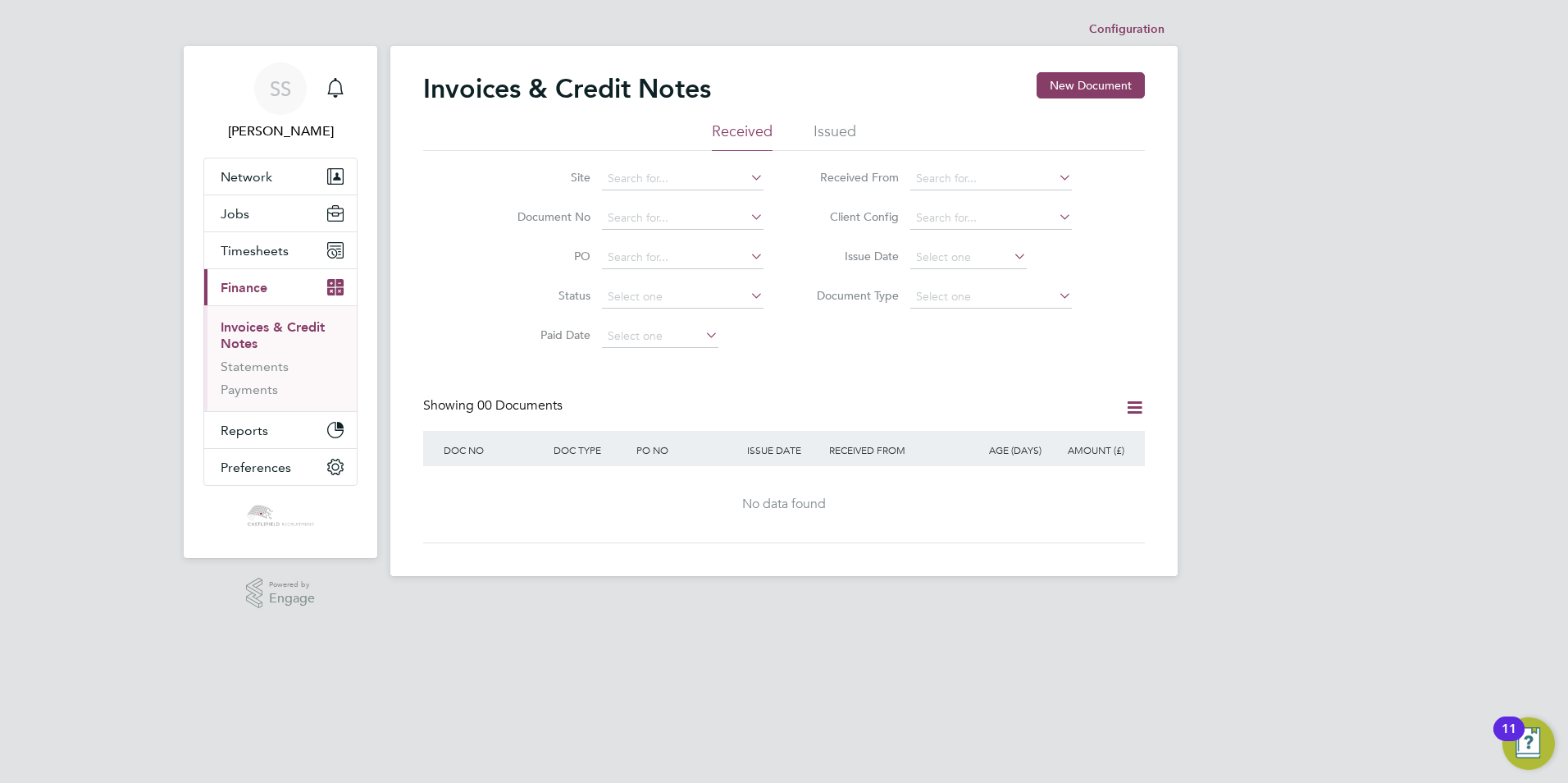
click at [836, 124] on li "Issued" at bounding box center [835, 136] width 43 height 29
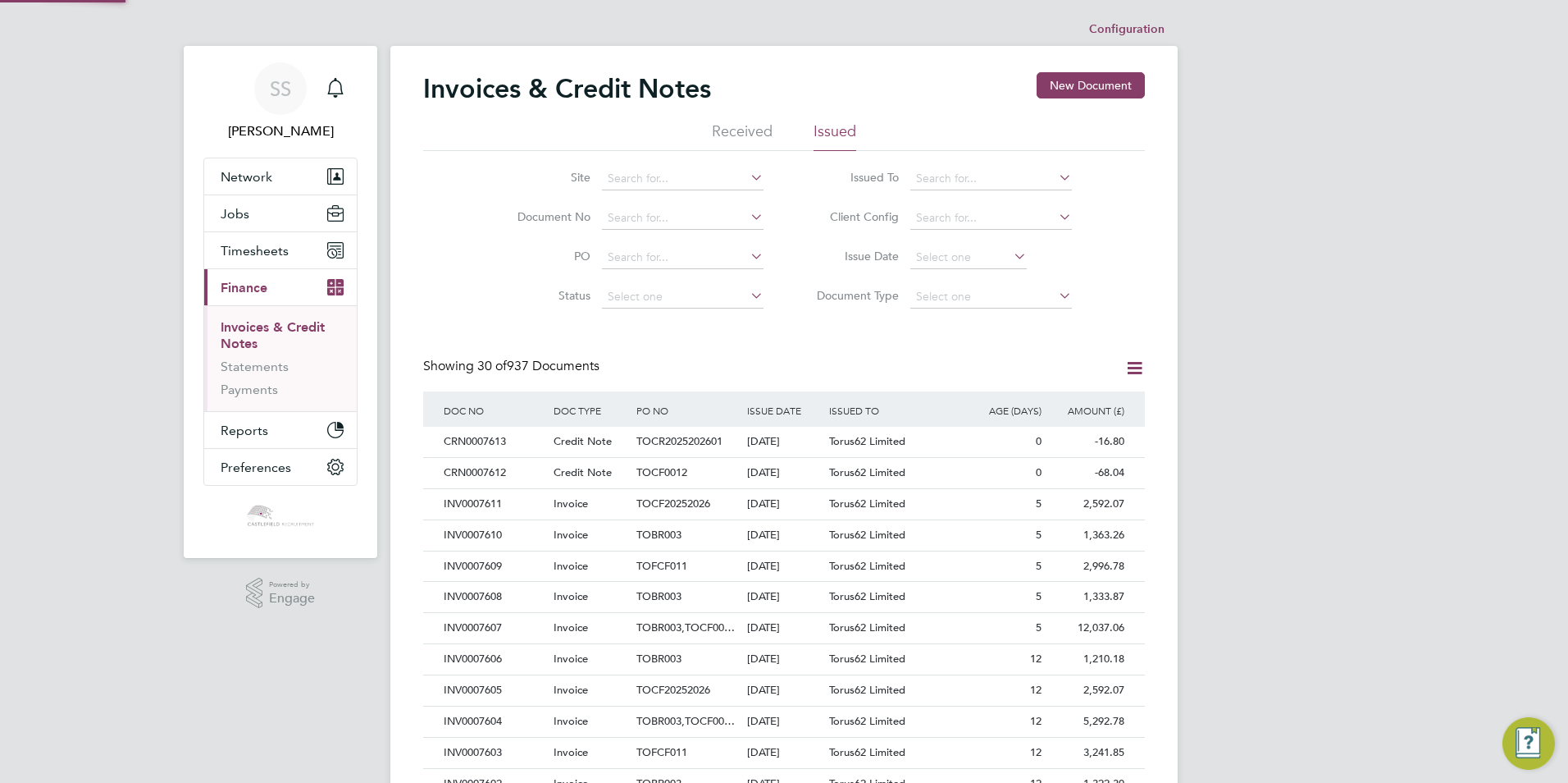
scroll to position [31, 112]
click at [682, 222] on input at bounding box center [683, 218] width 162 height 23
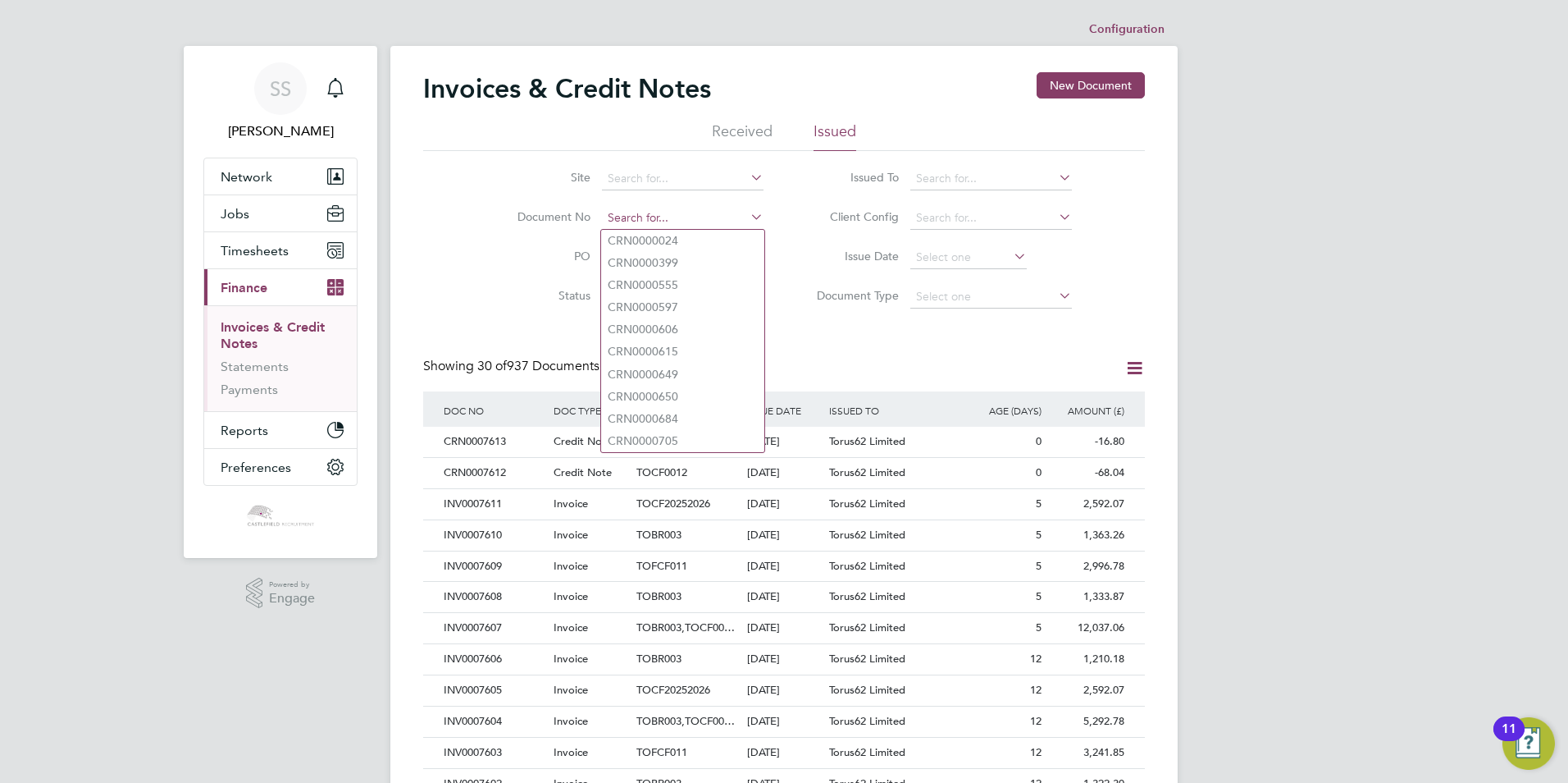
paste input "INV0007585"
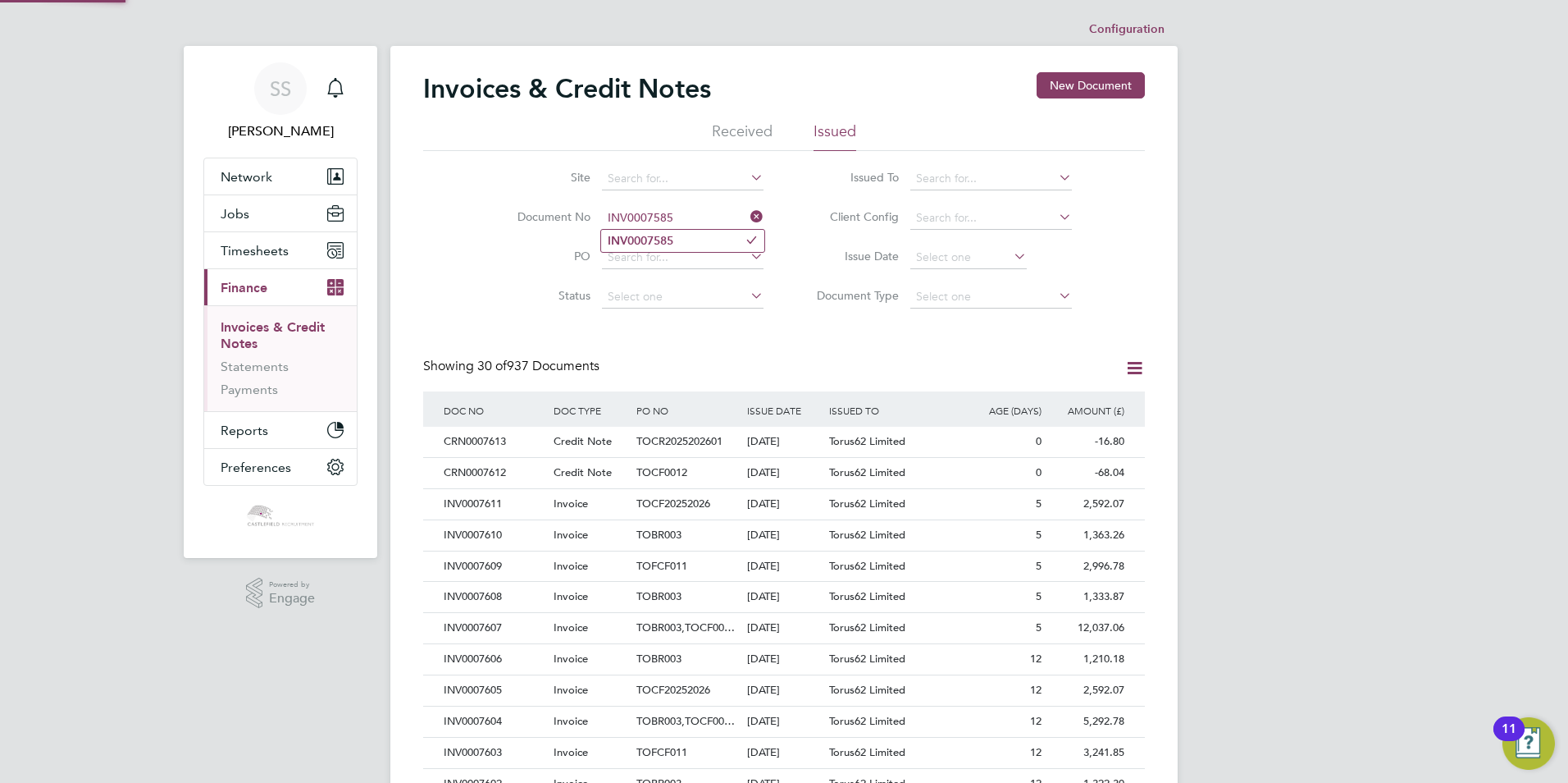
click at [693, 237] on li "INV0007585" at bounding box center [683, 241] width 163 height 22
type input "INV0007585"
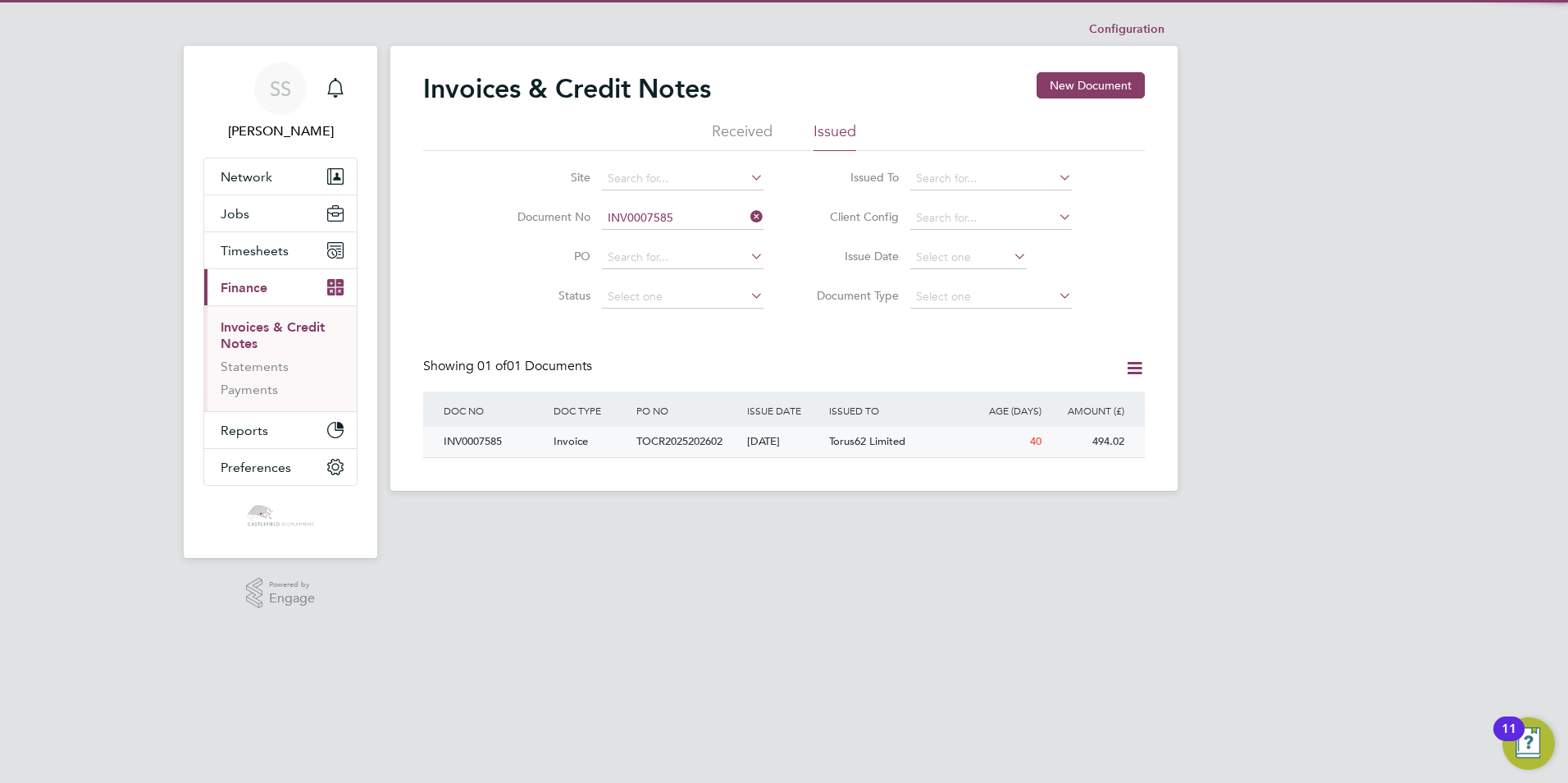
click at [740, 439] on div "TOCR2025202602" at bounding box center [687, 441] width 110 height 30
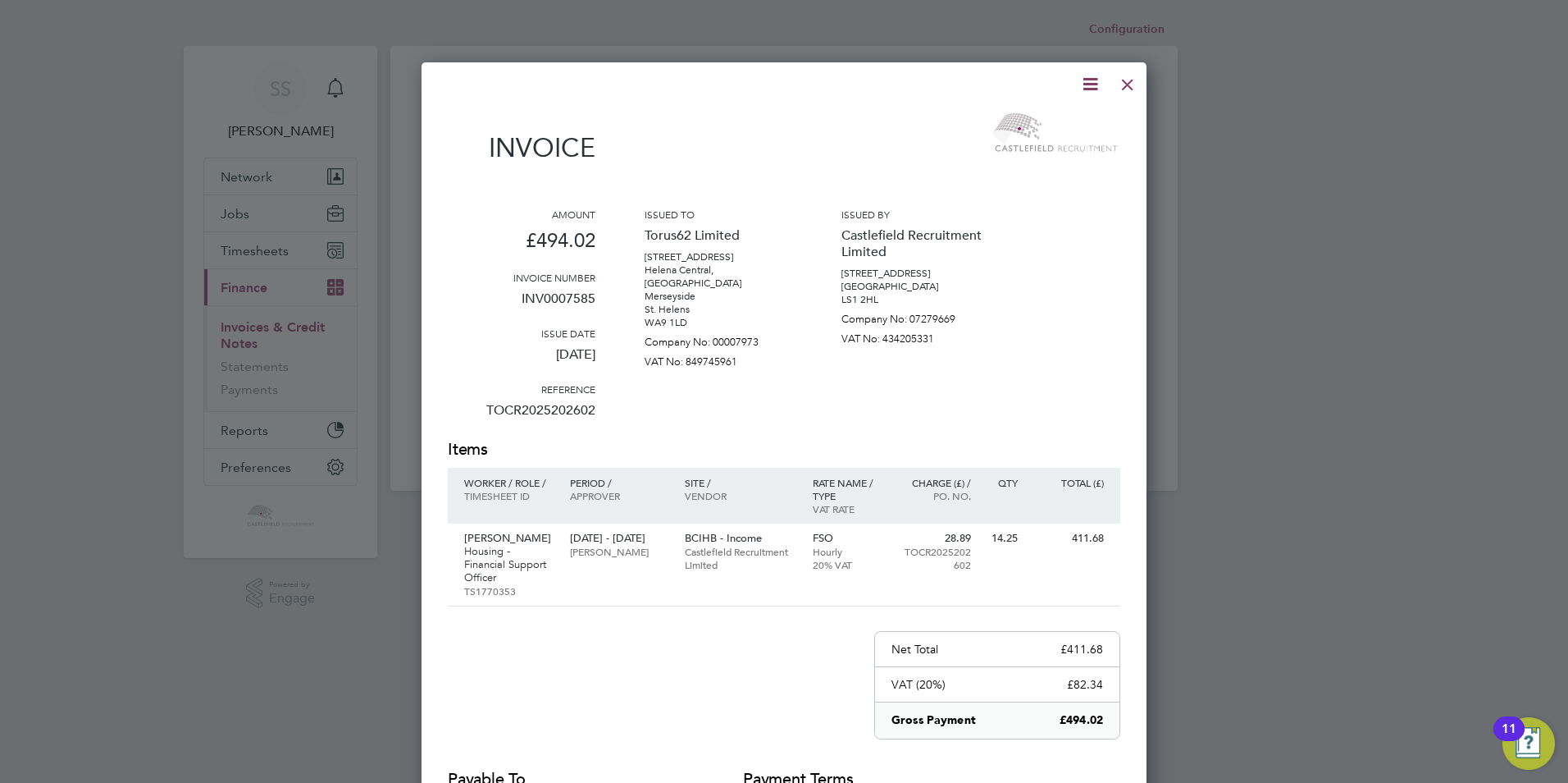
click at [1097, 88] on icon at bounding box center [1090, 83] width 20 height 20
click at [1054, 122] on li "Download Invoice" at bounding box center [1040, 123] width 113 height 23
click at [1138, 83] on div at bounding box center [1128, 81] width 29 height 29
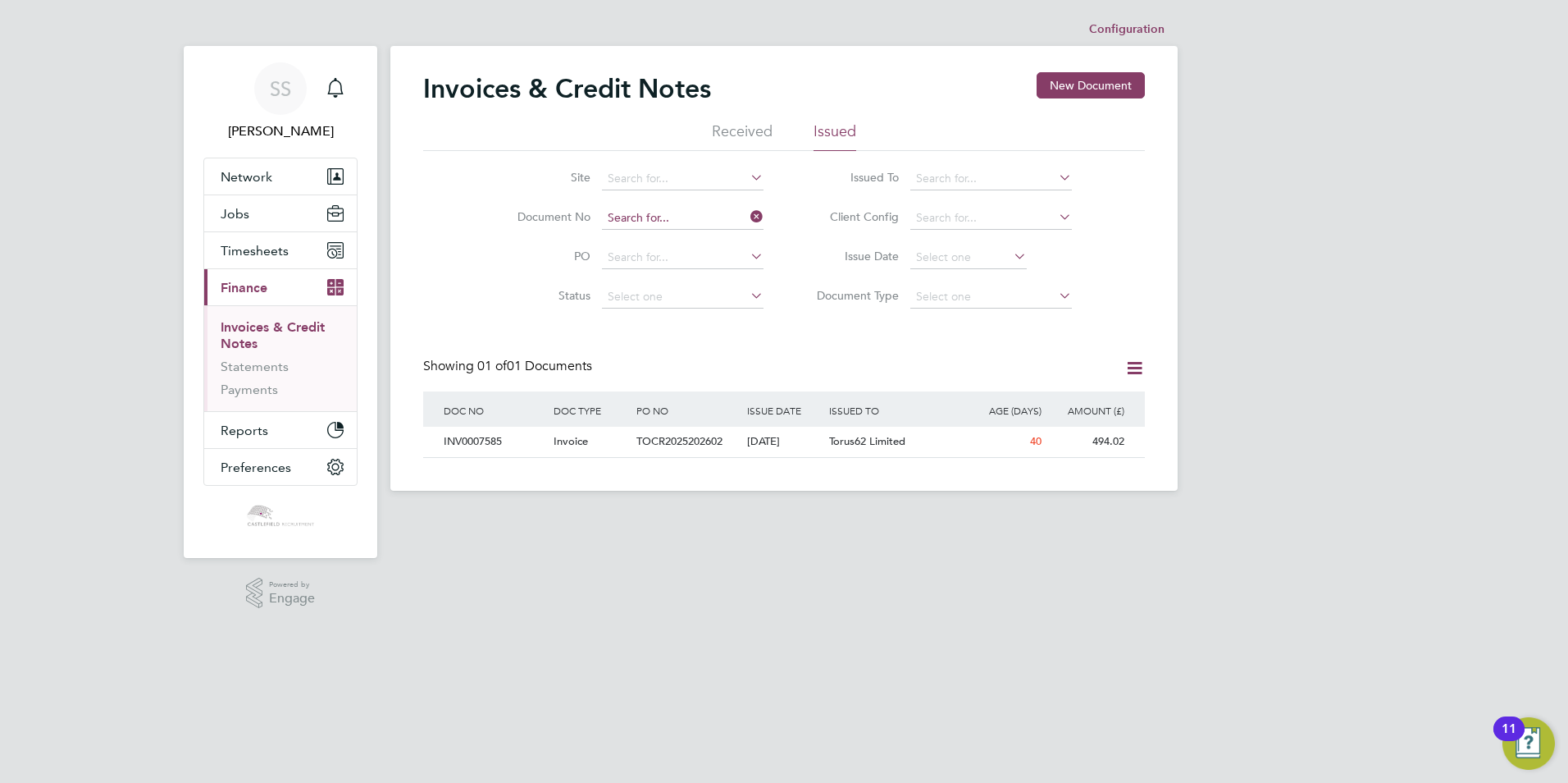
click at [699, 222] on input at bounding box center [683, 218] width 162 height 23
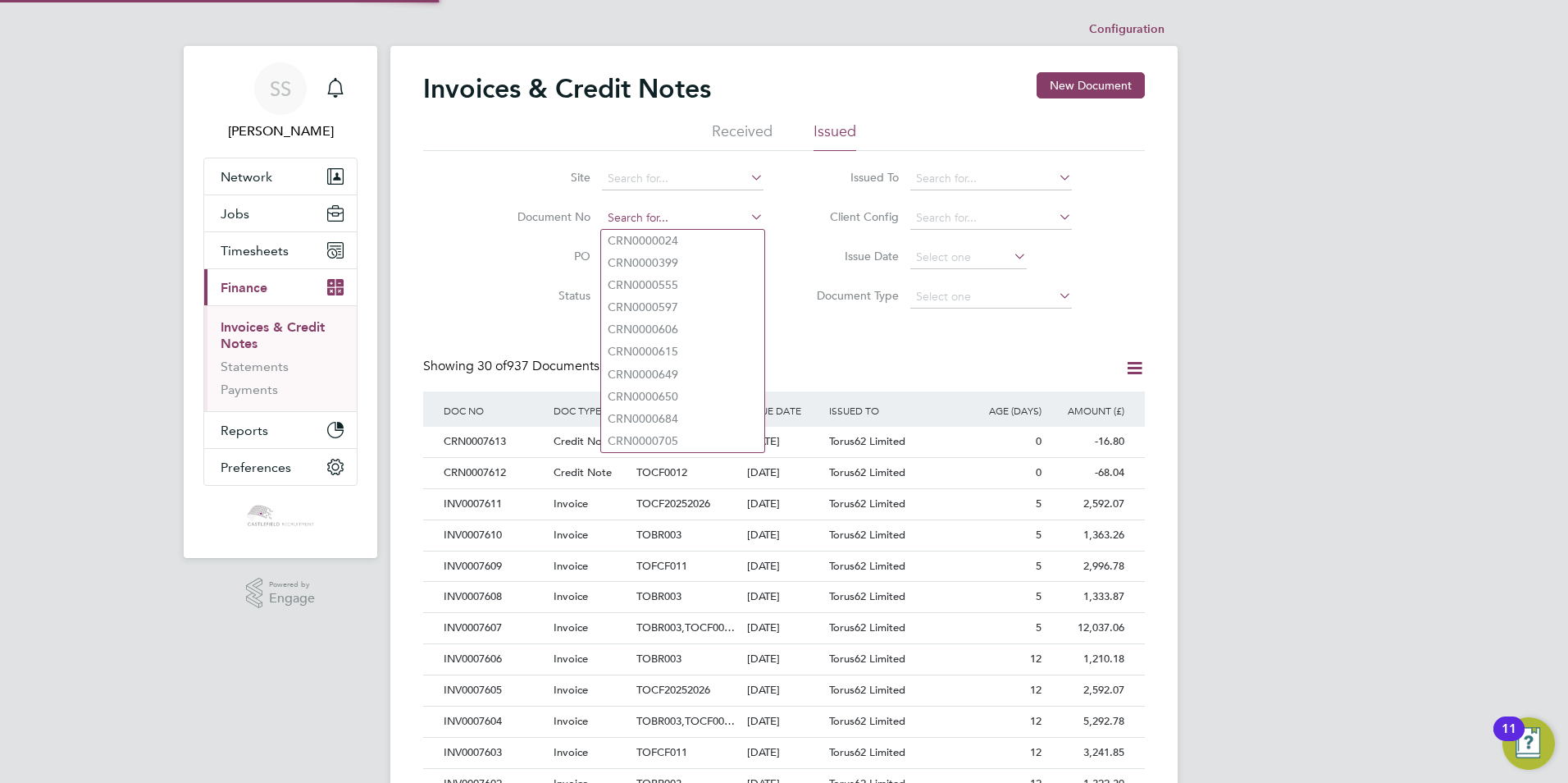
paste input "INV0007583"
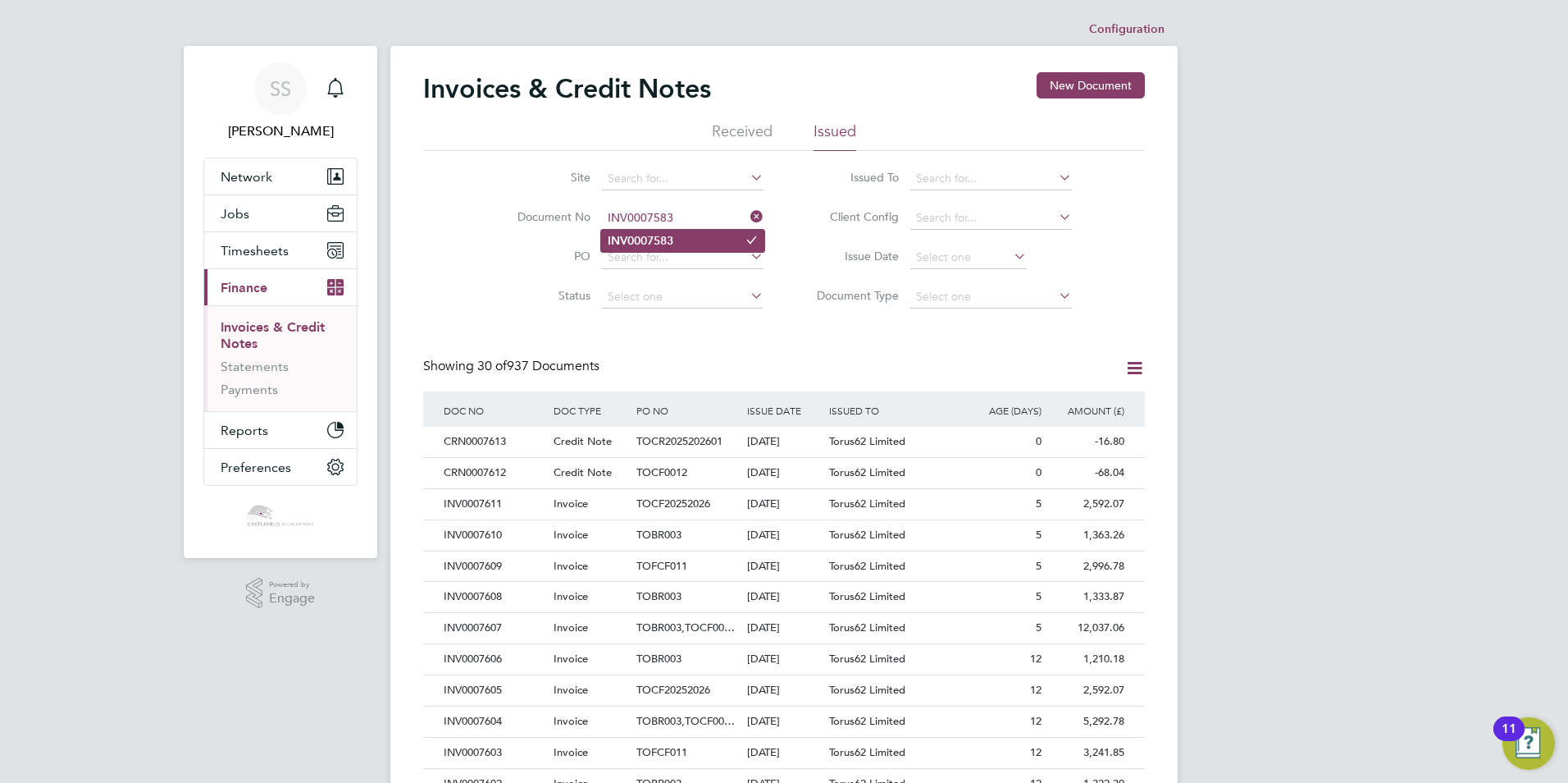
type input "INV0007583"
click at [707, 241] on li "INV0007583" at bounding box center [683, 241] width 163 height 22
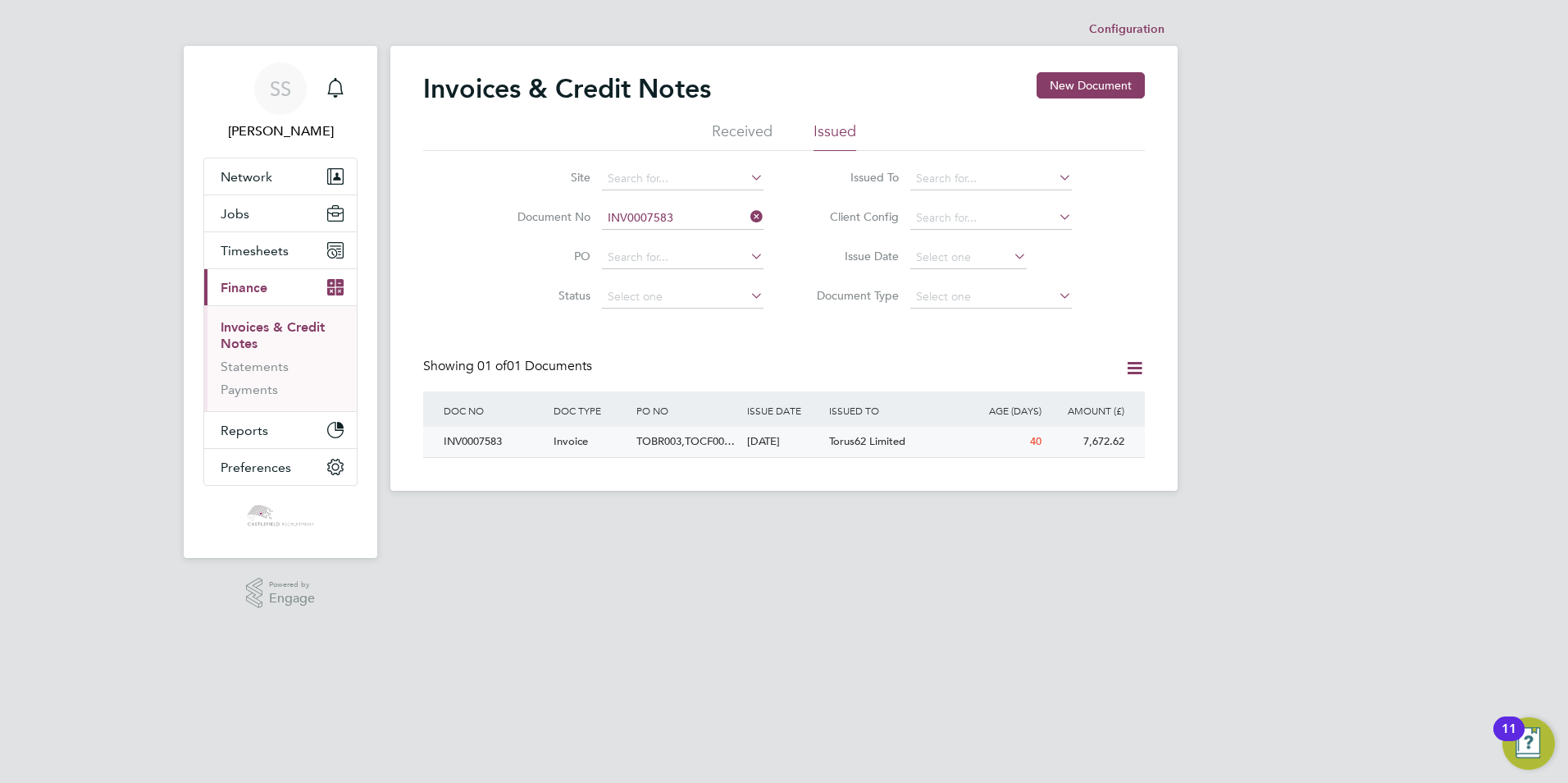
click at [896, 447] on span "Torus62 Limited" at bounding box center [867, 440] width 77 height 14
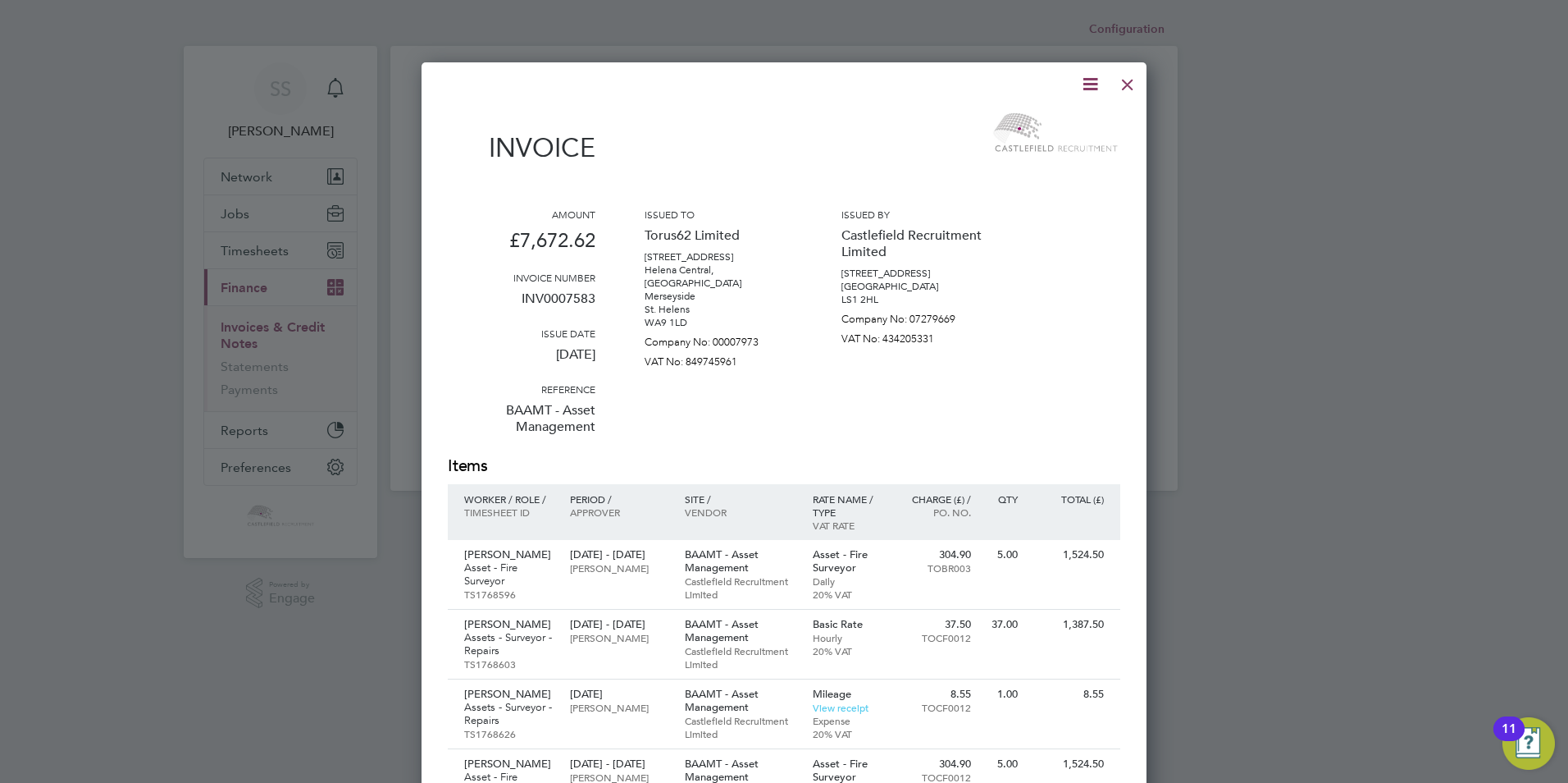
click at [1082, 86] on icon at bounding box center [1090, 83] width 20 height 20
click at [1053, 119] on li "Download Invoice" at bounding box center [1040, 123] width 113 height 23
drag, startPoint x: 1121, startPoint y: 90, endPoint x: 1035, endPoint y: 185, distance: 128.1
click at [1121, 90] on div at bounding box center [1128, 81] width 29 height 29
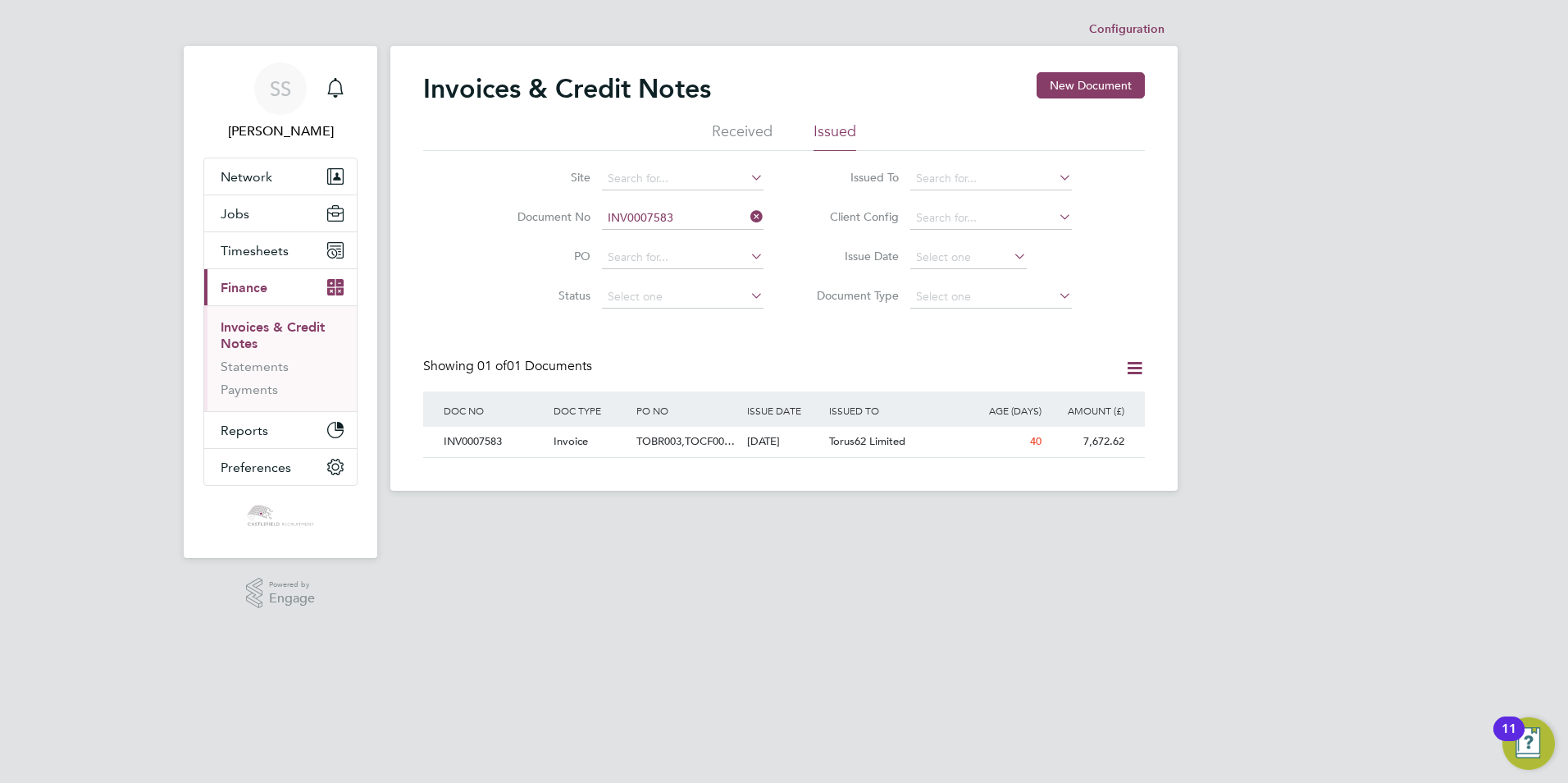
click at [1316, 316] on div "SS [PERSON_NAME] Notifications Applications: Network Team Members Businesses Si…" at bounding box center [784, 258] width 1568 height 517
